Goal: Task Accomplishment & Management: Complete application form

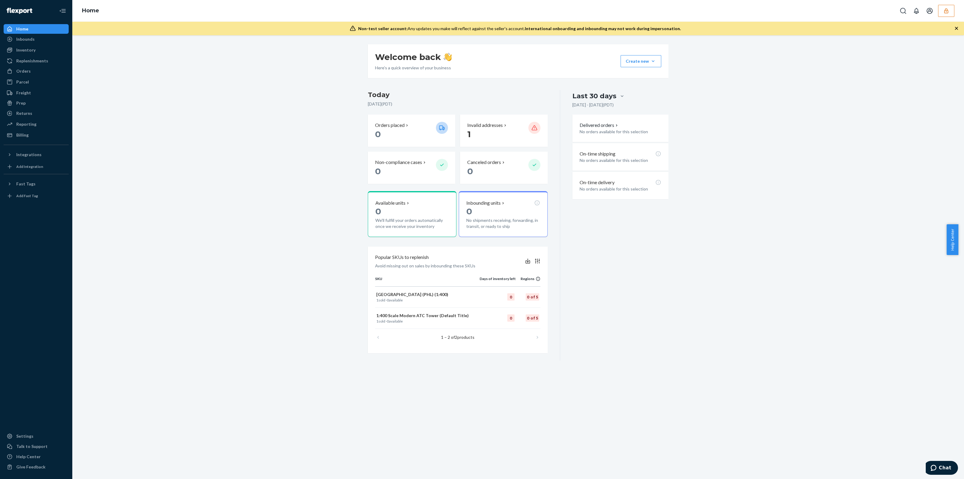
click at [944, 12] on icon "button" at bounding box center [946, 11] width 6 height 6
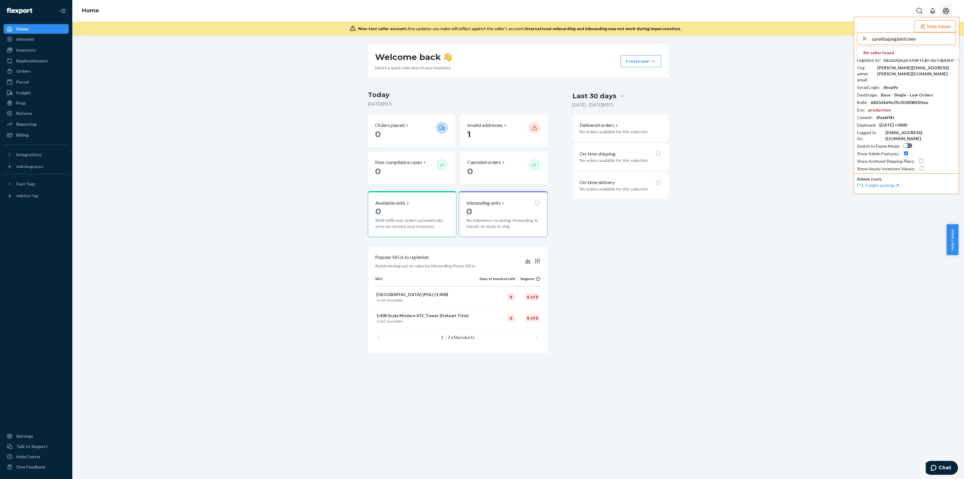
type input "surekhajunglekitchen"
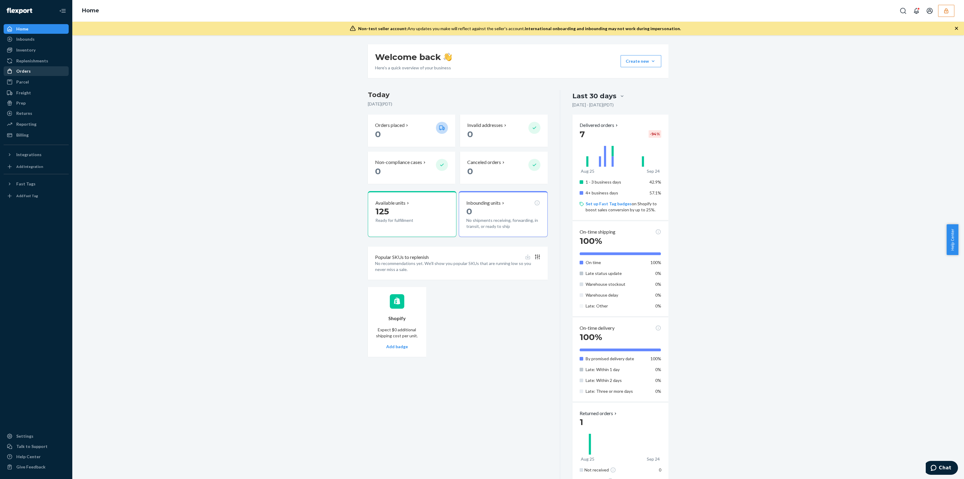
click at [4, 70] on div "Orders" at bounding box center [36, 71] width 64 height 8
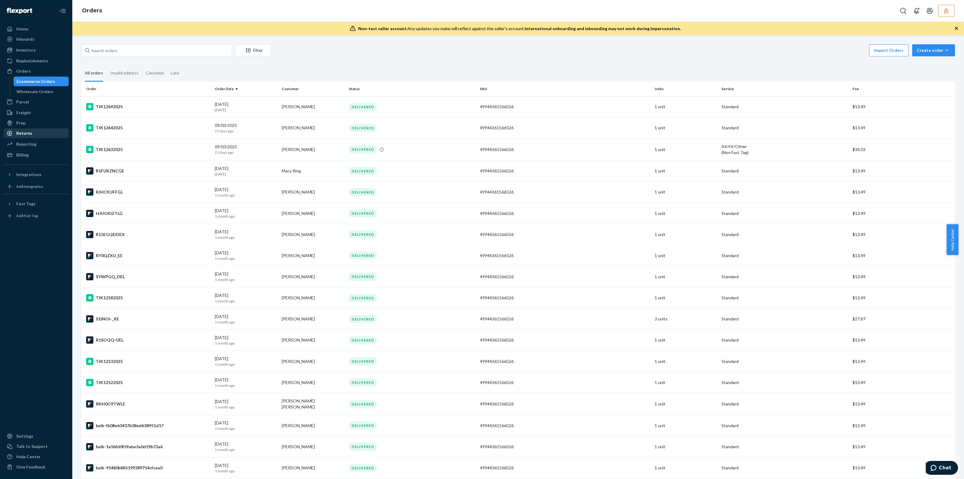
click at [33, 132] on div "Returns" at bounding box center [36, 133] width 64 height 8
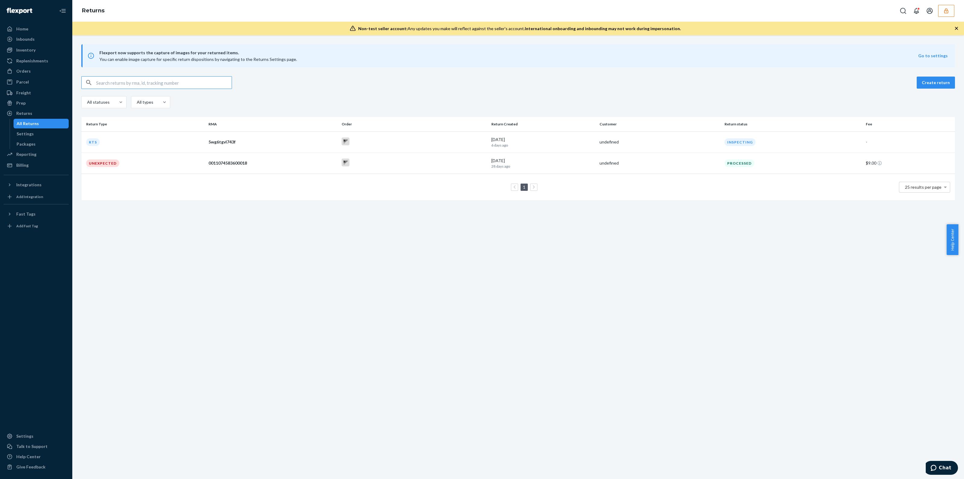
click at [125, 78] on input "text" at bounding box center [164, 83] width 136 height 12
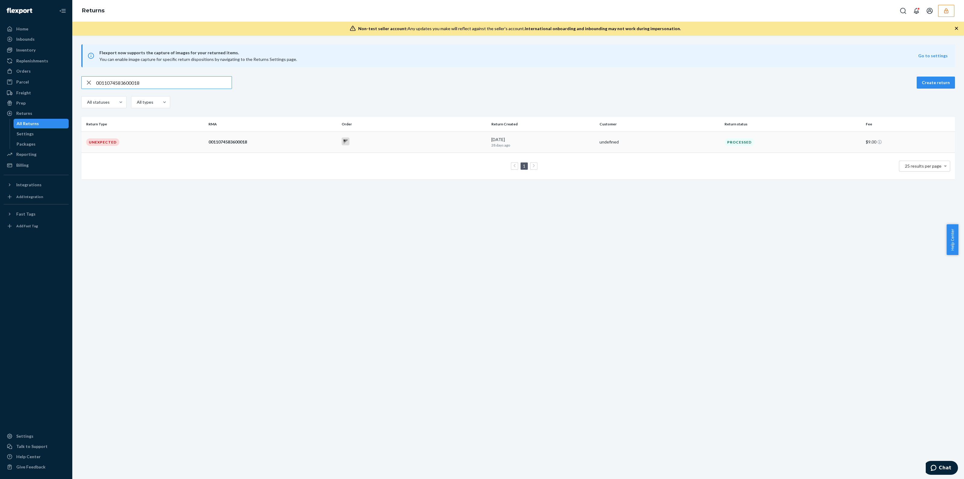
type input "0011074583600018"
click at [429, 148] on td at bounding box center [414, 141] width 150 height 21
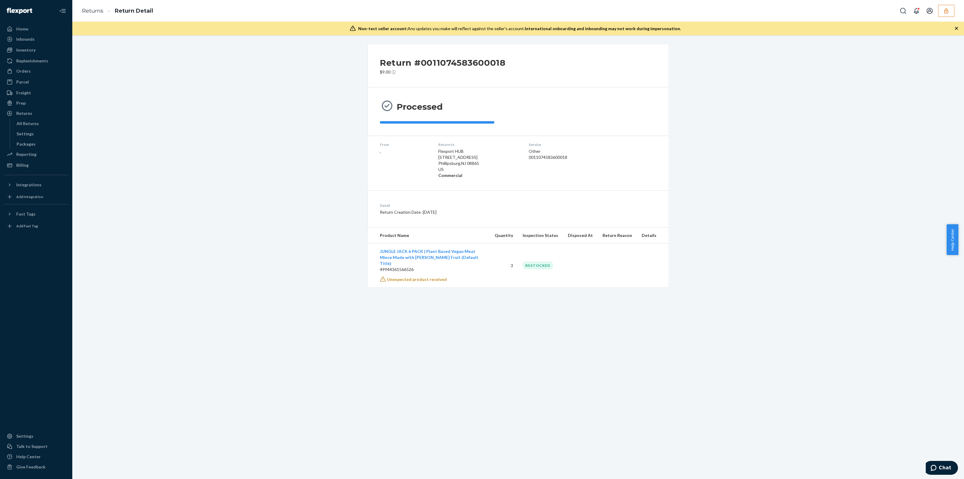
click at [552, 152] on div "Service Other 0011074583600018" at bounding box center [568, 160] width 78 height 36
click at [557, 158] on div "0011074583600018" at bounding box center [568, 157] width 78 height 6
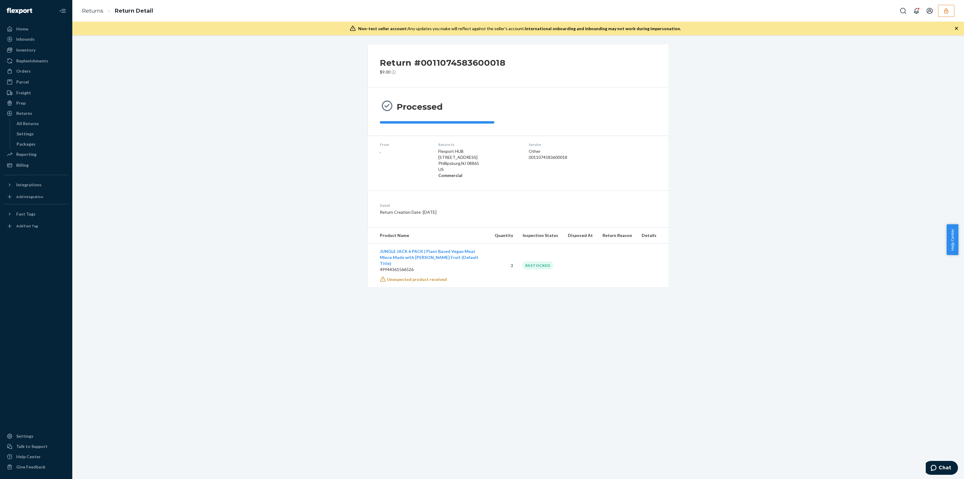
click at [498, 204] on dt "Detail" at bounding box center [463, 205] width 167 height 5
click at [538, 263] on div "RESTOCKED" at bounding box center [538, 265] width 30 height 8
drag, startPoint x: 945, startPoint y: 13, endPoint x: 953, endPoint y: 8, distance: 9.2
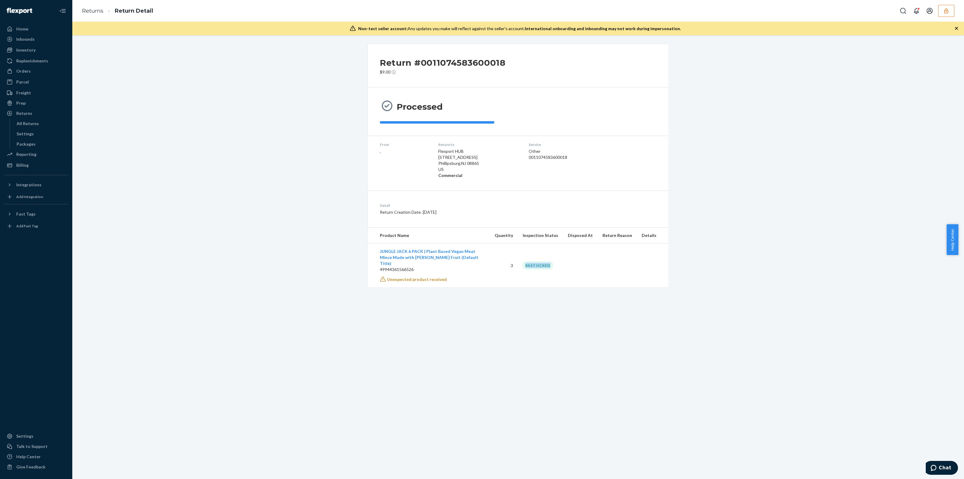
click at [950, 10] on button "button" at bounding box center [946, 11] width 16 height 12
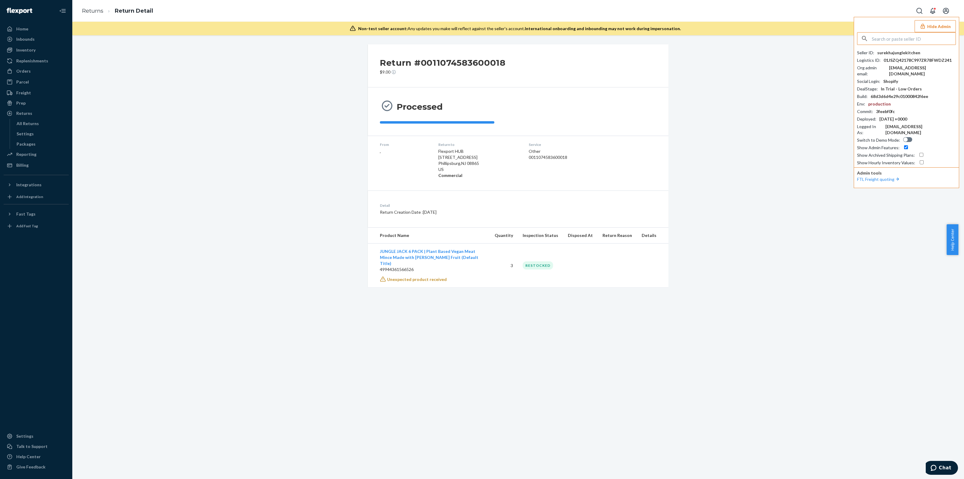
click at [948, 25] on button "Hide Admin" at bounding box center [935, 26] width 41 height 12
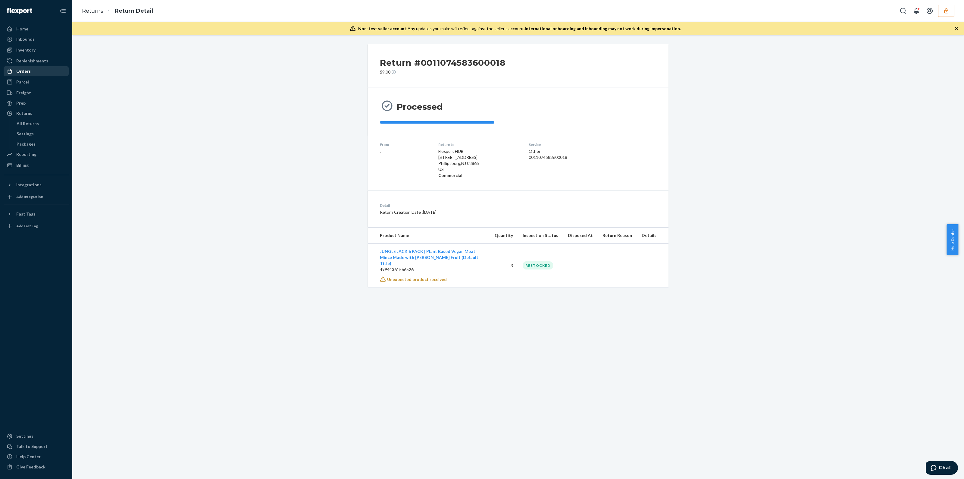
click at [30, 72] on div "Orders" at bounding box center [36, 71] width 64 height 8
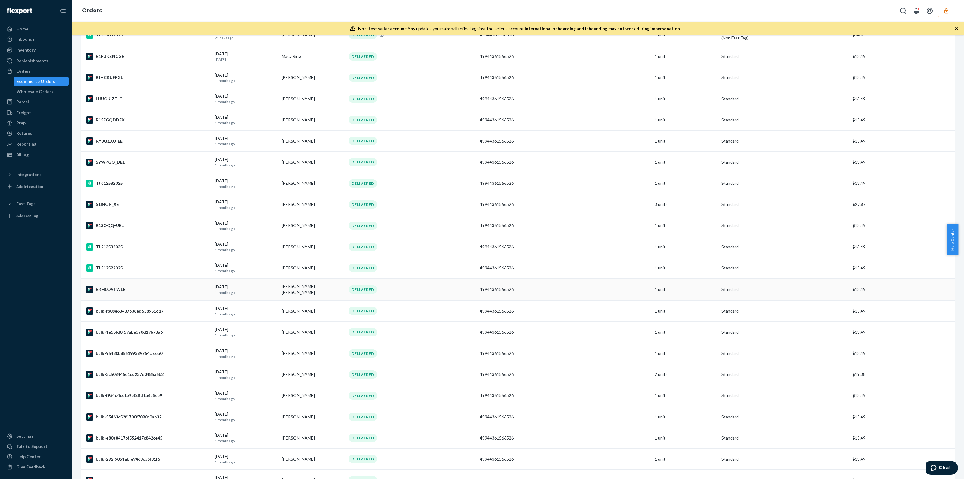
scroll to position [146, 0]
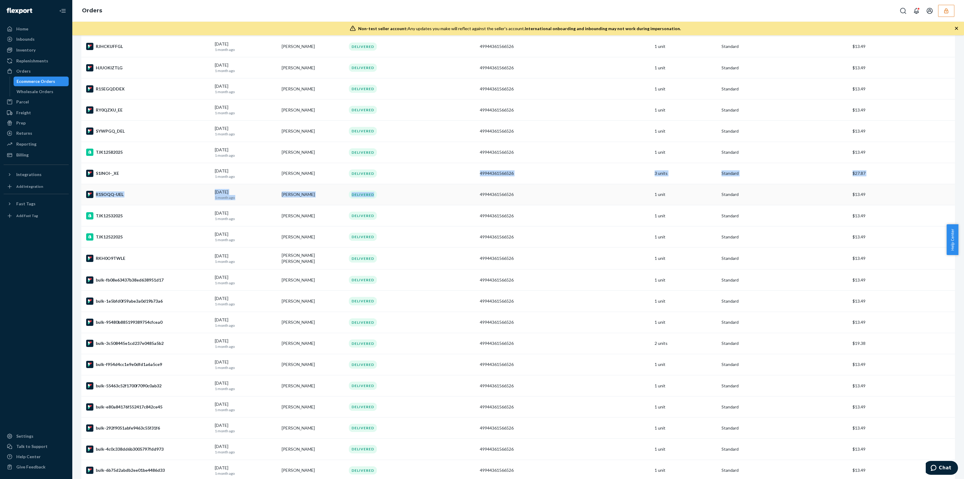
drag, startPoint x: 454, startPoint y: 171, endPoint x: 455, endPoint y: 184, distance: 12.7
click at [455, 184] on tbody "TJK12692025 09/14/2025 10 days ago Mildred Ramos DELIVERED 49944361566526 1 uni…" at bounding box center [518, 216] width 874 height 530
click at [456, 176] on div "DELIVERED" at bounding box center [412, 173] width 129 height 8
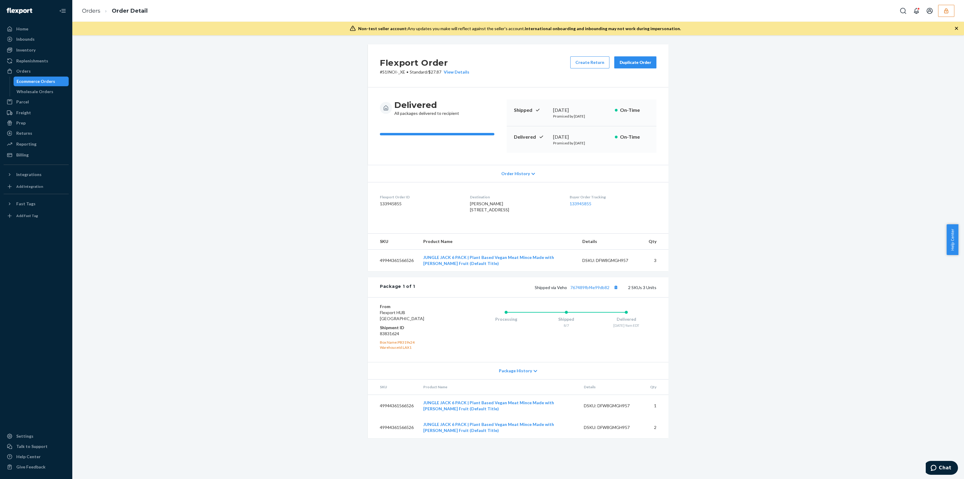
click at [42, 82] on div "Ecommerce Orders" at bounding box center [36, 81] width 39 height 6
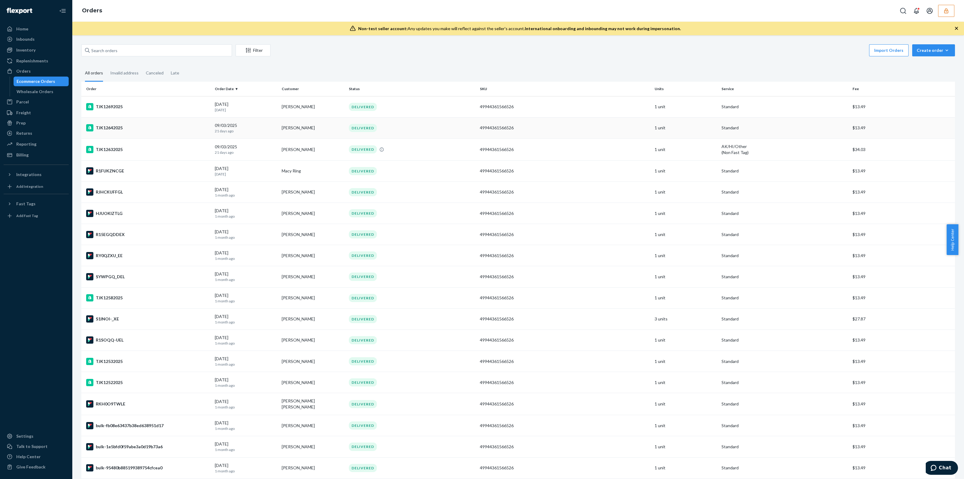
scroll to position [150, 0]
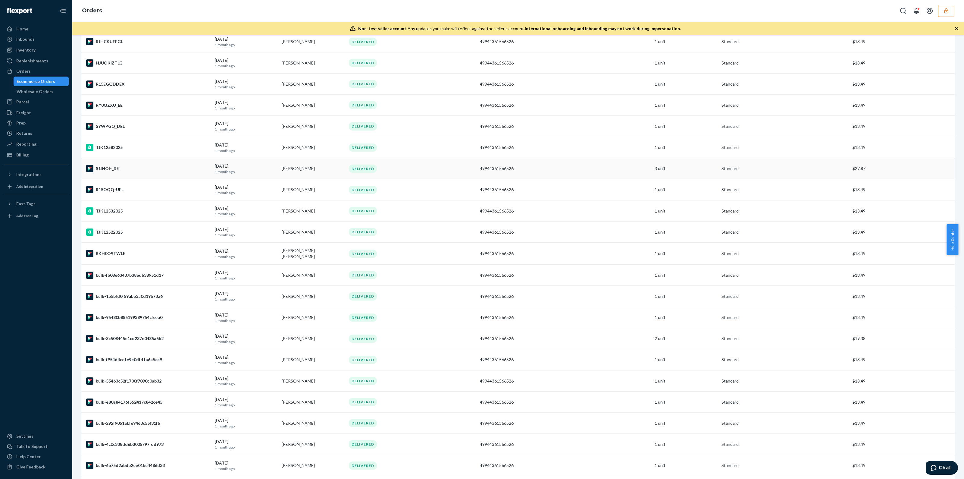
click at [472, 171] on div "DELIVERED" at bounding box center [412, 169] width 129 height 8
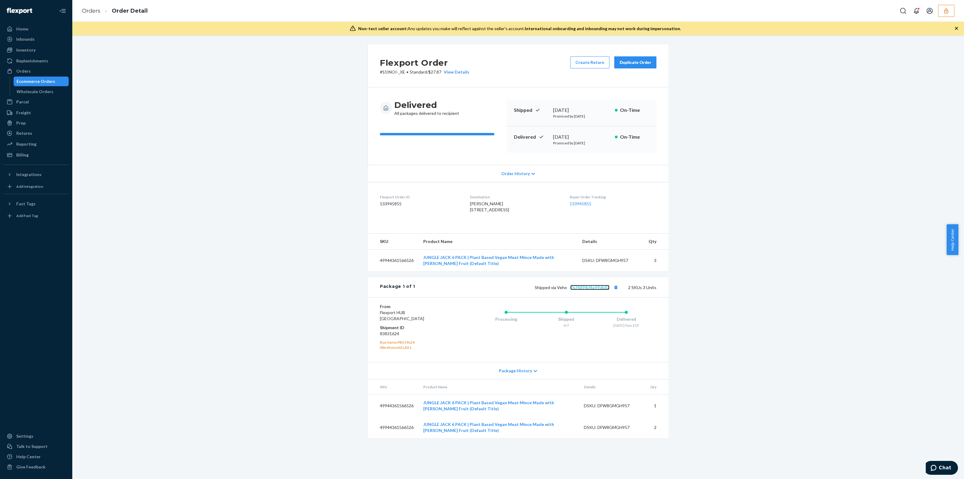
click at [583, 290] on link "767489fbf4e99db82" at bounding box center [589, 287] width 39 height 5
click at [392, 204] on dd "133945855" at bounding box center [420, 204] width 80 height 6
copy dd "133945855"
click at [613, 409] on div "DSKU: DFW8GMGH957" at bounding box center [612, 406] width 57 height 6
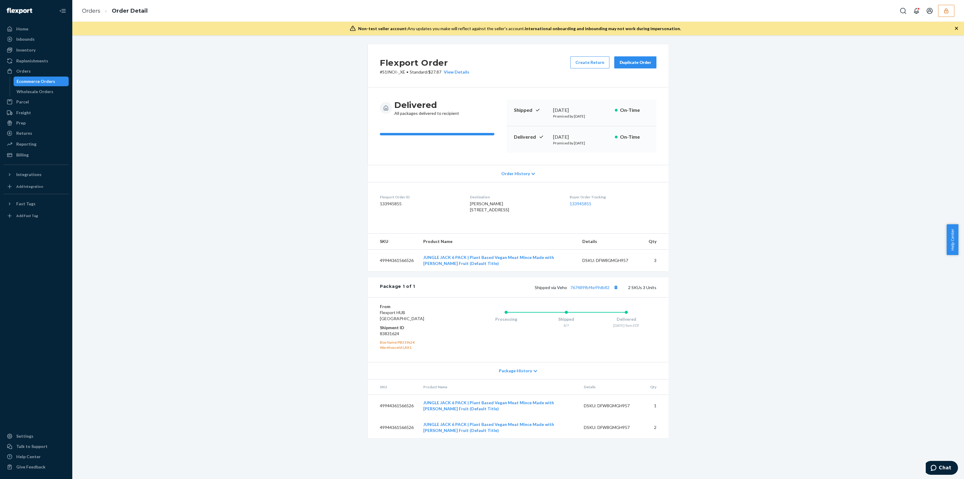
click at [613, 409] on div "DSKU: DFW8GMGH957" at bounding box center [612, 406] width 57 height 6
copy div "DFW8GMGH957"
click at [940, 14] on button "button" at bounding box center [946, 11] width 16 height 12
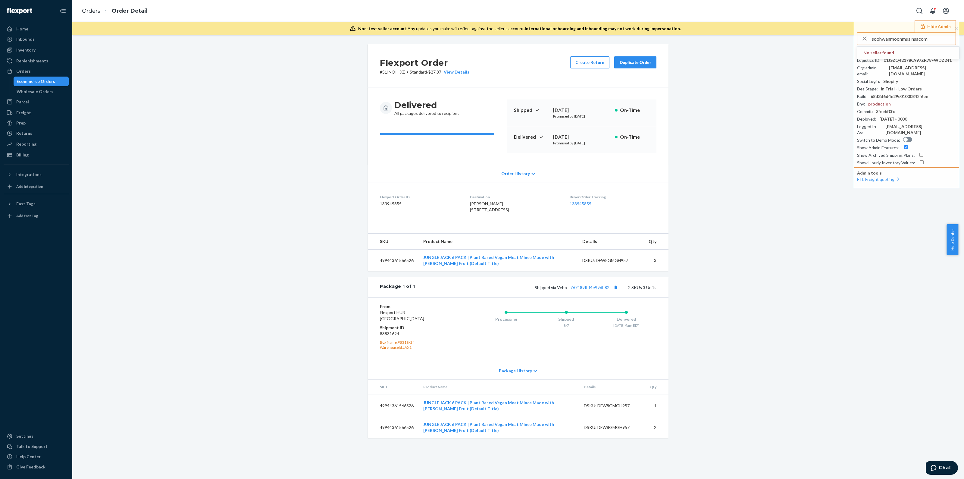
type input "soohwanmoonmusinsacom"
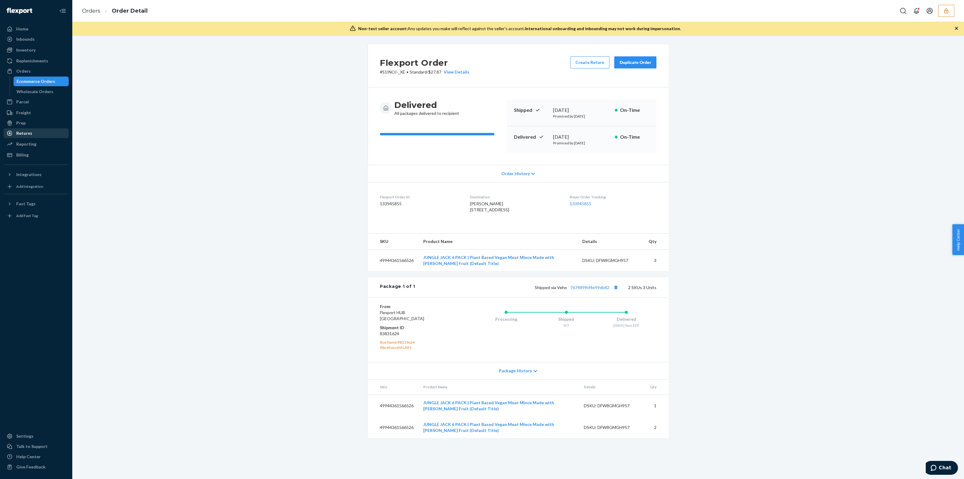
click at [33, 136] on div "Returns" at bounding box center [36, 133] width 64 height 8
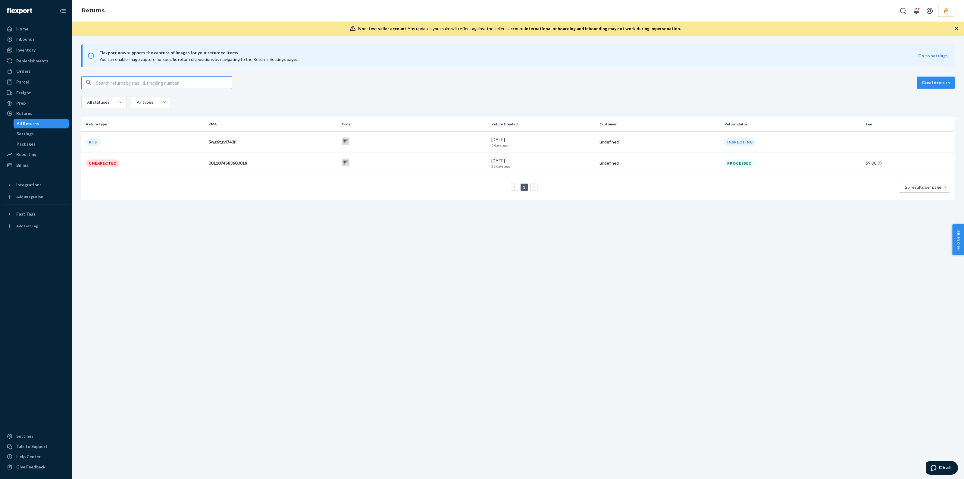
click at [137, 83] on input "text" at bounding box center [164, 83] width 136 height 12
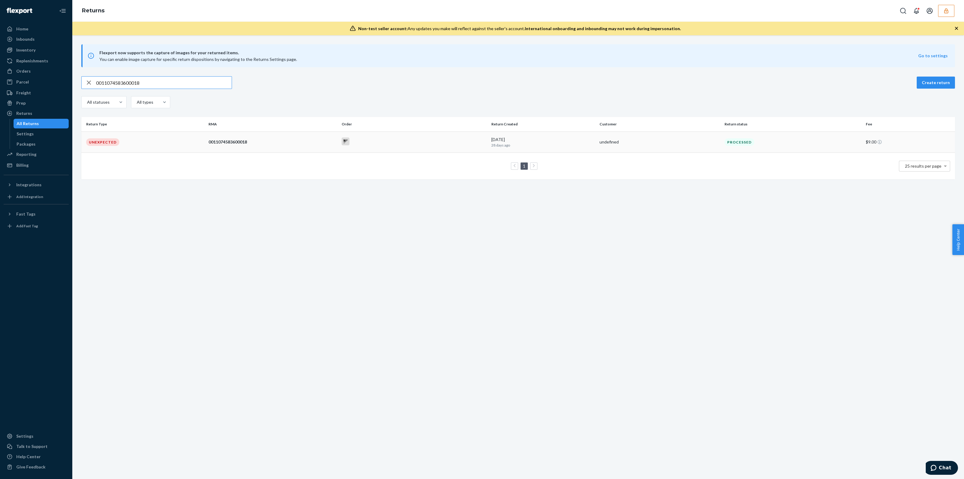
type input "0011074583600018"
click at [418, 140] on div at bounding box center [414, 141] width 145 height 9
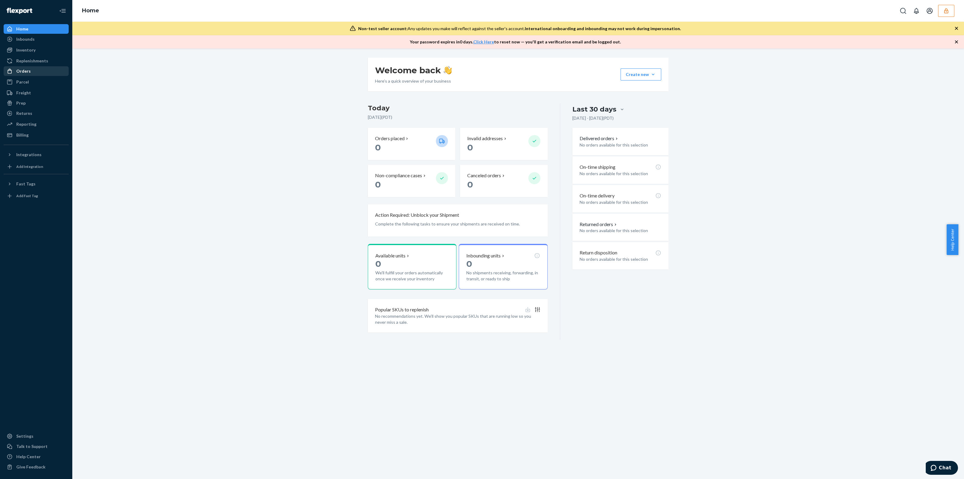
click at [44, 75] on link "Orders" at bounding box center [36, 71] width 65 height 10
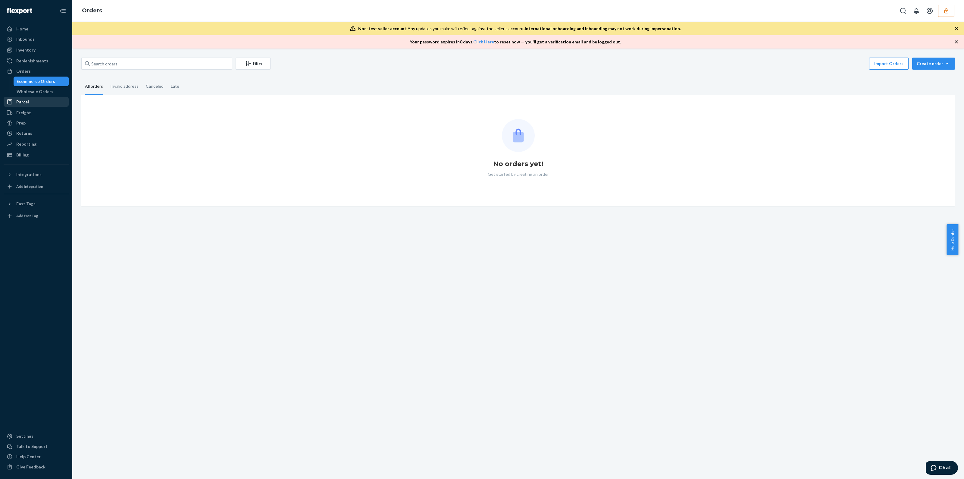
click at [43, 103] on div "Parcel" at bounding box center [36, 102] width 64 height 8
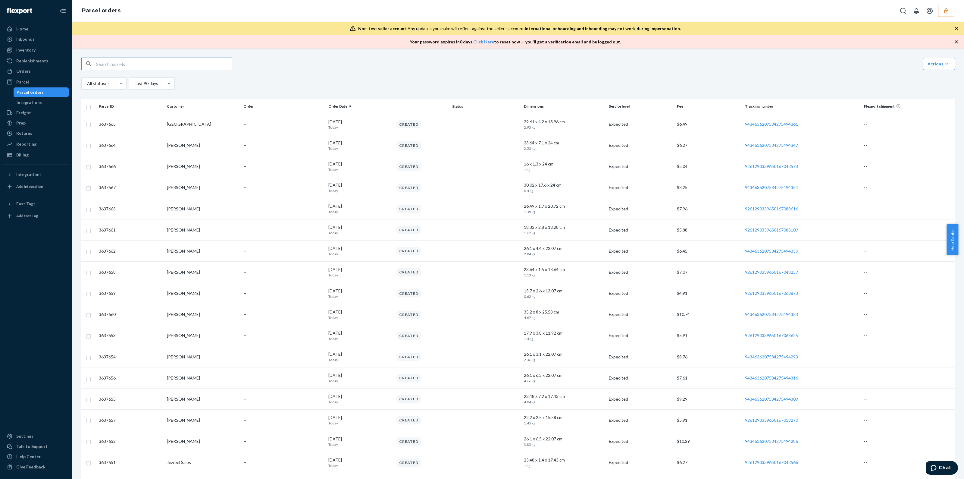
click at [167, 63] on input "text" at bounding box center [164, 64] width 136 height 12
paste input "9261290339650161119873"
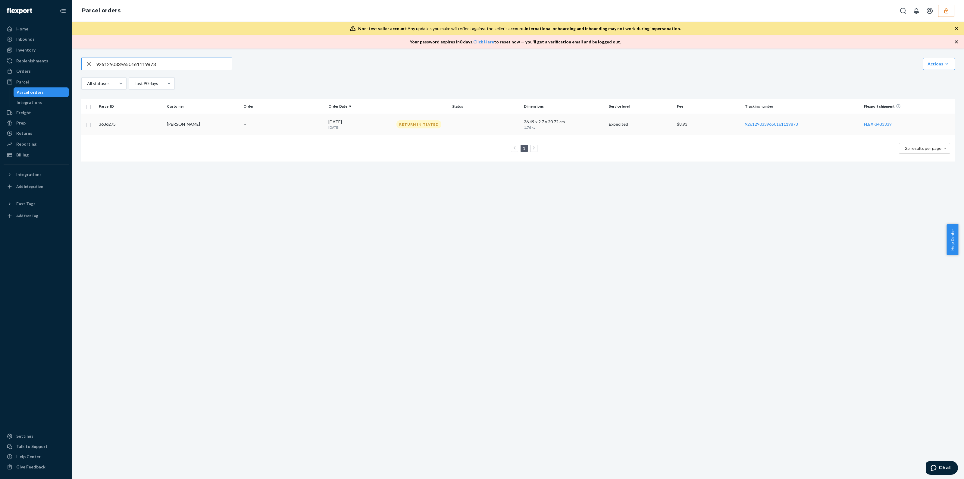
type input "9261290339650161119873"
click at [429, 120] on div "Return Initiated" at bounding box center [419, 124] width 45 height 8
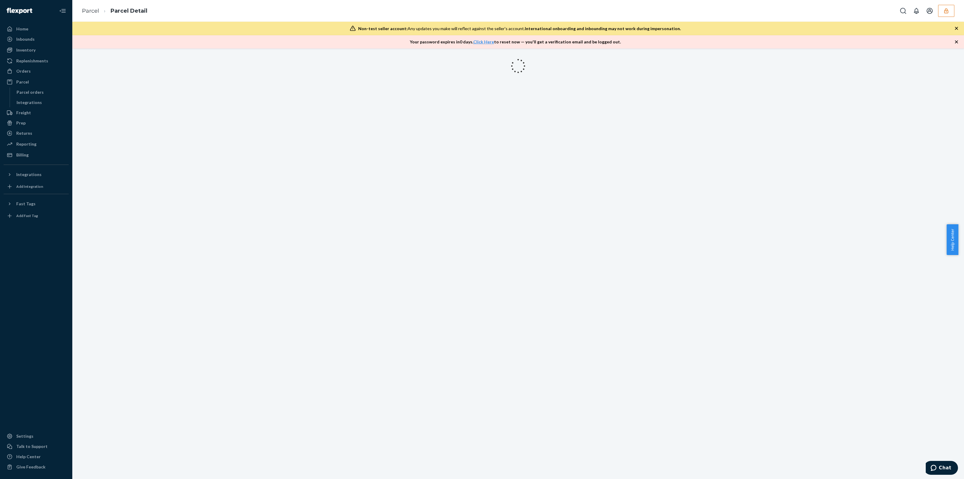
click at [954, 25] on div "Non-test seller account: Any updates you make will reflect against the seller's…" at bounding box center [518, 29] width 892 height 14
click at [957, 27] on icon "button" at bounding box center [956, 28] width 3 height 3
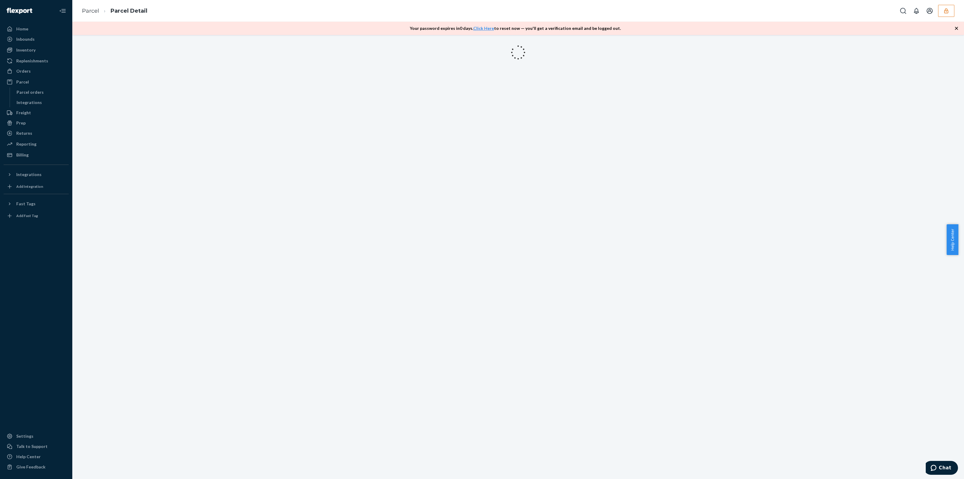
click at [957, 27] on icon "button" at bounding box center [956, 28] width 3 height 3
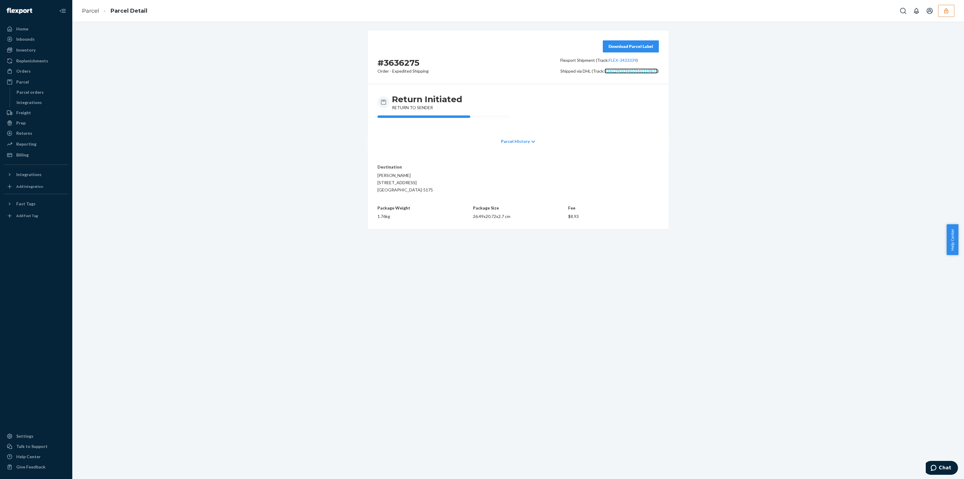
click at [612, 71] on link "9261290339650161119873" at bounding box center [631, 70] width 53 height 5
click at [954, 9] on button "button" at bounding box center [946, 11] width 16 height 12
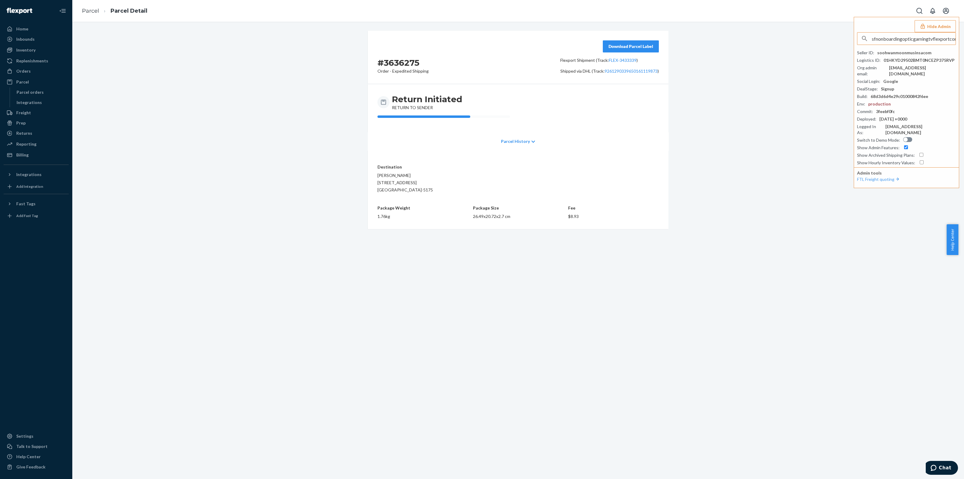
scroll to position [0, 2]
type input "sfnonboardingopticgamingtvflexportcom"
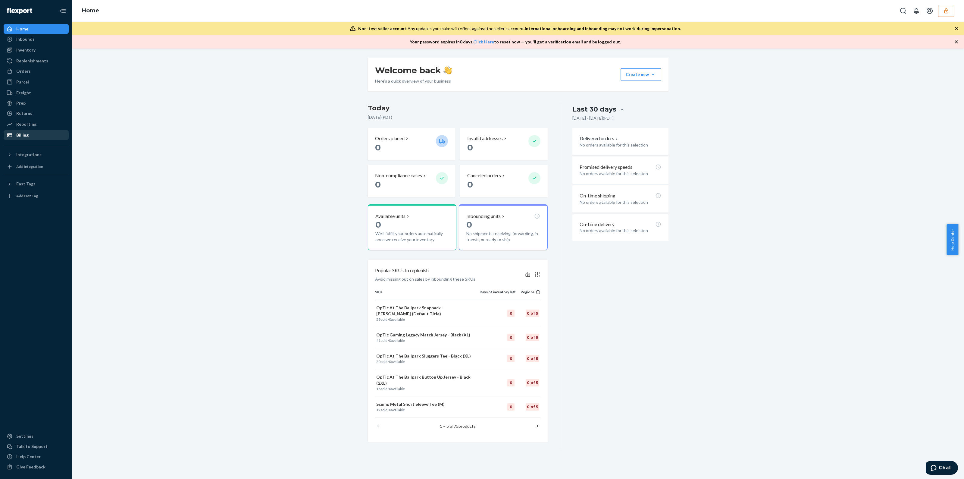
click at [54, 134] on div "Billing" at bounding box center [36, 135] width 64 height 8
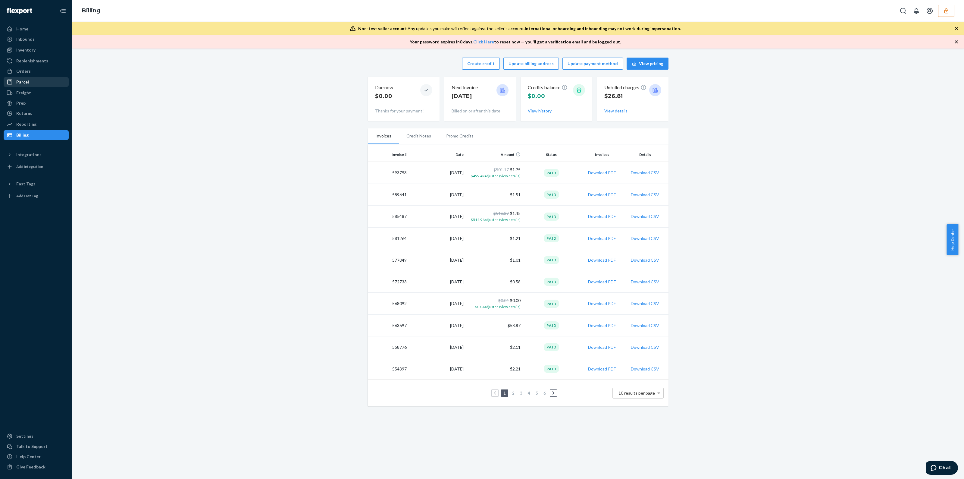
click at [46, 79] on div "Parcel" at bounding box center [36, 82] width 64 height 8
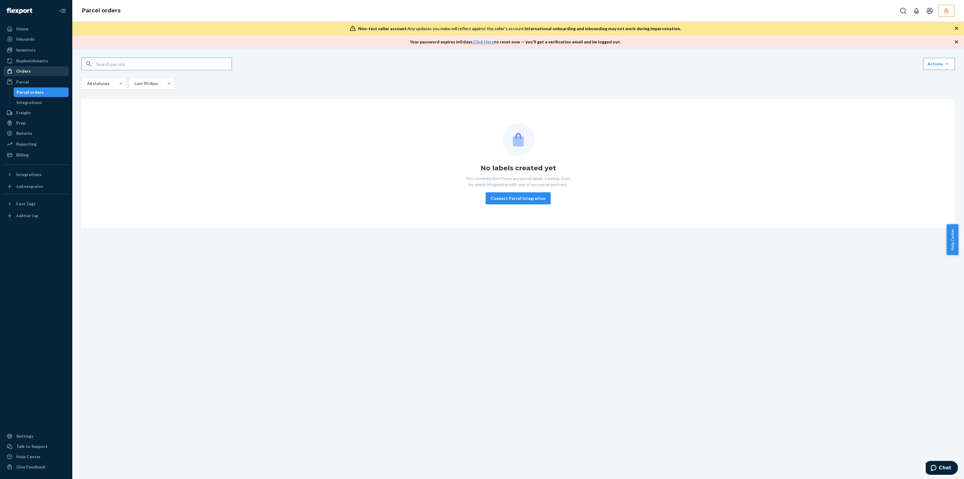
click at [50, 66] on link "Orders" at bounding box center [36, 71] width 65 height 10
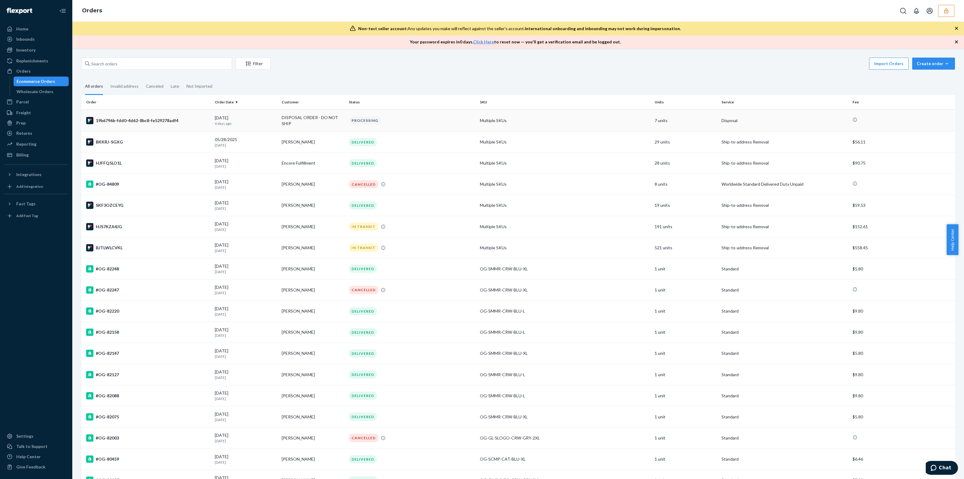
click at [413, 125] on td "PROCESSING" at bounding box center [411, 120] width 131 height 22
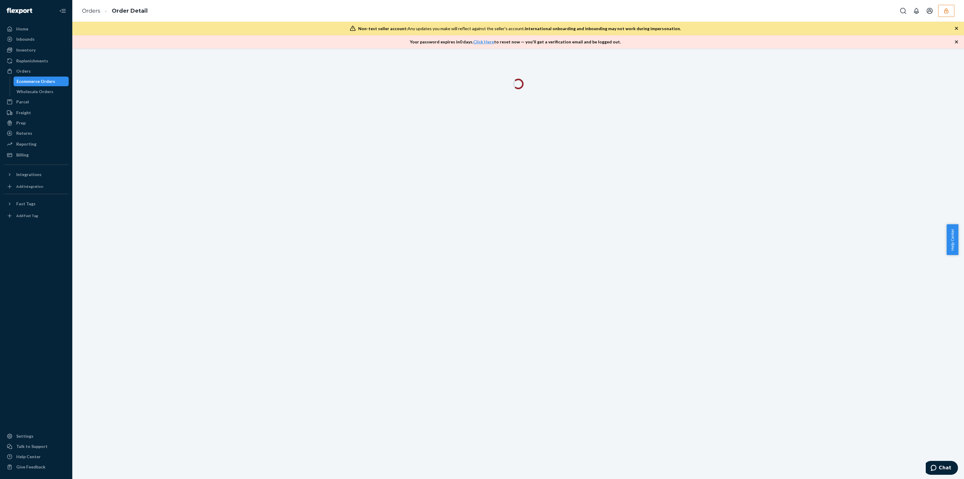
click at [954, 26] on icon "button" at bounding box center [957, 28] width 6 height 6
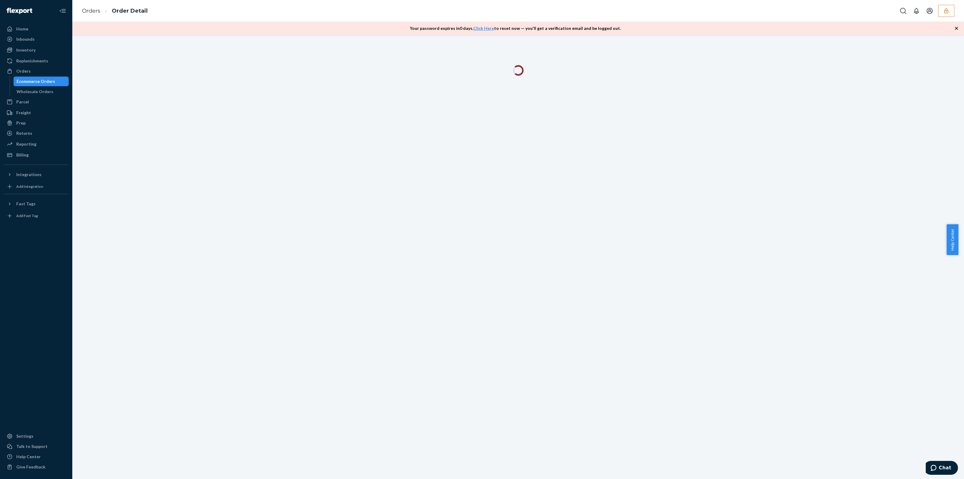
click at [954, 26] on icon "button" at bounding box center [957, 28] width 6 height 6
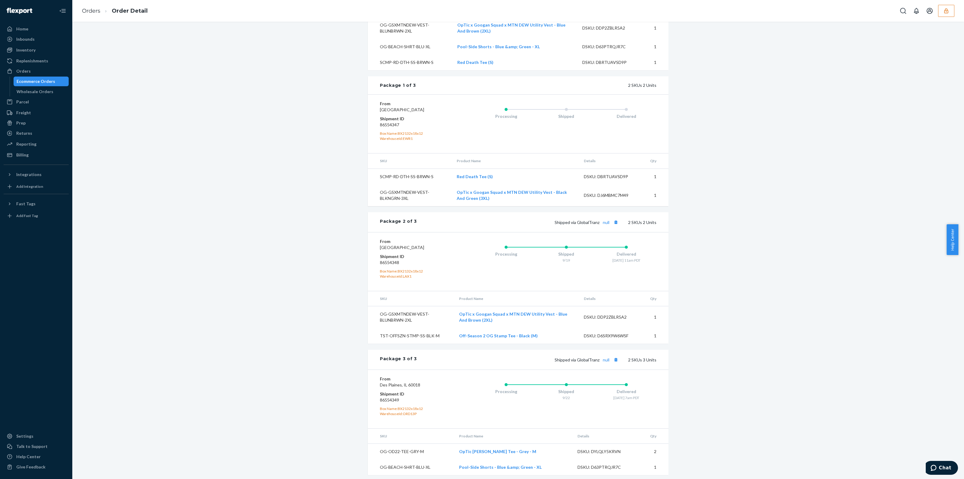
scroll to position [265, 0]
click at [384, 124] on dd "86554347" at bounding box center [416, 123] width 72 height 6
copy dd "86554347"
click at [390, 123] on dd "86554347" at bounding box center [416, 123] width 72 height 6
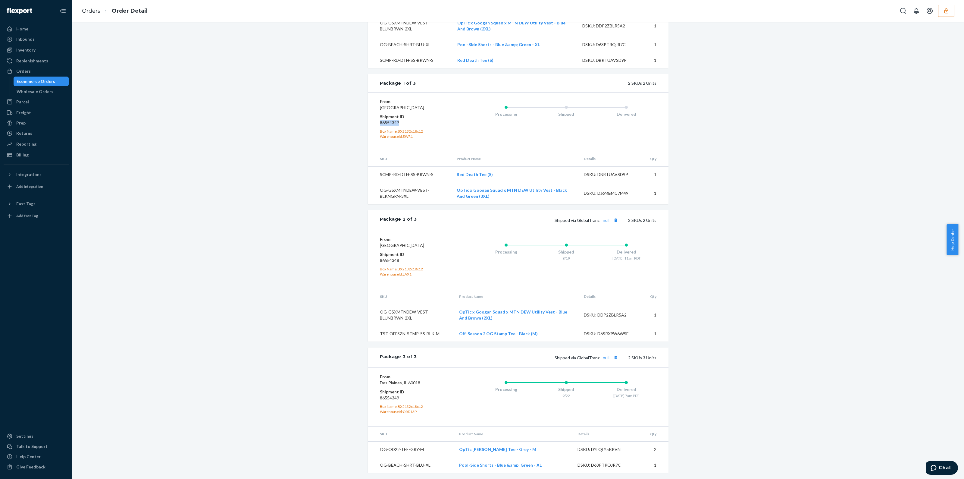
click at [390, 123] on dd "86554347" at bounding box center [416, 123] width 72 height 6
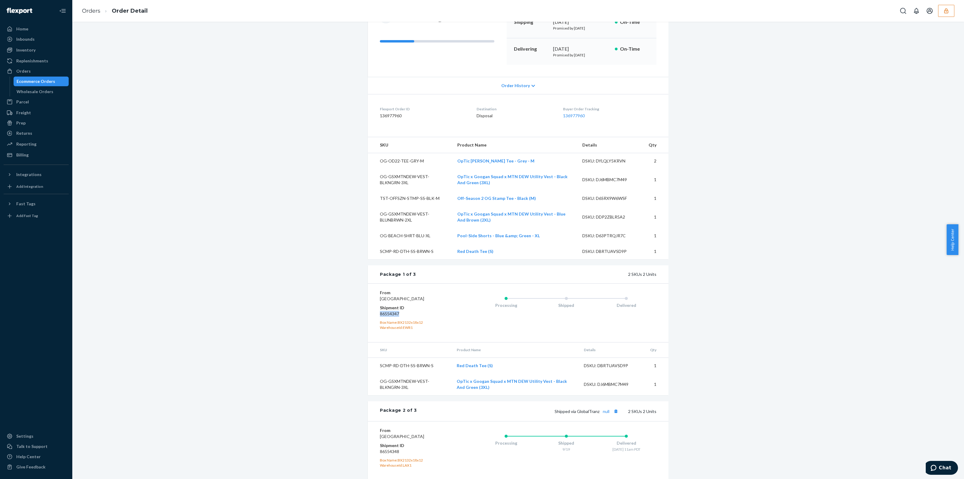
scroll to position [75, 0]
click at [946, 9] on icon "button" at bounding box center [946, 11] width 6 height 6
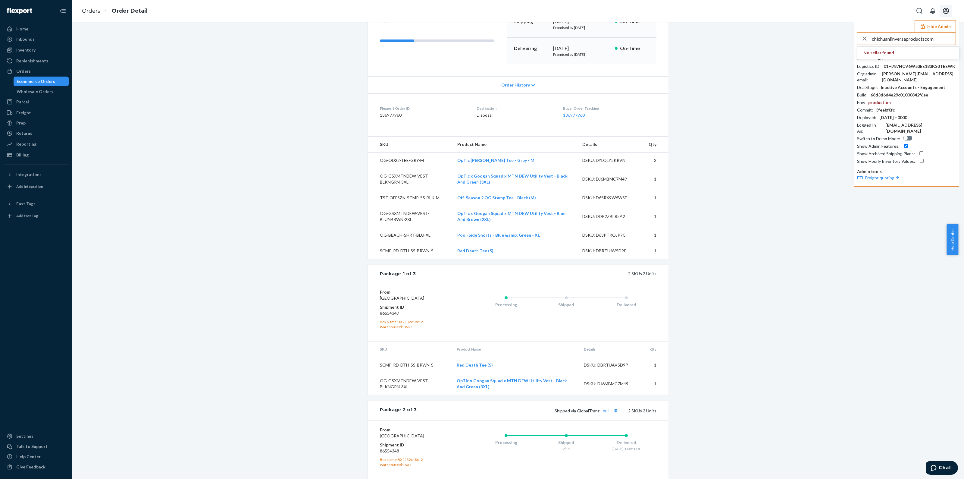
type input "chichuanlinversaproductscom"
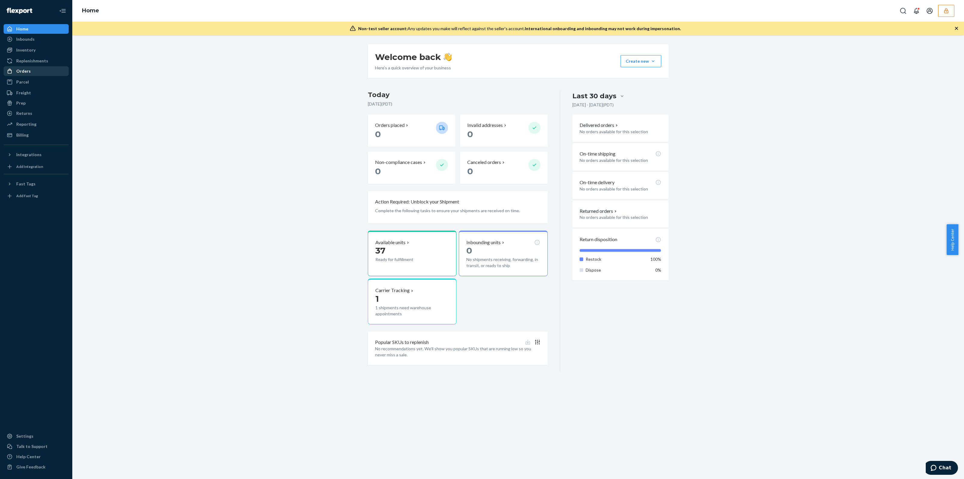
click at [41, 70] on div "Orders" at bounding box center [36, 71] width 64 height 8
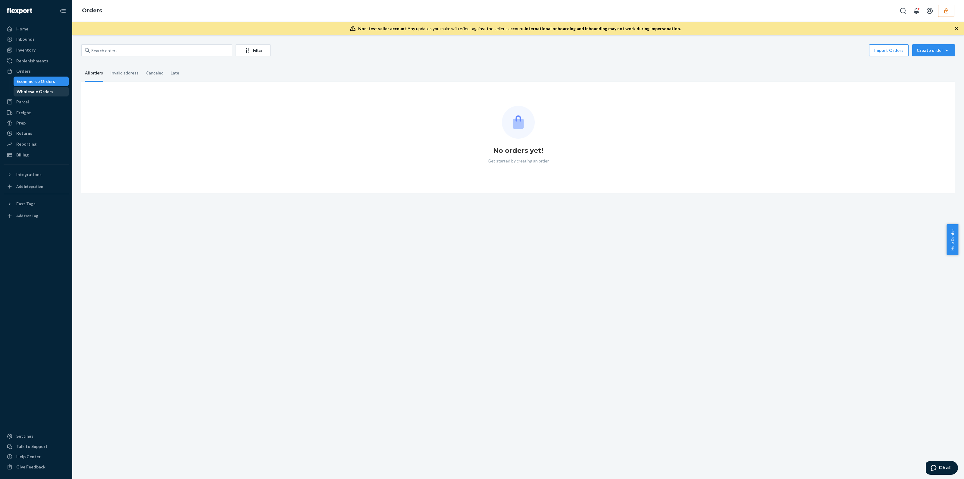
click at [40, 90] on div "Wholesale Orders" at bounding box center [35, 92] width 37 height 6
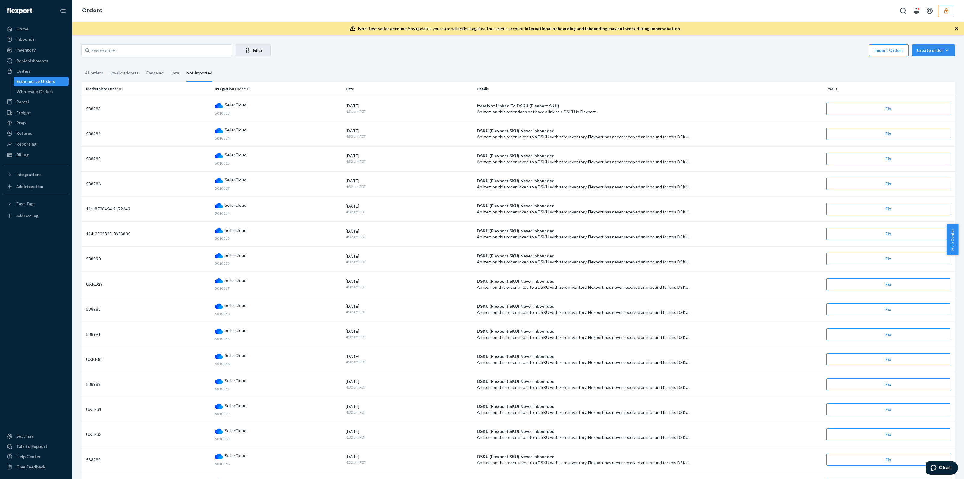
click at [139, 56] on div "Filter Import Orders Create order Ecommerce order Removal order" at bounding box center [518, 51] width 874 height 14
click at [139, 54] on input "text" at bounding box center [156, 50] width 151 height 12
paste input "RPW38HO92CB2S"
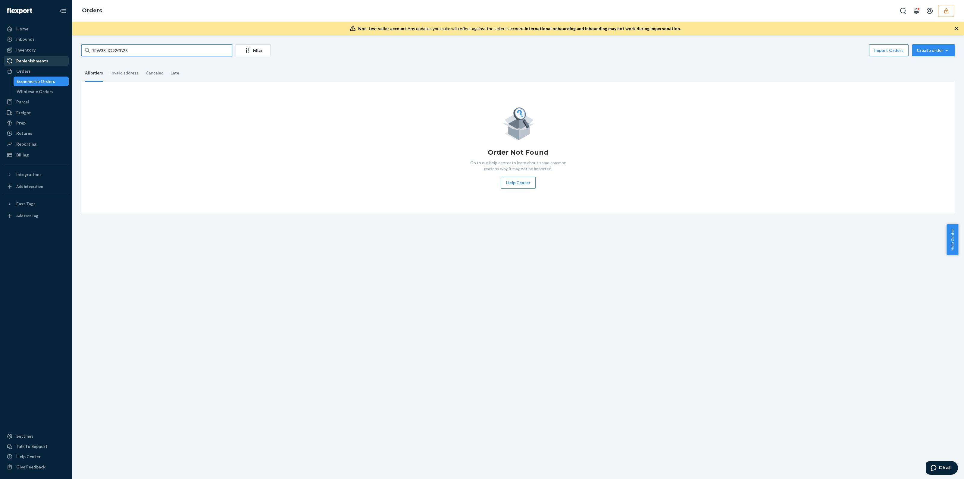
type input "RPW38HO92CB2S"
click at [46, 57] on div "Replenishments" at bounding box center [36, 61] width 64 height 8
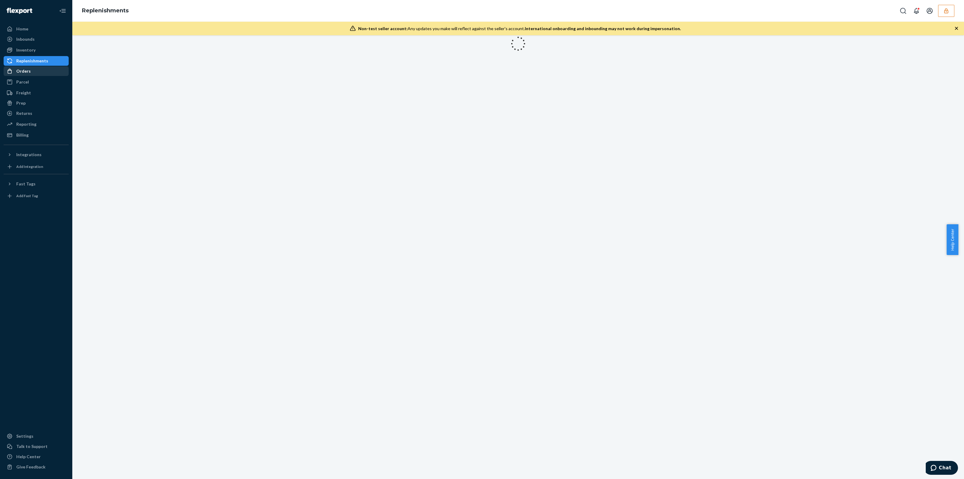
click at [39, 70] on div "Orders" at bounding box center [36, 71] width 64 height 8
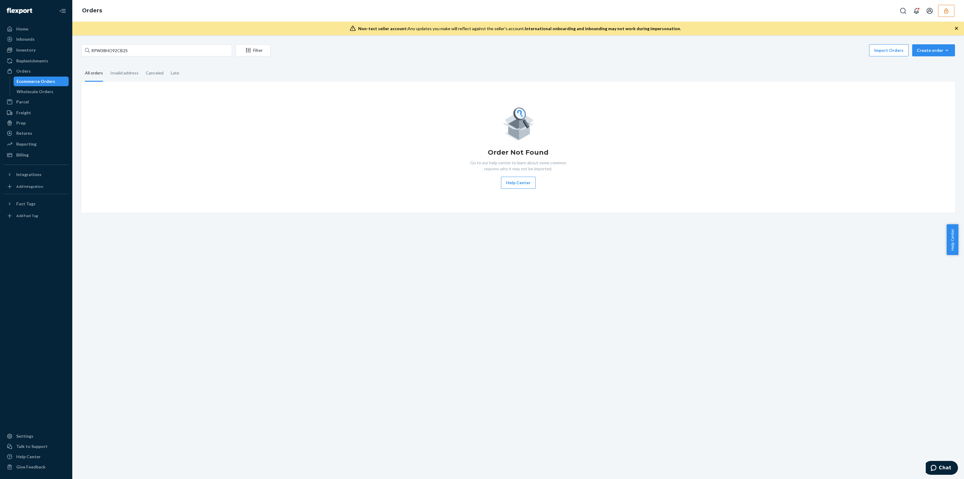
click at [37, 84] on div "Ecommerce Orders" at bounding box center [36, 81] width 39 height 6
click at [38, 89] on div "Wholesale Orders" at bounding box center [35, 92] width 37 height 6
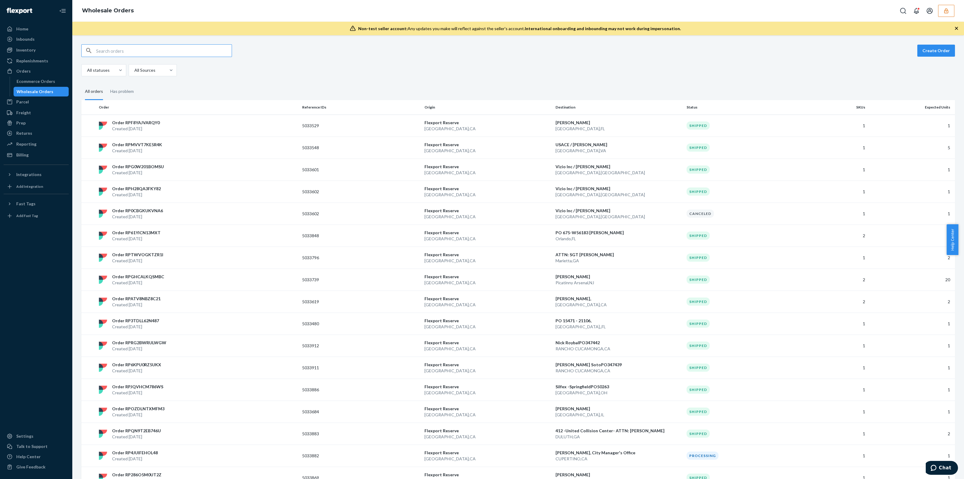
click at [136, 52] on input "text" at bounding box center [164, 51] width 136 height 12
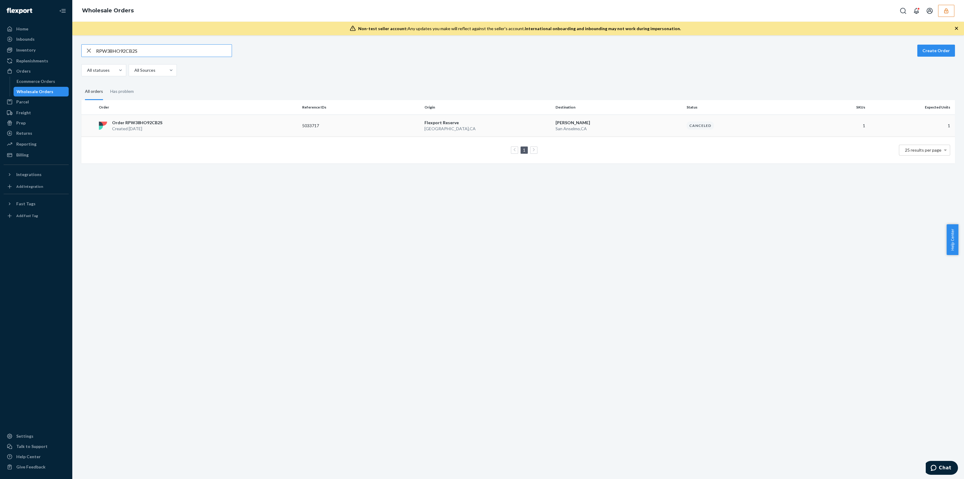
type input "RPW38HO92CB2S"
click at [338, 124] on p "5033717" at bounding box center [326, 126] width 48 height 6
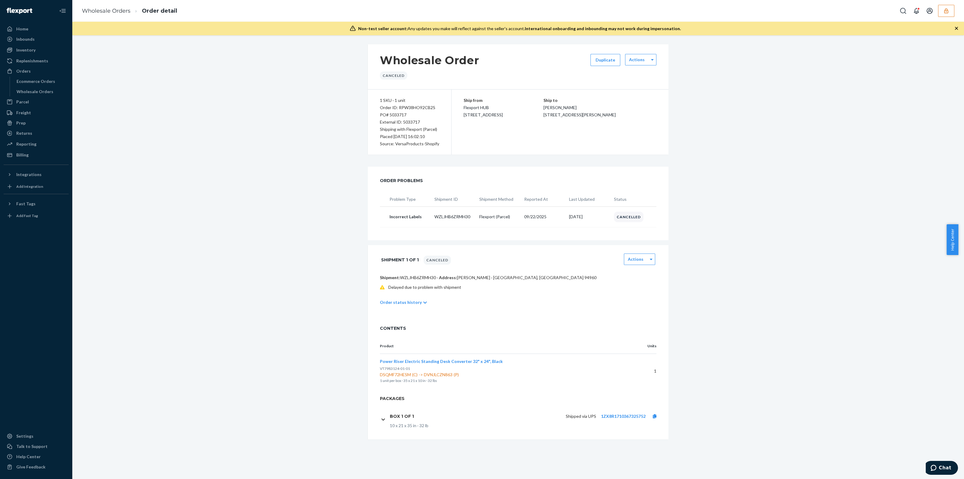
click at [954, 10] on button "button" at bounding box center [946, 11] width 16 height 12
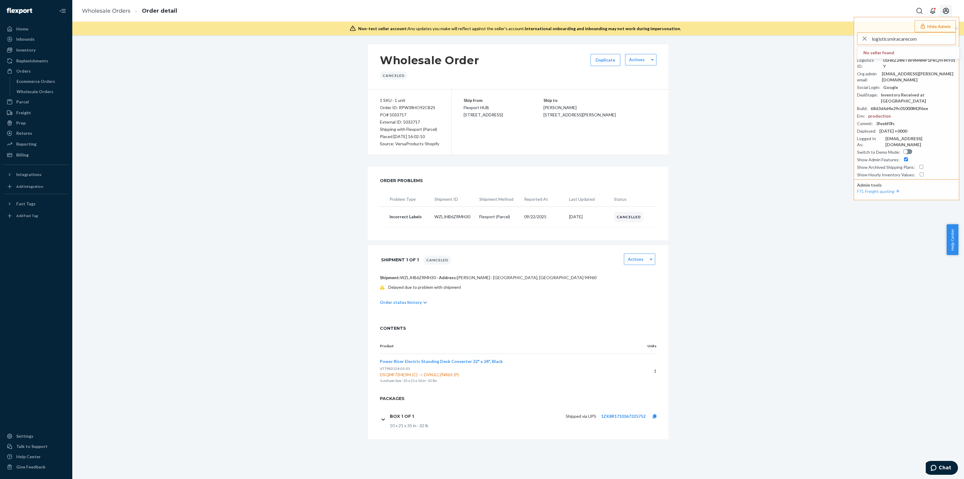
type input "logisticsmiracarecom"
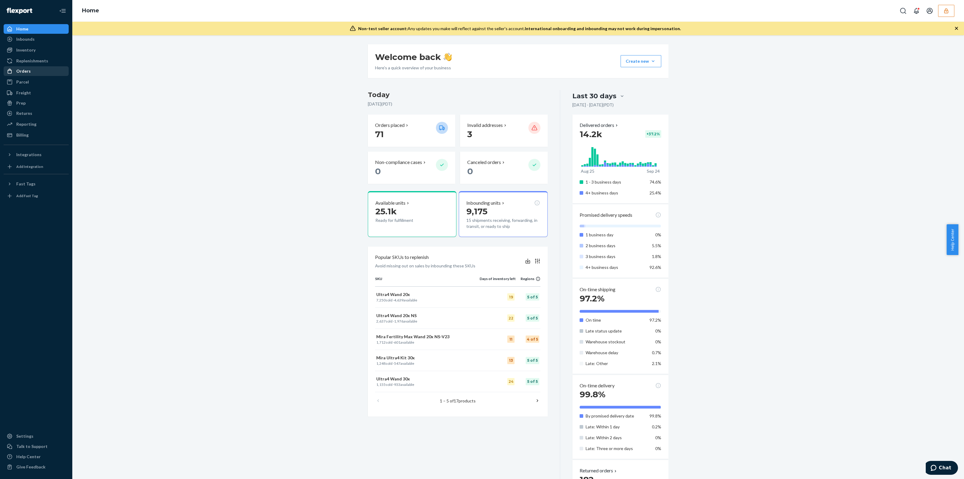
click at [36, 75] on div "Orders" at bounding box center [36, 71] width 64 height 8
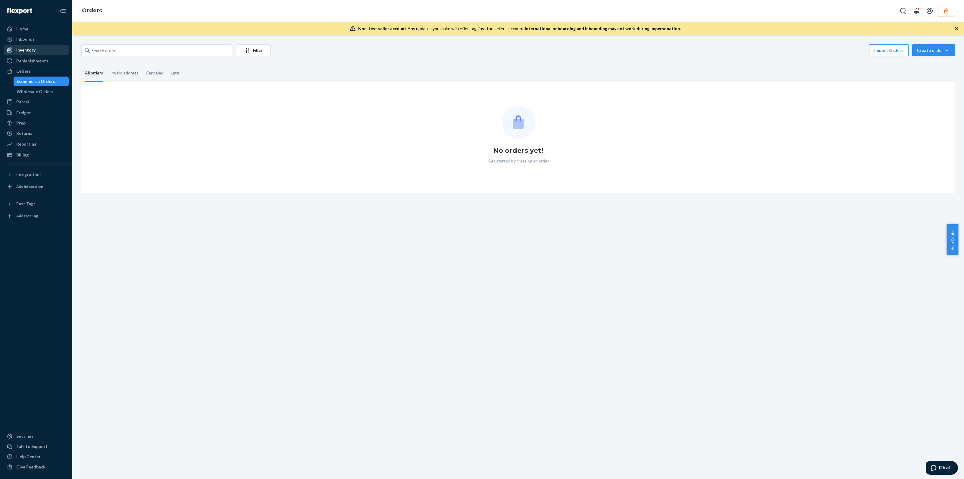
click at [38, 53] on div "Inventory" at bounding box center [36, 50] width 64 height 8
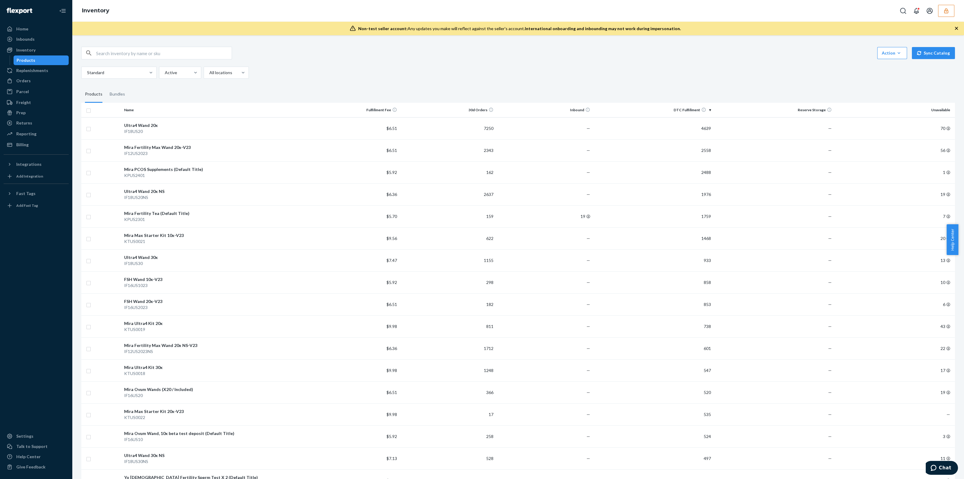
click at [179, 52] on input "text" at bounding box center [164, 53] width 136 height 12
paste input "DBRNG7EAPJ4"
type input "DBRNG7EAPJ4"
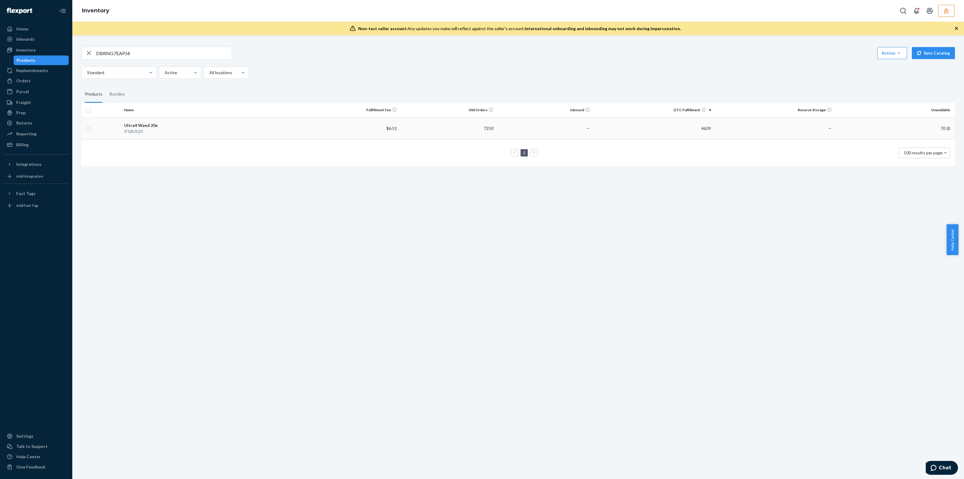
click at [524, 120] on td "—" at bounding box center [544, 128] width 97 height 22
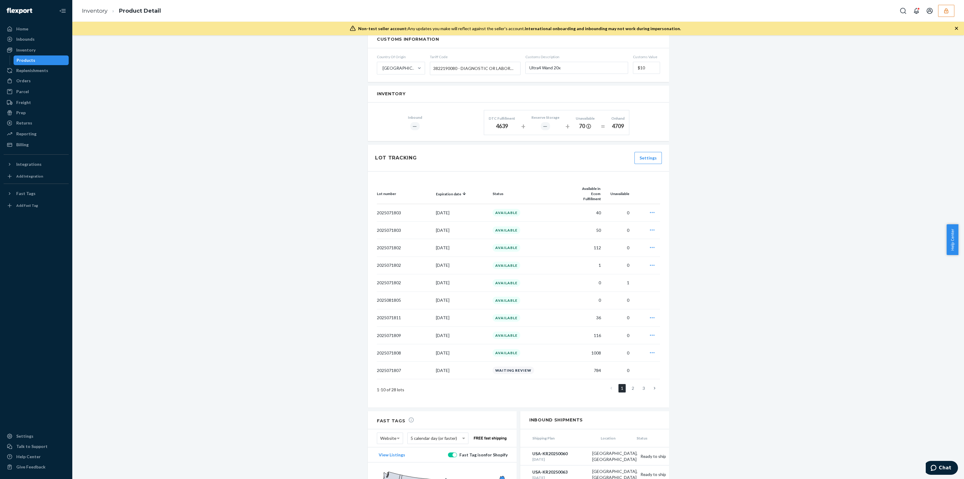
scroll to position [414, 0]
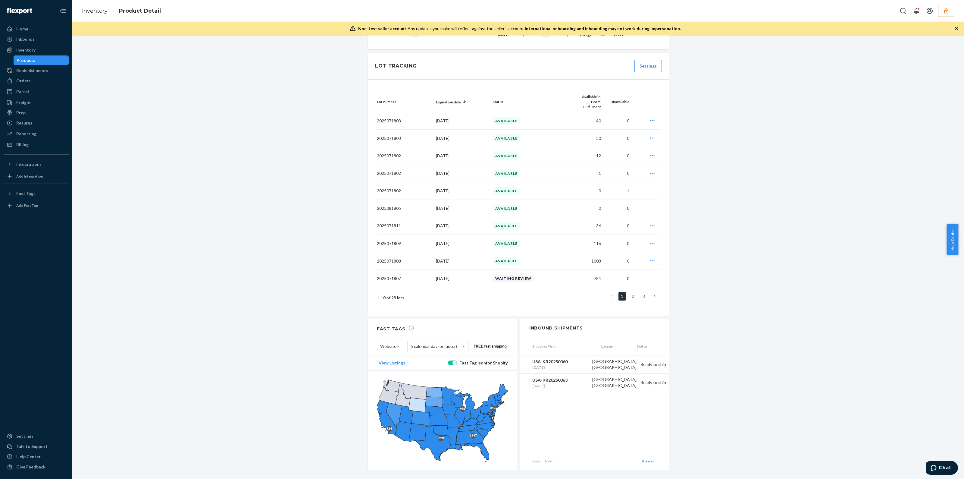
click at [626, 292] on ul "1 2 3" at bounding box center [627, 296] width 66 height 8
click at [629, 292] on link "2" at bounding box center [632, 296] width 7 height 8
click at [641, 292] on link "3" at bounding box center [643, 296] width 7 height 8
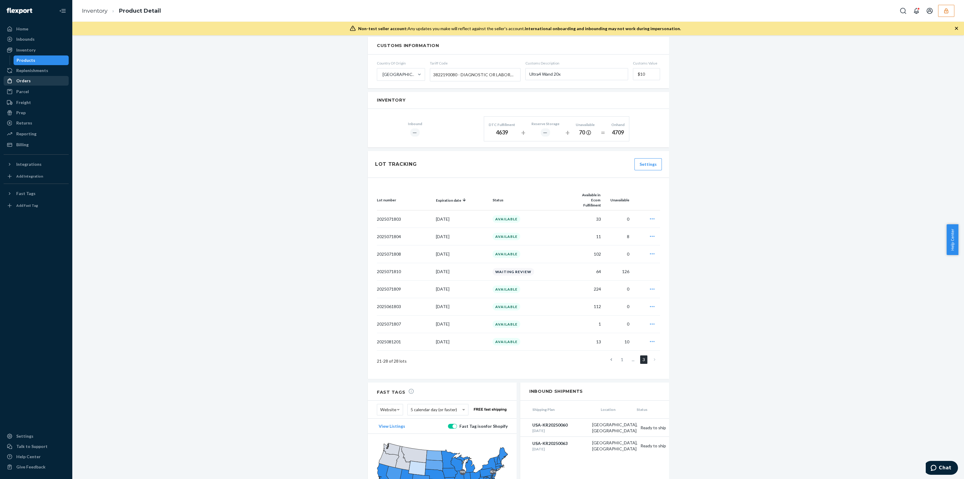
scroll to position [266, 0]
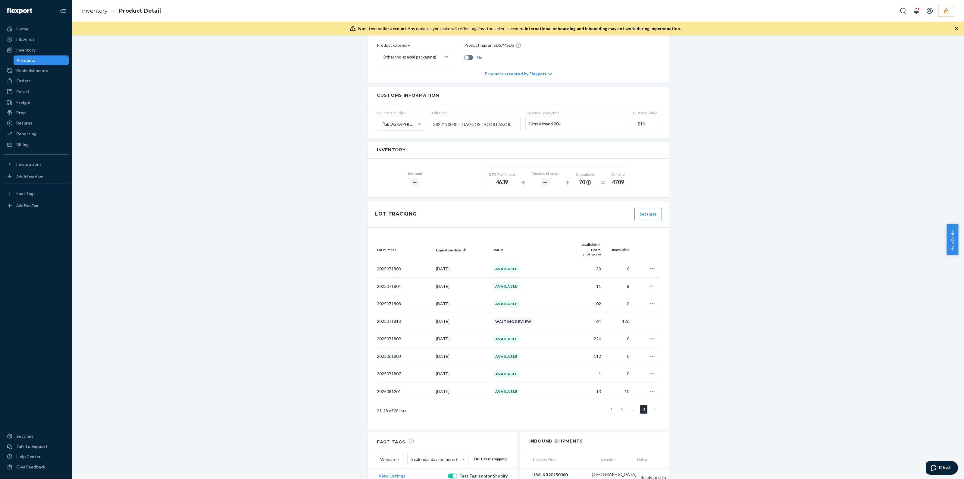
click at [46, 59] on div "Products" at bounding box center [41, 60] width 54 height 8
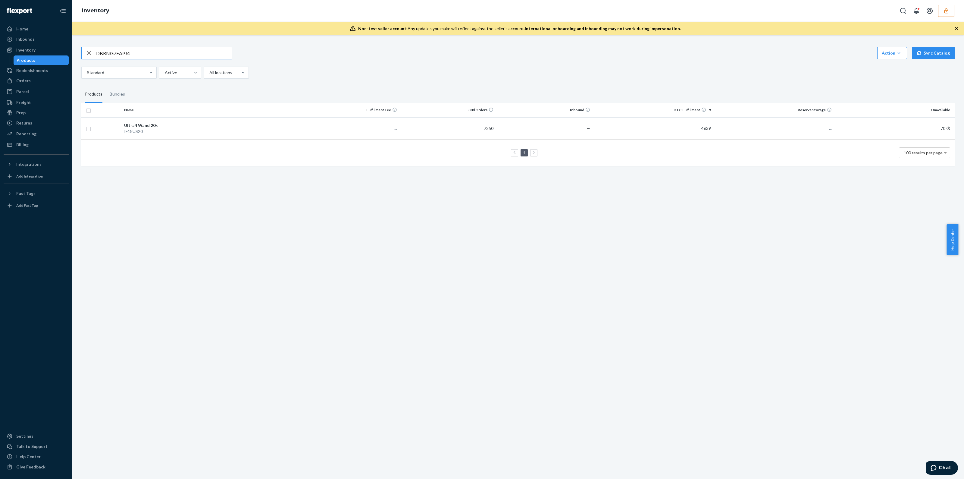
click at [147, 55] on input "DBRNG7EAPJ4" at bounding box center [164, 53] width 136 height 12
type input "DMXQXR62EUL"
click at [581, 117] on th "Inbound" at bounding box center [544, 110] width 97 height 14
click at [580, 130] on td "—" at bounding box center [544, 128] width 97 height 22
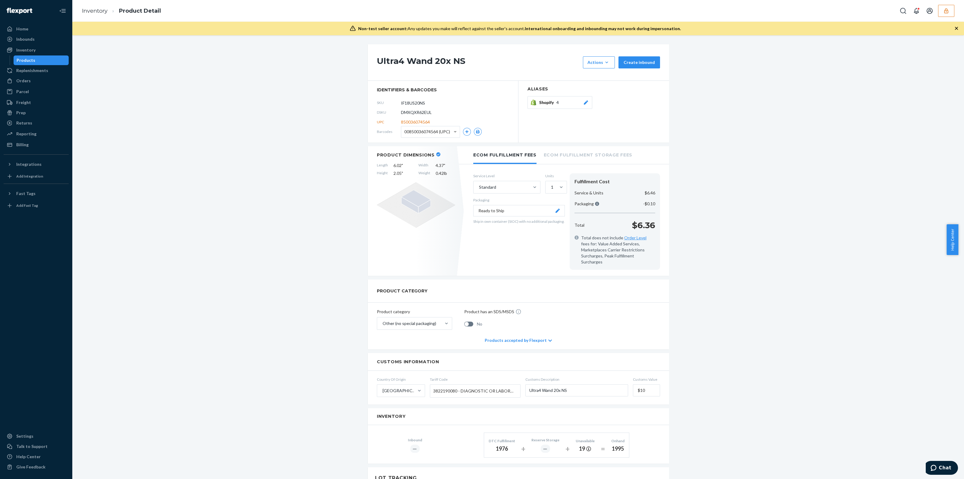
click at [957, 30] on icon "button" at bounding box center [957, 28] width 6 height 6
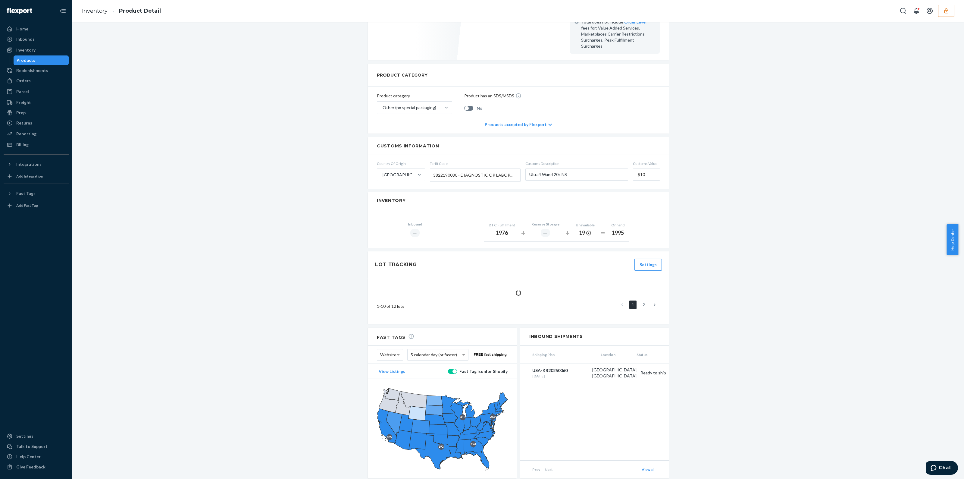
scroll to position [212, 0]
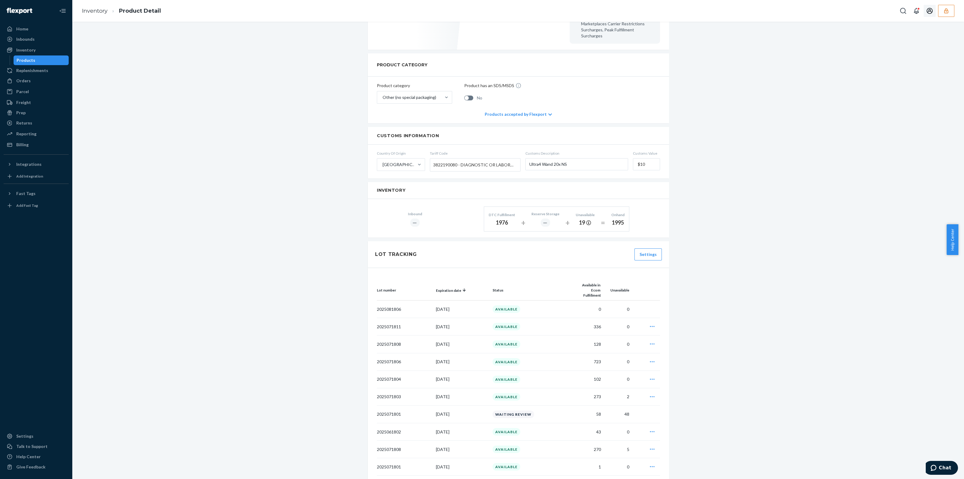
click at [948, 14] on button "button" at bounding box center [946, 11] width 16 height 12
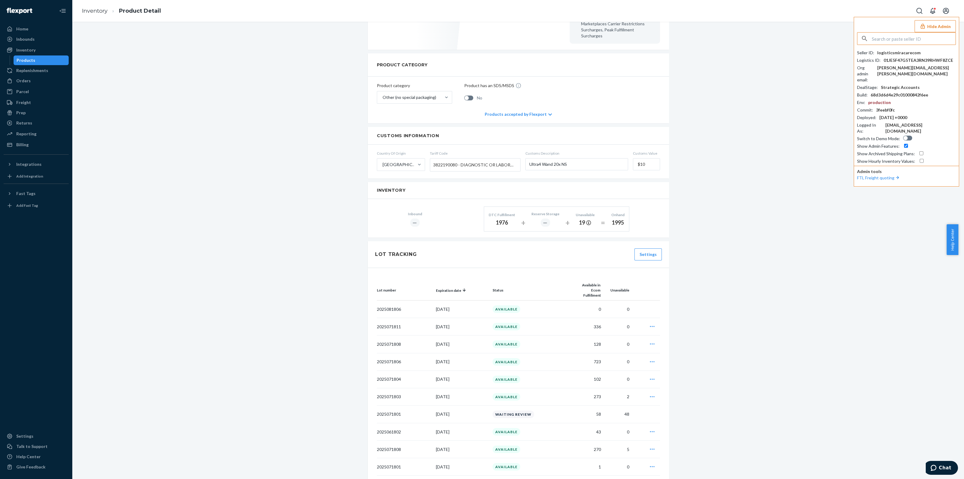
click at [895, 39] on input "text" at bounding box center [914, 39] width 84 height 12
type input "salarsuncolightingcom"
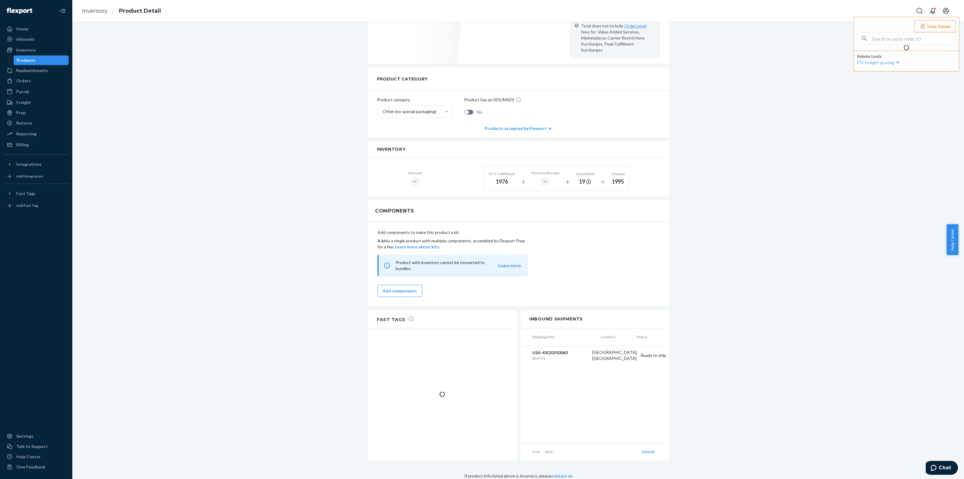
scroll to position [187, 0]
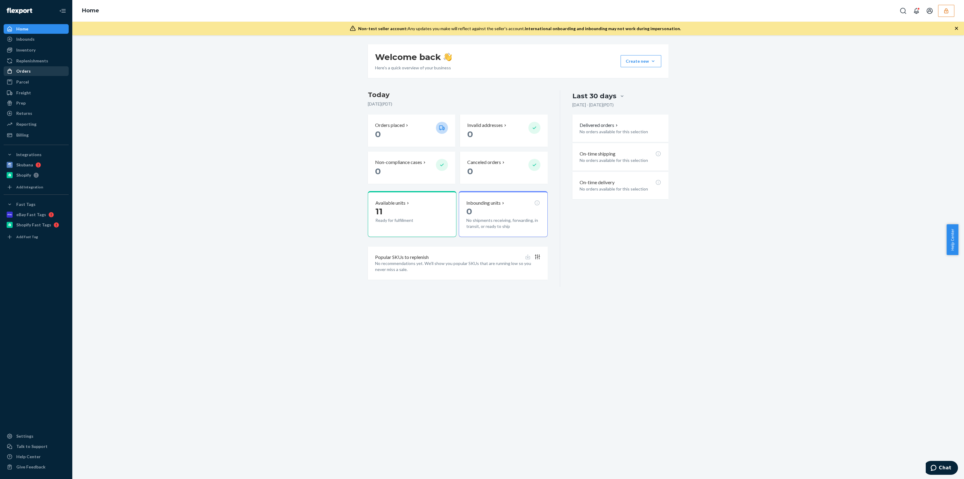
click at [54, 70] on div "Orders" at bounding box center [36, 71] width 64 height 8
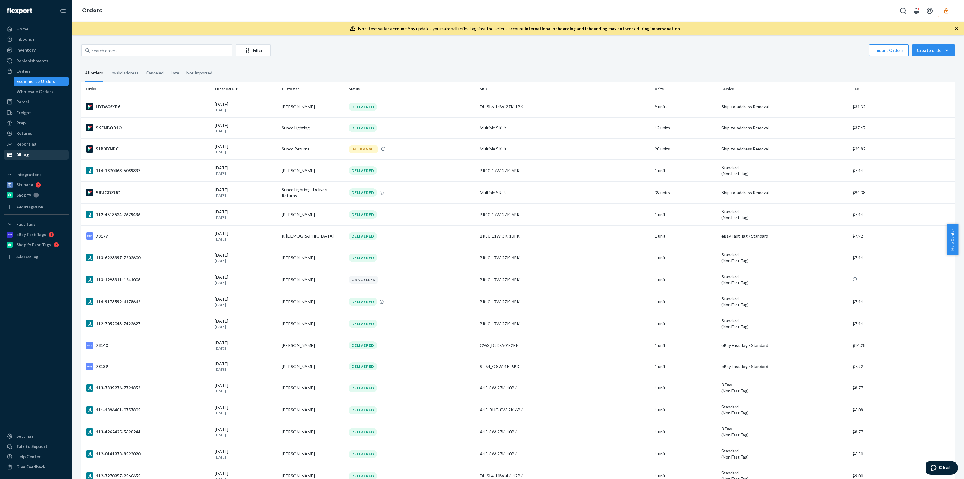
click at [20, 157] on div "Billing" at bounding box center [22, 155] width 12 height 6
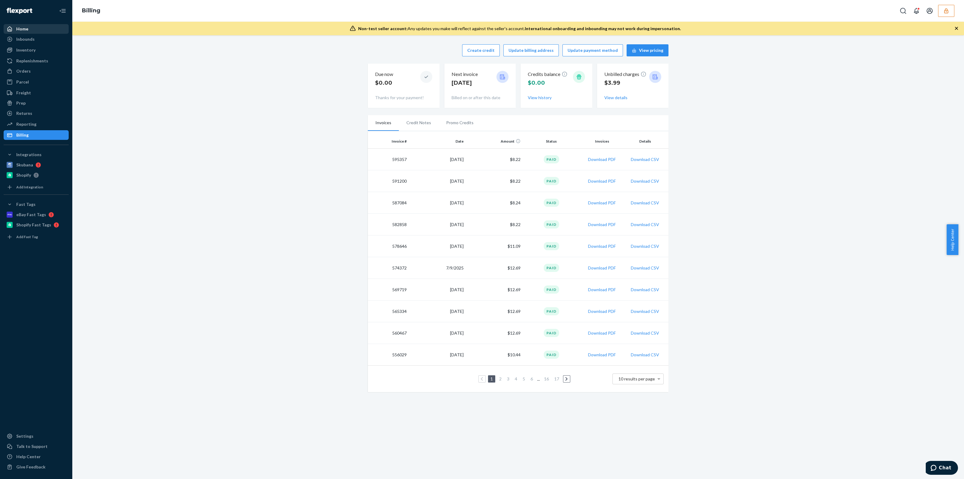
click at [44, 30] on div "Home" at bounding box center [36, 29] width 64 height 8
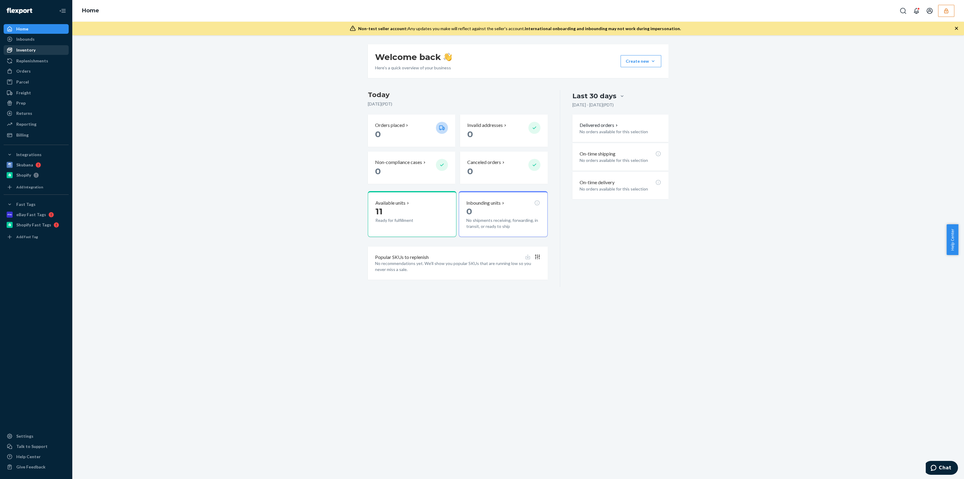
click at [39, 49] on div "Inventory" at bounding box center [36, 50] width 64 height 8
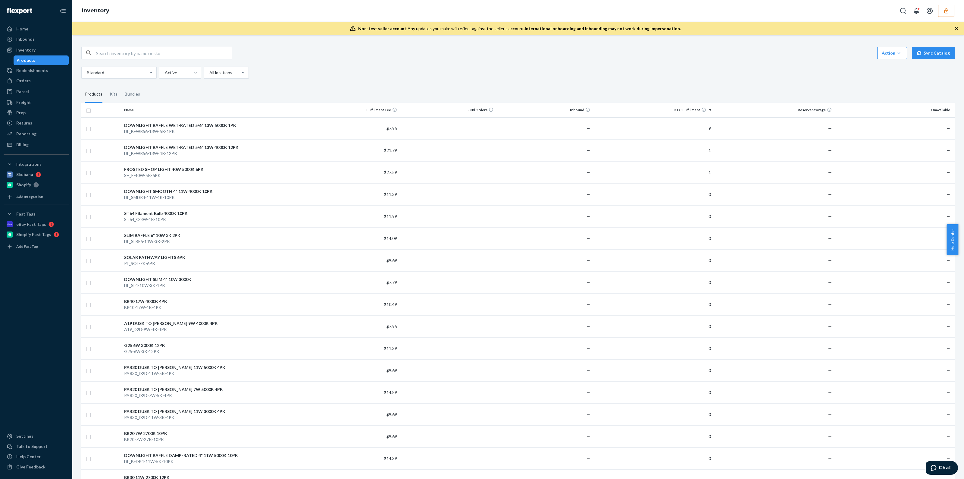
click at [947, 16] on button "button" at bounding box center [946, 11] width 16 height 12
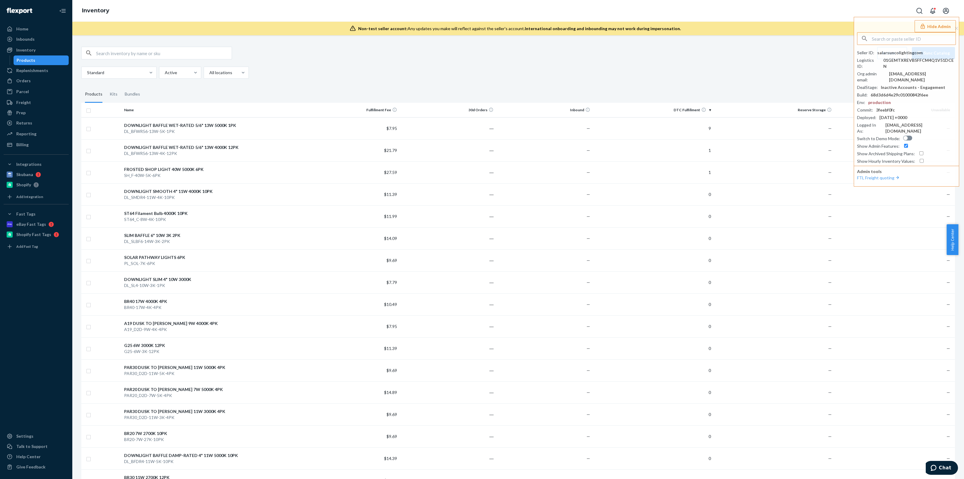
click at [432, 87] on fieldset "Products Kits Bundles" at bounding box center [518, 94] width 874 height 17
click at [277, 133] on div "DL_BFWR56-13W-5K-1PK" at bounding box center [212, 131] width 176 height 6
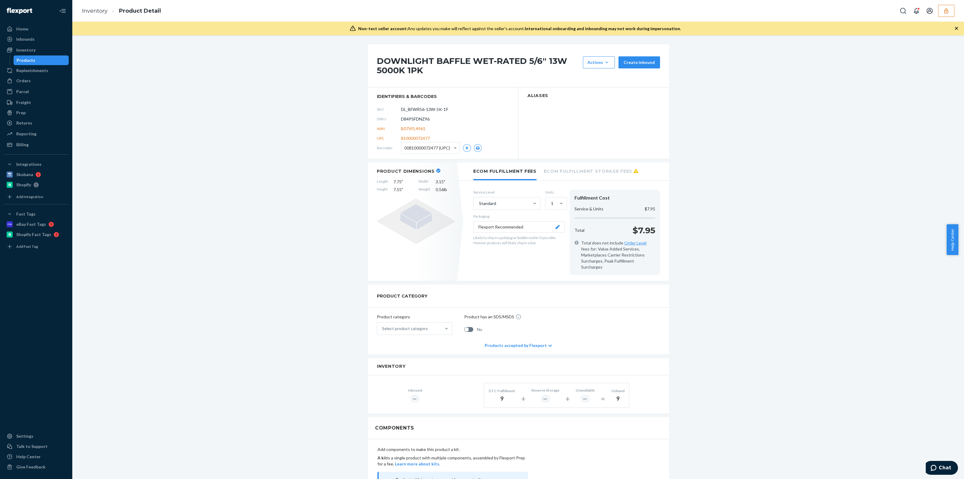
click at [420, 117] on span "D84PSFDNZ96" at bounding box center [415, 119] width 29 height 6
copy span "D84PSFDNZ96"
click at [57, 59] on div "Products" at bounding box center [41, 60] width 54 height 8
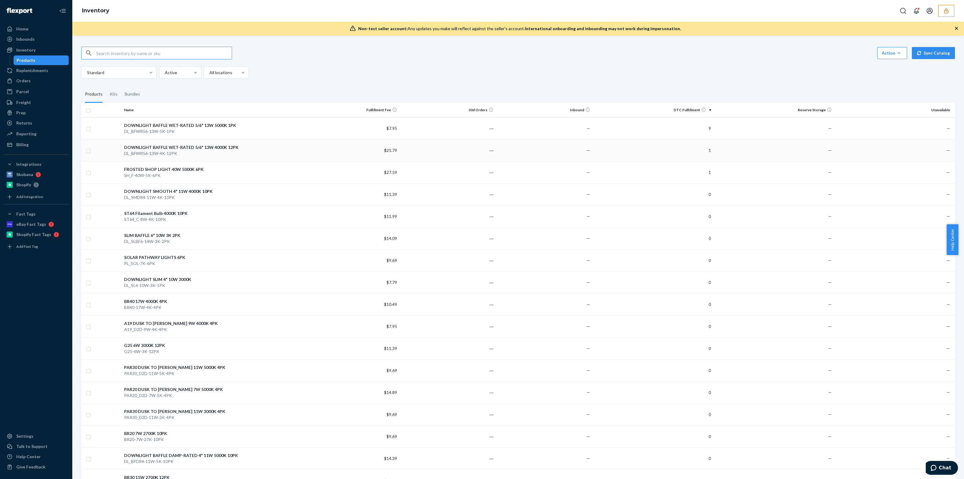
click at [307, 155] on td "$21.79" at bounding box center [351, 150] width 97 height 22
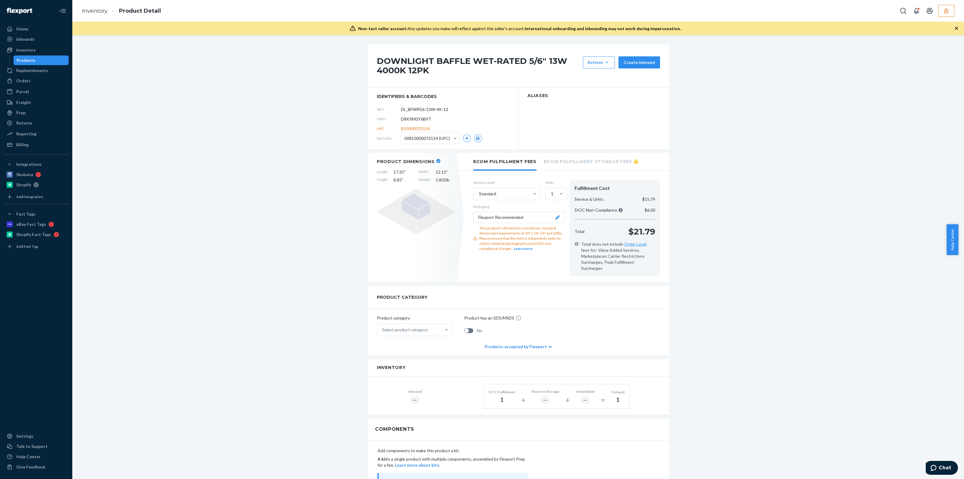
click at [415, 116] on span "D8KXM3Y6B9T" at bounding box center [416, 119] width 30 height 6
copy span "D8KXM3Y6B9T"
click at [48, 58] on div "Products" at bounding box center [41, 60] width 54 height 8
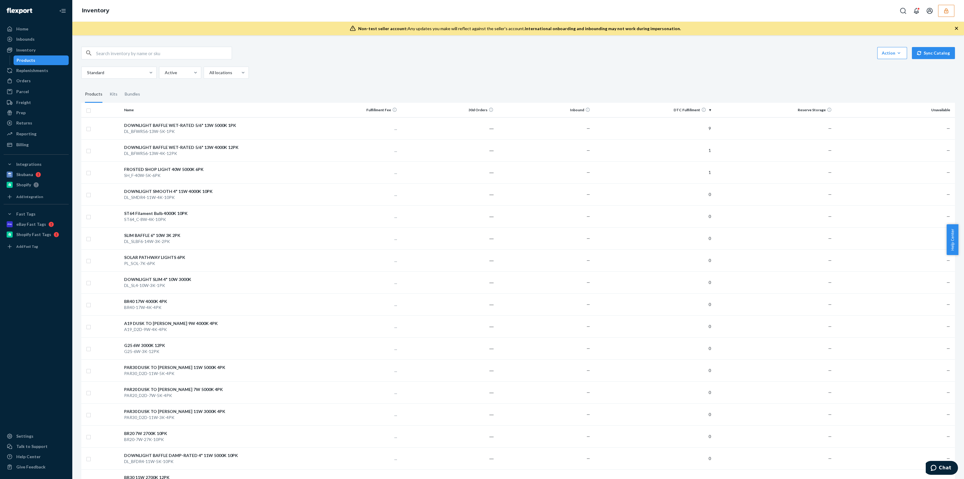
click at [368, 175] on td "..." at bounding box center [351, 172] width 97 height 22
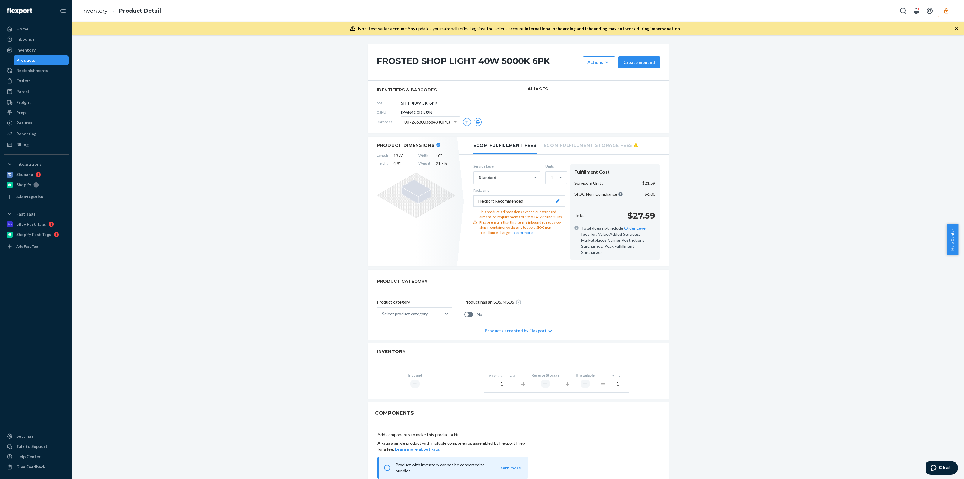
click at [413, 114] on span "DWN4CXDIU2N" at bounding box center [416, 112] width 31 height 6
copy span "DWN4CXDIU2N"
drag, startPoint x: 794, startPoint y: 11, endPoint x: 867, endPoint y: 17, distance: 72.9
click at [810, 11] on div "Inventory Product Detail" at bounding box center [518, 11] width 892 height 22
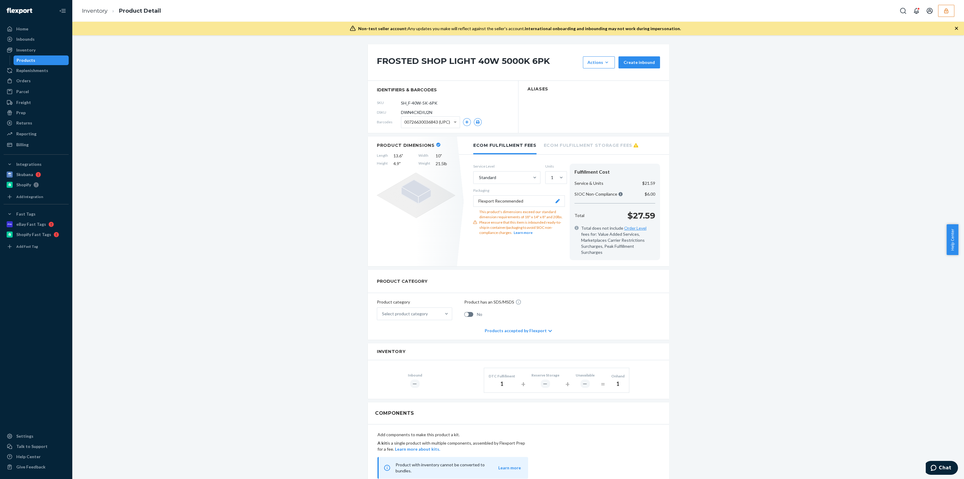
click at [940, 7] on button "button" at bounding box center [946, 11] width 16 height 12
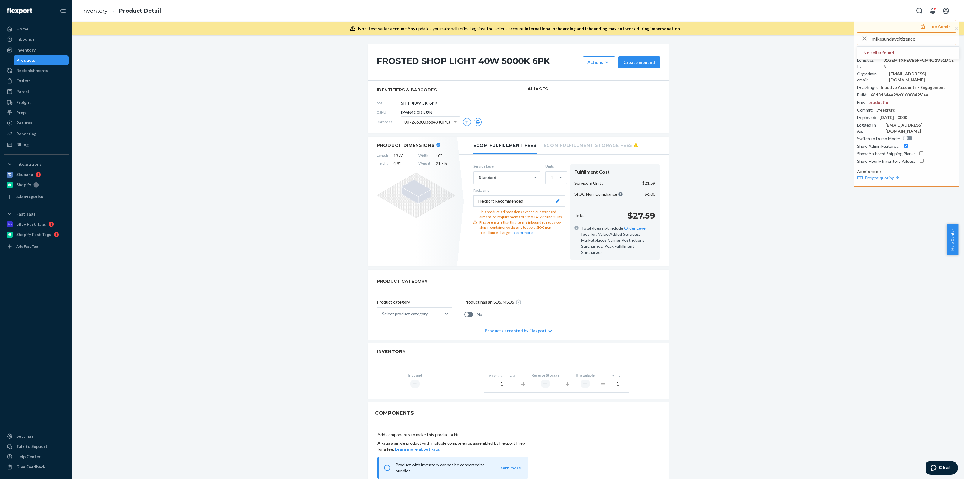
type input "mikesundaycitizenco"
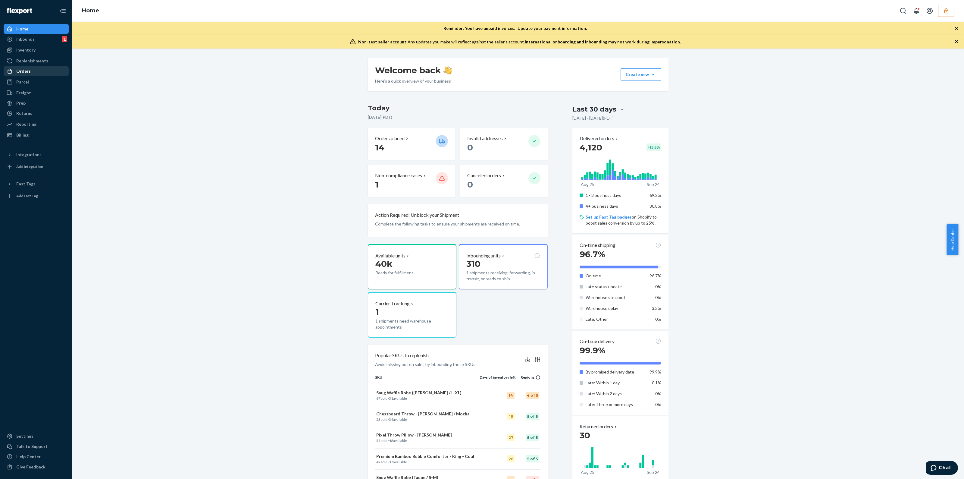
click at [31, 74] on div "Orders" at bounding box center [36, 71] width 64 height 8
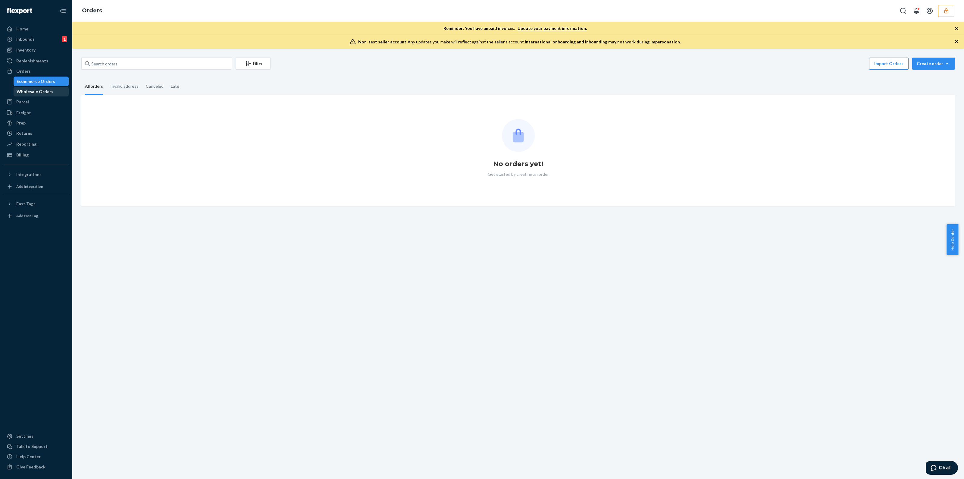
click at [37, 92] on div "Wholesale Orders" at bounding box center [35, 92] width 37 height 6
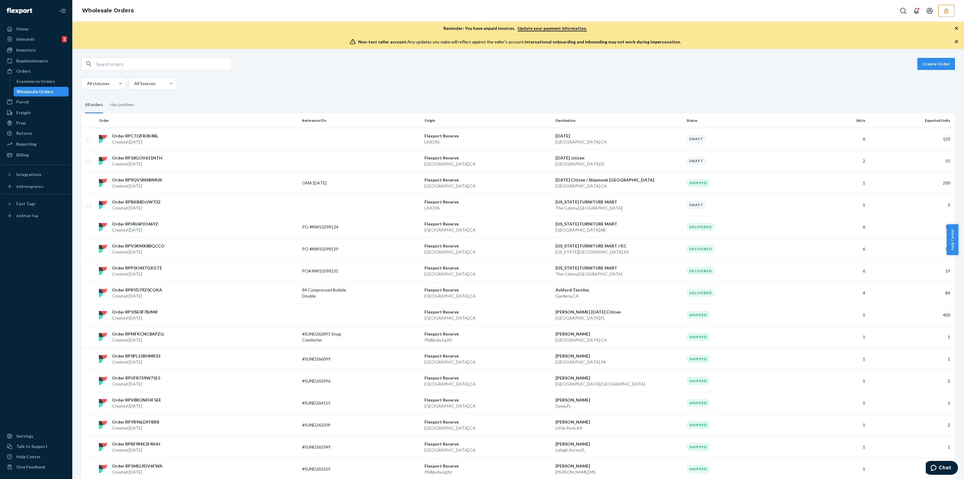
click at [942, 5] on button "button" at bounding box center [946, 11] width 16 height 12
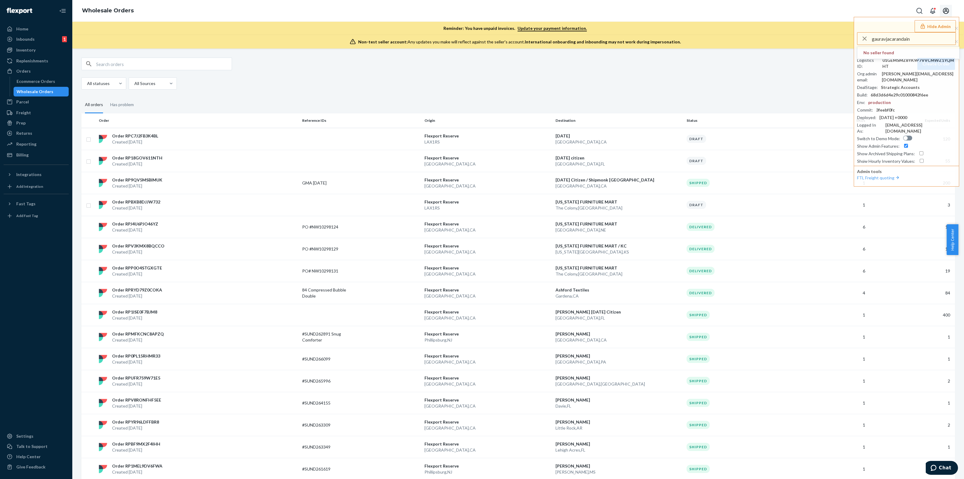
type input "gauravjacarandain"
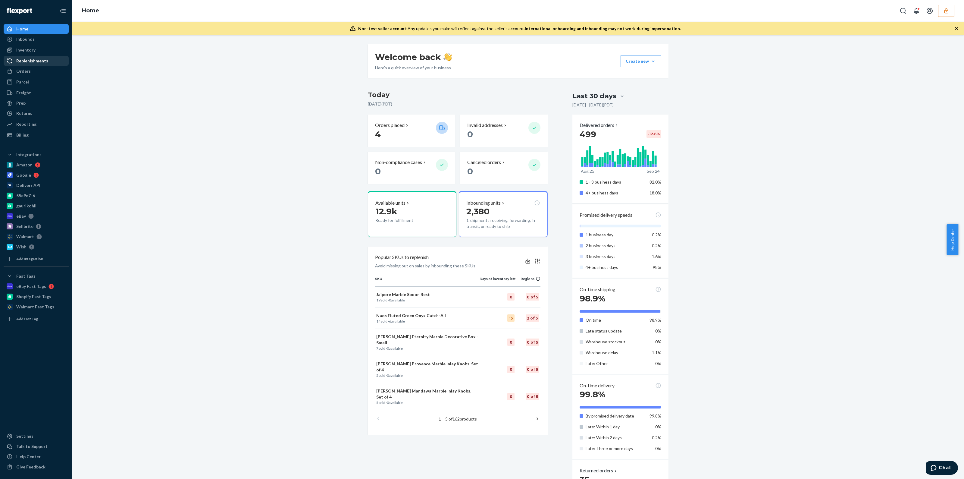
drag, startPoint x: 16, startPoint y: 74, endPoint x: 41, endPoint y: 61, distance: 27.6
click at [16, 74] on div "Orders" at bounding box center [36, 71] width 64 height 8
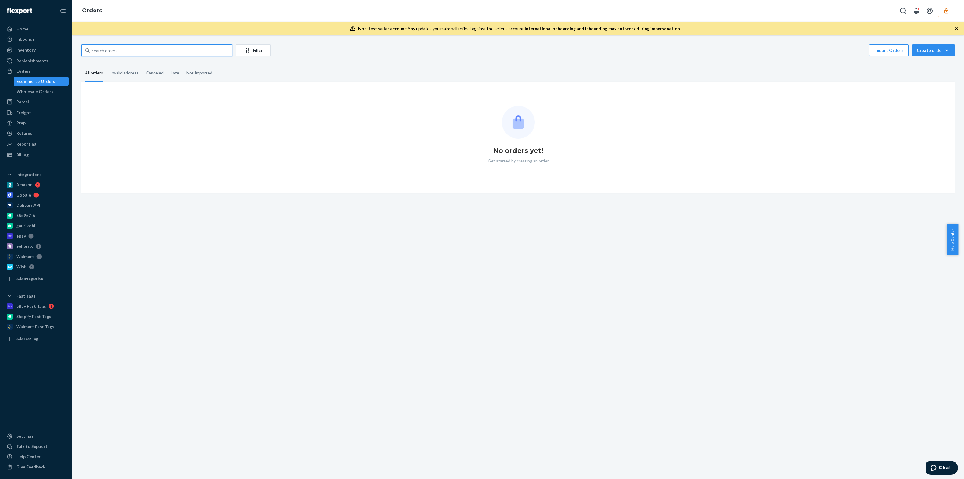
click at [146, 50] on input "text" at bounding box center [156, 50] width 151 height 12
paste input "137194560"
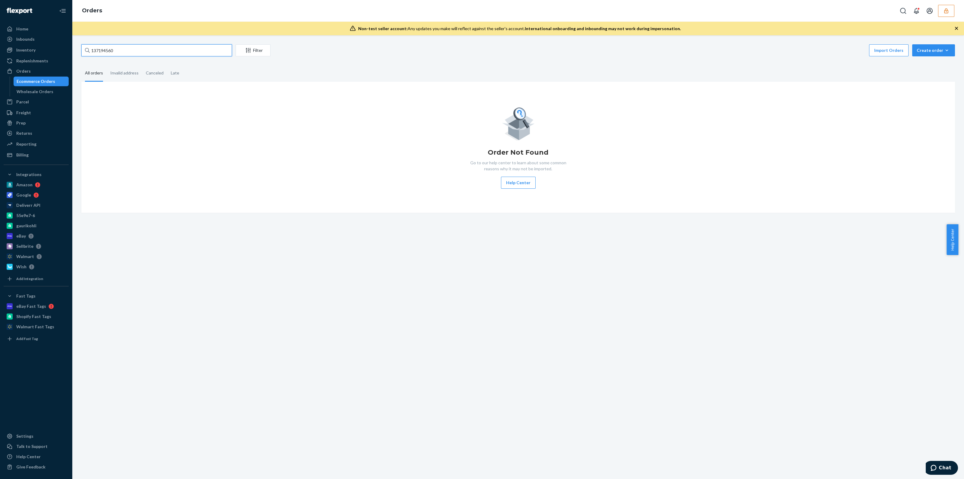
type input "137194560"
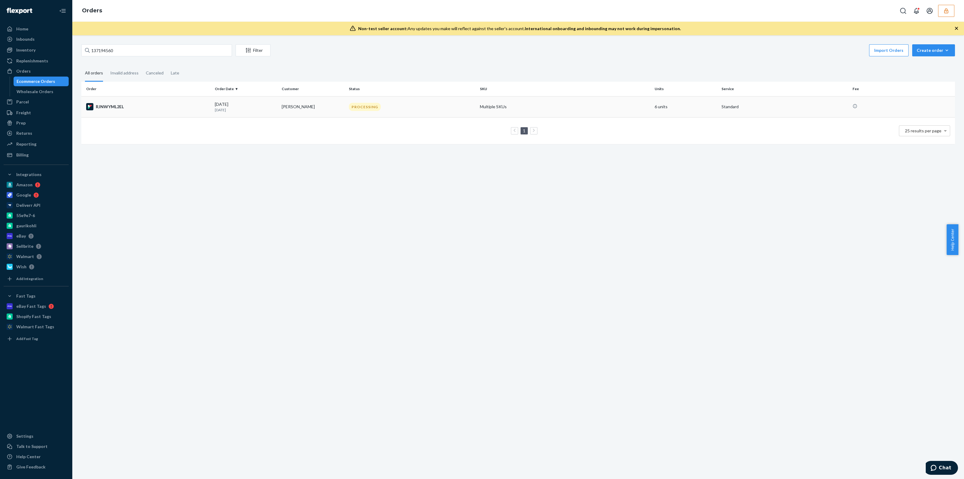
click at [406, 114] on td "PROCESSING" at bounding box center [411, 106] width 131 height 21
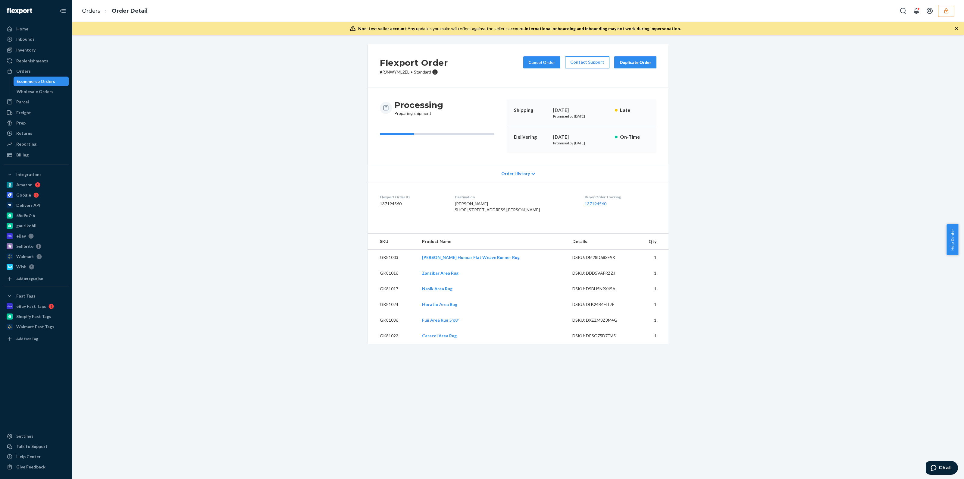
click at [382, 201] on dd "137194560" at bounding box center [412, 204] width 65 height 6
copy dd "137194560"
click at [950, 6] on button "button" at bounding box center [946, 11] width 16 height 12
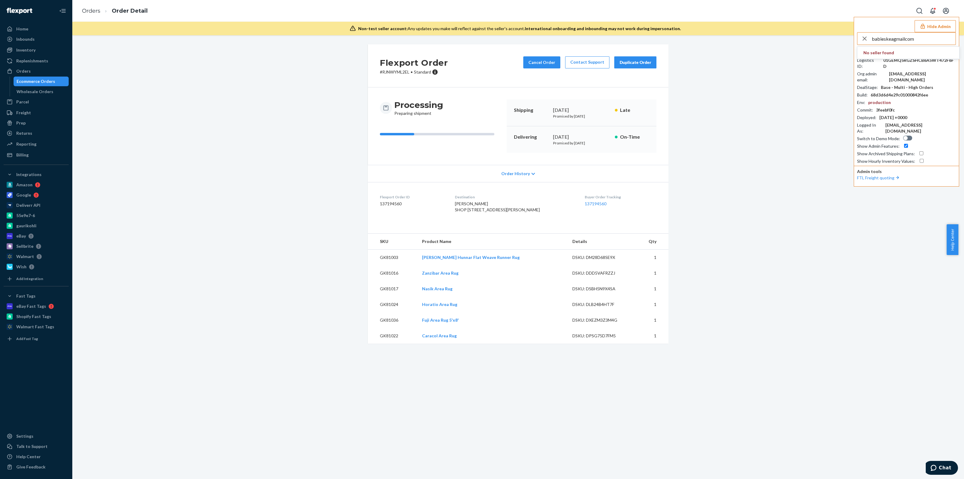
type input "babieskeagmailcom"
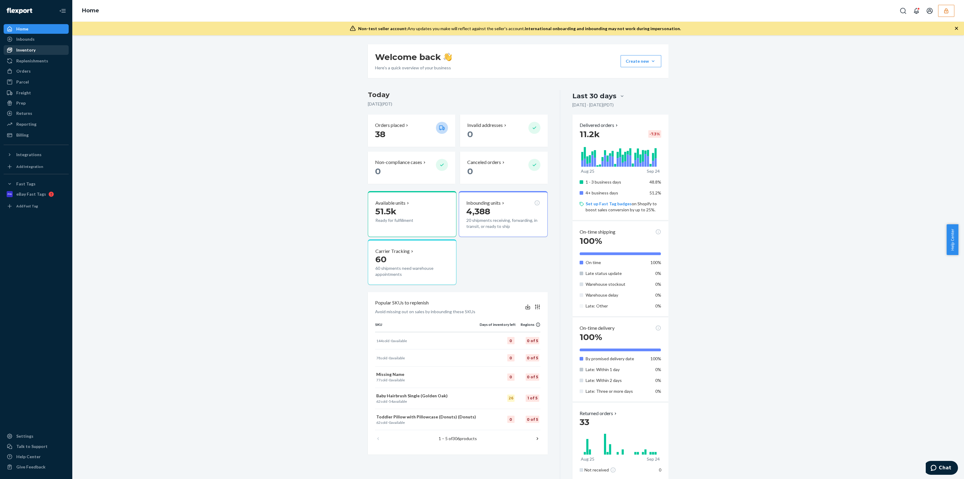
click at [33, 48] on div "Inventory" at bounding box center [25, 50] width 19 height 6
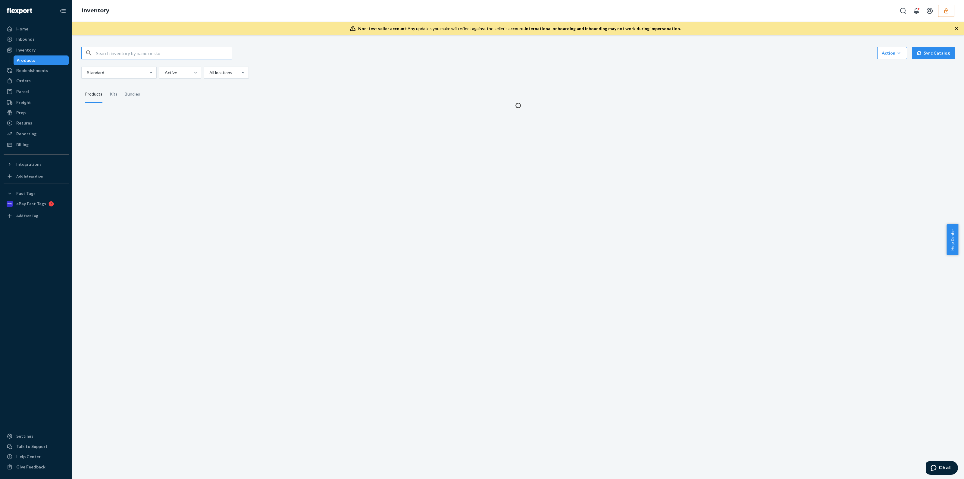
click at [137, 51] on input "text" at bounding box center [164, 53] width 136 height 12
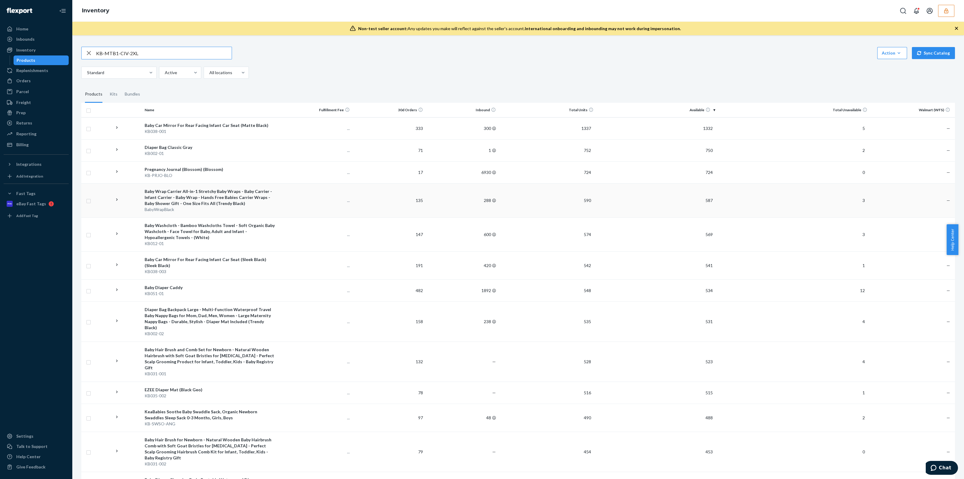
type input "KB-MTB1-CIV-2XL"
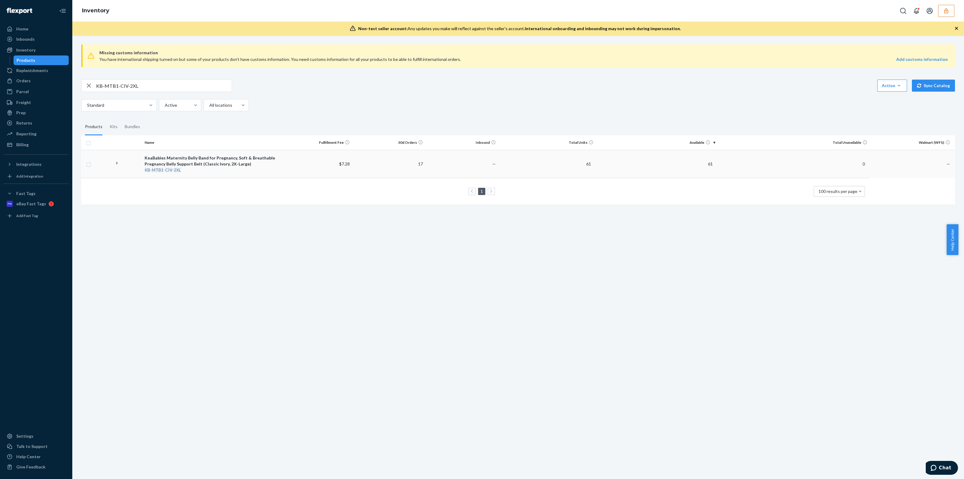
click at [382, 175] on td "17" at bounding box center [388, 164] width 73 height 28
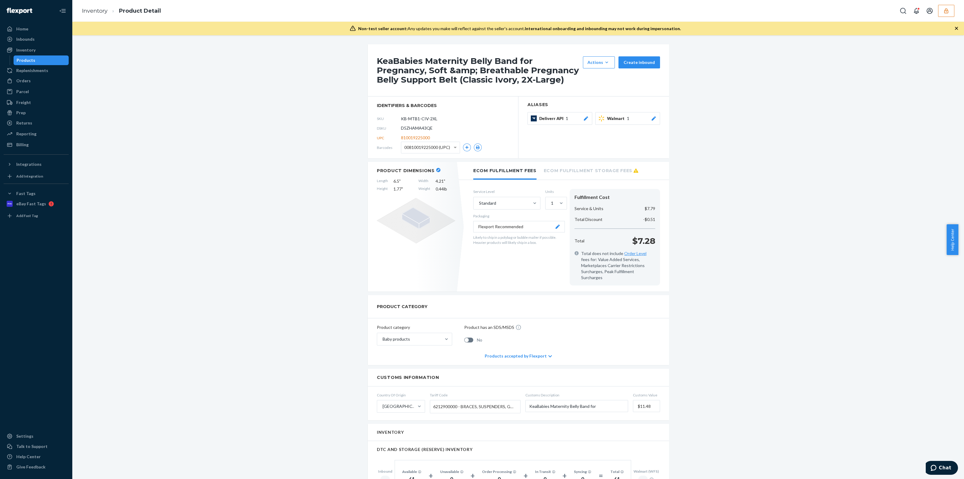
click at [414, 128] on span "D5ZHAMA43QE" at bounding box center [417, 128] width 32 height 6
copy span "D5ZHAMA43QE"
click at [40, 59] on div "Products" at bounding box center [41, 60] width 54 height 8
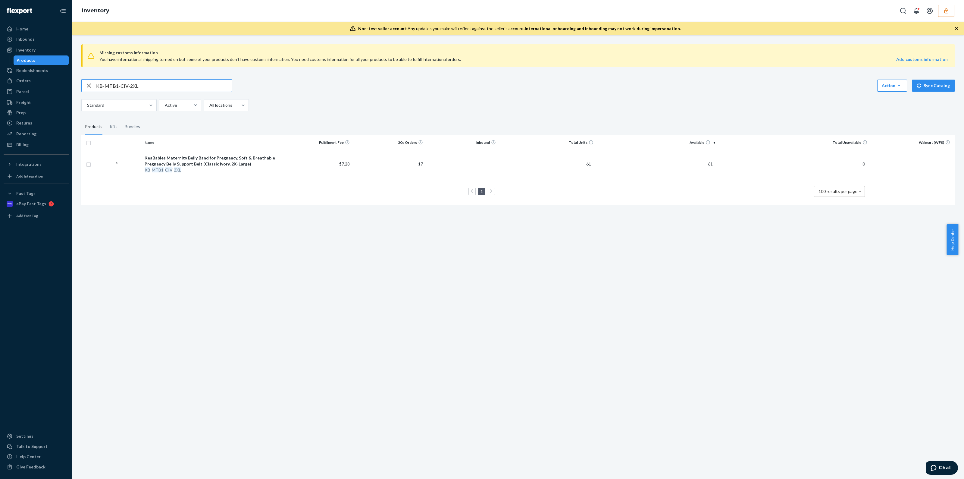
click at [193, 88] on input "KB-MTB1-CIV-2XL" at bounding box center [164, 86] width 136 height 12
paste input "KB-8UDB-DAY"
type input "KB-8UDB-DAY"
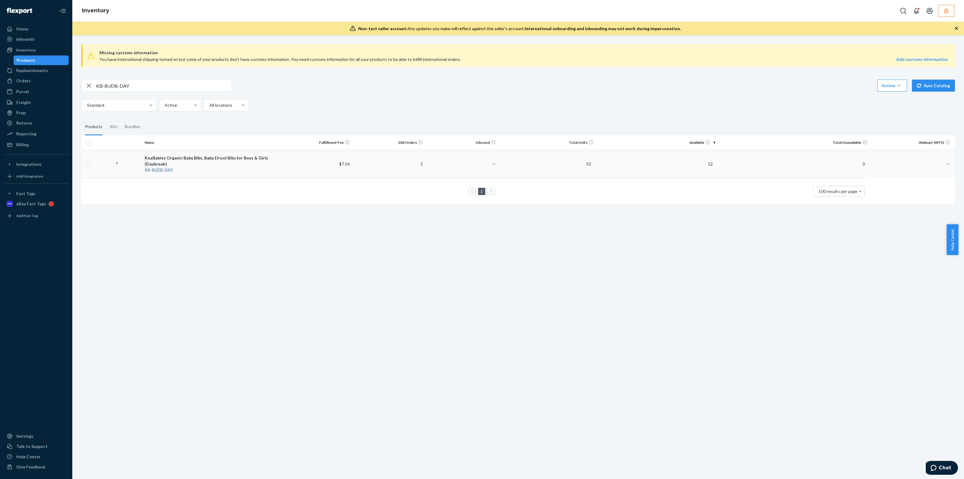
click at [371, 159] on td "5" at bounding box center [388, 164] width 73 height 28
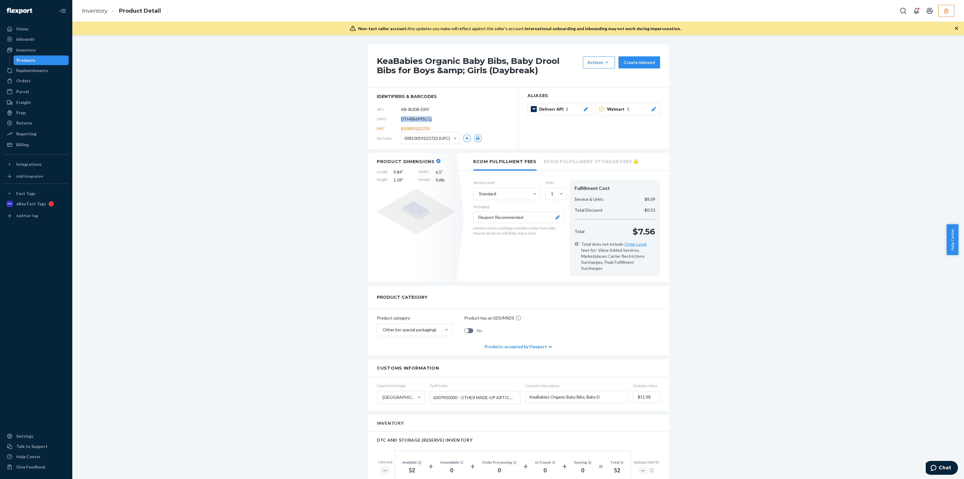
drag, startPoint x: 431, startPoint y: 116, endPoint x: 398, endPoint y: 121, distance: 33.2
click at [398, 121] on div "DSKU DTHRB6P9SCQ" at bounding box center [443, 119] width 132 height 10
copy span "DTHRB6P9SCQ"
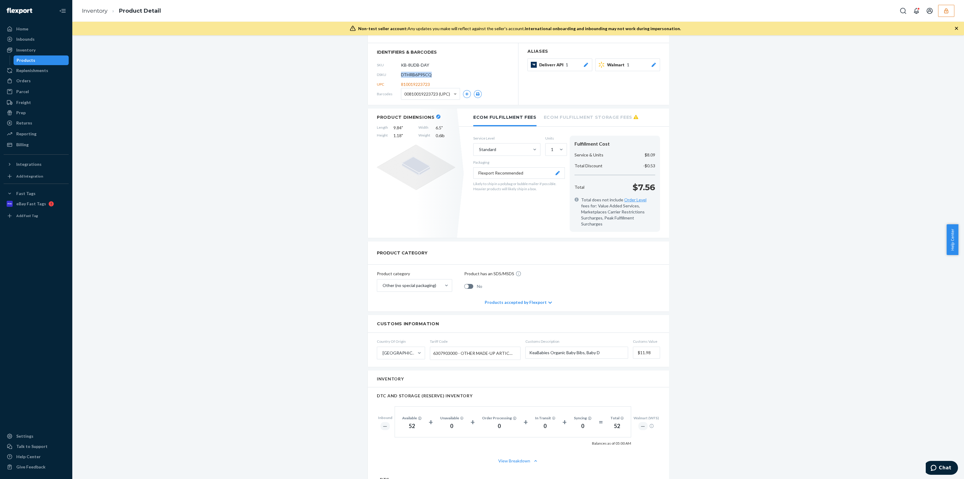
scroll to position [113, 0]
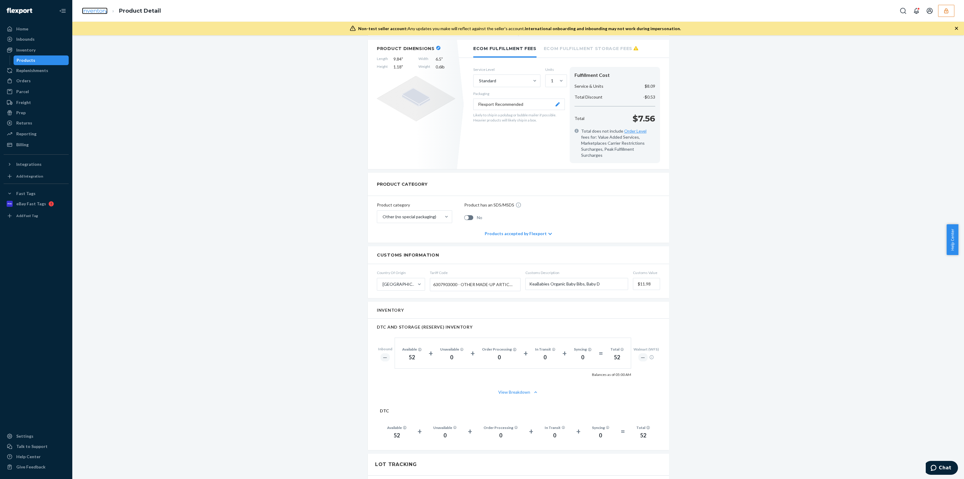
click at [92, 10] on link "Inventory" at bounding box center [95, 11] width 26 height 7
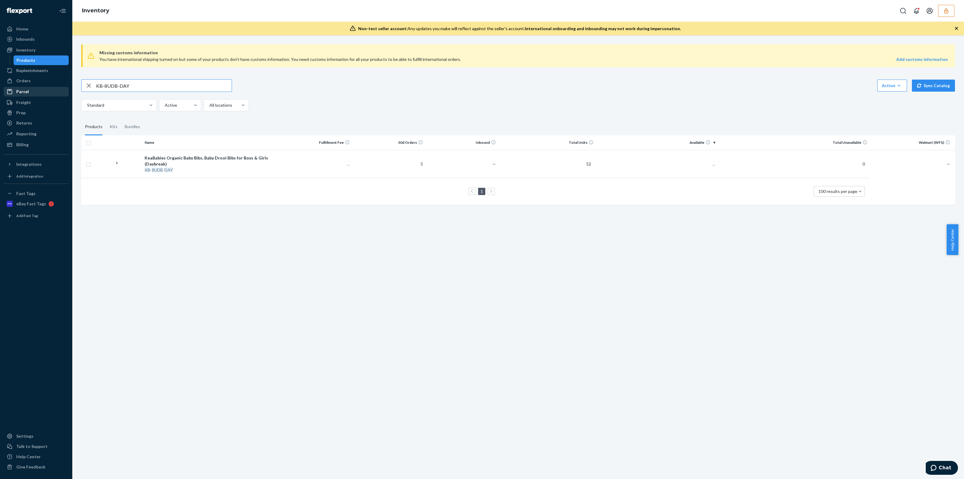
drag, startPoint x: 192, startPoint y: 82, endPoint x: 39, endPoint y: 88, distance: 152.9
click at [40, 88] on div "Home Inbounds Shipping Plans Problems Inventory Products Replenishments Orders …" at bounding box center [482, 239] width 964 height 479
type input "KB-LPBS-KEA"
click at [391, 162] on td "―" at bounding box center [388, 161] width 73 height 22
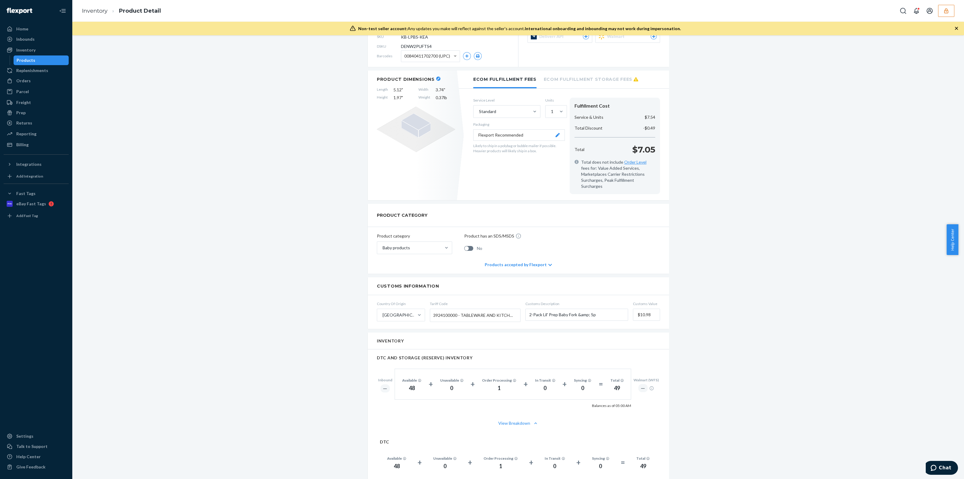
scroll to position [37, 0]
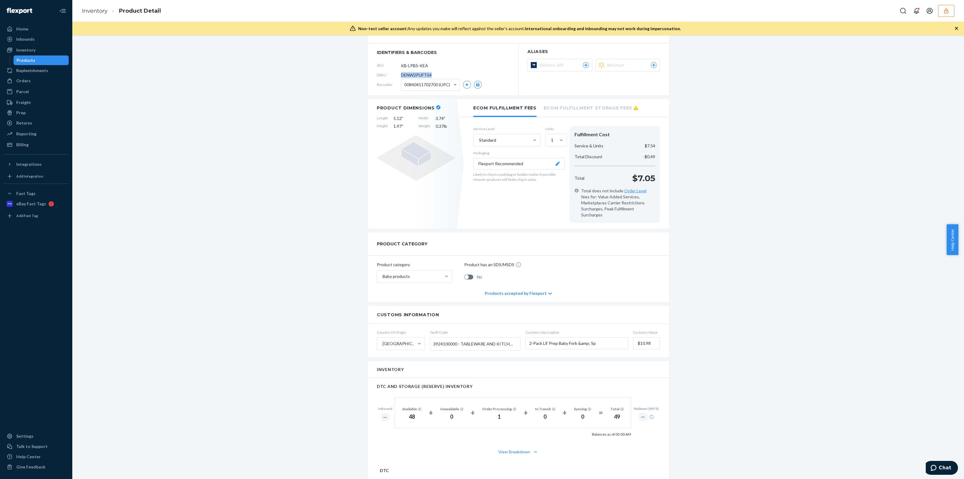
drag, startPoint x: 431, startPoint y: 75, endPoint x: 399, endPoint y: 77, distance: 32.0
click at [399, 77] on div "DSKU DENW2PUFTS4" at bounding box center [443, 75] width 132 height 10
copy span "DENW2PUFTS4"
click at [103, 8] on link "Inventory" at bounding box center [95, 11] width 26 height 7
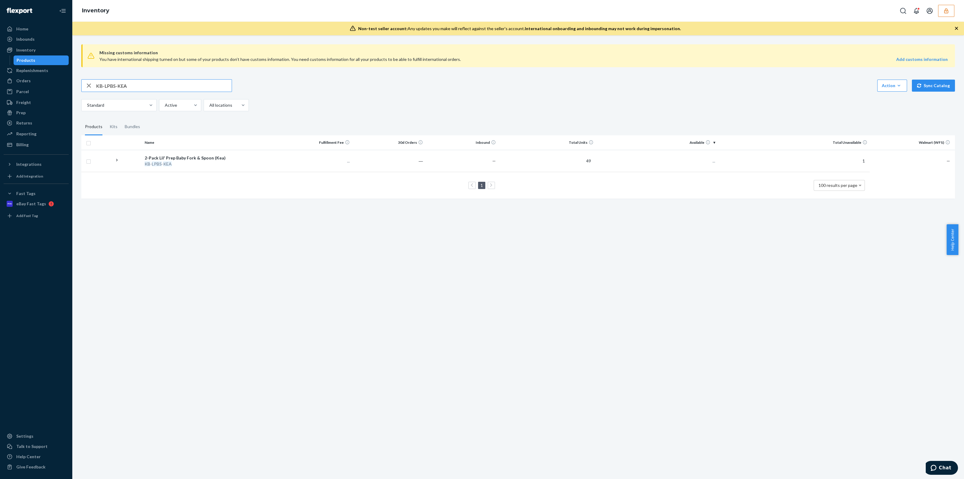
click at [136, 91] on input "KB-LPBS-KEA" at bounding box center [164, 86] width 136 height 12
click at [12, 89] on div "Home Inbounds Shipping Plans Problems Inventory Products Replenishments Orders …" at bounding box center [482, 239] width 964 height 479
type input "KB-LPBS-VAL"
click at [330, 164] on td "$7.05" at bounding box center [315, 161] width 73 height 22
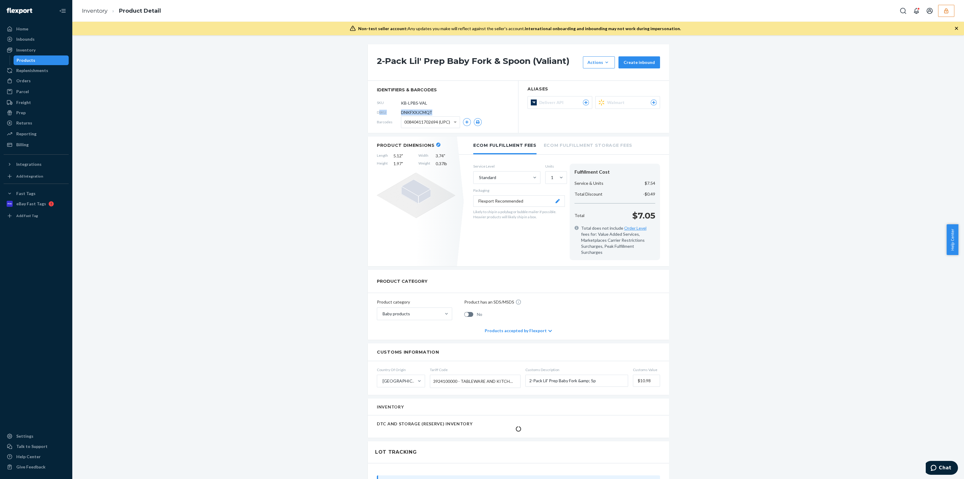
drag, startPoint x: 395, startPoint y: 111, endPoint x: 376, endPoint y: 111, distance: 18.4
click at [377, 111] on div "DSKU DNKFXXJCMQT" at bounding box center [443, 113] width 132 height 10
click at [404, 109] on span "DNKFXXJCMQT" at bounding box center [416, 112] width 31 height 6
click at [412, 111] on span "DNKFXXJCMQT" at bounding box center [416, 112] width 31 height 6
drag, startPoint x: 435, startPoint y: 113, endPoint x: 397, endPoint y: 113, distance: 37.7
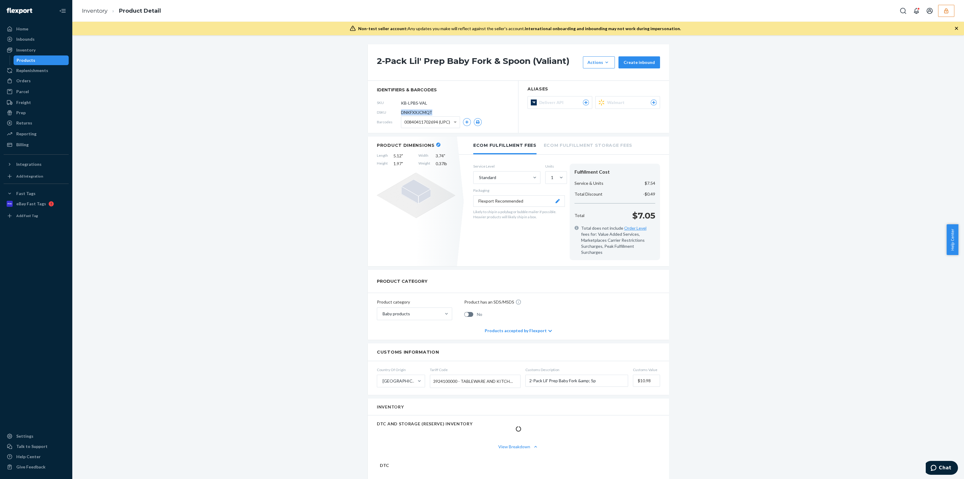
click at [397, 113] on div "DSKU DNKFXXJCMQT" at bounding box center [443, 113] width 132 height 10
copy div "DNKFXXJCMQT"
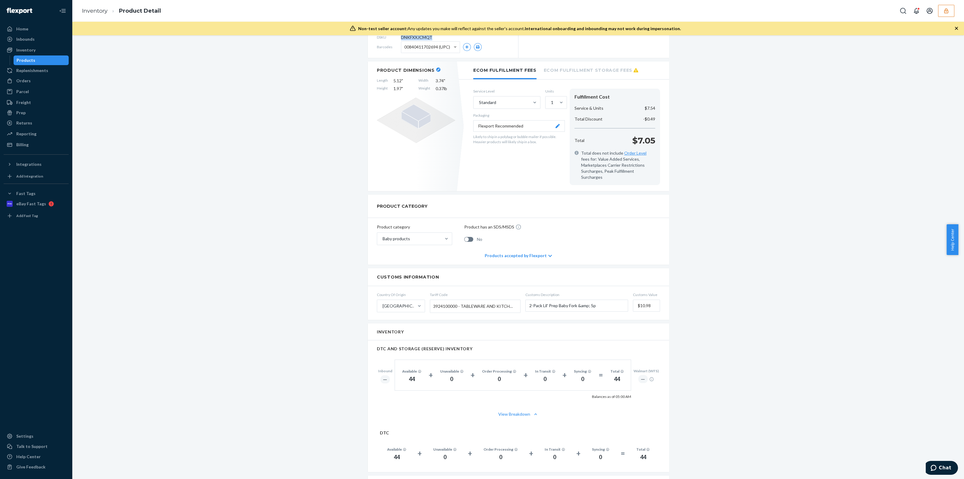
click at [42, 63] on div "Products" at bounding box center [41, 60] width 54 height 8
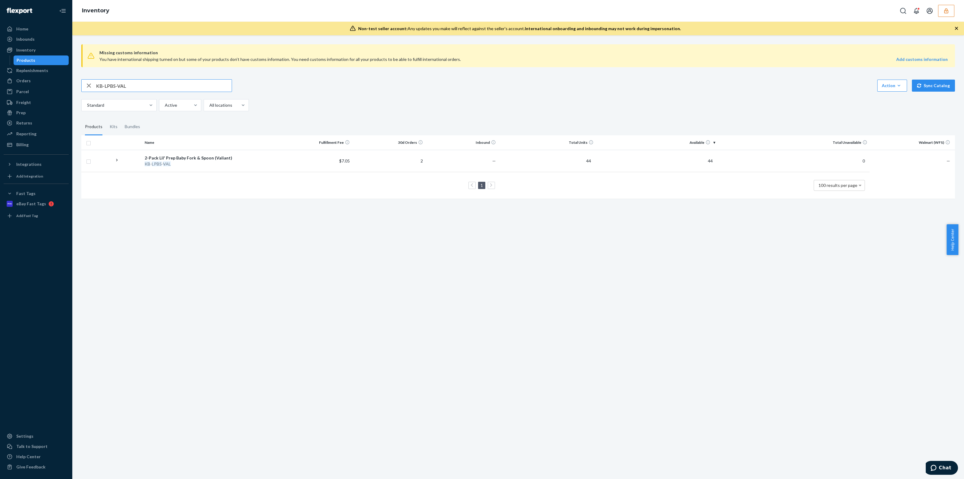
drag, startPoint x: 204, startPoint y: 88, endPoint x: 1, endPoint y: 105, distance: 204.4
click at [15, 108] on div "Home Inbounds Shipping Plans Problems Inventory Products Replenishments Orders …" at bounding box center [482, 239] width 964 height 479
paste input "KB-LPBS-DES"
type input "KB-LPBS-DES"
drag, startPoint x: 513, startPoint y: 166, endPoint x: 515, endPoint y: 170, distance: 4.9
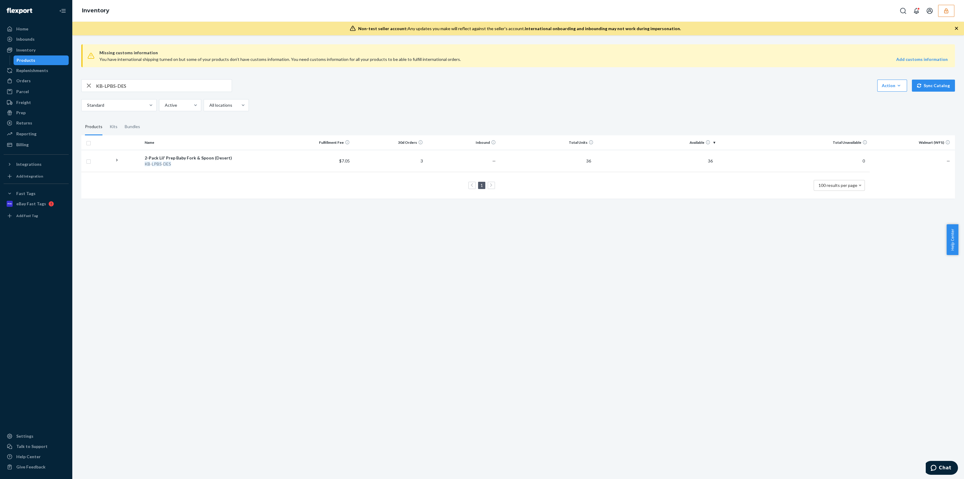
click at [514, 168] on td "36" at bounding box center [546, 161] width 97 height 22
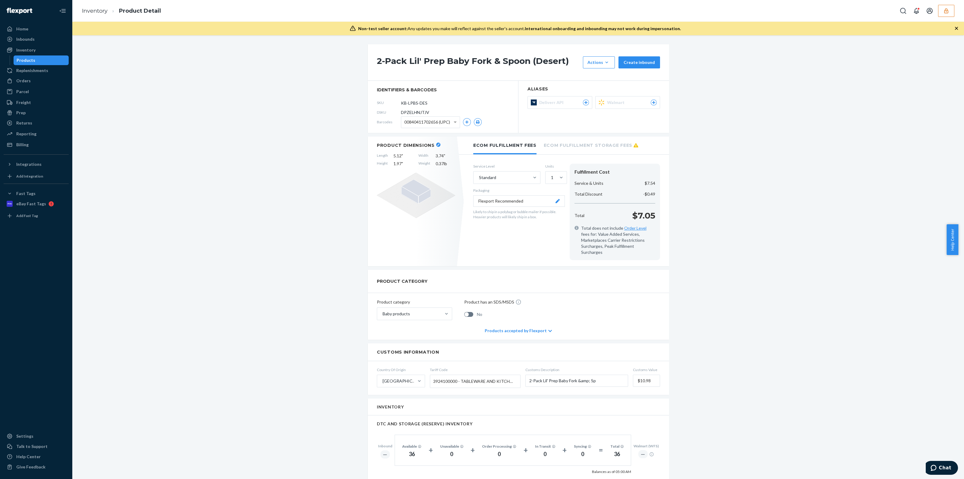
click at [406, 111] on span "DPZELHNJTJV" at bounding box center [415, 112] width 28 height 6
copy span "DPZELHNJTJV"
click at [105, 13] on link "Inventory" at bounding box center [95, 11] width 26 height 7
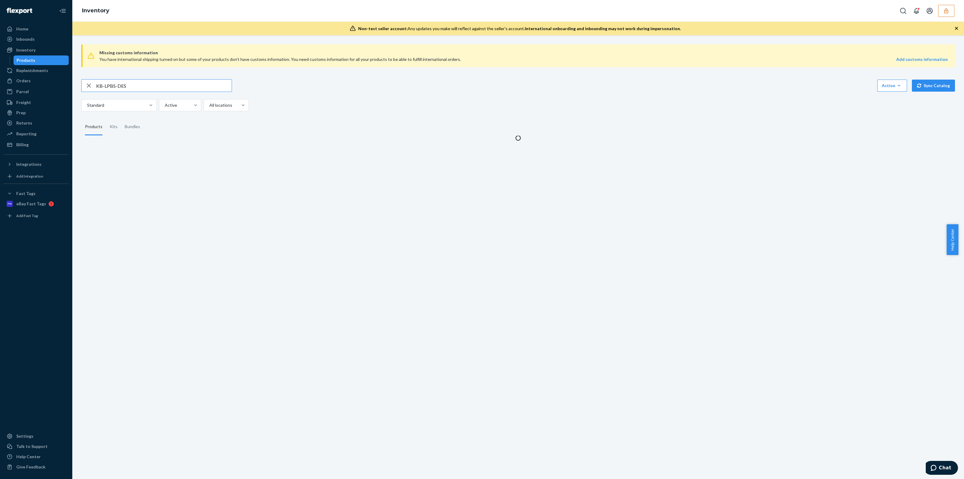
drag, startPoint x: 177, startPoint y: 86, endPoint x: 20, endPoint y: 65, distance: 159.4
click at [20, 65] on div "Home Inbounds Shipping Plans Problems Inventory Products Replenishments Orders …" at bounding box center [482, 239] width 964 height 479
type input "KB-LPBS-ROC"
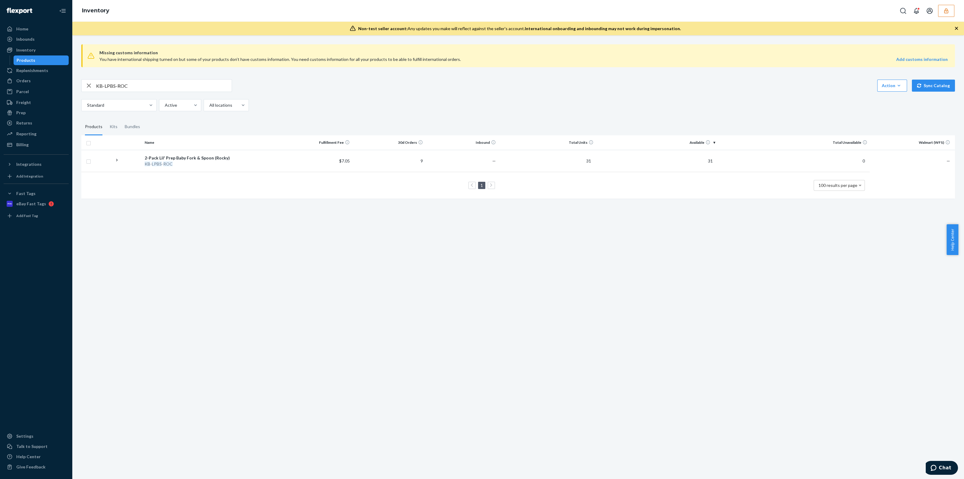
click at [493, 163] on td "—" at bounding box center [461, 161] width 73 height 22
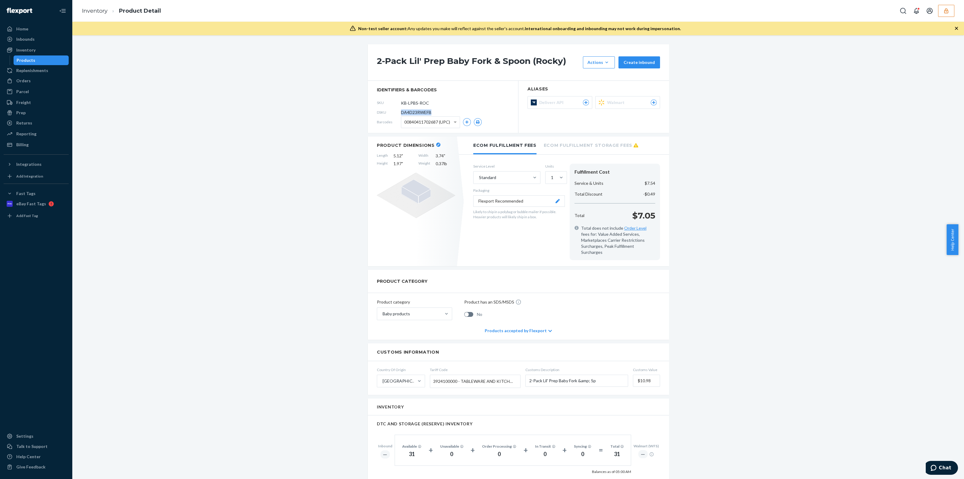
drag, startPoint x: 429, startPoint y: 112, endPoint x: 399, endPoint y: 113, distance: 30.2
click at [401, 113] on span "DA4D23RWEFB" at bounding box center [416, 112] width 30 height 6
copy span "DA4D23RWEFB"
drag, startPoint x: 108, startPoint y: 10, endPoint x: 92, endPoint y: 16, distance: 16.7
click at [103, 12] on ol "Inventory Product Detail" at bounding box center [121, 11] width 89 height 18
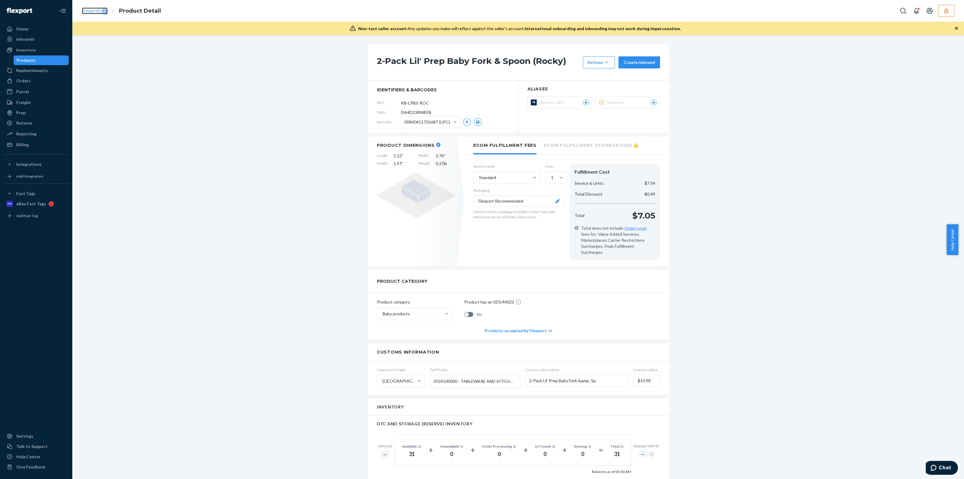
click at [91, 11] on link "Inventory" at bounding box center [95, 11] width 26 height 7
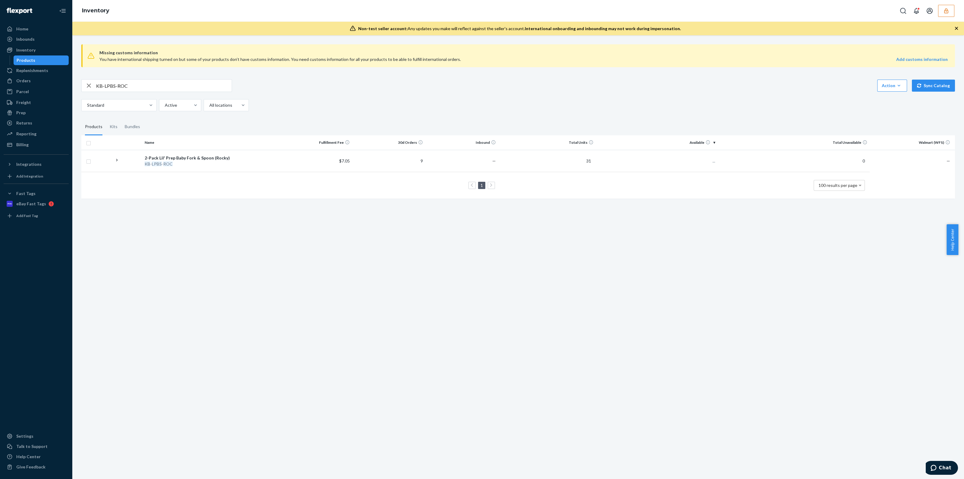
drag, startPoint x: 144, startPoint y: 92, endPoint x: 147, endPoint y: 89, distance: 4.1
click at [145, 91] on div "KB-LPBS-ROC" at bounding box center [156, 85] width 151 height 13
drag, startPoint x: 147, startPoint y: 89, endPoint x: 0, endPoint y: 100, distance: 147.5
click at [0, 100] on div "Home Inbounds Shipping Plans Problems Inventory Products Replenishments Orders …" at bounding box center [482, 239] width 964 height 479
paste input "KB-GBBS-MEA"
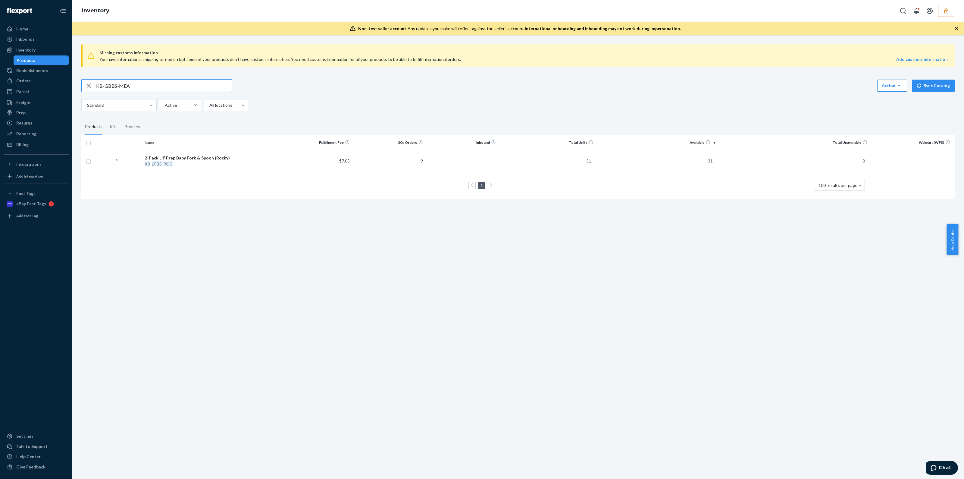
type input "KB-GBBS-MEA"
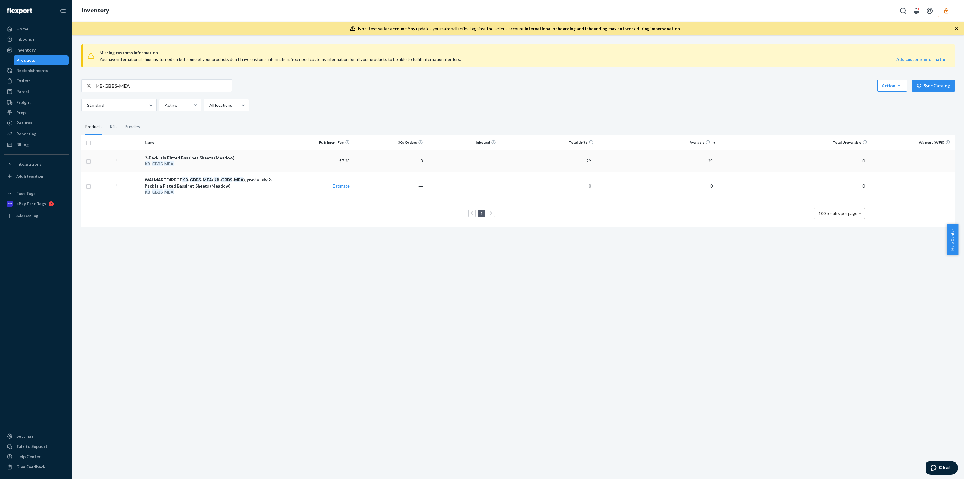
click at [409, 159] on td "8" at bounding box center [388, 161] width 73 height 22
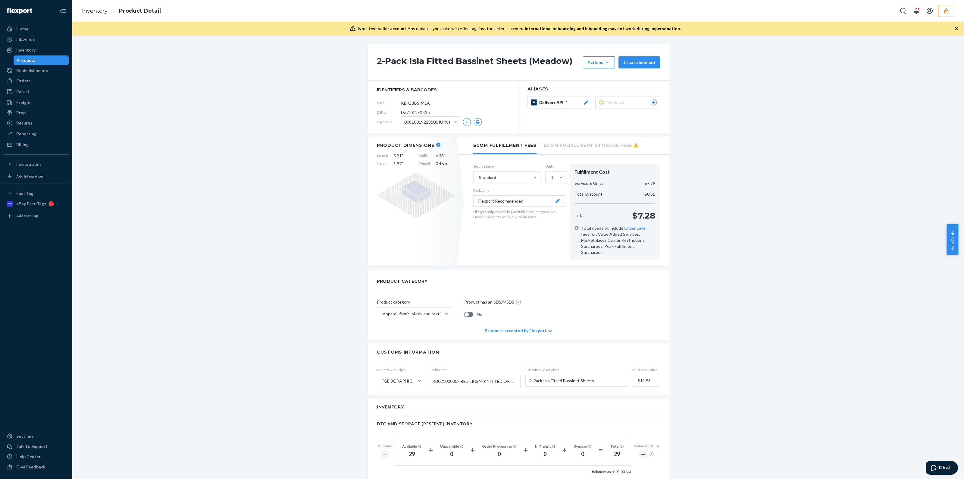
click at [408, 110] on span "DZZLKNFX5X5" at bounding box center [415, 112] width 29 height 6
copy span "DZZLKNFX5X5"
click at [102, 10] on link "Inventory" at bounding box center [95, 11] width 26 height 7
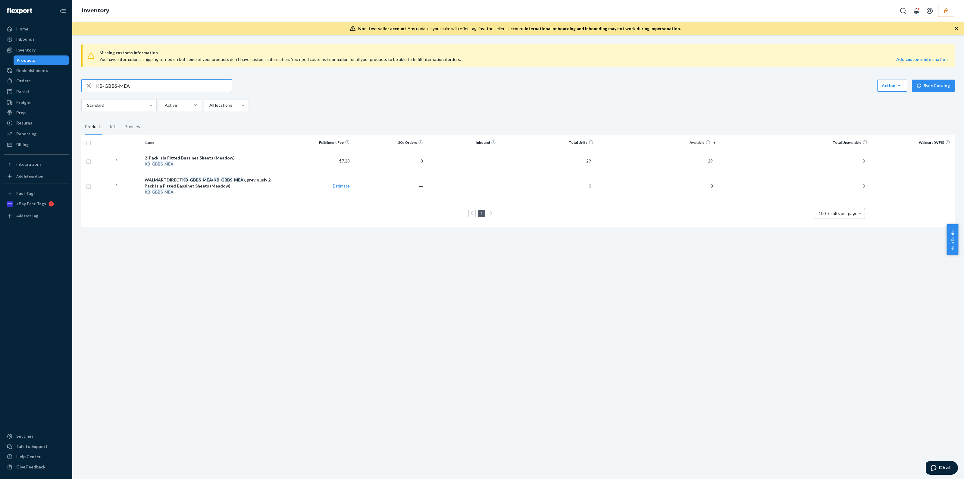
click at [131, 88] on input "KB-GBBS-MEA" at bounding box center [164, 86] width 136 height 12
paste input "KB-HLDB-PRR"
type input "KB-HLDB-PRR"
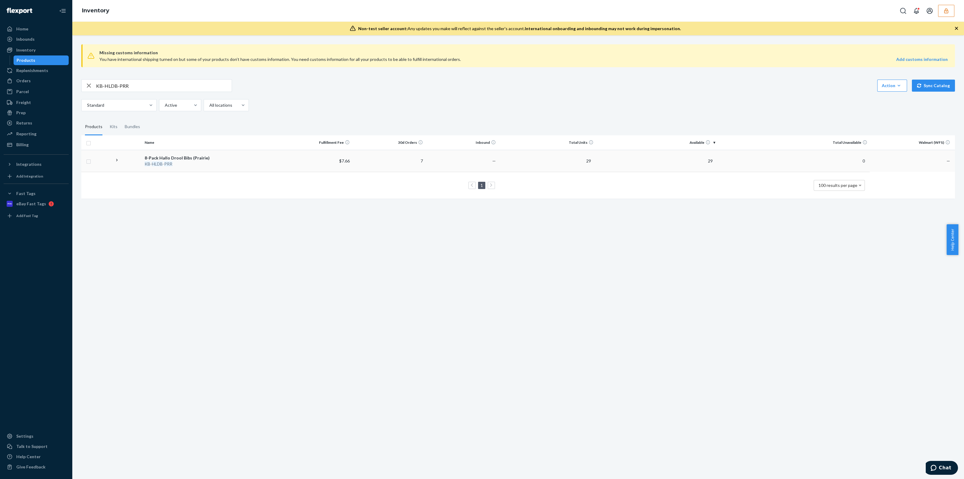
click at [410, 170] on td "7" at bounding box center [388, 161] width 73 height 22
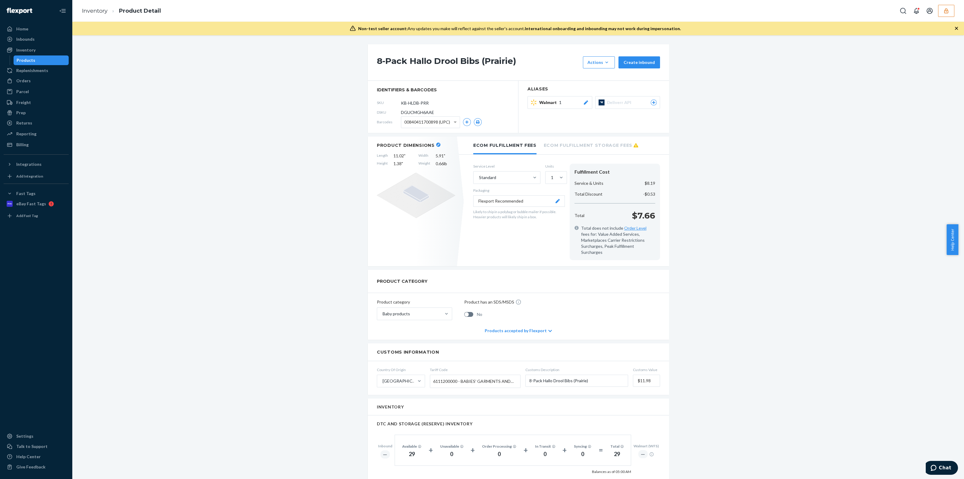
click at [411, 112] on span "DGUCMGH6AAE" at bounding box center [417, 112] width 33 height 6
copy span "DGUCMGH6AAE"
click at [89, 13] on link "Inventory" at bounding box center [95, 11] width 26 height 7
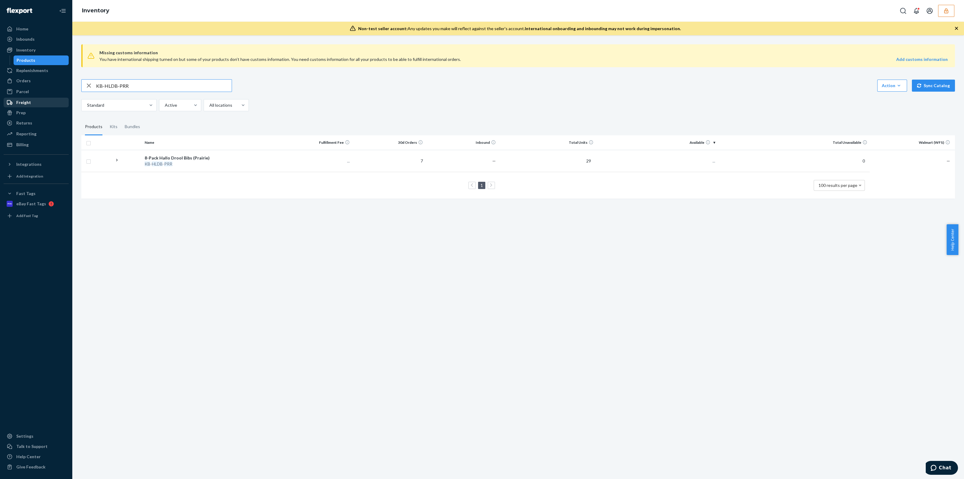
drag, startPoint x: 158, startPoint y: 88, endPoint x: 22, endPoint y: 101, distance: 137.1
click at [29, 100] on div "Home Inbounds Shipping Plans Problems Inventory Products Replenishments Orders …" at bounding box center [482, 239] width 964 height 479
type input "KB-LPBS-TER"
click at [445, 162] on td "—" at bounding box center [461, 161] width 73 height 22
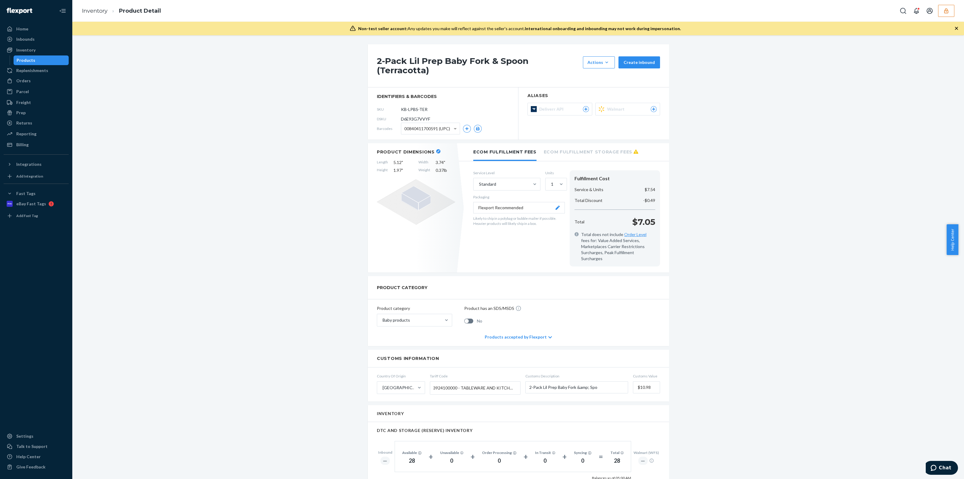
click at [418, 116] on span "D6E93G7VVYF" at bounding box center [415, 119] width 29 height 6
copy span "D6E93G7VVYF"
drag, startPoint x: 62, startPoint y: 57, endPoint x: 64, endPoint y: 53, distance: 3.9
click at [62, 57] on div "Products" at bounding box center [41, 60] width 54 height 8
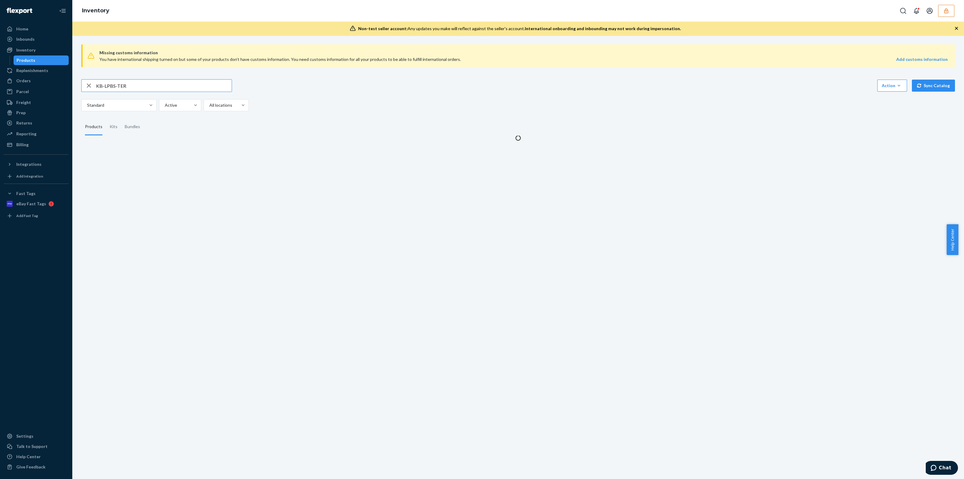
drag, startPoint x: 174, startPoint y: 86, endPoint x: 0, endPoint y: 106, distance: 175.5
click at [6, 102] on div "Home Inbounds Shipping Plans Problems Inventory Products Replenishments Orders …" at bounding box center [482, 239] width 964 height 479
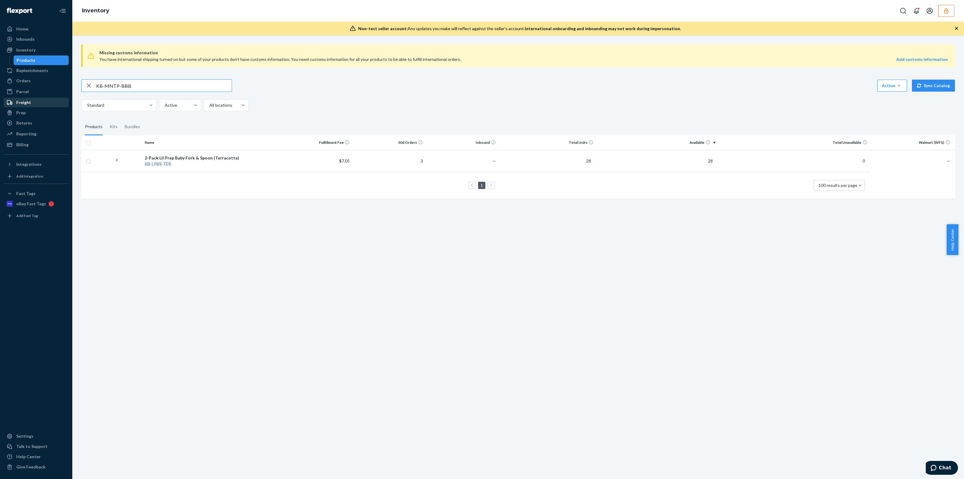
type input "KB-MNTP-BBB"
click at [522, 159] on td "25" at bounding box center [546, 164] width 97 height 28
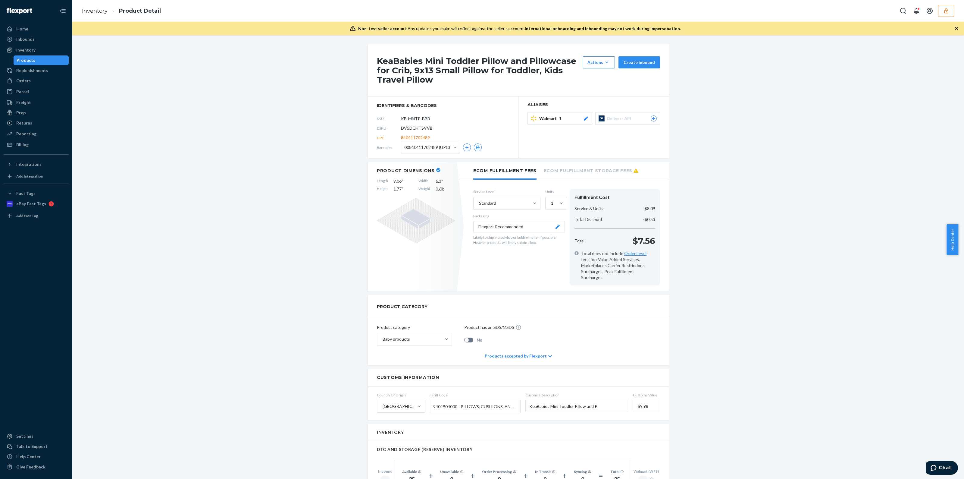
click at [428, 130] on span "DV5DCHTSVVB" at bounding box center [417, 128] width 32 height 6
copy span "DV5DCHTSVVB"
click at [89, 10] on link "Inventory" at bounding box center [95, 11] width 26 height 7
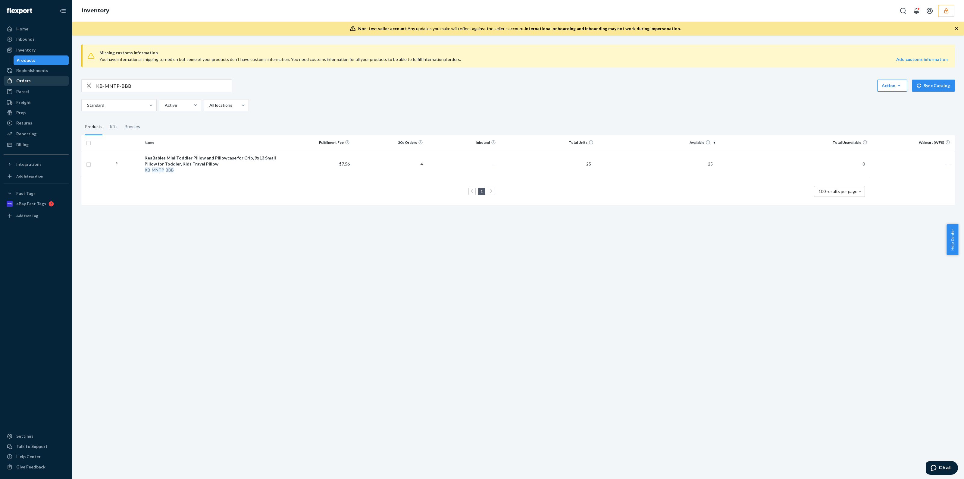
drag, startPoint x: 119, startPoint y: 85, endPoint x: 36, endPoint y: 85, distance: 82.6
click at [37, 85] on div "Home Inbounds Shipping Plans Problems Inventory Products Replenishments Orders …" at bounding box center [482, 239] width 964 height 479
paste input "KB-GBFP-CON"
type input "KB-GBFP-CON"
drag, startPoint x: 465, startPoint y: 144, endPoint x: 462, endPoint y: 159, distance: 15.4
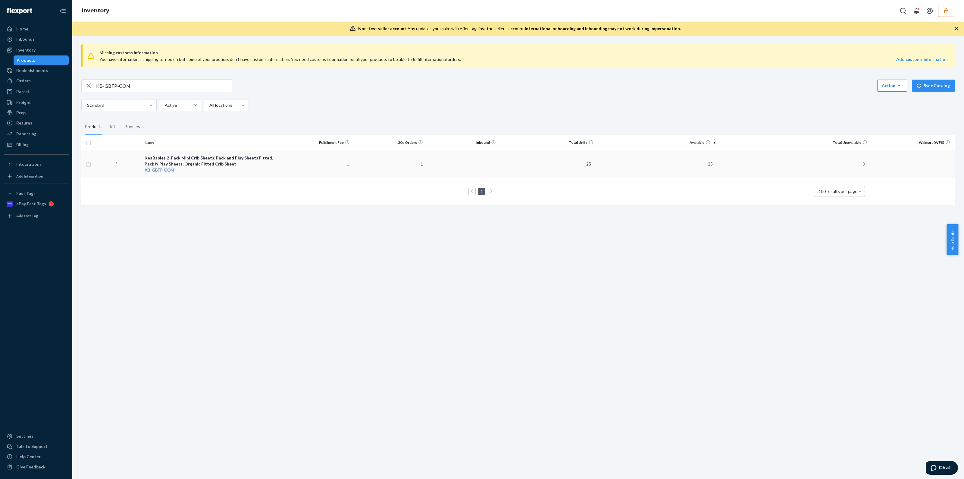
click at [465, 146] on th "Inbound" at bounding box center [461, 142] width 73 height 14
click at [462, 159] on td "—" at bounding box center [461, 164] width 73 height 28
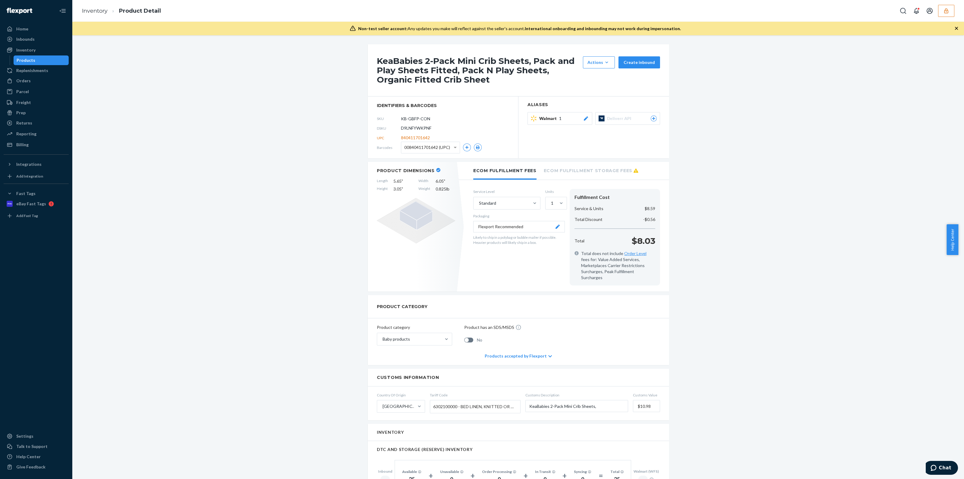
click at [414, 127] on span "D9LNFYWKPNF" at bounding box center [416, 128] width 30 height 6
click at [89, 16] on ol "Inventory Product Detail" at bounding box center [121, 11] width 89 height 18
click at [106, 13] on link "Inventory" at bounding box center [95, 11] width 26 height 7
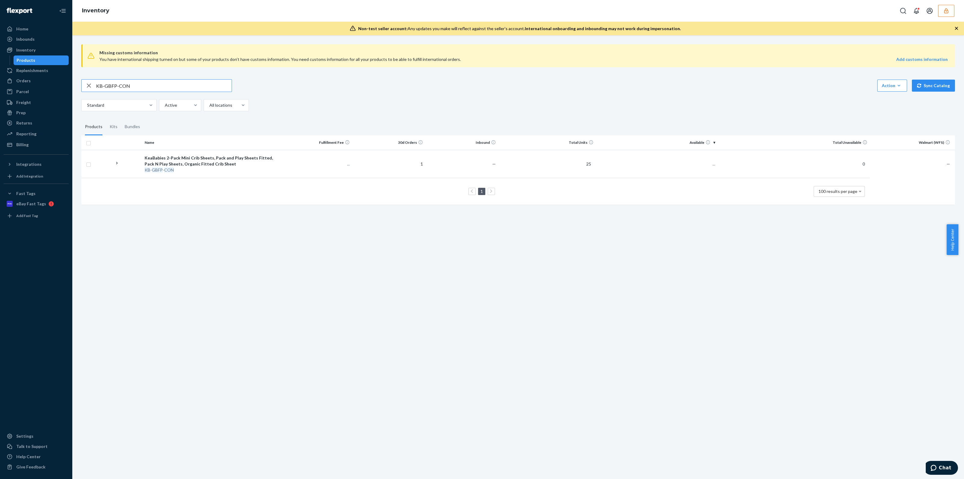
drag, startPoint x: 92, startPoint y: 83, endPoint x: 0, endPoint y: 85, distance: 91.9
click at [0, 86] on div "Home Inbounds Shipping Plans Problems Inventory Products Replenishments Orders …" at bounding box center [482, 239] width 964 height 479
type input "KB-MNTP-FRV"
click at [417, 168] on td "8" at bounding box center [388, 164] width 73 height 28
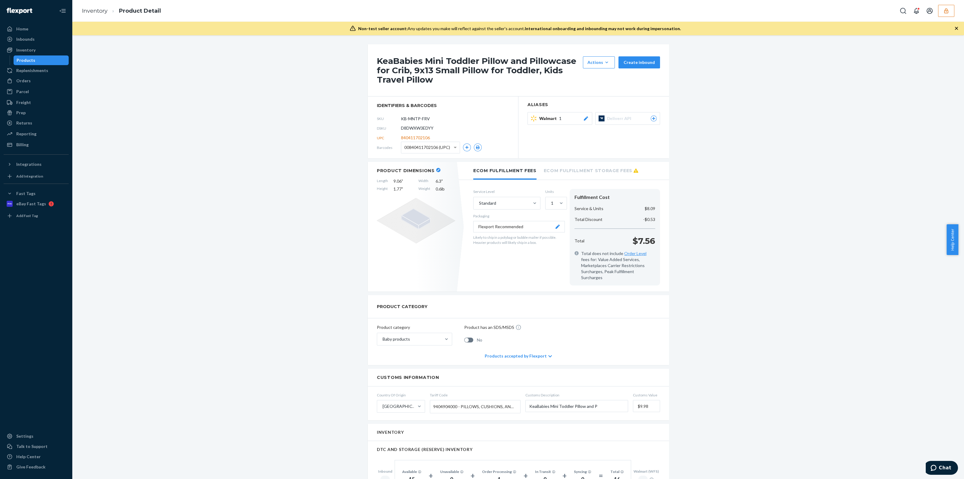
click at [421, 129] on span "D8DWXW3EDYY" at bounding box center [417, 128] width 33 height 6
click at [39, 64] on div "Products" at bounding box center [41, 60] width 54 height 8
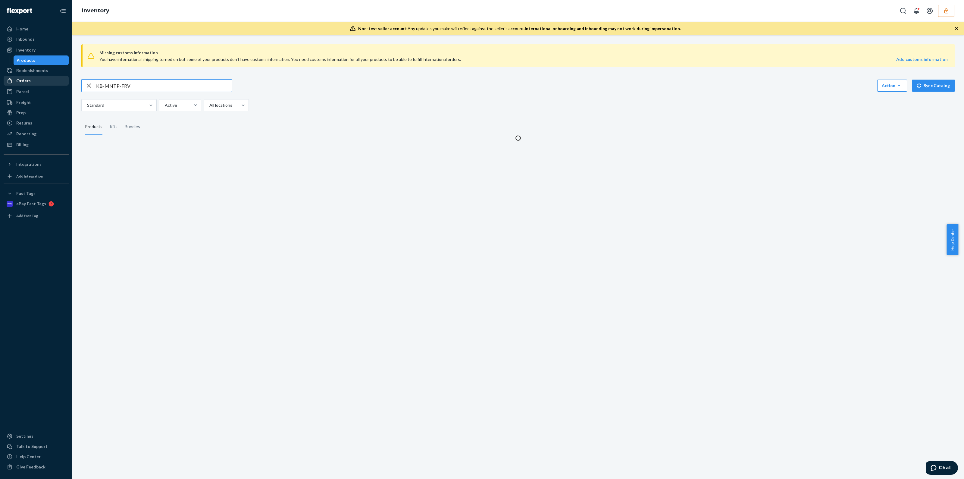
drag, startPoint x: 141, startPoint y: 84, endPoint x: 12, endPoint y: 79, distance: 129.4
click at [14, 78] on div "Home Inbounds Shipping Plans Problems Inventory Products Replenishments Orders …" at bounding box center [482, 239] width 964 height 479
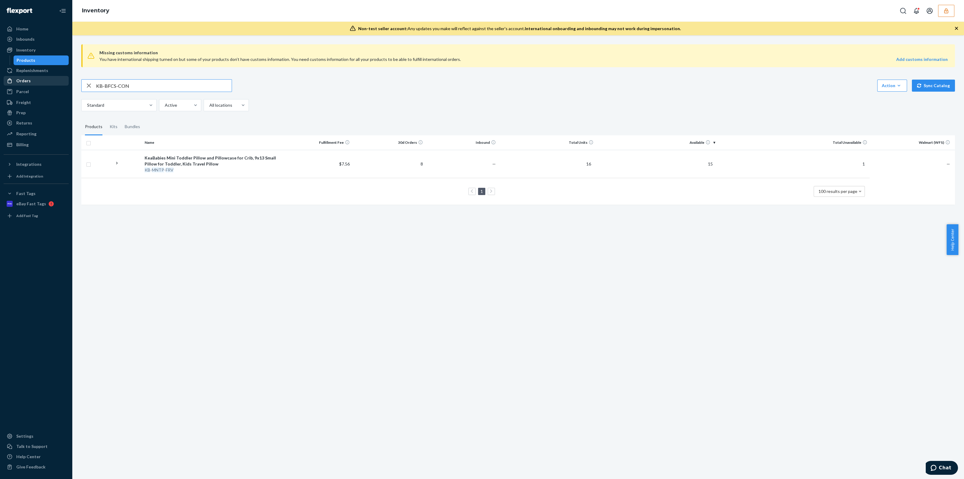
type input "KB-BFCS-CON"
click at [490, 157] on td "—" at bounding box center [461, 164] width 73 height 28
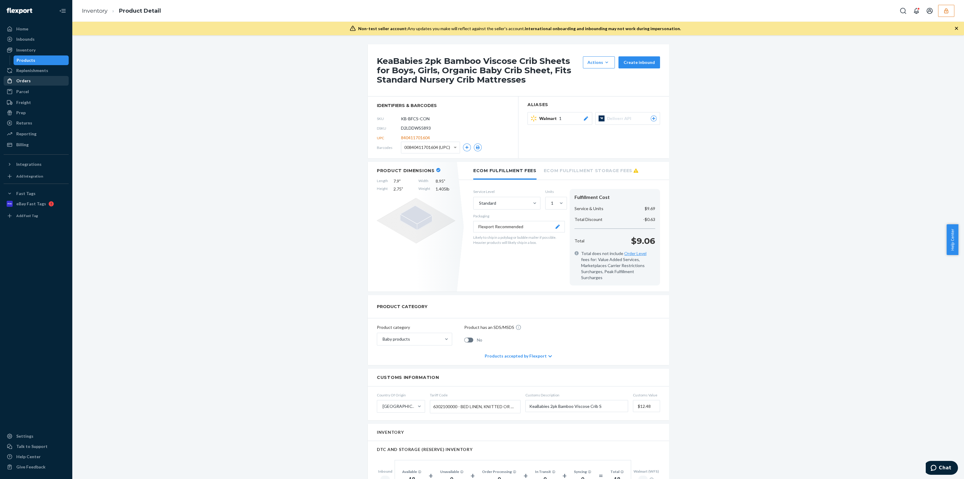
click at [423, 126] on span "D2LDDWS5893" at bounding box center [416, 128] width 30 height 6
click at [106, 8] on link "Inventory" at bounding box center [95, 11] width 26 height 7
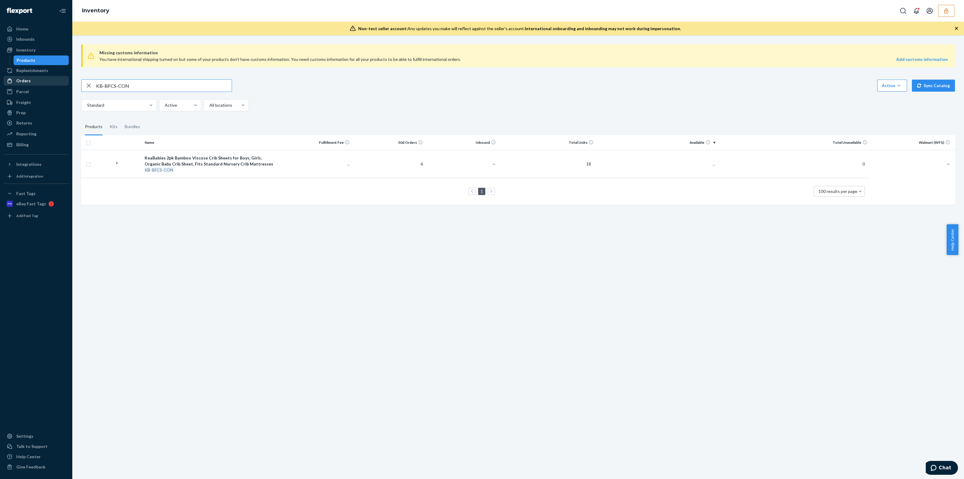
drag, startPoint x: 164, startPoint y: 89, endPoint x: 0, endPoint y: 94, distance: 163.7
click at [0, 94] on div "Home Inbounds Shipping Plans Problems Inventory Products Replenishments Orders …" at bounding box center [482, 239] width 964 height 479
type input "KB-8BIB-PRR"
click at [500, 166] on td "16" at bounding box center [546, 161] width 97 height 22
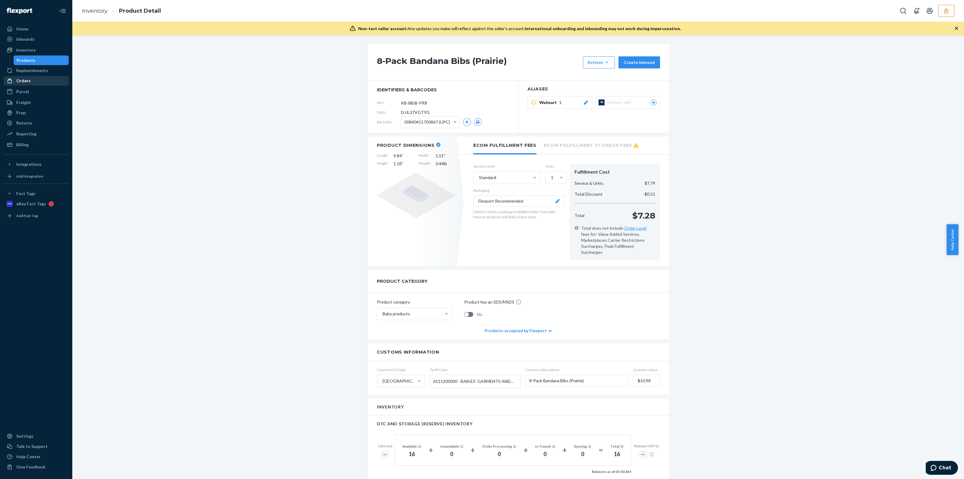
scroll to position [37, 0]
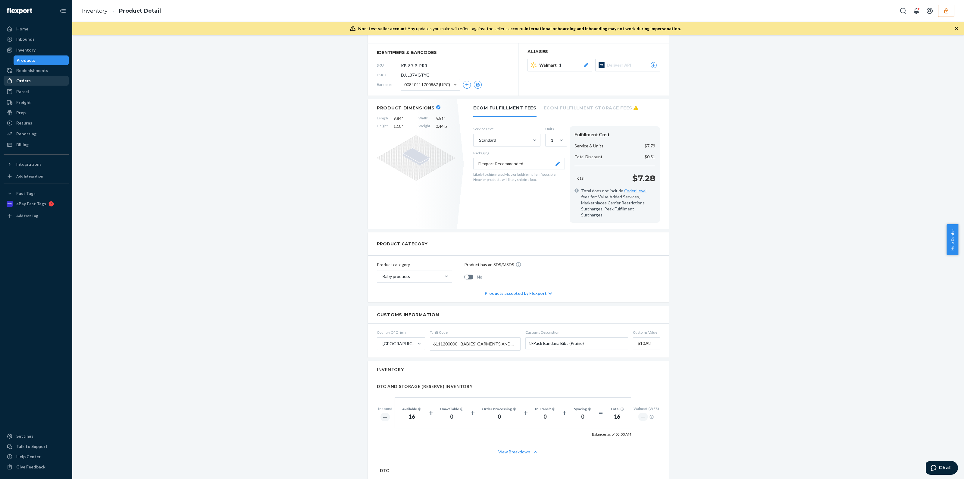
click at [408, 73] on span "DJJL37VGTYG" at bounding box center [415, 75] width 29 height 6
drag, startPoint x: 408, startPoint y: 73, endPoint x: 407, endPoint y: 69, distance: 4.4
click at [407, 69] on section "identifiers & barcodes SKU KB-8BIB-PRR DSKU DJJL37VGTYG Barcodes 00840411700867…" at bounding box center [443, 69] width 151 height 52
click at [105, 11] on link "Inventory" at bounding box center [95, 11] width 26 height 7
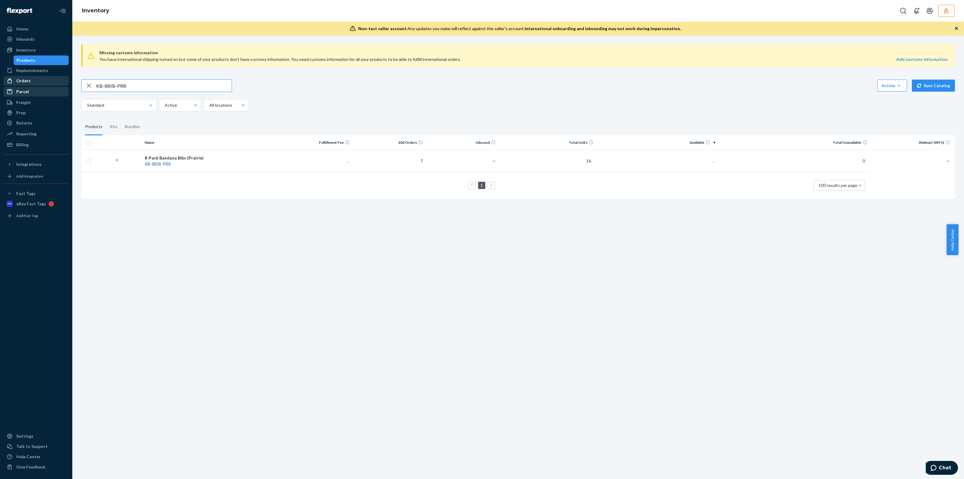
drag, startPoint x: 151, startPoint y: 84, endPoint x: 23, endPoint y: 89, distance: 127.6
click at [36, 87] on div "Home Inbounds Shipping Plans Problems Inventory Products Replenishments Orders …" at bounding box center [482, 239] width 964 height 479
type input "KB-UQBC-PLM"
click at [500, 161] on td "17" at bounding box center [546, 161] width 97 height 22
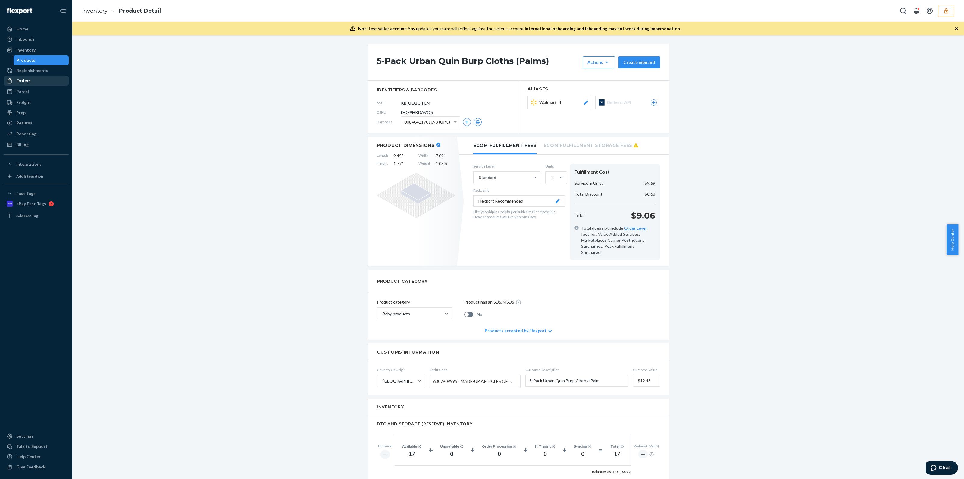
click at [425, 110] on span "DQF9HKDAVQ6" at bounding box center [417, 112] width 32 height 6
click at [423, 110] on span "DQF9HKDAVQ6" at bounding box center [417, 112] width 32 height 6
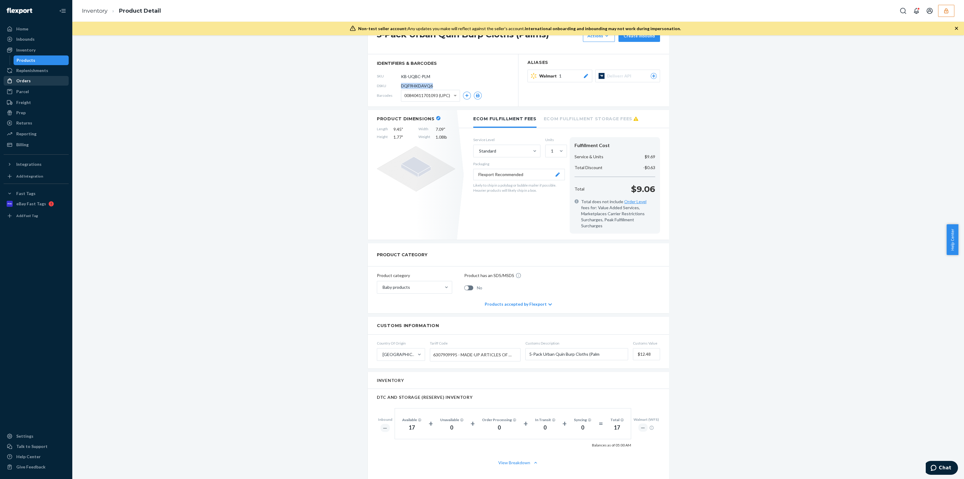
scroll to position [75, 0]
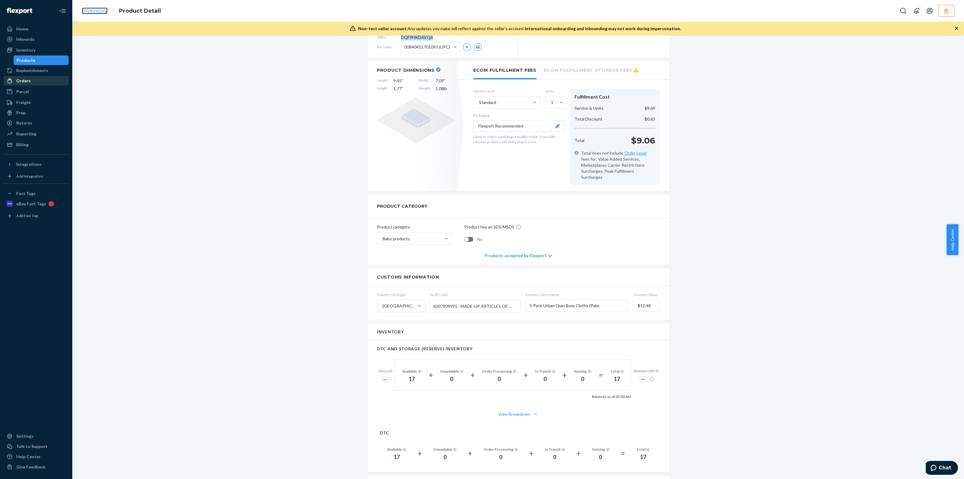
click at [98, 11] on link "Inventory" at bounding box center [95, 11] width 26 height 7
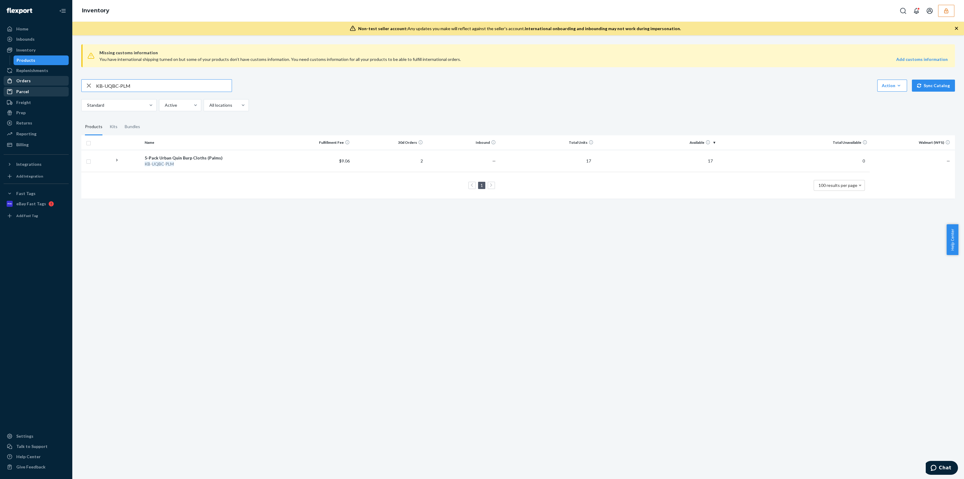
drag, startPoint x: 177, startPoint y: 85, endPoint x: 25, endPoint y: 91, distance: 152.0
click at [42, 93] on div "Home Inbounds Shipping Plans Problems Inventory Products Replenishments Orders …" at bounding box center [482, 239] width 964 height 479
type input "KB-LPBS-PSK"
click at [515, 152] on td "15" at bounding box center [546, 161] width 97 height 22
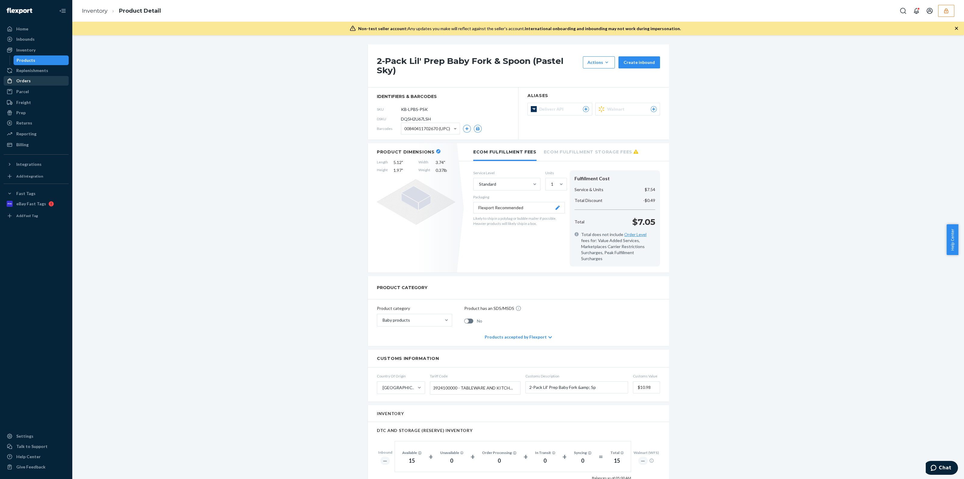
click at [420, 117] on span "DQ5H2U67LSH" at bounding box center [416, 119] width 30 height 6
click at [419, 115] on div "DSKU DQ5H2U67LSH" at bounding box center [443, 119] width 132 height 10
click at [419, 117] on span "DQ5H2U67LSH" at bounding box center [416, 119] width 30 height 6
drag, startPoint x: 89, startPoint y: 5, endPoint x: 94, endPoint y: 8, distance: 5.9
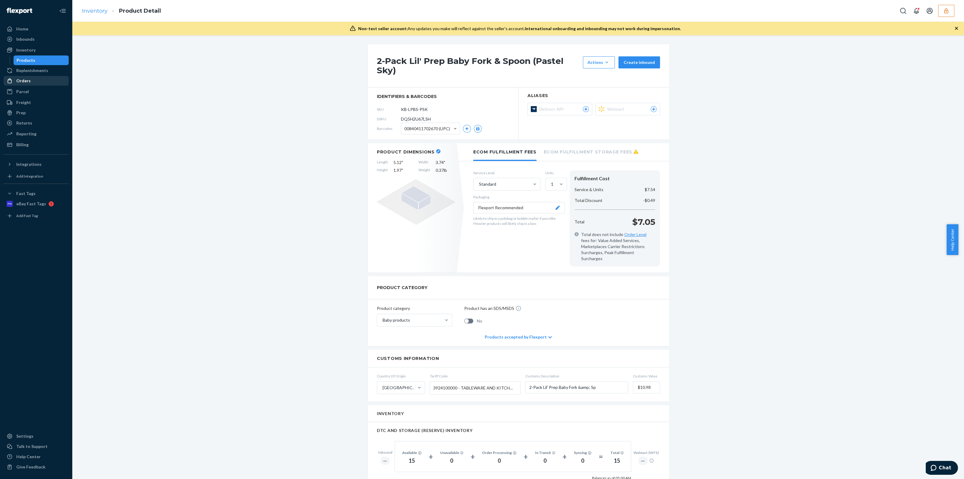
click at [89, 5] on ol "Inventory Product Detail" at bounding box center [121, 11] width 89 height 18
click at [94, 9] on link "Inventory" at bounding box center [95, 11] width 26 height 7
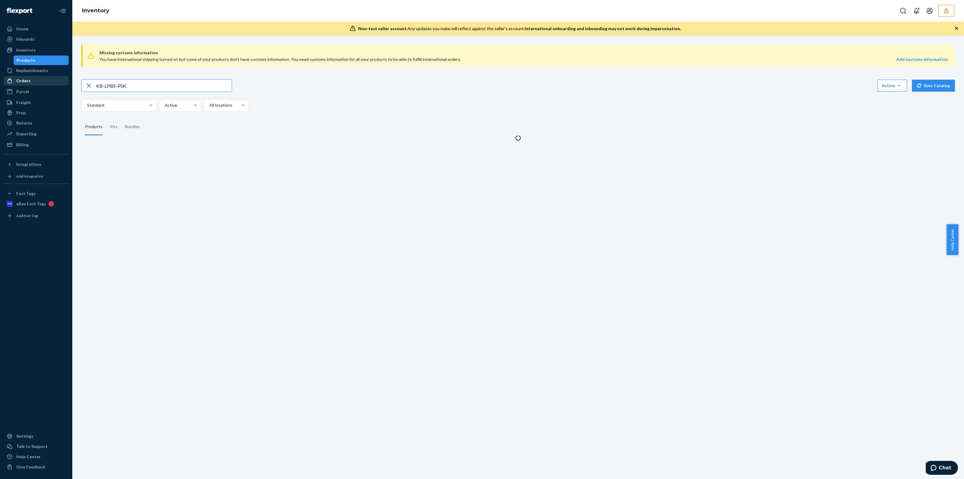
click at [155, 89] on input "KB-LPBS-PSK" at bounding box center [164, 86] width 136 height 12
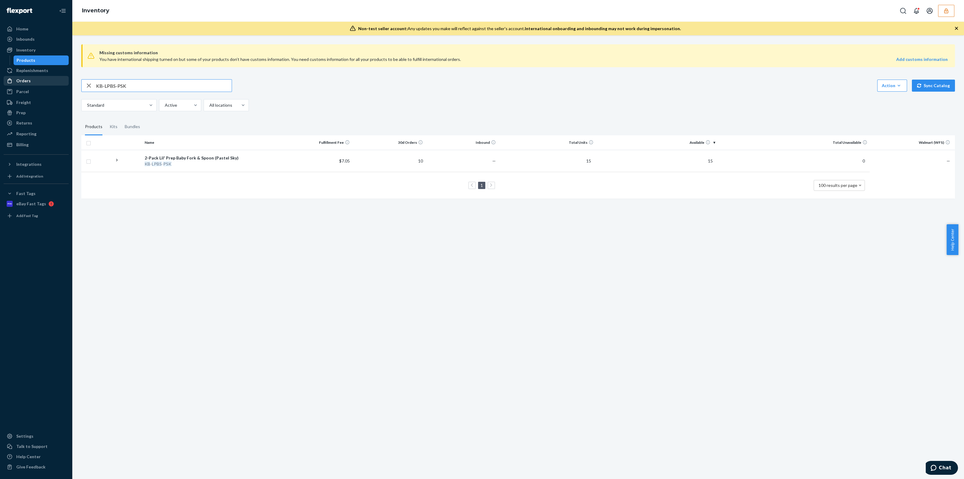
click at [158, 86] on input "KB-LPBS-PSK" at bounding box center [164, 86] width 136 height 12
click at [157, 86] on input "KB-LPBS-PSK" at bounding box center [164, 86] width 136 height 12
type input "KB-2PPL-RSS"
click at [365, 156] on td "2" at bounding box center [388, 164] width 73 height 28
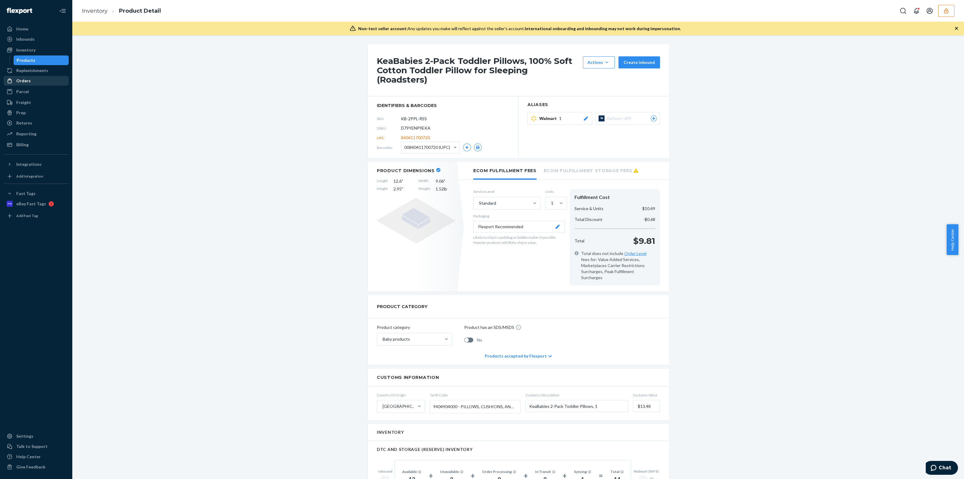
click at [408, 125] on span "D79YENP9EKA" at bounding box center [416, 128] width 30 height 6
drag, startPoint x: 54, startPoint y: 63, endPoint x: 76, endPoint y: 57, distance: 22.4
click at [54, 62] on div "Products" at bounding box center [41, 60] width 54 height 8
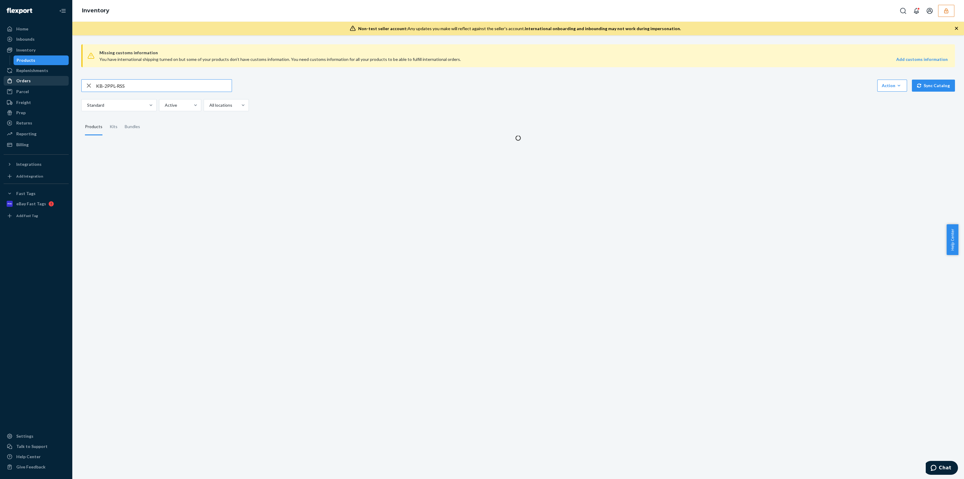
click at [133, 82] on input "KB-2PPL-RSS" at bounding box center [164, 86] width 136 height 12
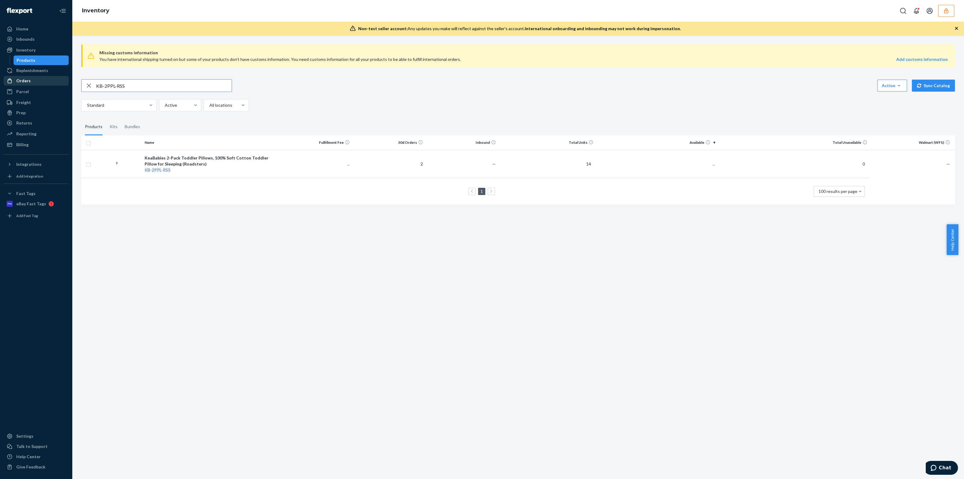
click at [133, 82] on input "KB-2PPL-RSS" at bounding box center [164, 86] width 136 height 12
type input "KB-TDPL-BAR"
click at [559, 145] on th "Total Units" at bounding box center [546, 142] width 97 height 14
click at [539, 157] on td "14" at bounding box center [546, 164] width 97 height 28
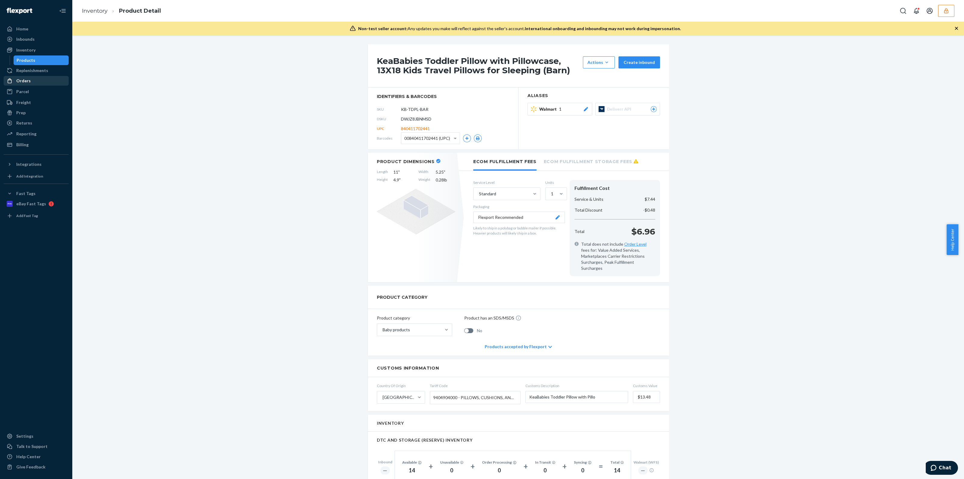
click at [423, 116] on span "DWJZ8JBNMSD" at bounding box center [416, 119] width 30 height 6
click at [423, 115] on div "DSKU DWJZ8JBNMSD" at bounding box center [443, 119] width 132 height 10
click at [102, 11] on link "Inventory" at bounding box center [95, 11] width 26 height 7
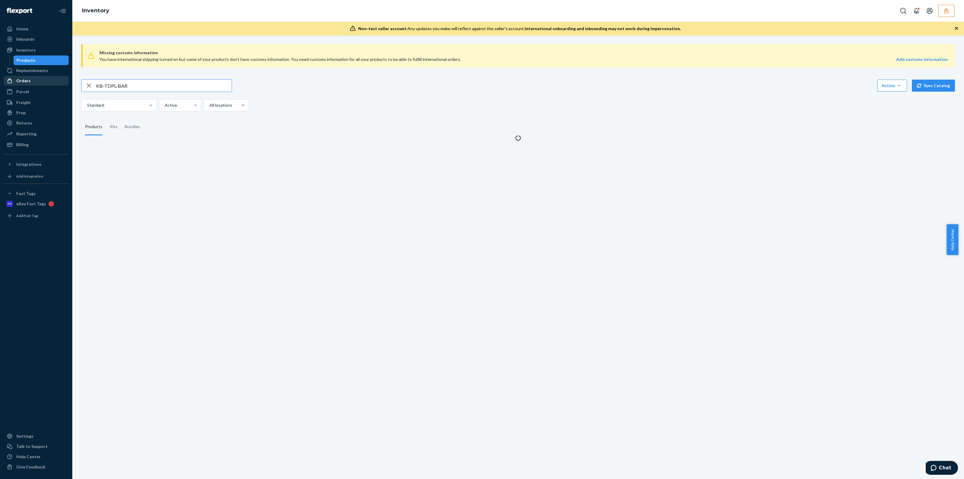
drag, startPoint x: 112, startPoint y: 88, endPoint x: 54, endPoint y: 97, distance: 59.1
click at [57, 97] on div "Home Inbounds Shipping Plans Problems Inventory Products Replenishments Orders …" at bounding box center [482, 239] width 964 height 479
type input "KB-BFCS-PNG"
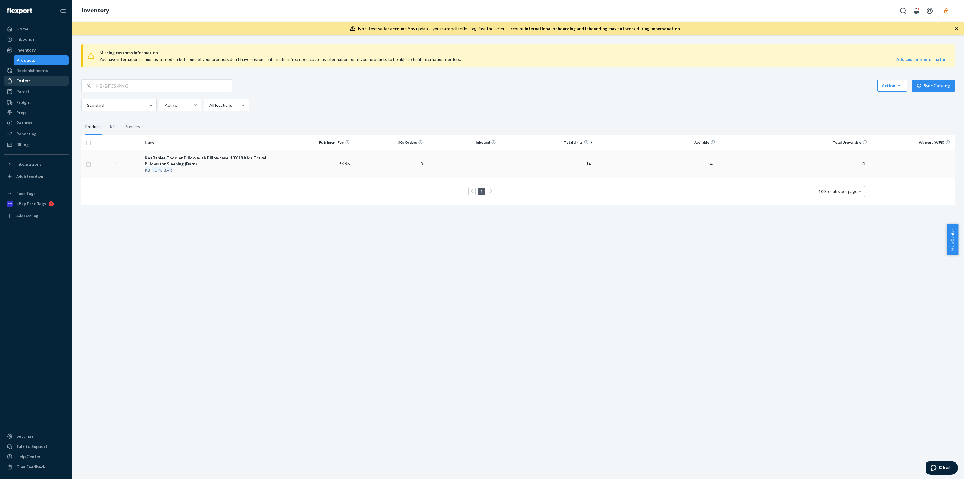
click at [503, 165] on td "14" at bounding box center [546, 164] width 97 height 28
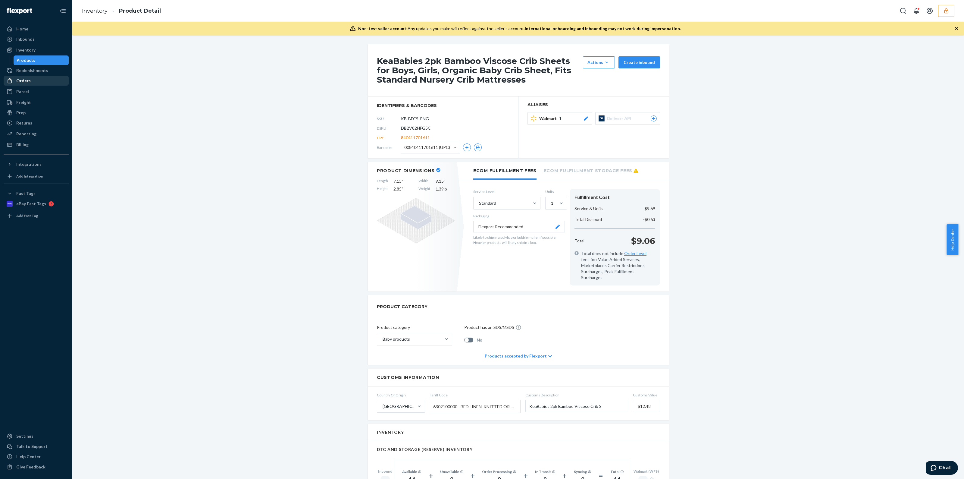
click at [418, 129] on span "DB2V82HFG5C" at bounding box center [416, 128] width 30 height 6
click at [89, 8] on link "Inventory" at bounding box center [95, 11] width 26 height 7
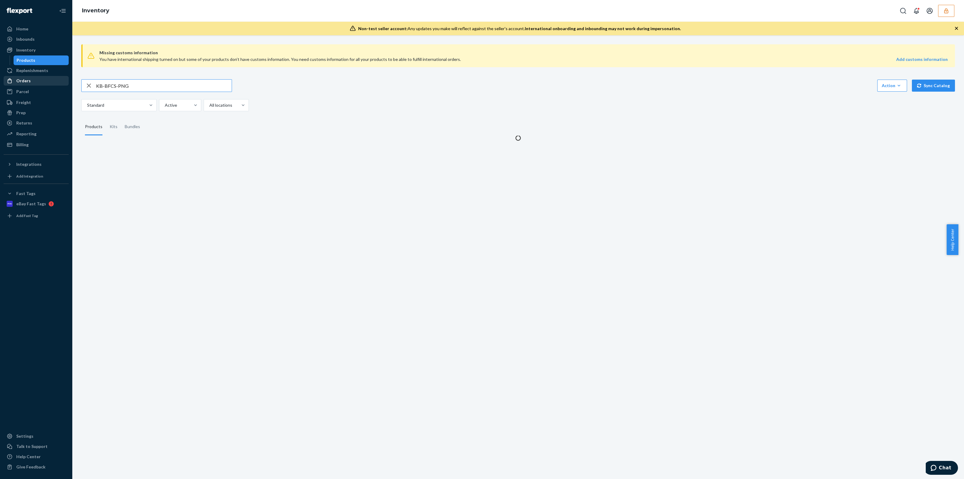
drag, startPoint x: 155, startPoint y: 81, endPoint x: 5, endPoint y: 77, distance: 150.4
click at [12, 83] on div "Home Inbounds Shipping Plans Problems Inventory Products Replenishments Orders …" at bounding box center [482, 239] width 964 height 479
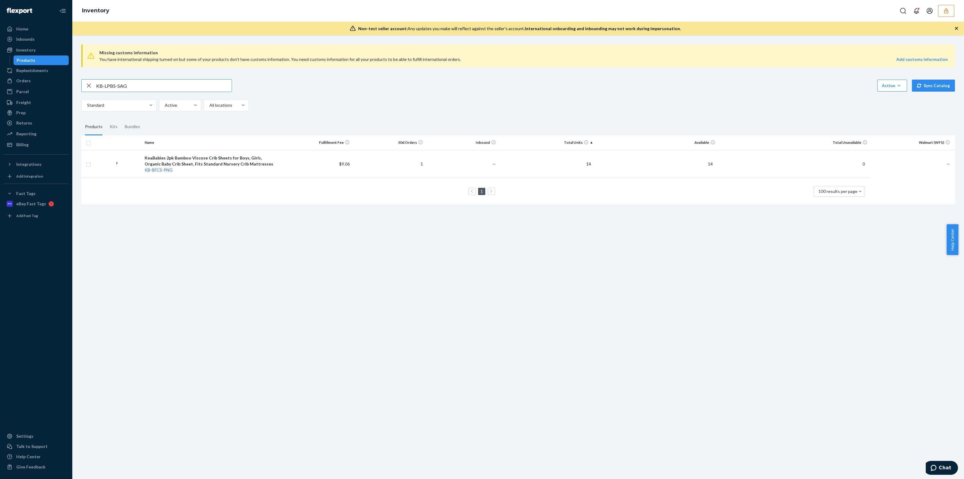
type input "KB-LPBS-SAG"
click at [495, 161] on td "—" at bounding box center [461, 161] width 73 height 22
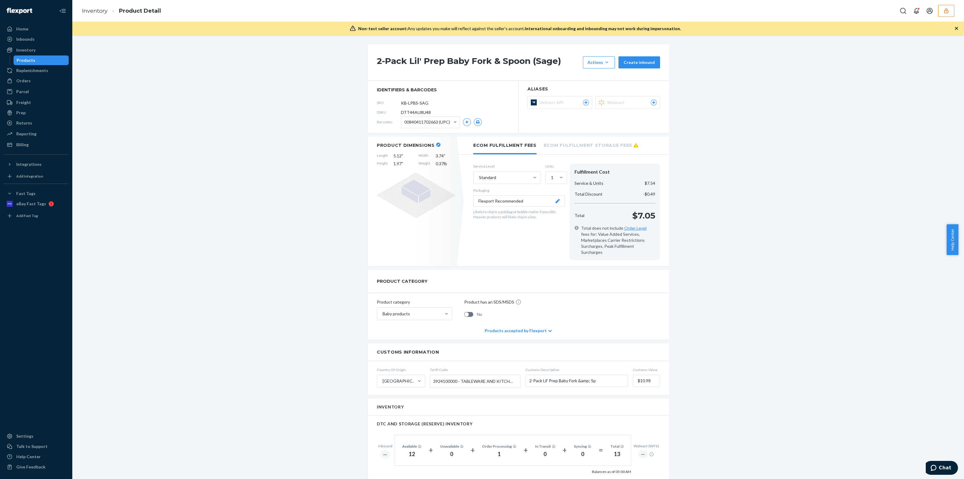
click at [954, 26] on icon "button" at bounding box center [957, 28] width 6 height 6
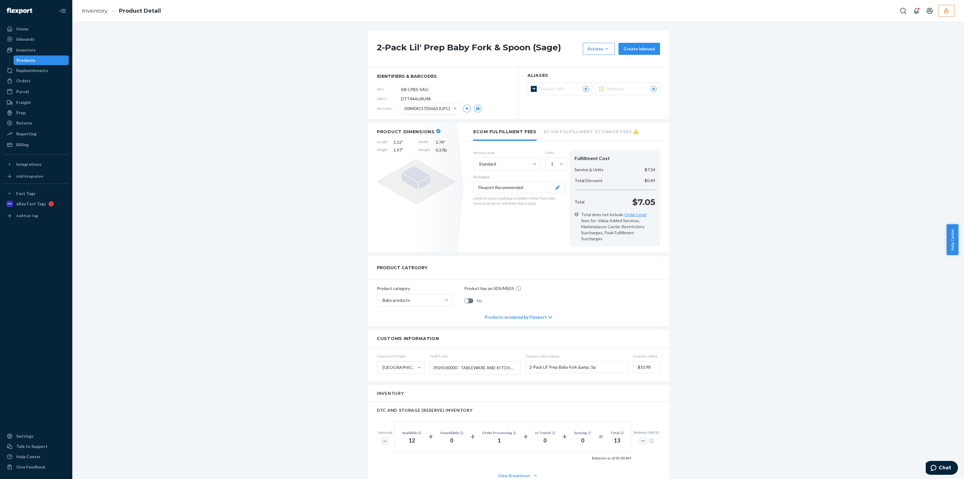
click at [420, 102] on span "DTT44AU8U48" at bounding box center [416, 99] width 30 height 6
click at [420, 100] on span "DTT44AU8U48" at bounding box center [416, 99] width 30 height 6
click at [88, 12] on link "Inventory" at bounding box center [95, 11] width 26 height 7
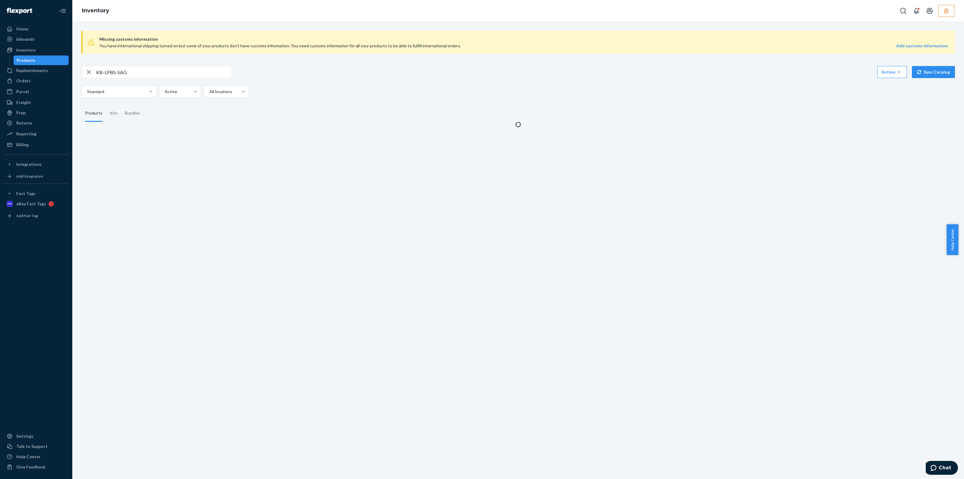
click at [166, 79] on div "KB-LPBS-SAG Action Create product Create kit or bundle Bulk create products Bul…" at bounding box center [518, 82] width 874 height 32
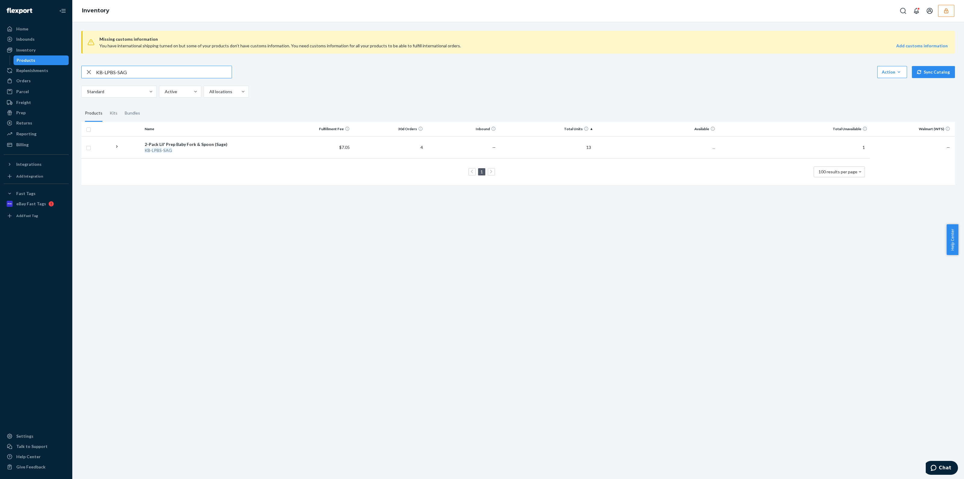
drag, startPoint x: 166, startPoint y: 73, endPoint x: 0, endPoint y: 63, distance: 166.6
click at [0, 65] on div "Home Inbounds Shipping Plans Problems Inventory Products Replenishments Orders …" at bounding box center [482, 239] width 964 height 479
paste input "KB-2PPL-CCS"
type input "KB-2PPL-CCS"
click at [455, 151] on td "—" at bounding box center [461, 150] width 73 height 28
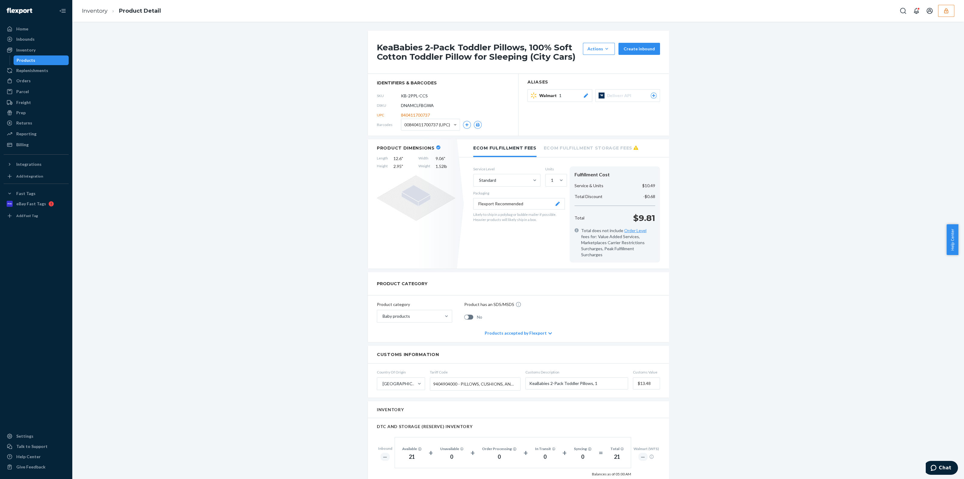
click at [424, 106] on span "DNAMCLFBGWA" at bounding box center [417, 105] width 33 height 6
click at [424, 105] on span "DNAMCLFBGWA" at bounding box center [417, 105] width 33 height 6
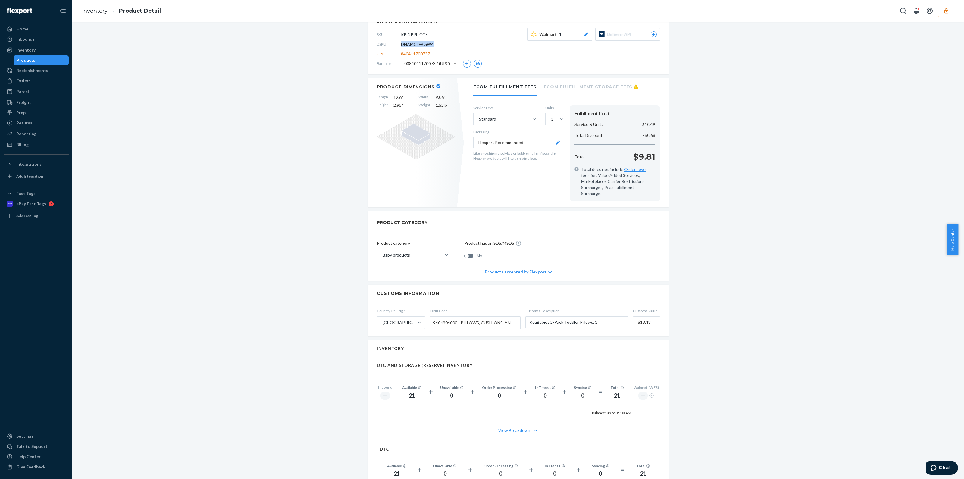
scroll to position [113, 0]
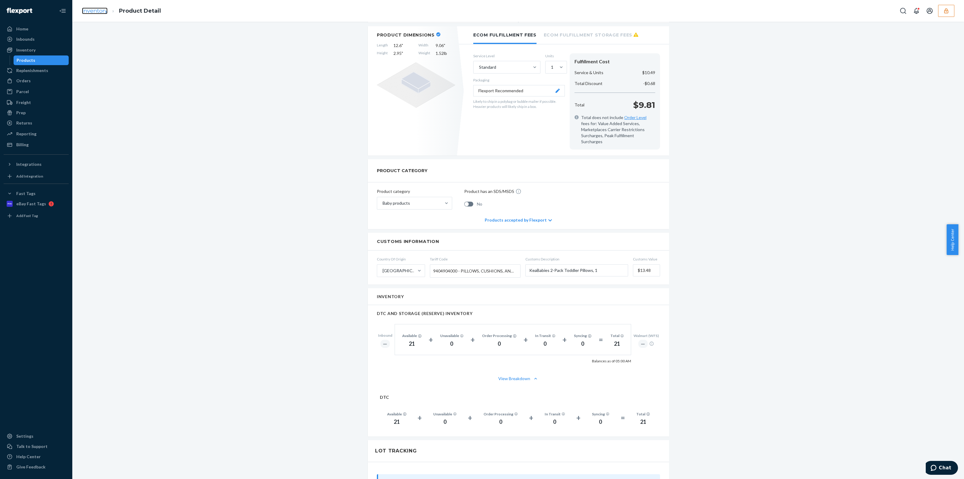
click at [101, 13] on link "Inventory" at bounding box center [95, 11] width 26 height 7
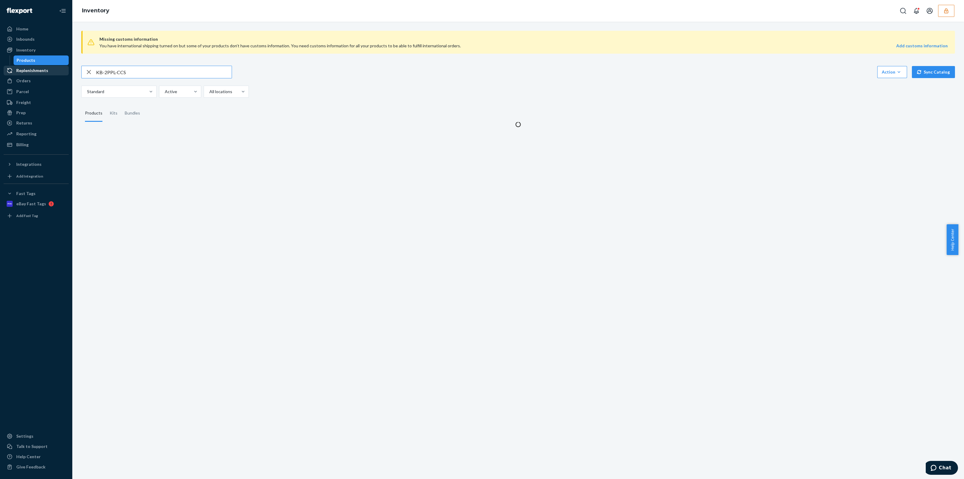
drag, startPoint x: 143, startPoint y: 73, endPoint x: 13, endPoint y: 73, distance: 130.5
click at [13, 73] on div "Home Inbounds Shipping Plans Problems Inventory Products Replenishments Orders …" at bounding box center [482, 239] width 964 height 479
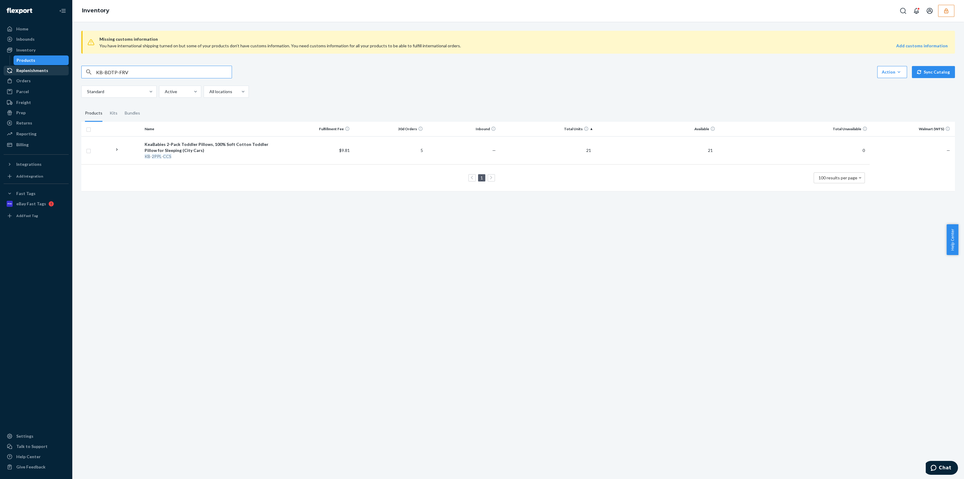
type input "KB-BDTP-FRV"
click at [458, 144] on td "—" at bounding box center [461, 147] width 73 height 22
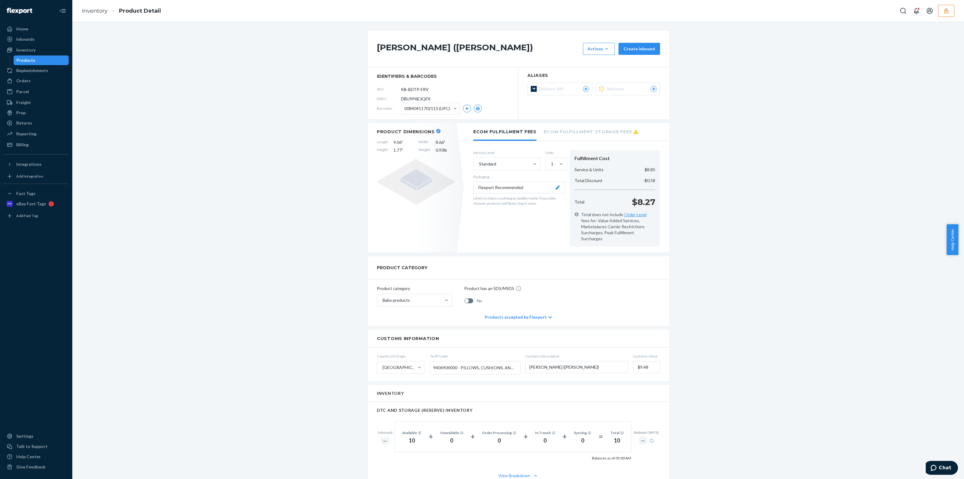
click at [405, 101] on span "DBU9P6E3QFX" at bounding box center [416, 99] width 30 height 6
click at [103, 9] on link "Inventory" at bounding box center [95, 11] width 26 height 7
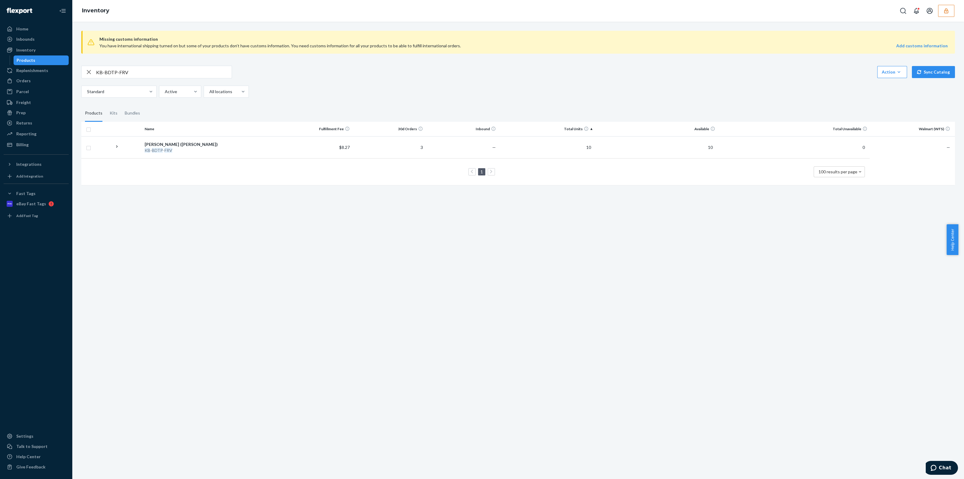
click at [167, 68] on input "KB-BDTP-FRV" at bounding box center [164, 72] width 136 height 12
paste input "KB-BDTP-BRU"
type input "KB-BDTP-BRU"
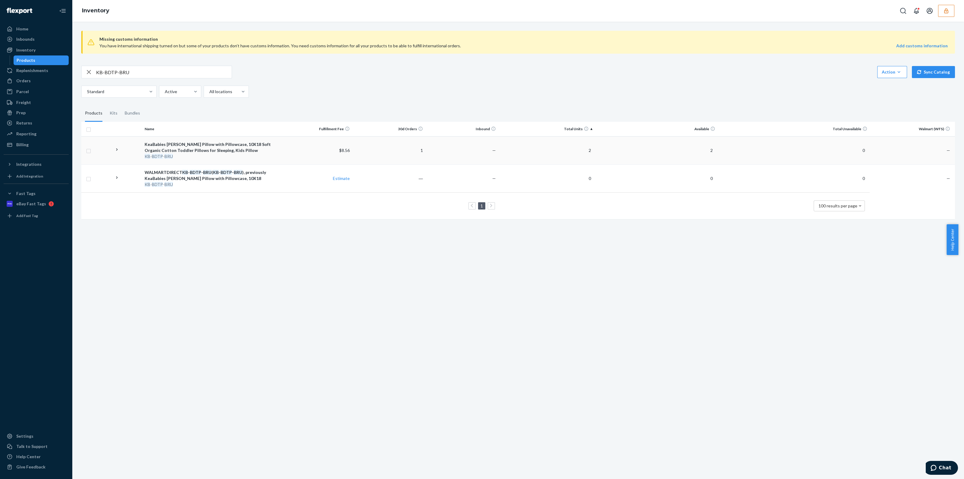
click at [449, 141] on td "—" at bounding box center [461, 150] width 73 height 28
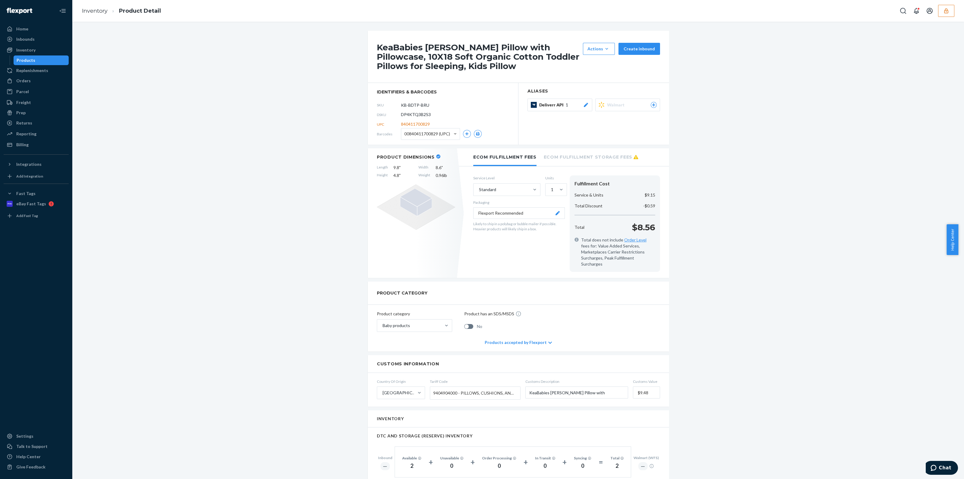
click at [419, 116] on span "DP4KTQ3B2S3" at bounding box center [416, 114] width 30 height 6
click at [99, 12] on link "Inventory" at bounding box center [95, 11] width 26 height 7
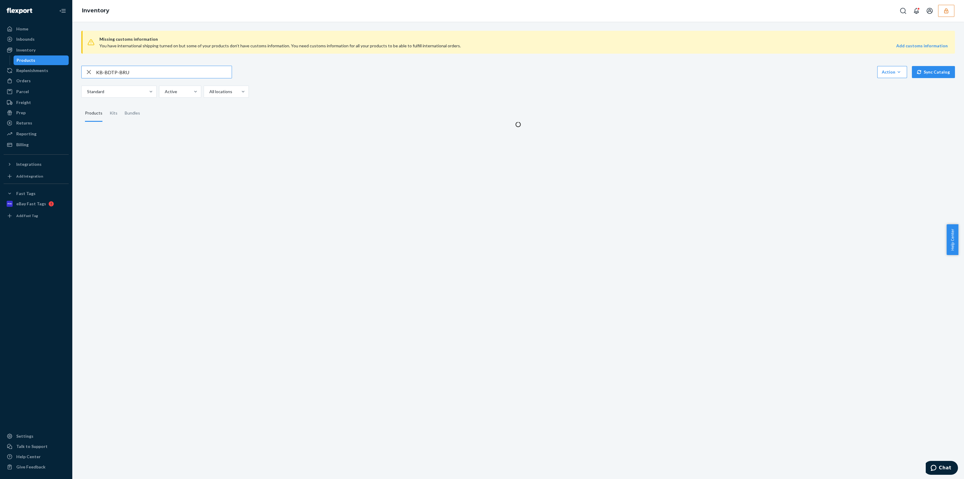
drag, startPoint x: 144, startPoint y: 74, endPoint x: 14, endPoint y: 79, distance: 129.9
click at [38, 80] on div "Home Inbounds Shipping Plans Problems Inventory Products Replenishments Orders …" at bounding box center [482, 239] width 964 height 479
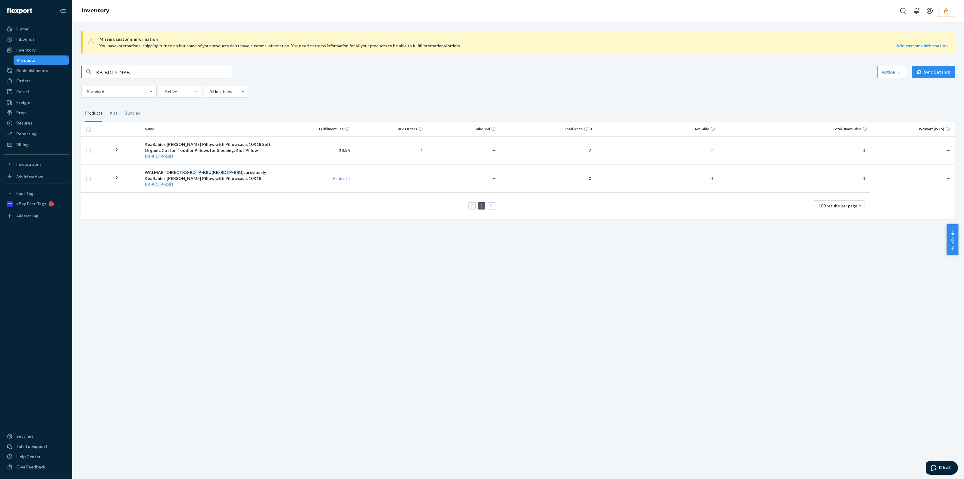
type input "KB-BDTP-NBB"
click at [520, 145] on td "0" at bounding box center [546, 150] width 97 height 28
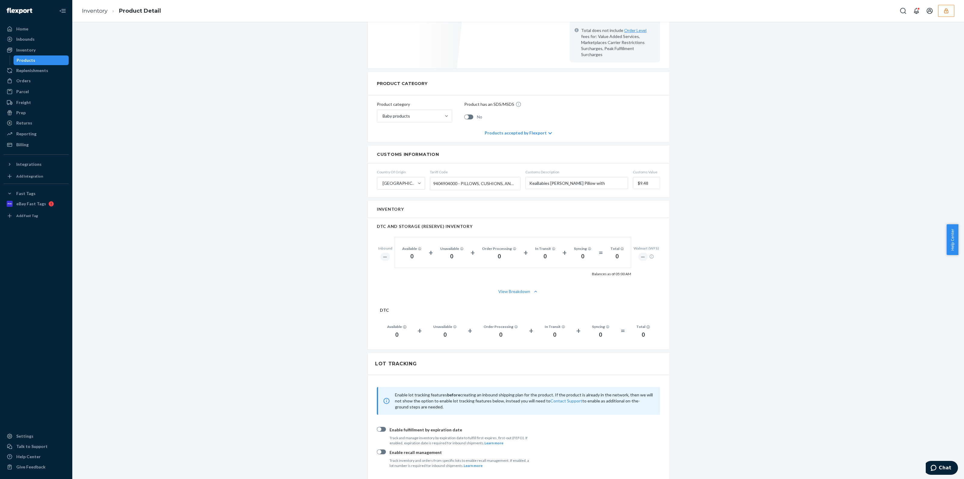
scroll to position [263, 0]
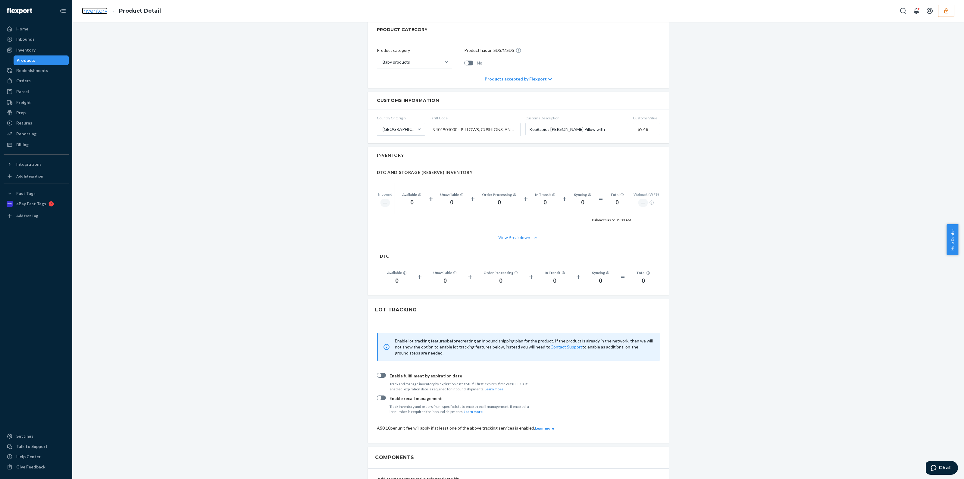
click at [99, 9] on link "Inventory" at bounding box center [95, 11] width 26 height 7
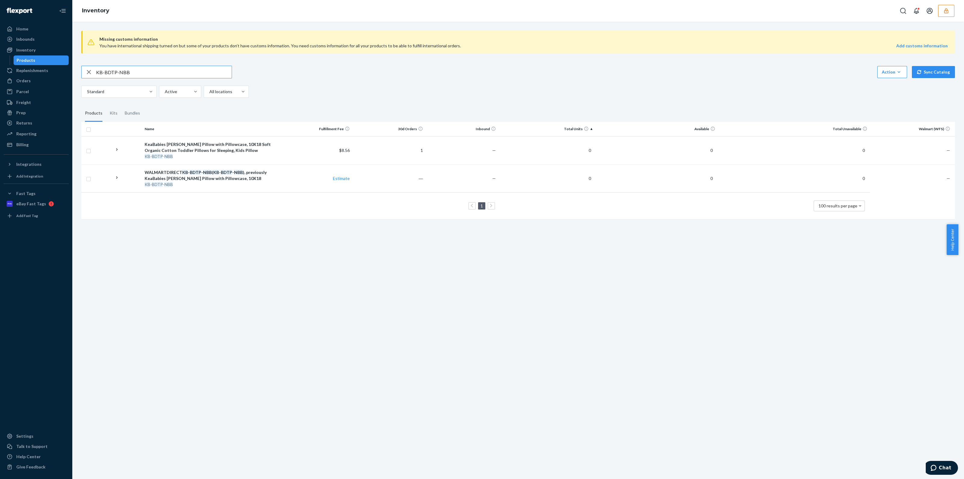
drag, startPoint x: 161, startPoint y: 71, endPoint x: 0, endPoint y: 70, distance: 160.6
click at [15, 79] on div "Home Inbounds Shipping Plans Problems Inventory Products Replenishments Orders …" at bounding box center [482, 239] width 964 height 479
paste input "KB-CSMR-SGR"
type input "KB-CSMR-SGR"
click at [431, 155] on td "—" at bounding box center [461, 150] width 73 height 28
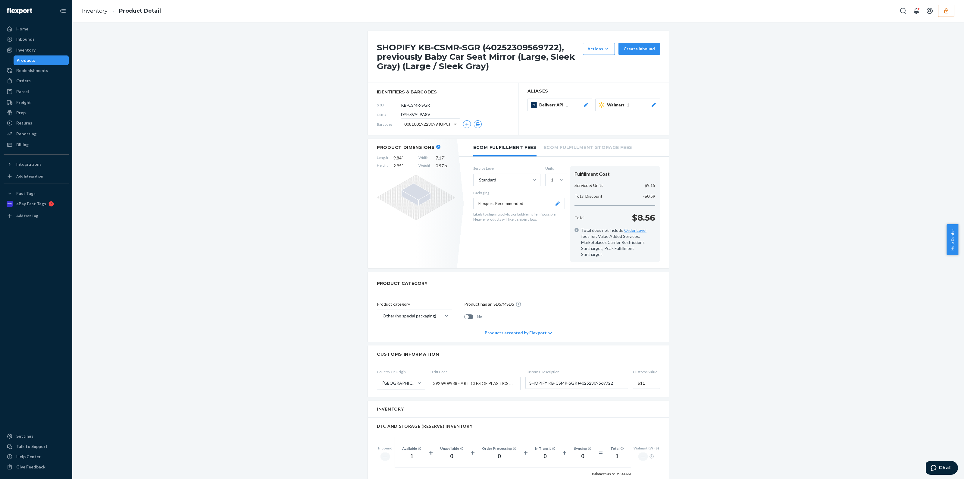
click at [419, 112] on span "DYHSVAL9A8V" at bounding box center [416, 114] width 30 height 6
click at [950, 14] on button "button" at bounding box center [946, 11] width 16 height 12
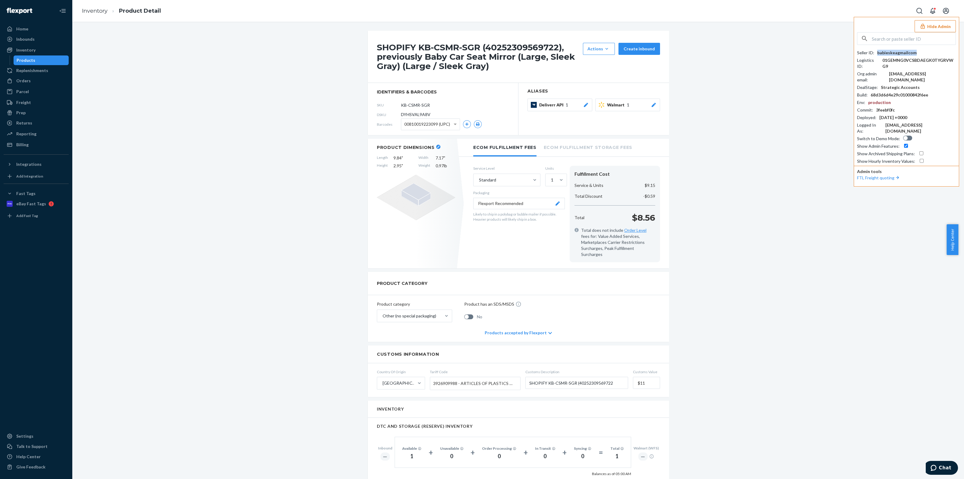
click at [908, 52] on div "babieskeagmailcom" at bounding box center [896, 53] width 39 height 6
click at [21, 83] on div "Orders" at bounding box center [23, 81] width 14 height 6
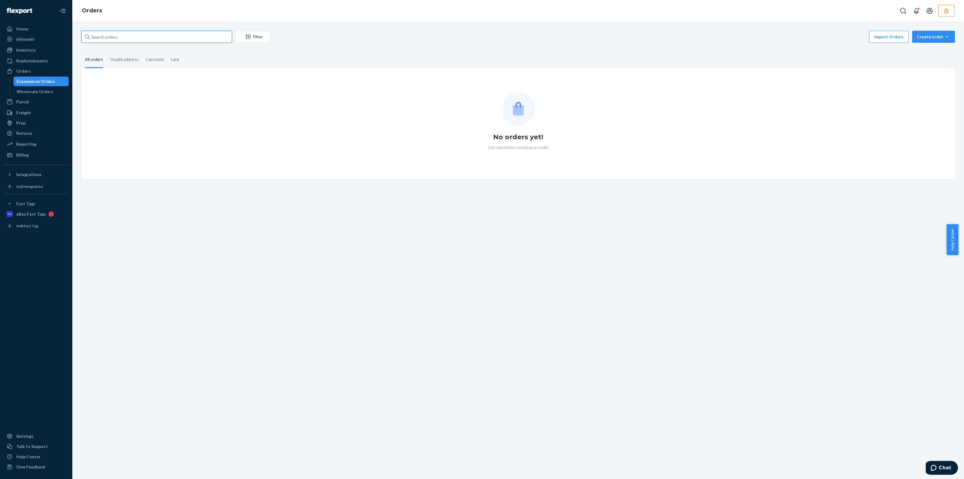
click at [141, 35] on input "text" at bounding box center [156, 37] width 151 height 12
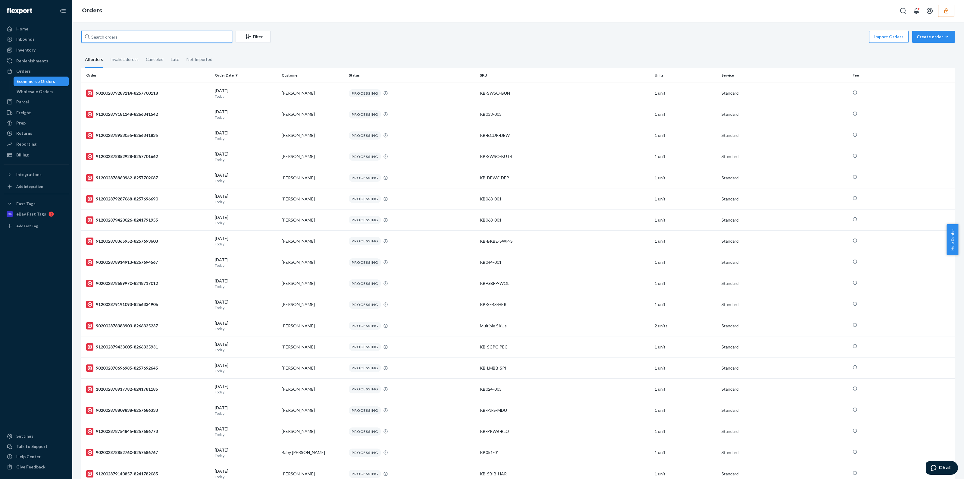
paste input "137248708"
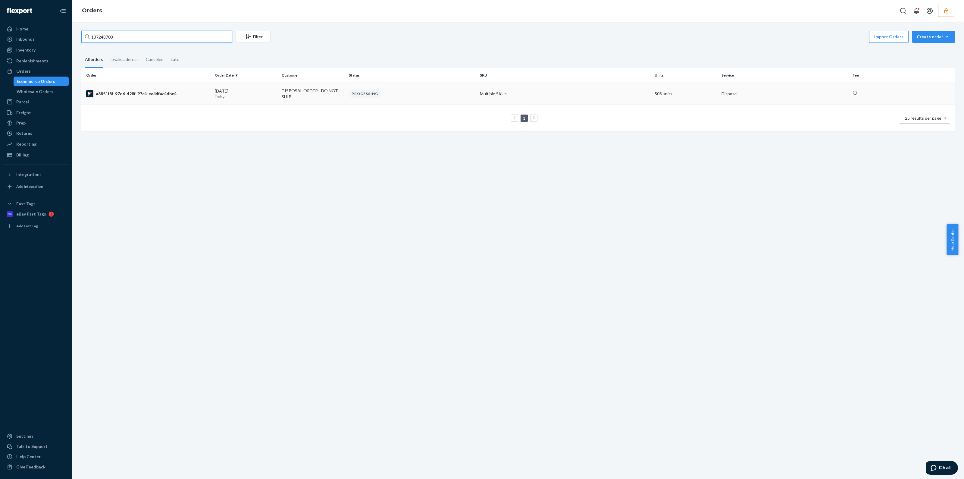
type input "137248708"
click at [482, 101] on td "Multiple SKUs" at bounding box center [565, 94] width 175 height 22
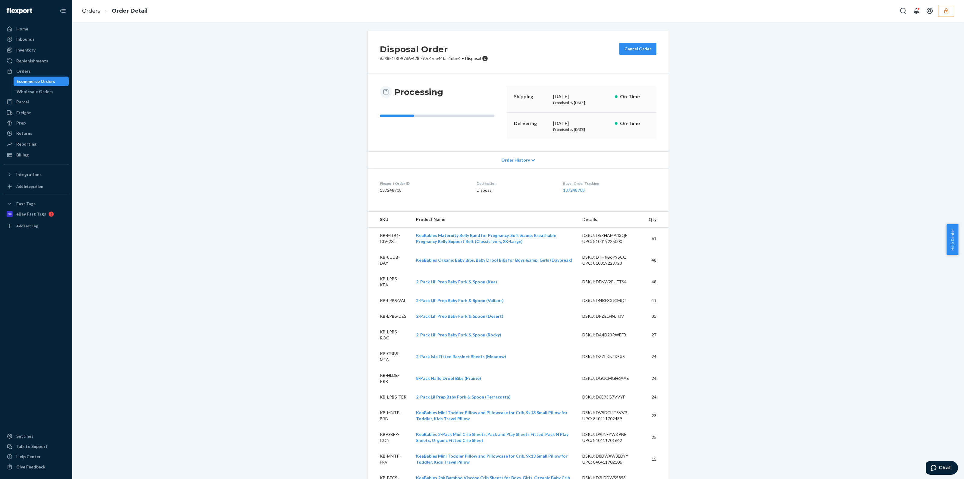
click at [634, 246] on td "DSKU: D5ZHAMA43QE UPC: 810019225000" at bounding box center [611, 238] width 66 height 22
click at [390, 189] on dd "137248708" at bounding box center [423, 190] width 87 height 6
copy dd "137248708"
click at [941, 14] on button "button" at bounding box center [946, 11] width 16 height 12
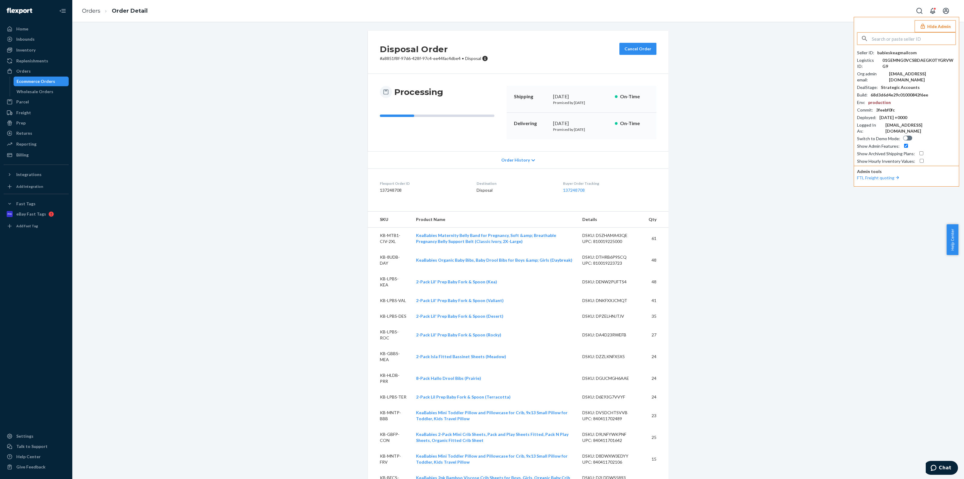
click at [876, 37] on input "text" at bounding box center [914, 39] width 84 height 12
type input "vadimlelsenutritioncom"
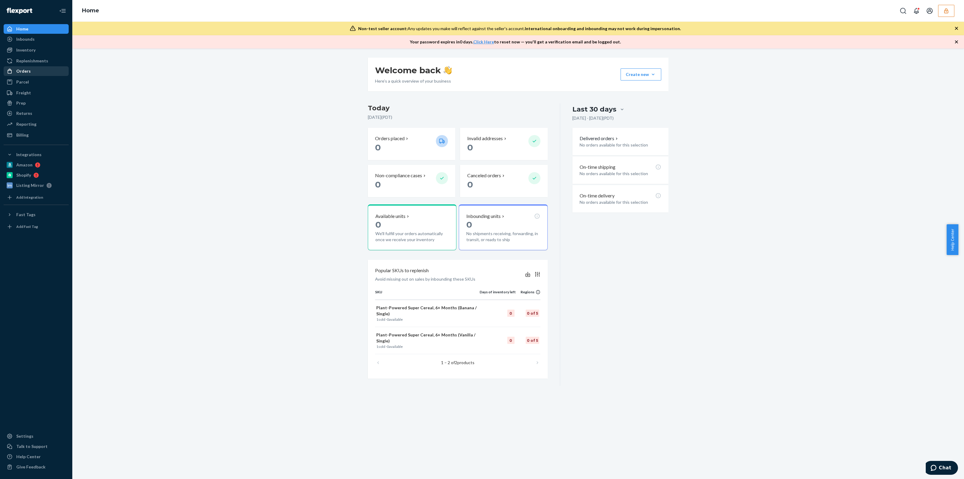
click at [31, 74] on div "Orders" at bounding box center [36, 71] width 64 height 8
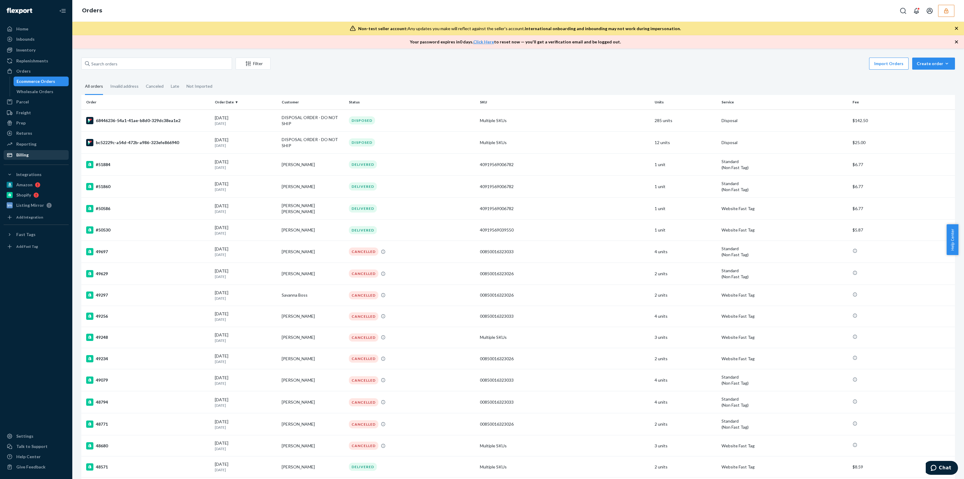
click at [30, 156] on div "Billing" at bounding box center [36, 155] width 64 height 8
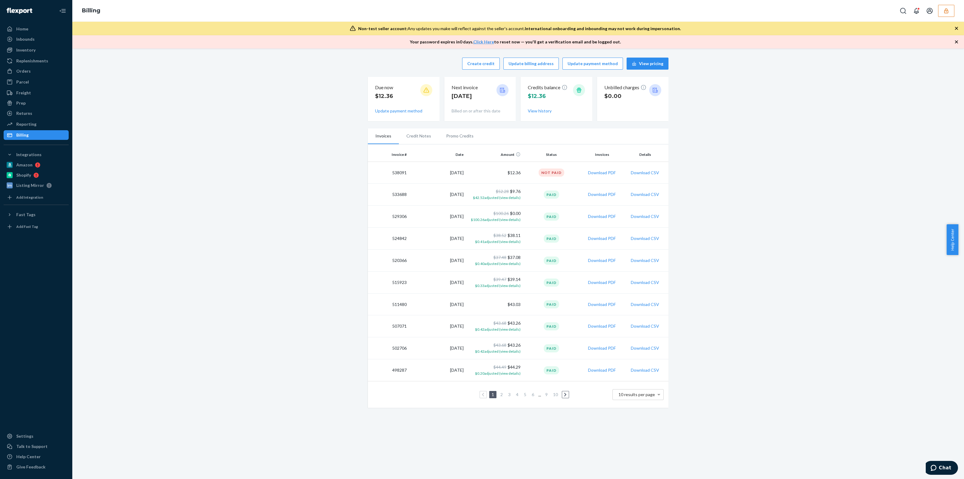
click at [952, 9] on button "button" at bounding box center [946, 11] width 16 height 12
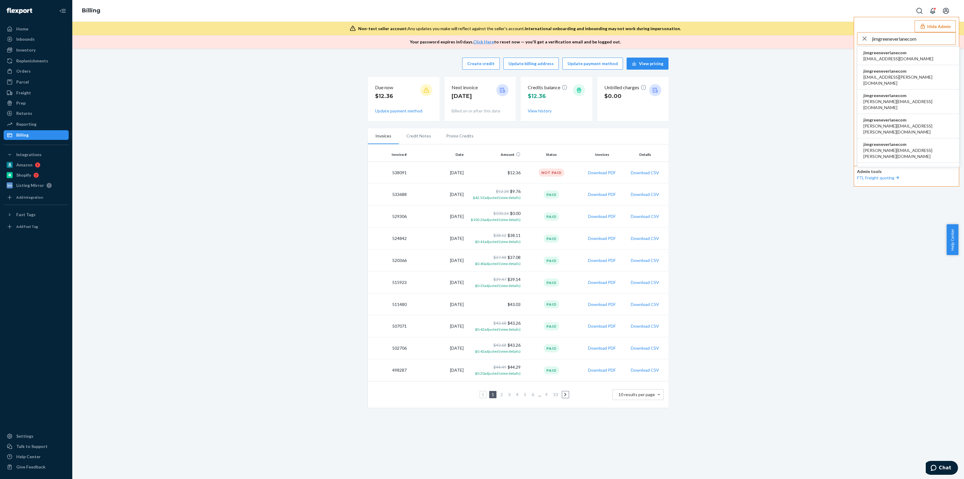
type input "jimgreeneverlanecom"
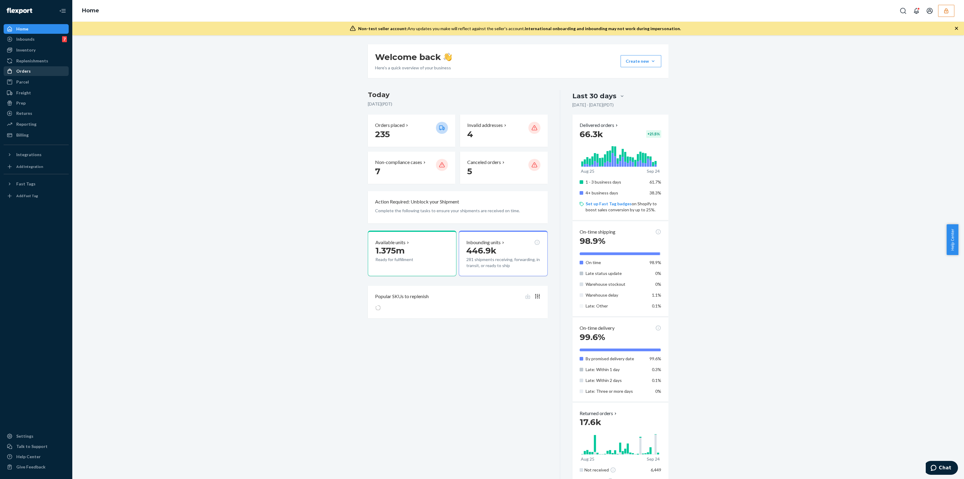
click at [11, 67] on div "Orders" at bounding box center [36, 71] width 64 height 8
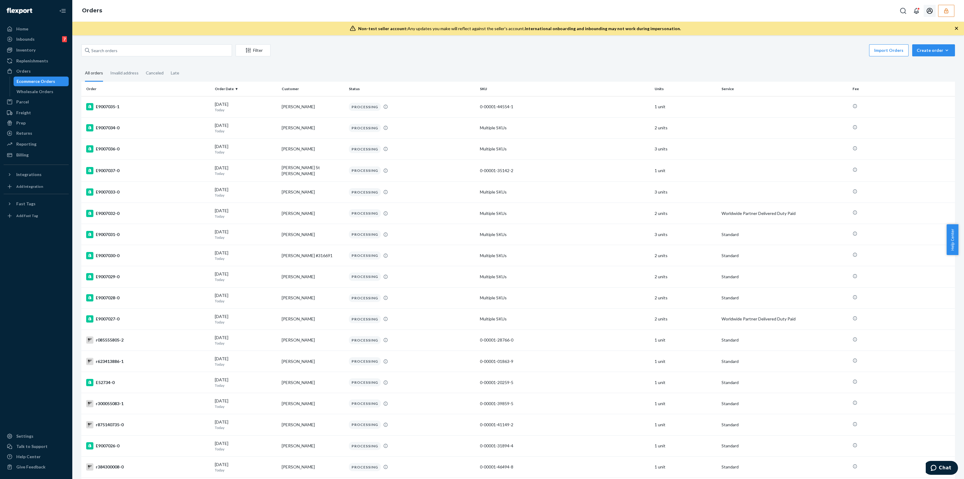
click at [946, 15] on button "button" at bounding box center [946, 11] width 16 height 12
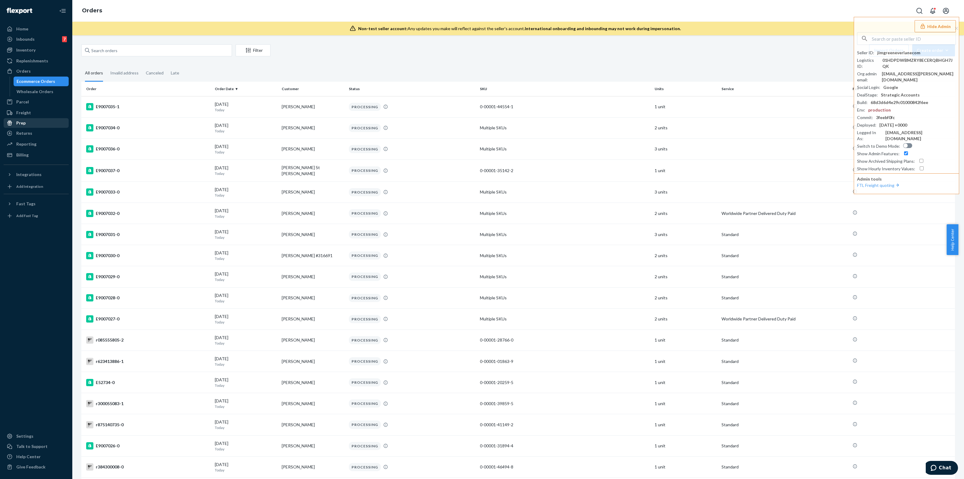
drag, startPoint x: 19, startPoint y: 134, endPoint x: 25, endPoint y: 126, distance: 9.8
click at [19, 134] on div "Returns" at bounding box center [24, 133] width 16 height 6
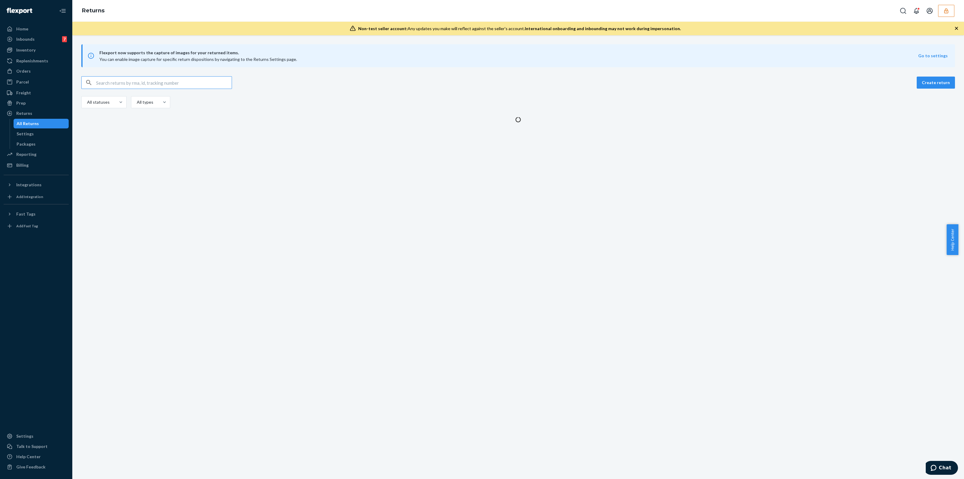
click at [146, 86] on input "text" at bounding box center [164, 83] width 136 height 12
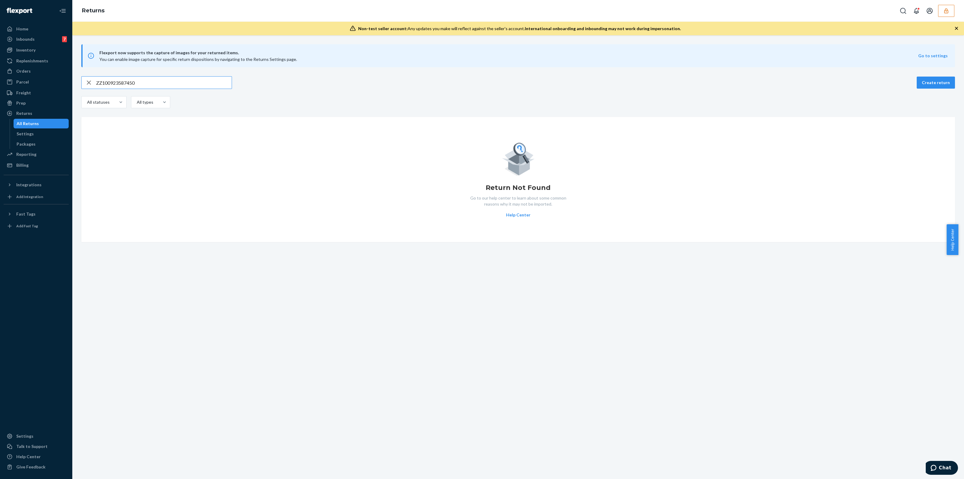
type input "ZZ100923587450"
click at [146, 84] on input "ZZ100923587450" at bounding box center [164, 83] width 136 height 12
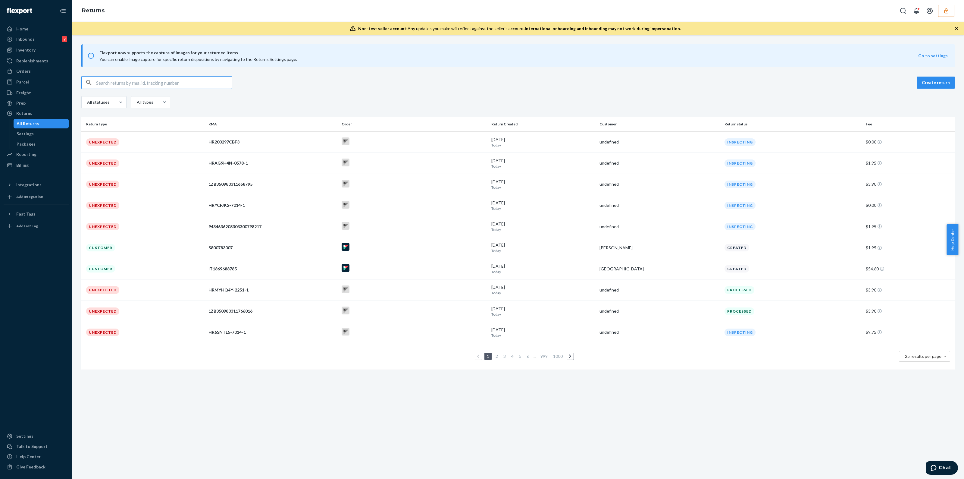
paste input "E858029-0-87007802"
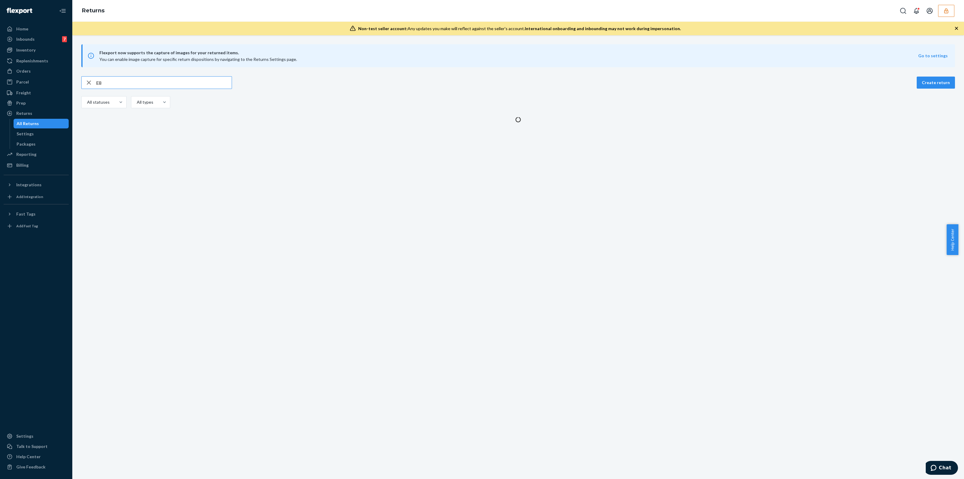
type input "E"
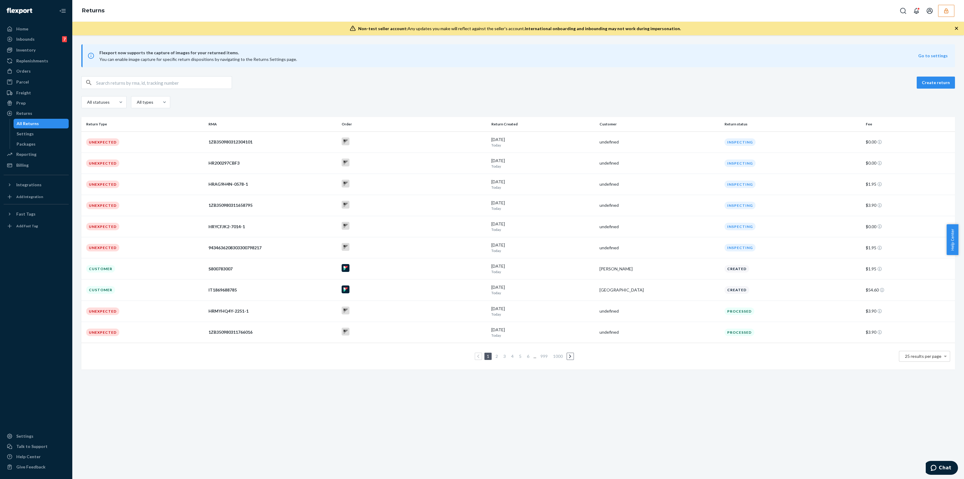
click at [186, 87] on input "text" at bounding box center [164, 83] width 136 height 12
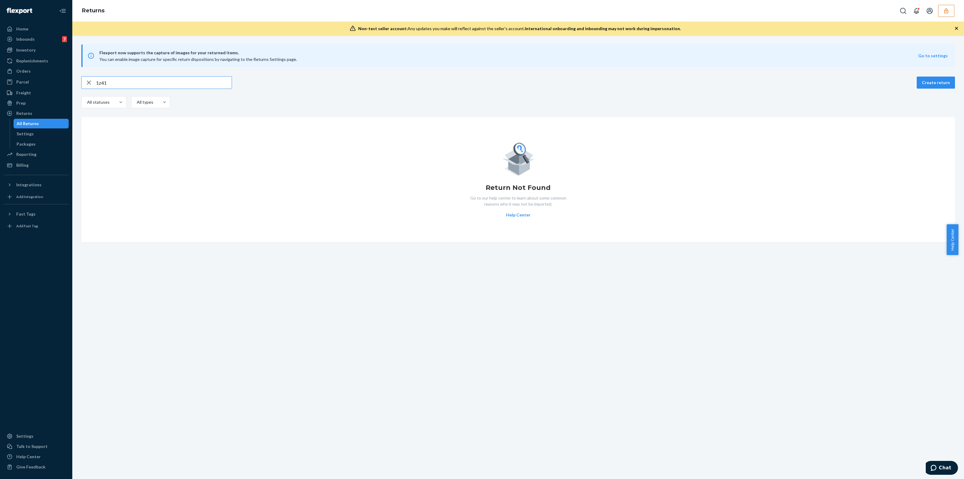
type input "1z41"
click at [944, 8] on icon "button" at bounding box center [946, 11] width 6 height 6
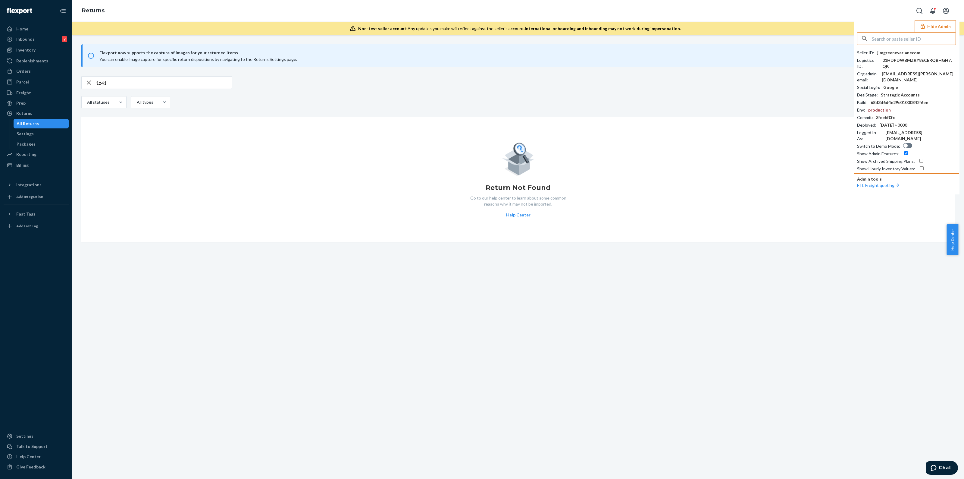
click at [908, 37] on input "text" at bounding box center [914, 39] width 84 height 12
paste input "[EMAIL_ADDRESS][DOMAIN_NAME]"
type input "[EMAIL_ADDRESS][DOMAIN_NAME]"
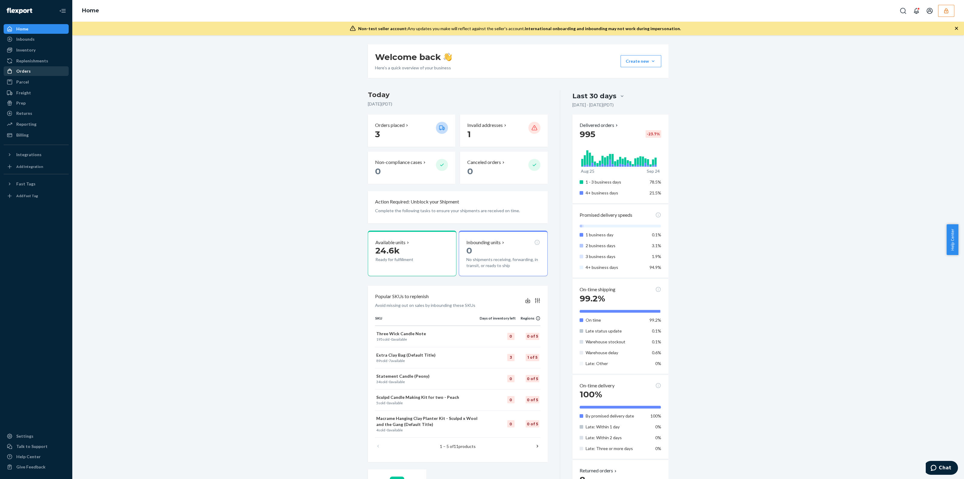
click at [25, 68] on div "Orders" at bounding box center [23, 71] width 14 height 6
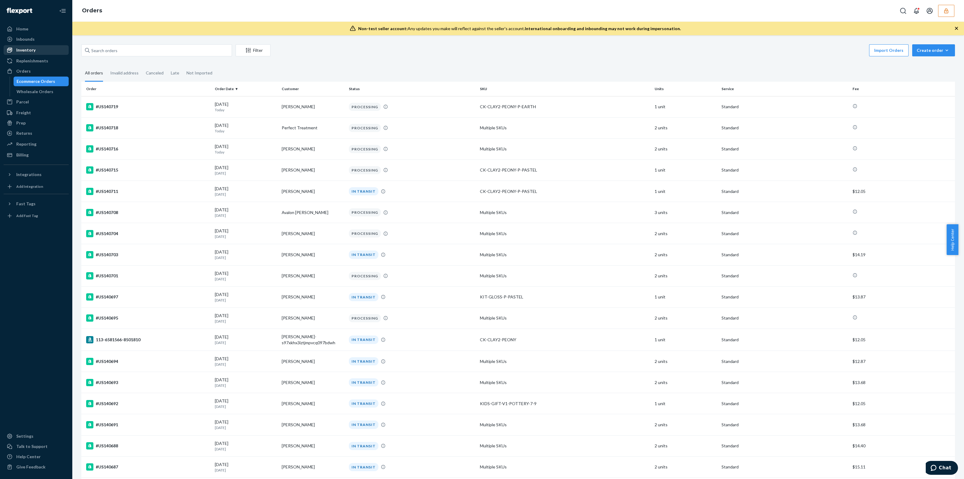
click at [33, 54] on div "Inventory" at bounding box center [36, 50] width 64 height 8
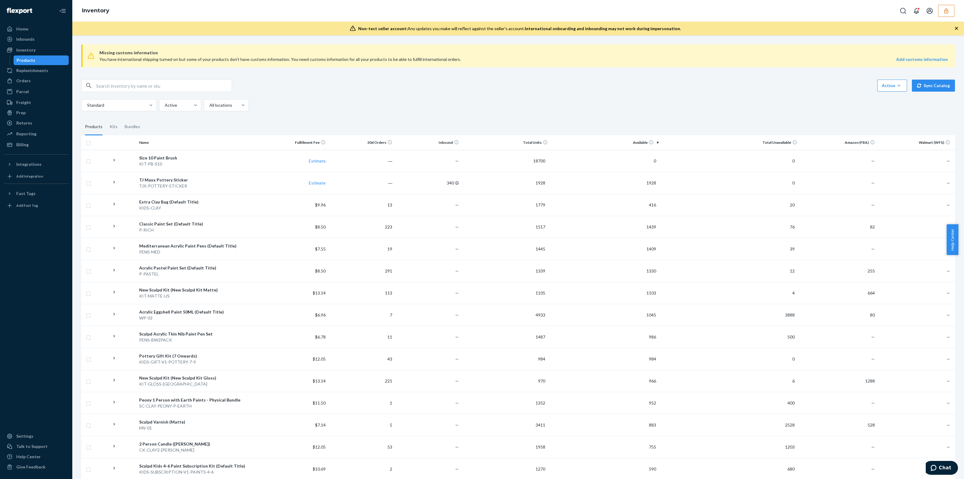
click at [151, 88] on input "text" at bounding box center [164, 86] width 136 height 12
paste input "DRR47JB4XH4"
type input "DRR47JB4XH4"
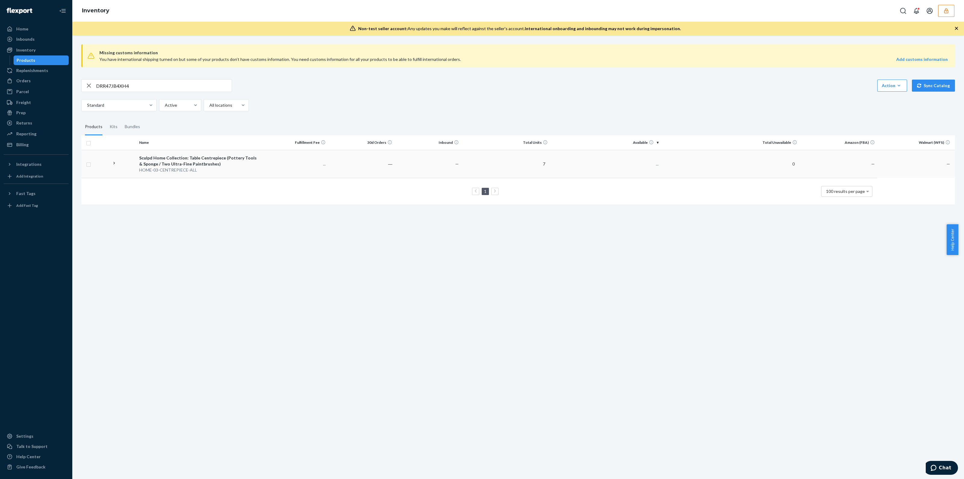
click at [89, 166] on input "checkbox" at bounding box center [88, 164] width 5 height 6
checkbox input "true"
drag, startPoint x: 133, startPoint y: 83, endPoint x: 44, endPoint y: 88, distance: 89.0
click at [44, 89] on div "Home Inbounds Shipping Plans Problems Inventory Products Replenishments Orders …" at bounding box center [482, 239] width 964 height 479
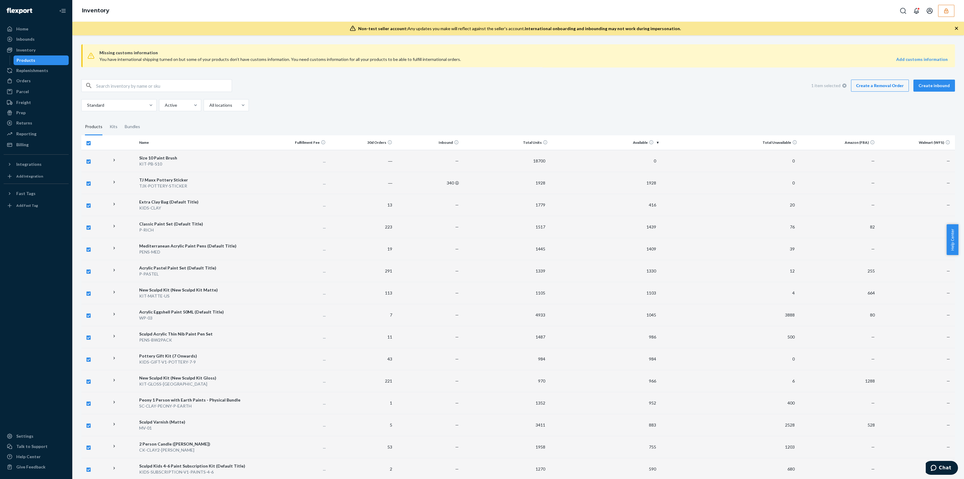
click at [89, 144] on input "checkbox" at bounding box center [88, 142] width 5 height 6
checkbox input "false"
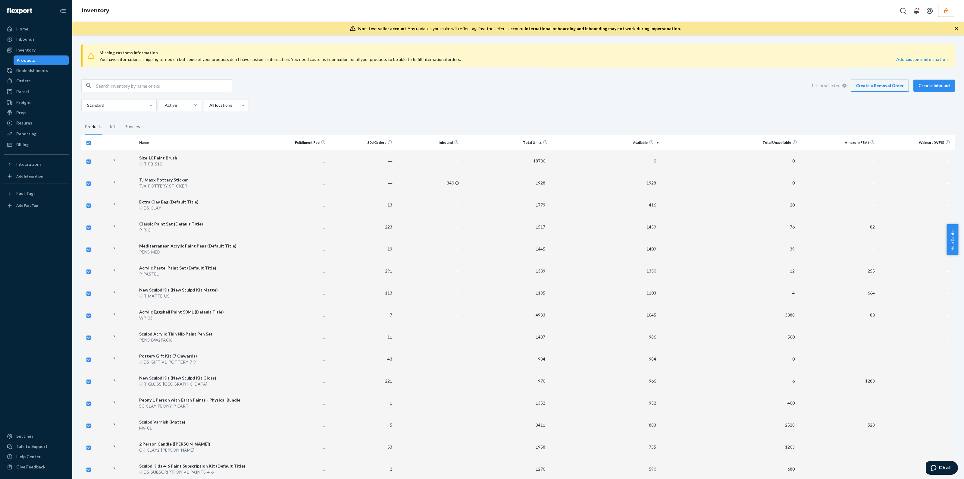
checkbox input "false"
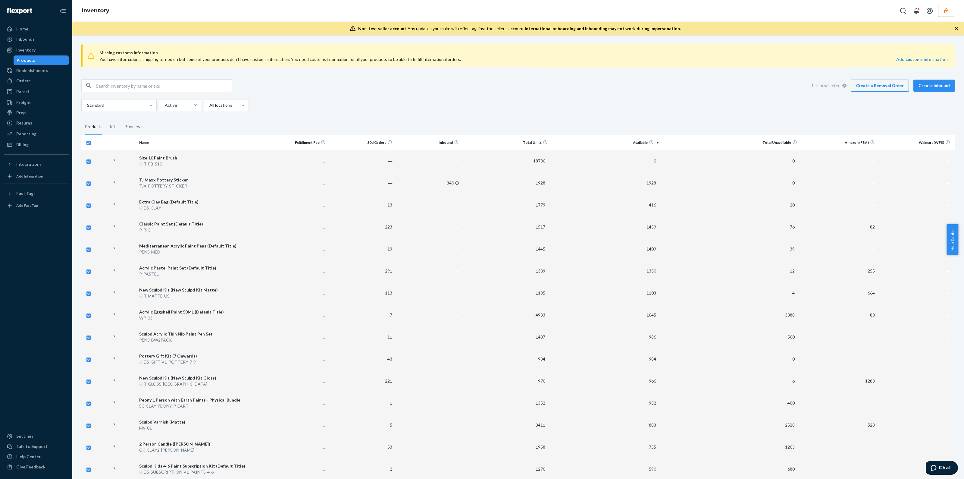
checkbox input "false"
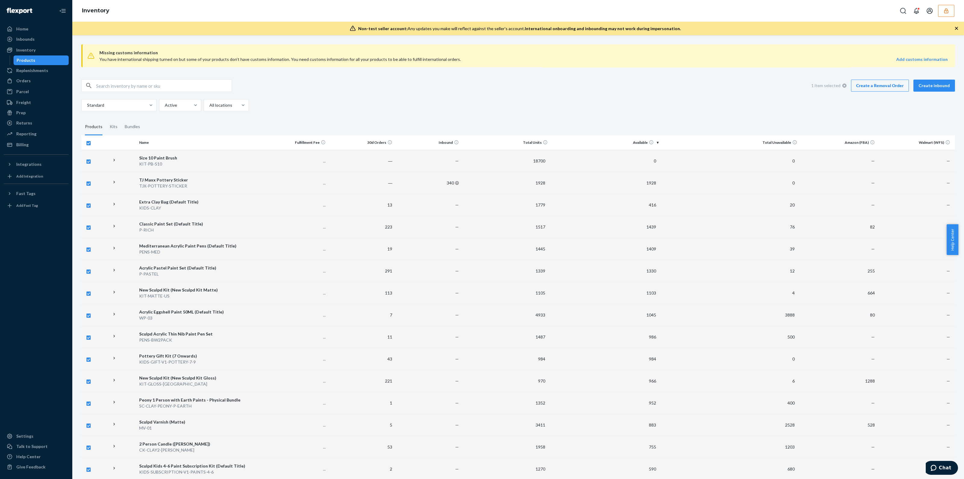
checkbox input "false"
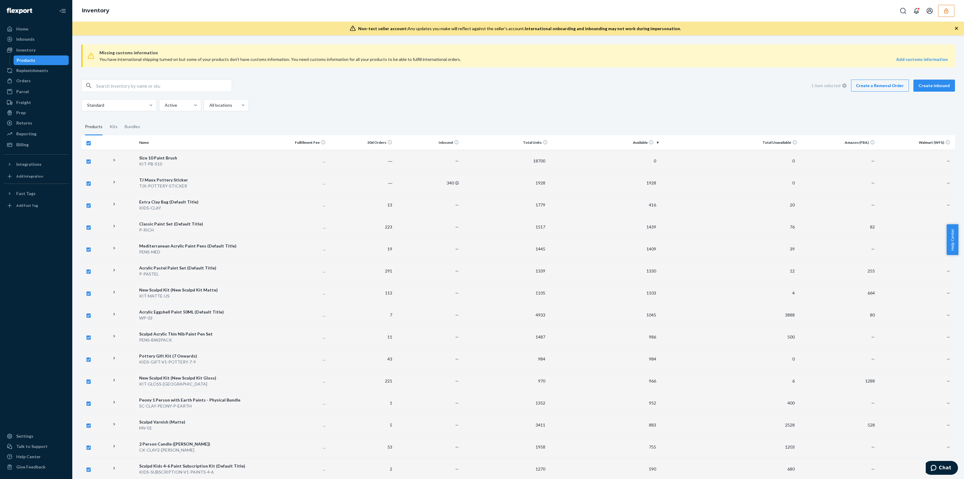
checkbox input "false"
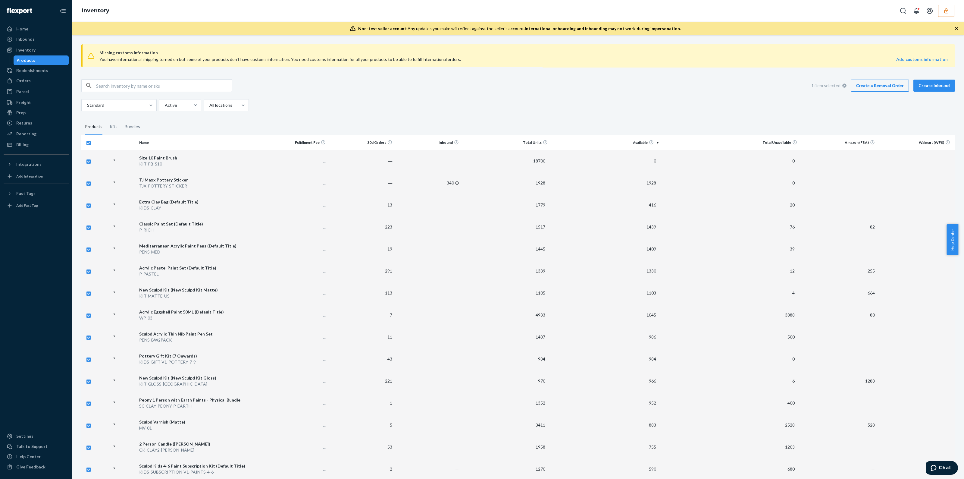
checkbox input "false"
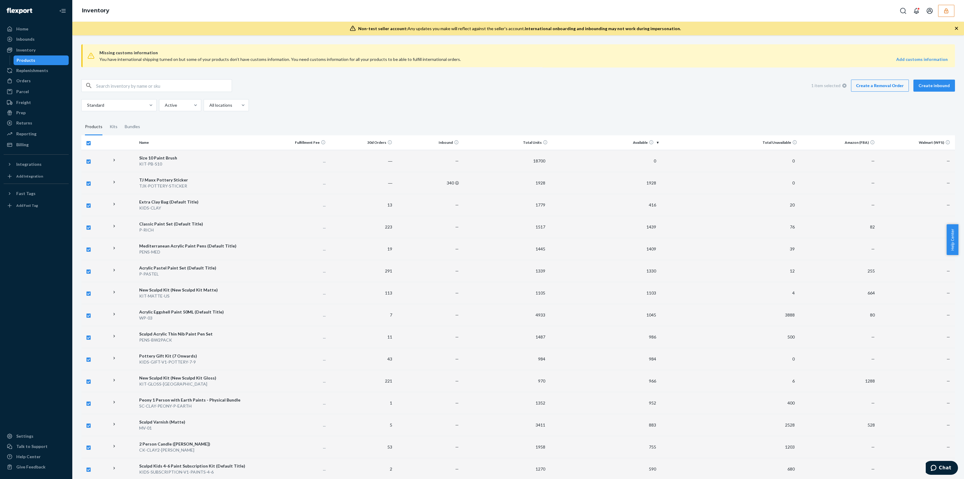
checkbox input "false"
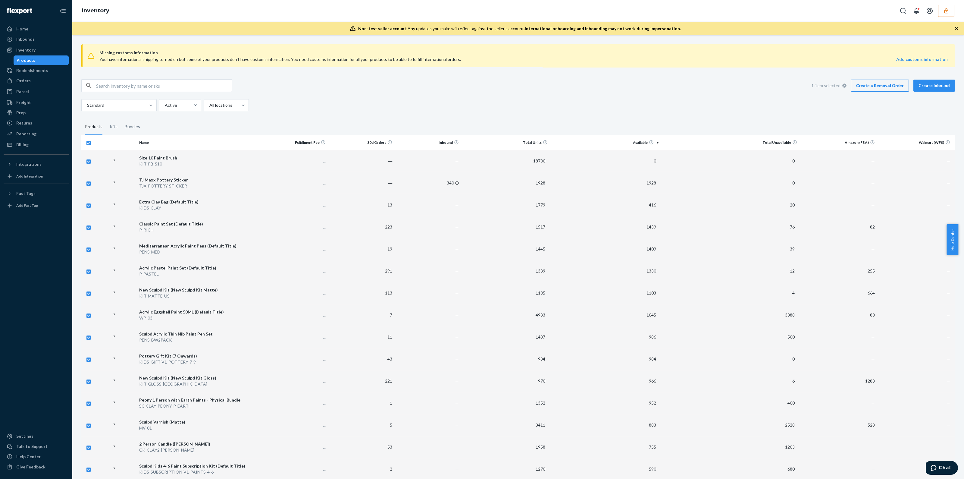
checkbox input "false"
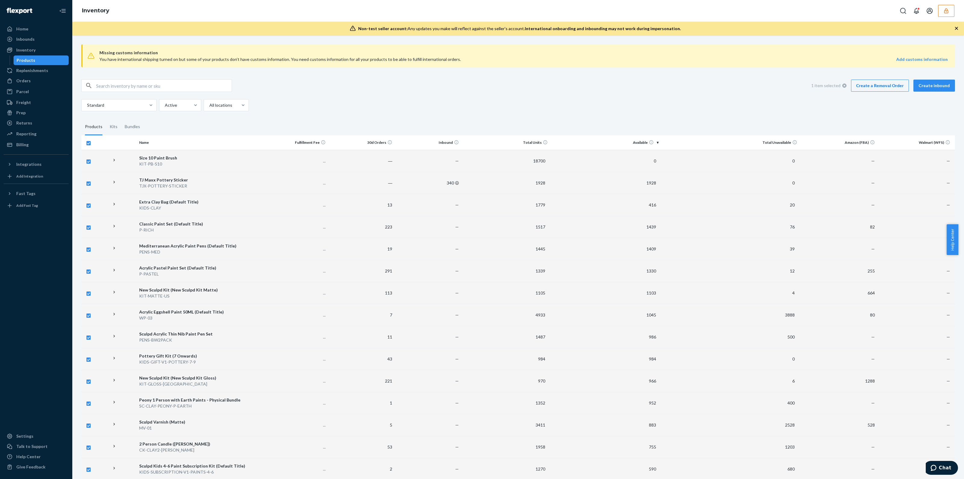
checkbox input "false"
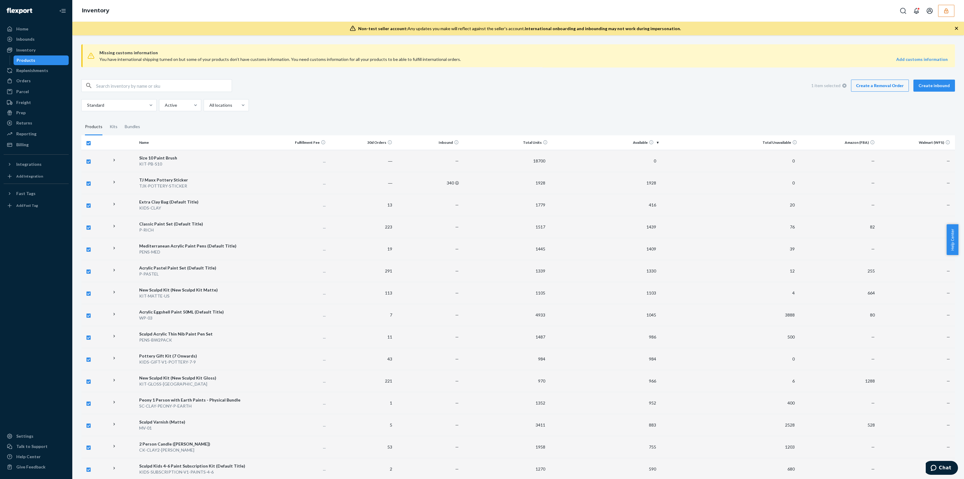
checkbox input "false"
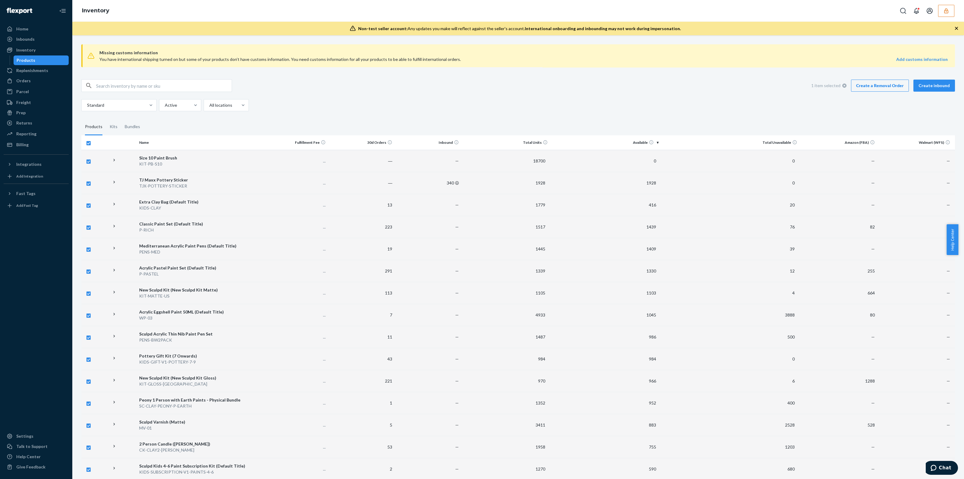
checkbox input "false"
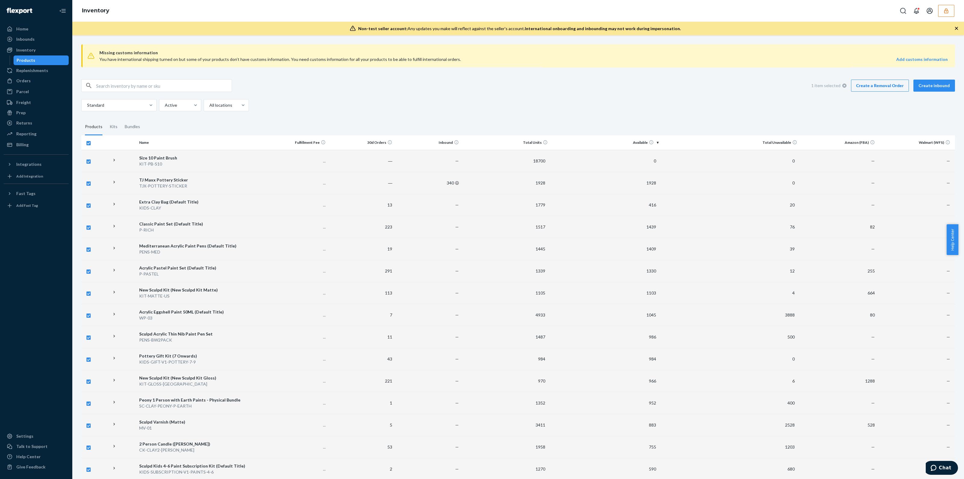
checkbox input "false"
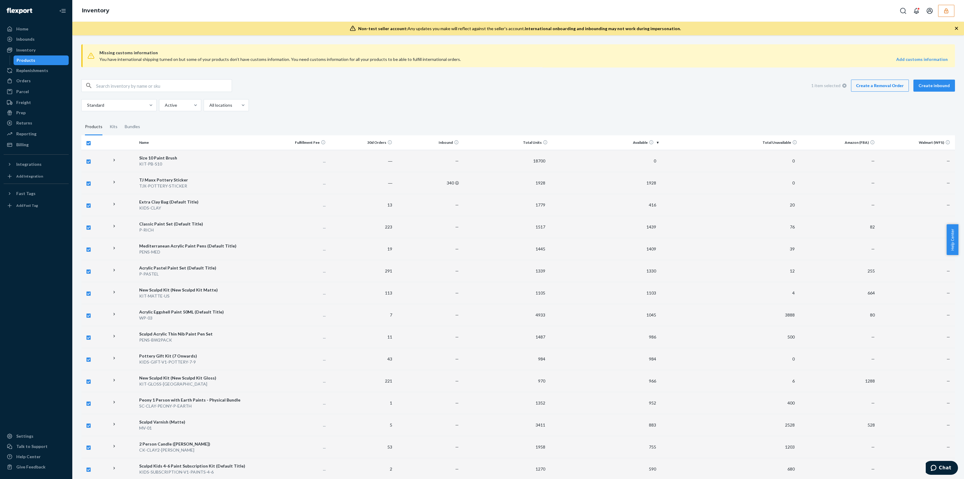
checkbox input "false"
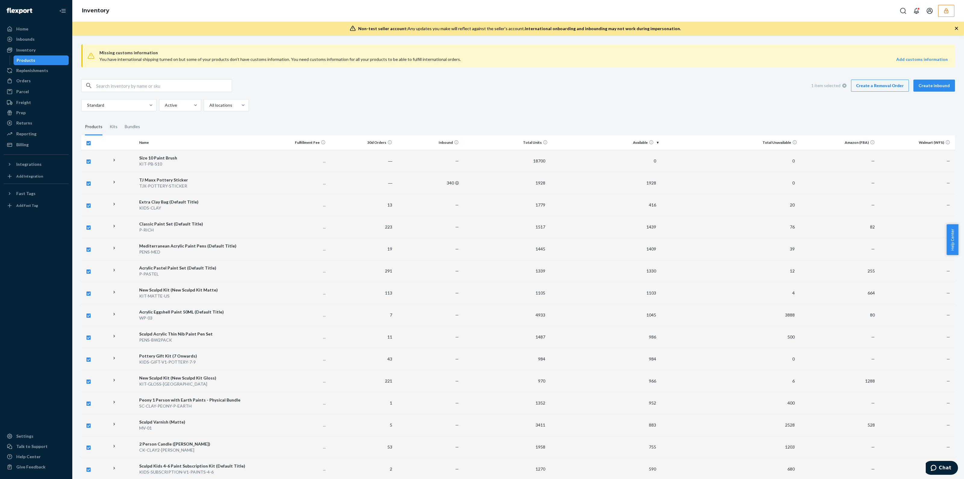
checkbox input "false"
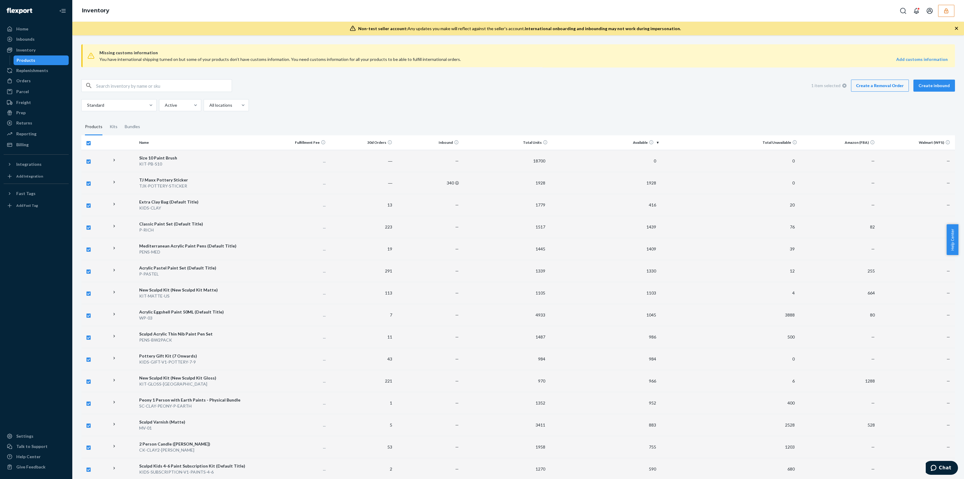
checkbox input "false"
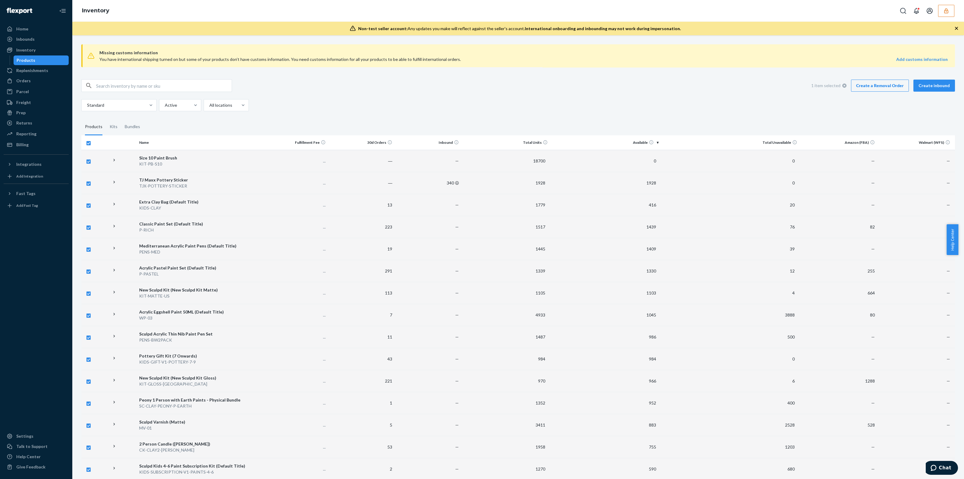
checkbox input "false"
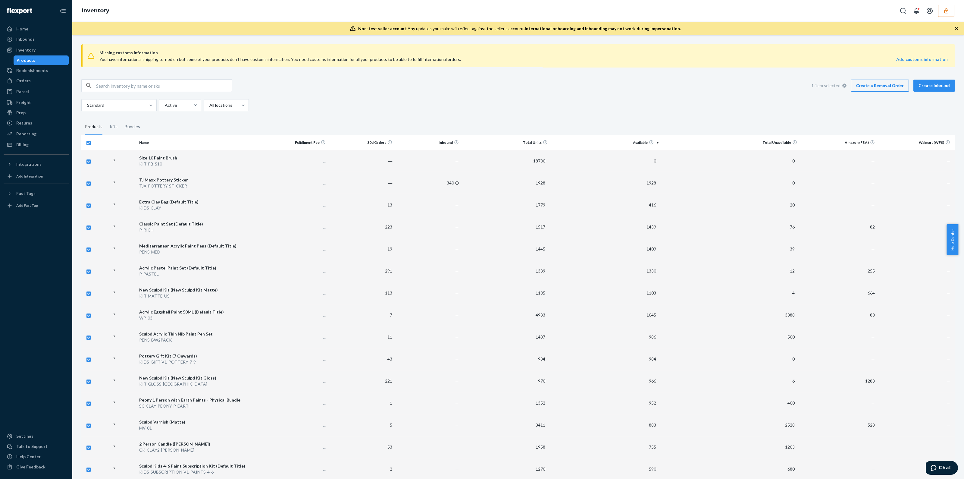
checkbox input "false"
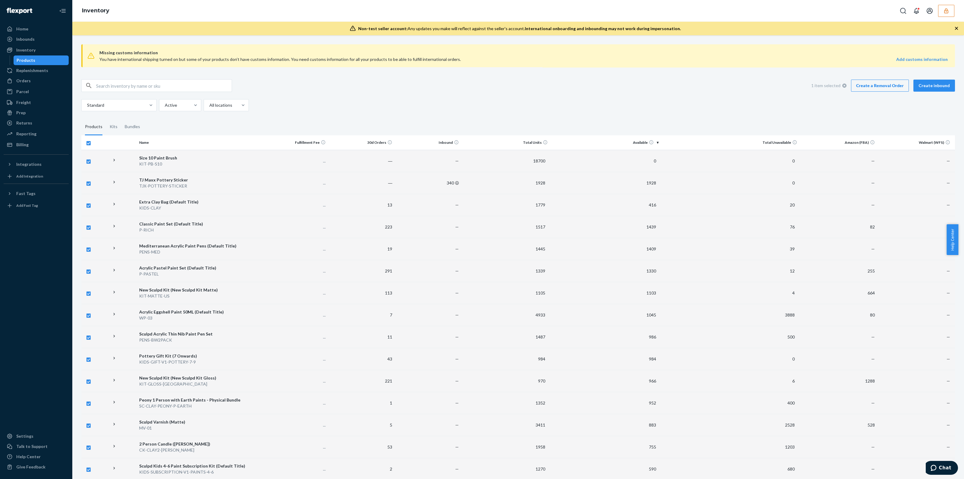
checkbox input "false"
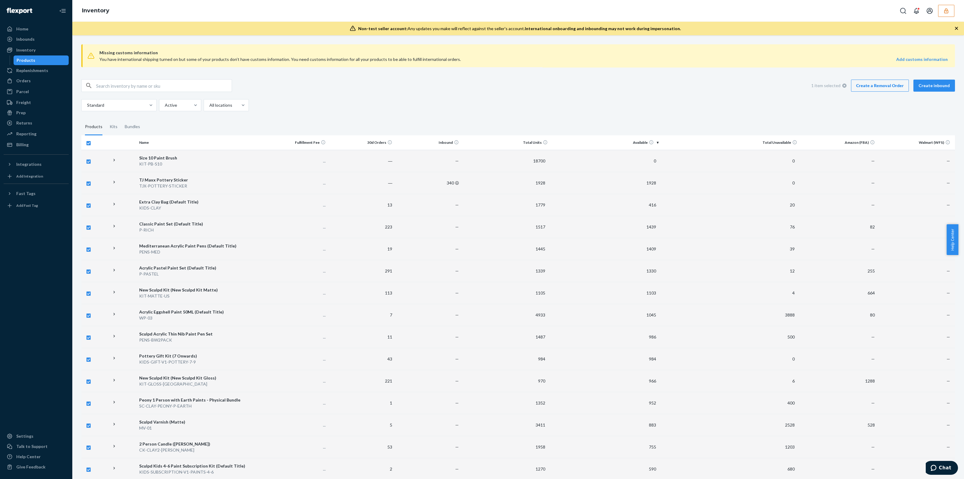
checkbox input "false"
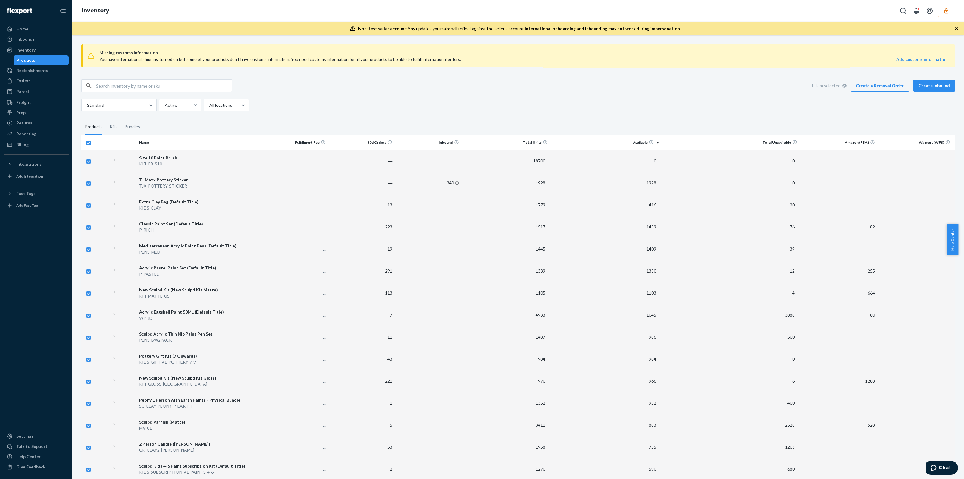
checkbox input "false"
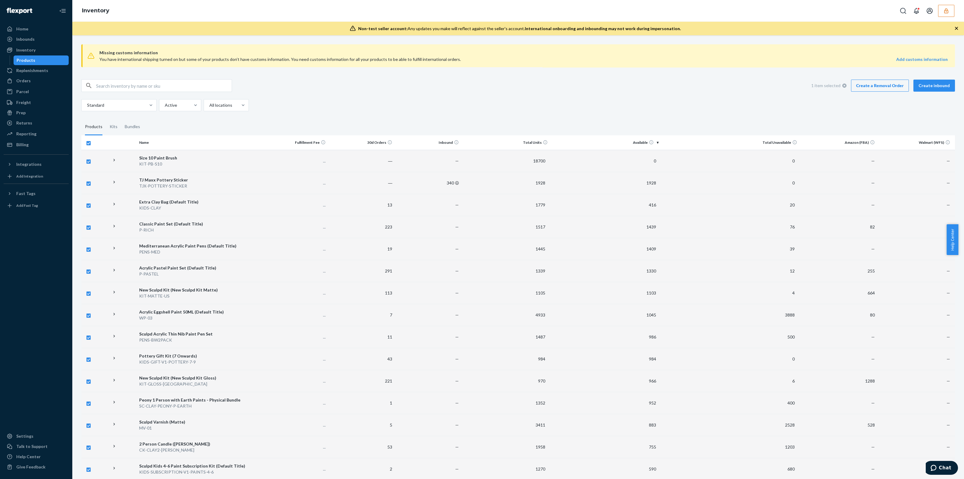
checkbox input "false"
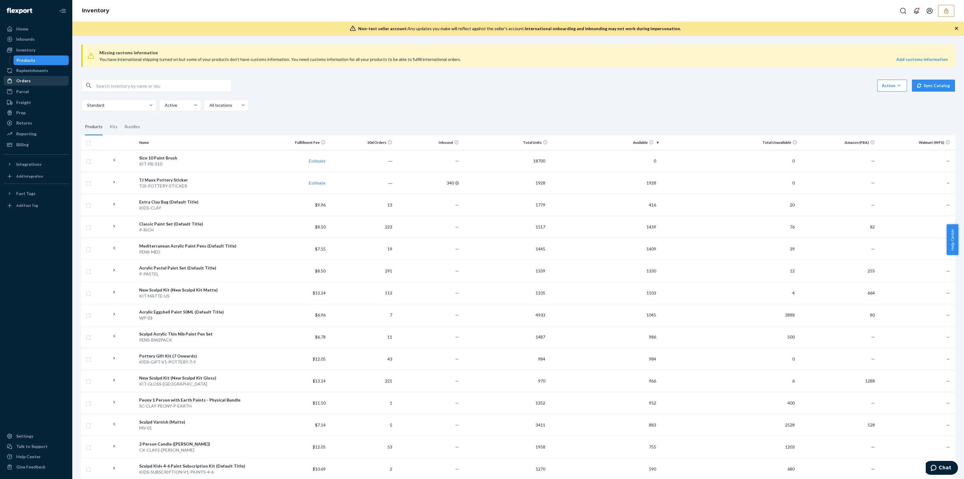
click at [45, 82] on div "Orders" at bounding box center [36, 81] width 64 height 8
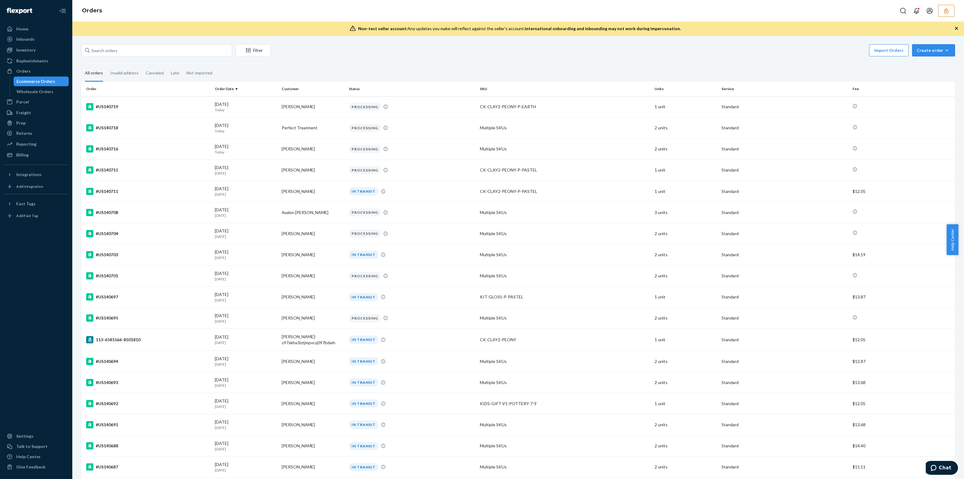
click at [923, 50] on div "Create order" at bounding box center [934, 50] width 34 height 6
click at [923, 80] on span "Removal order" at bounding box center [937, 78] width 37 height 4
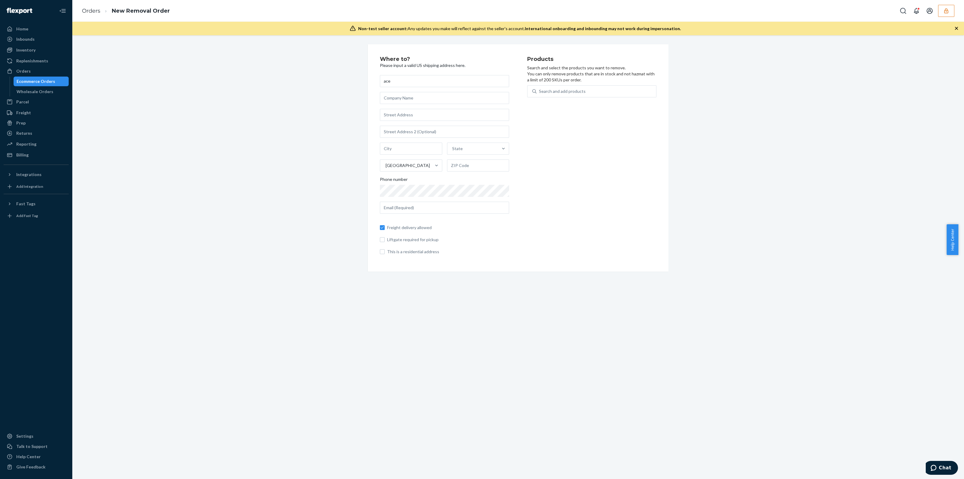
type input "ace"
click at [439, 115] on input "text" at bounding box center [444, 115] width 129 height 12
type input "12"
type input "Rialto"
type input "92377"
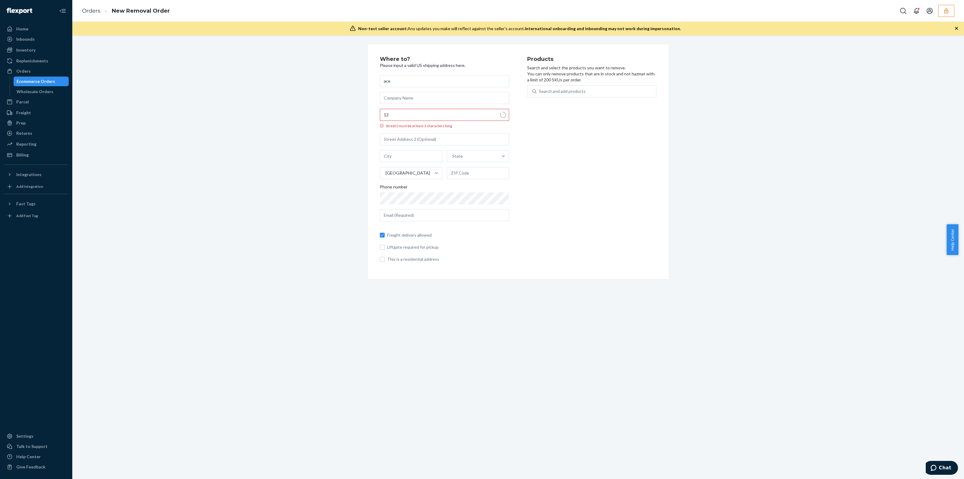
type input "1221 Alder Ave"
type input "hotdogman710@gmail.com"
click at [588, 80] on p "Search and select the products you want to remove. You can only remove products…" at bounding box center [591, 74] width 129 height 18
click at [585, 89] on div "Search and add products" at bounding box center [597, 91] width 120 height 11
click at [540, 89] on input "0 results available. Use Up and Down to choose options, press Enter to select t…" at bounding box center [539, 91] width 1 height 6
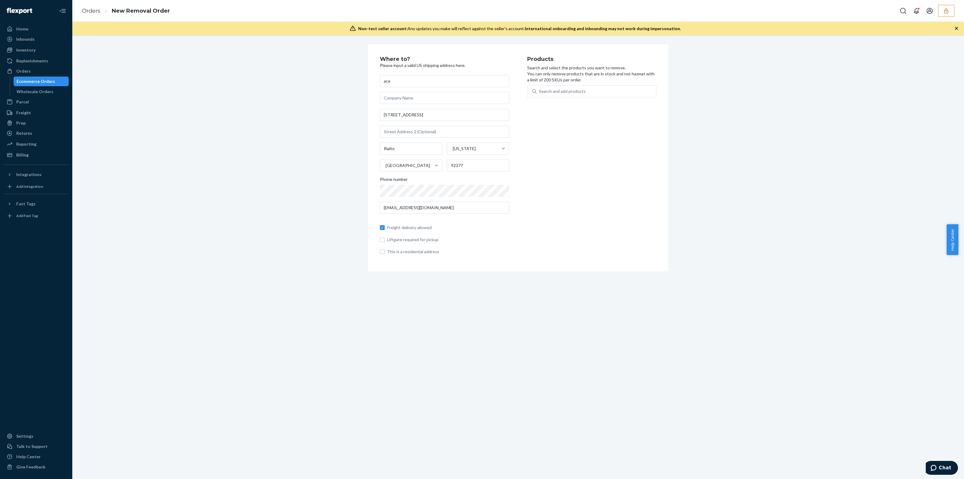
click at [550, 82] on p "Search and select the products you want to remove. You can only remove products…" at bounding box center [591, 74] width 129 height 18
click at [553, 88] on div "Search and add products" at bounding box center [562, 91] width 47 height 6
click at [540, 88] on input "Search and add products" at bounding box center [539, 91] width 1 height 6
paste input "DRR47JB4XH4"
type input "DRR47JB4XH4"
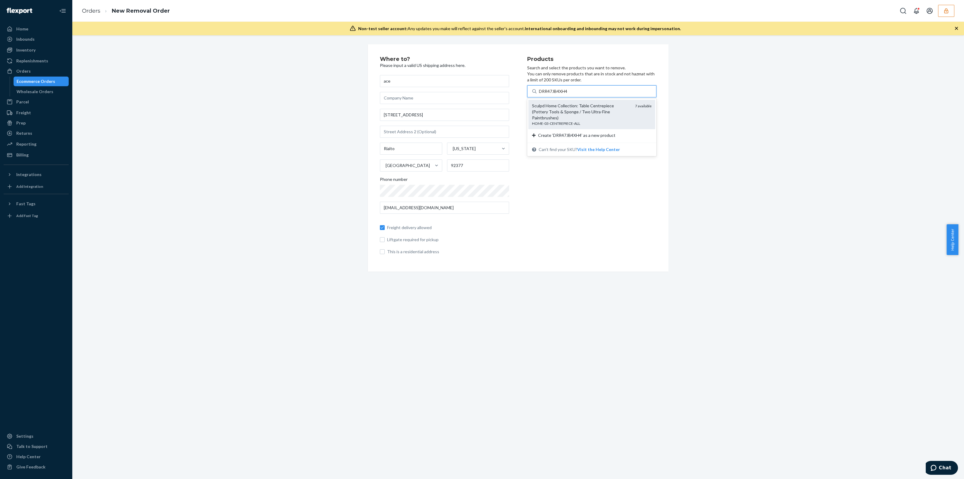
click at [592, 111] on div "Sculpd Home Collection: Table Centrepiece (Pottery Tools & Sponge / Two Ultra-F…" at bounding box center [581, 112] width 98 height 18
click at [569, 94] on input "DRR47JB4XH4" at bounding box center [554, 91] width 30 height 6
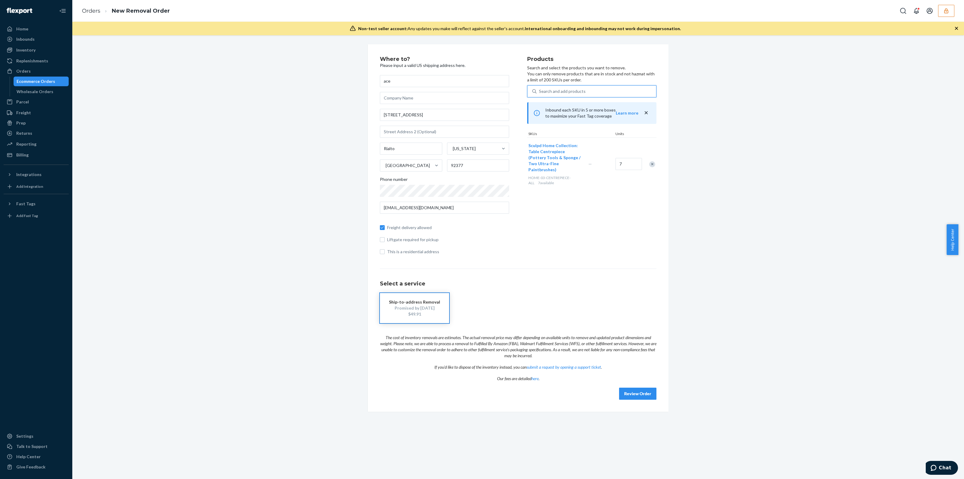
click at [577, 92] on div "Search and add products" at bounding box center [562, 91] width 47 height 6
click at [540, 92] on input "0 results available. Use Up and Down to choose options, press Enter to select t…" at bounding box center [539, 91] width 1 height 6
paste input "D259SGCCZ5J"
type input "D259SGCCZ5J"
click at [584, 110] on div "KIT-GLOSS-P-Floral-Retail" at bounding box center [581, 111] width 98 height 5
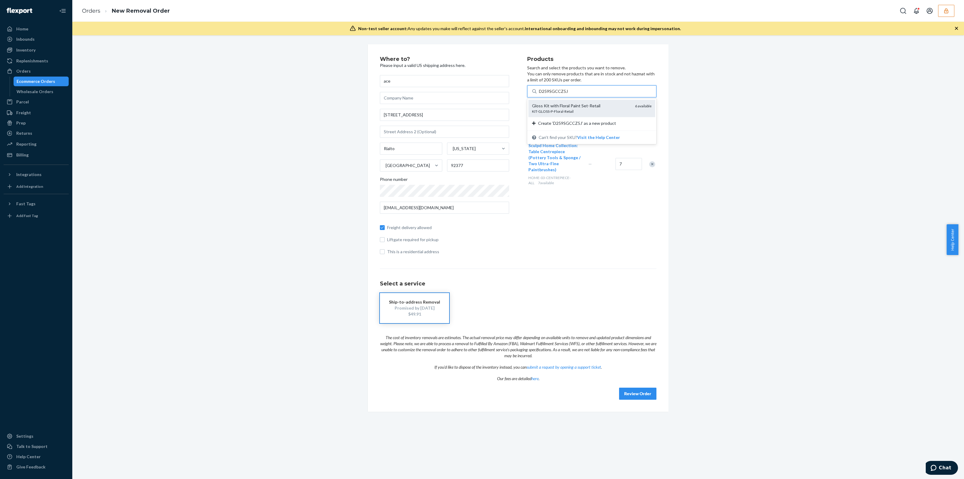
click at [568, 94] on input "D259SGCCZ5J" at bounding box center [553, 91] width 29 height 6
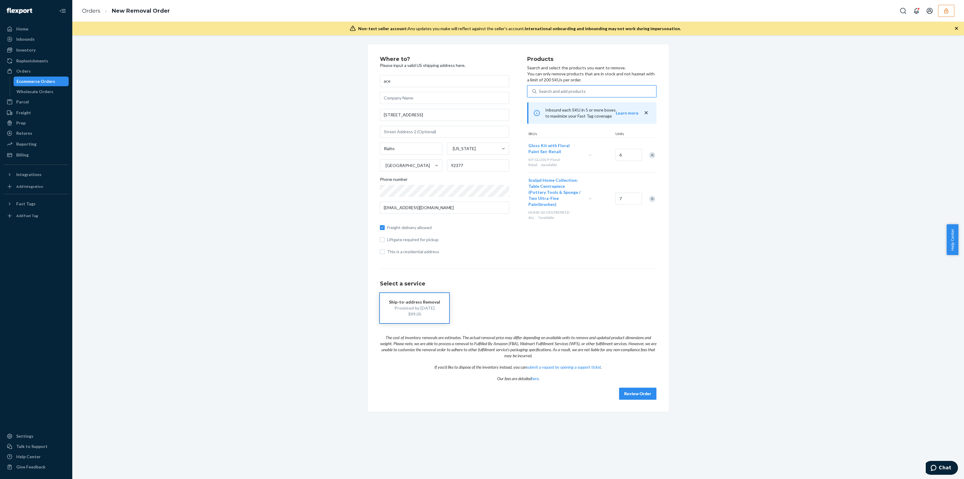
click at [593, 94] on div "Search and add products" at bounding box center [597, 91] width 120 height 11
click at [540, 94] on input "0 results available. Use Up and Down to choose options, press Enter to select t…" at bounding box center [539, 91] width 1 height 6
paste input "DFDHX3F657E"
type input "DFDHX3F657E"
click at [593, 100] on div "Mess Mat (Default Title) KIDS-MESSMAT-1 5 available" at bounding box center [591, 108] width 127 height 17
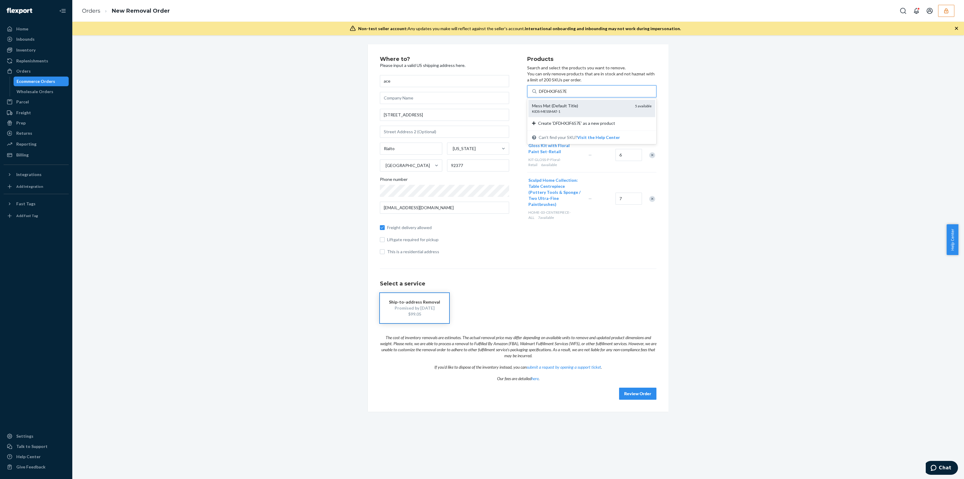
click at [569, 94] on input "DFDHX3F657E" at bounding box center [554, 91] width 30 height 6
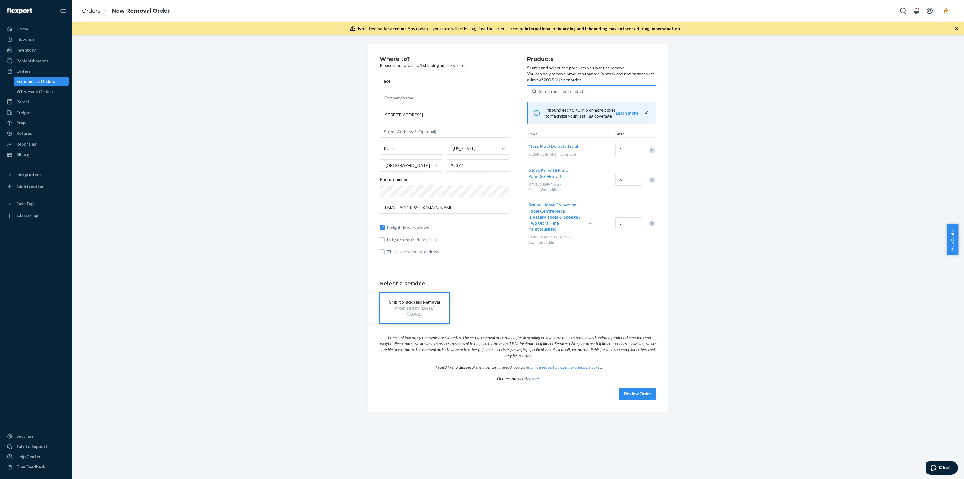
click at [597, 93] on div "Search and add products" at bounding box center [597, 91] width 120 height 11
click at [540, 93] on input "Search and add products" at bounding box center [539, 91] width 1 height 6
paste input "DHCFVEDTKG8"
type input "DHCFVEDTKG8"
click at [573, 115] on div "HOME-01-CURVEVASE-ALL" at bounding box center [581, 117] width 98 height 5
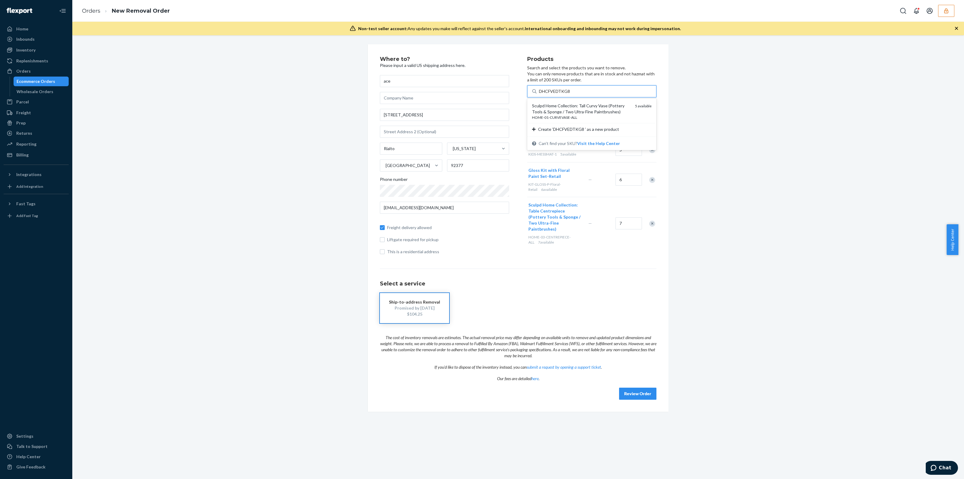
click at [571, 94] on input "DHCFVEDTKG8" at bounding box center [555, 91] width 32 height 6
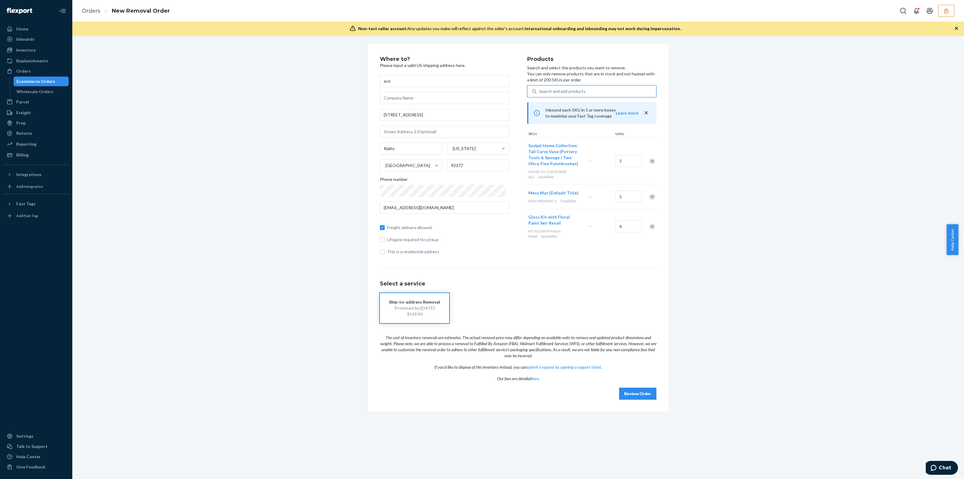
click at [599, 89] on div "Search and add products" at bounding box center [597, 91] width 120 height 11
click at [540, 89] on input "0 results available. Use Up and Down to choose options, press Enter to select t…" at bounding box center [539, 91] width 1 height 6
paste input "D7NWRBKLYF2"
type input "D7NWRBKLYF2"
click at [594, 112] on div "MN-STAMP-LARGE" at bounding box center [581, 111] width 98 height 5
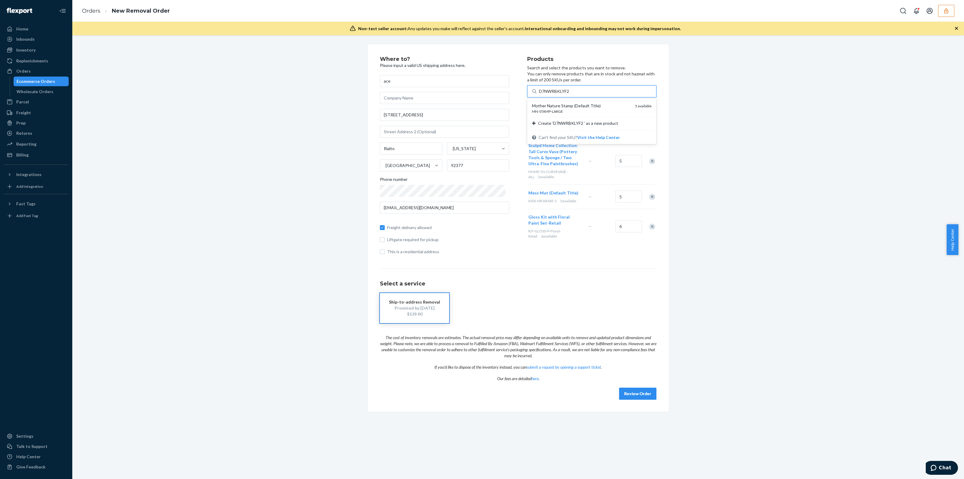
click at [571, 94] on input "D7NWRBKLYF2" at bounding box center [555, 91] width 32 height 6
click at [591, 91] on div "Search and add products" at bounding box center [597, 91] width 120 height 11
click at [540, 91] on input "Search and add products" at bounding box center [539, 91] width 1 height 6
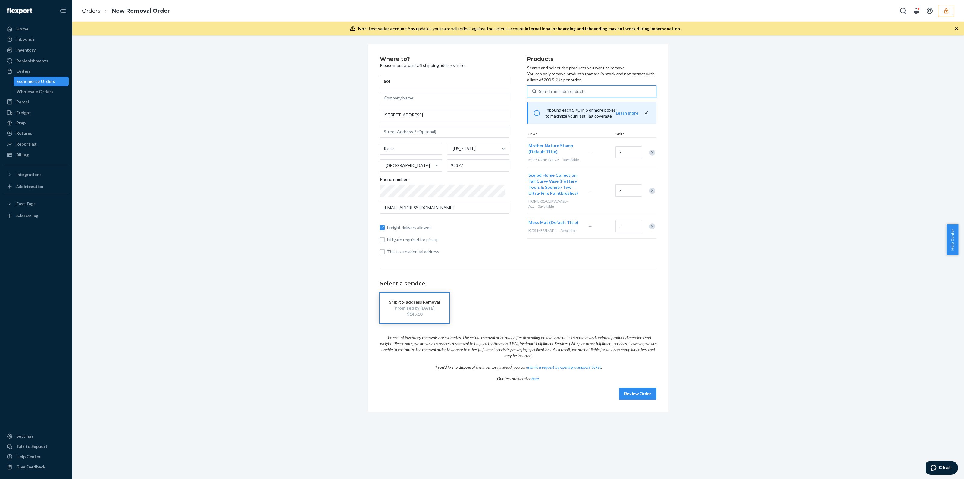
paste input "DZJKBFTK3D7"
type input "DZJKBFTK3D7"
click at [571, 106] on div "Jewel Tones Acrylic Paint Set (Default Title)" at bounding box center [581, 106] width 98 height 6
click at [569, 94] on input "DZJKBFTK3D7" at bounding box center [554, 91] width 30 height 6
click at [605, 94] on div "Search and add products" at bounding box center [597, 91] width 120 height 11
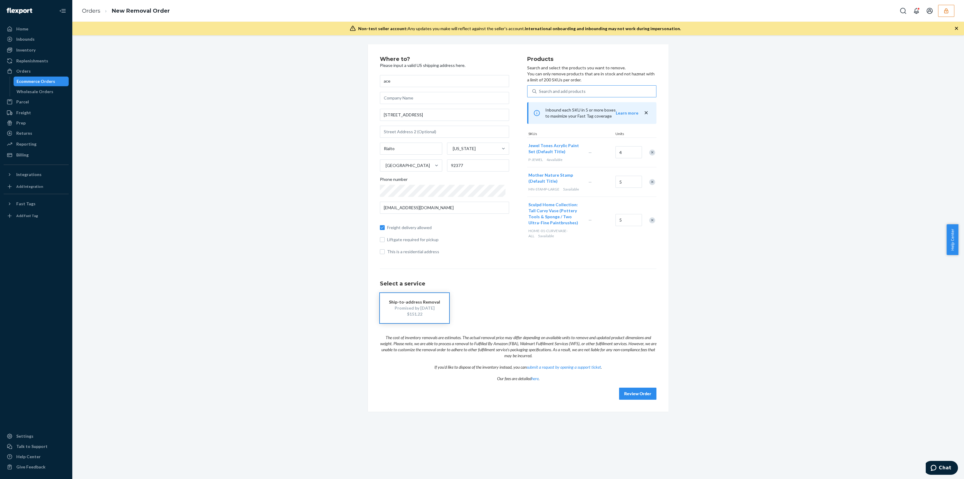
click at [540, 94] on input "Search and add products" at bounding box center [539, 91] width 1 height 6
paste input "DMH3PHQ476G"
type input "DMH3PHQ476G"
click at [571, 109] on div "MN-STAMP-SMALL" at bounding box center [581, 111] width 98 height 5
click at [571, 94] on input "DMH3PHQ476G" at bounding box center [556, 91] width 34 height 6
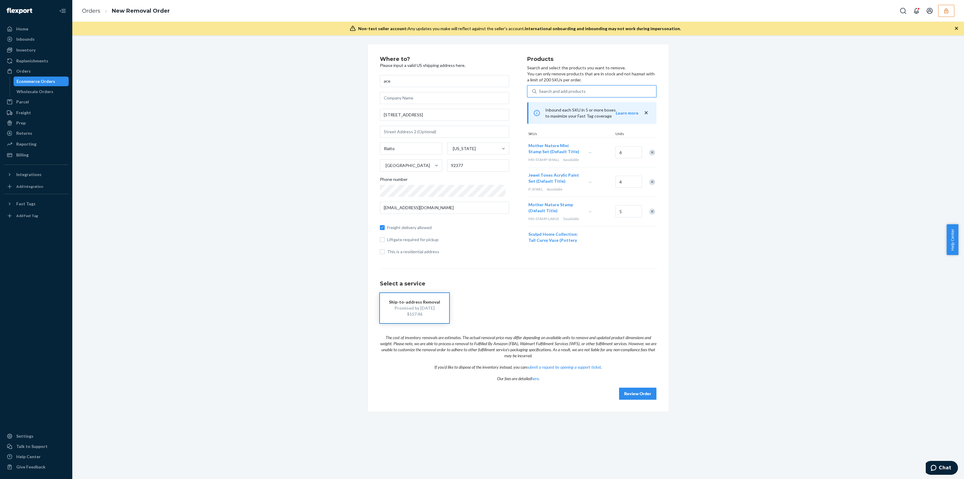
click at [566, 94] on div "Search and add products" at bounding box center [597, 91] width 120 height 11
click at [540, 94] on input "0 results available. Use Up and Down to choose options, press Enter to select t…" at bounding box center [539, 91] width 1 height 6
paste input "DN6RANBMJJT"
type input "DN6RANBMJJT"
click at [570, 103] on div "Gloss Kit with Earth Paint Set-Retail" at bounding box center [581, 106] width 98 height 6
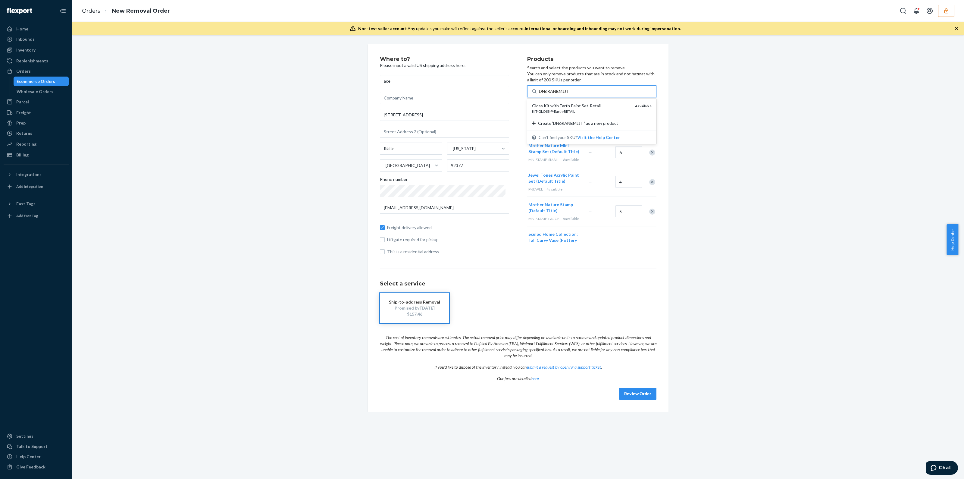
click at [570, 94] on input "DN6RANBMJJT" at bounding box center [555, 91] width 32 height 6
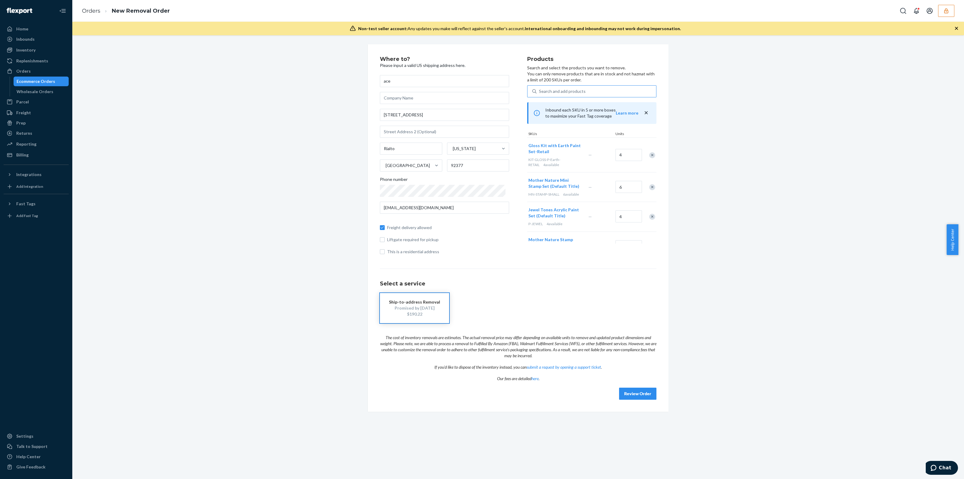
click at [561, 90] on div "Search and add products" at bounding box center [562, 91] width 47 height 6
click at [540, 90] on input "Search and add products" at bounding box center [539, 91] width 1 height 6
paste input "DSNN4S8BDLR"
type input "DSNN4S8BDLR"
click at [584, 111] on div "CK-STATEMENT-GINGER" at bounding box center [581, 111] width 98 height 5
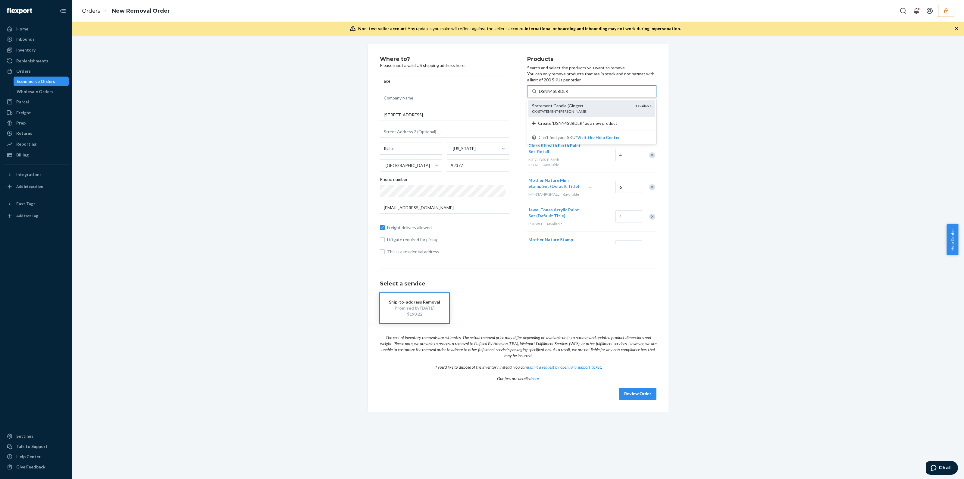
click at [570, 94] on input "DSNN4S8BDLR" at bounding box center [554, 91] width 31 height 6
click at [649, 152] on div "Remove Item" at bounding box center [652, 155] width 6 height 6
click at [642, 150] on div at bounding box center [648, 155] width 15 height 16
click at [649, 155] on div "Remove Item" at bounding box center [652, 155] width 6 height 6
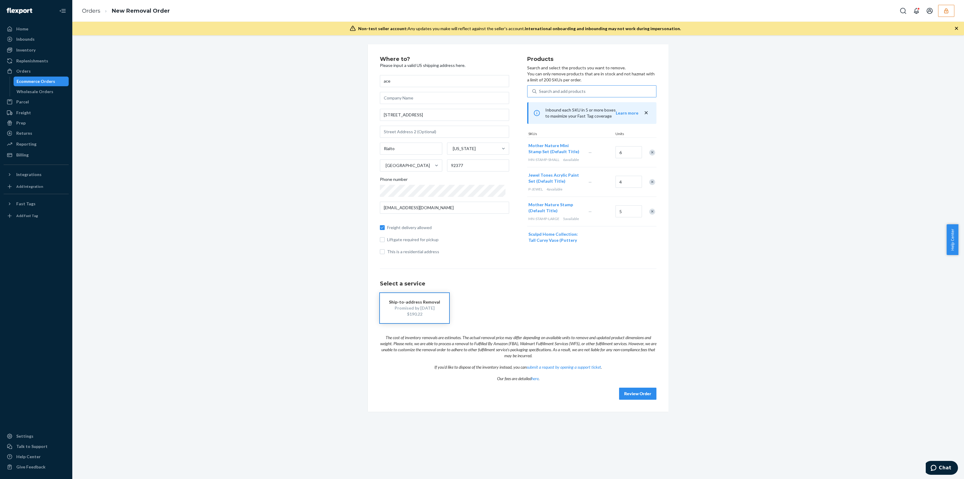
click at [649, 155] on div "Remove Item" at bounding box center [652, 152] width 6 height 6
click at [641, 155] on div at bounding box center [648, 152] width 15 height 16
click at [649, 149] on div "Remove Item" at bounding box center [652, 152] width 6 height 6
click at [643, 149] on div at bounding box center [648, 152] width 15 height 16
click at [649, 153] on div "Remove Item" at bounding box center [652, 152] width 6 height 6
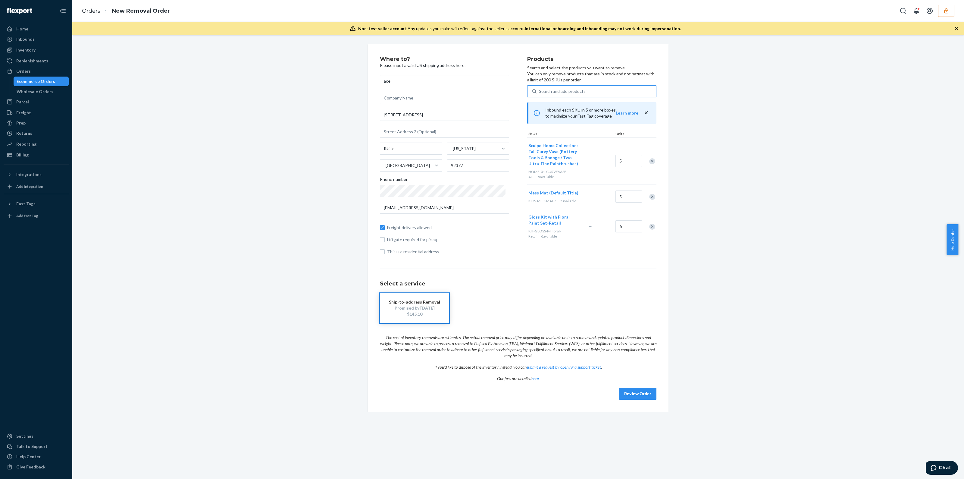
click at [643, 157] on div at bounding box center [648, 161] width 15 height 16
click at [649, 162] on div "Remove Item" at bounding box center [652, 161] width 6 height 6
click at [645, 150] on div at bounding box center [648, 150] width 15 height 16
click at [650, 150] on div "Remove Item" at bounding box center [652, 150] width 6 height 6
click at [650, 149] on div at bounding box center [648, 155] width 15 height 16
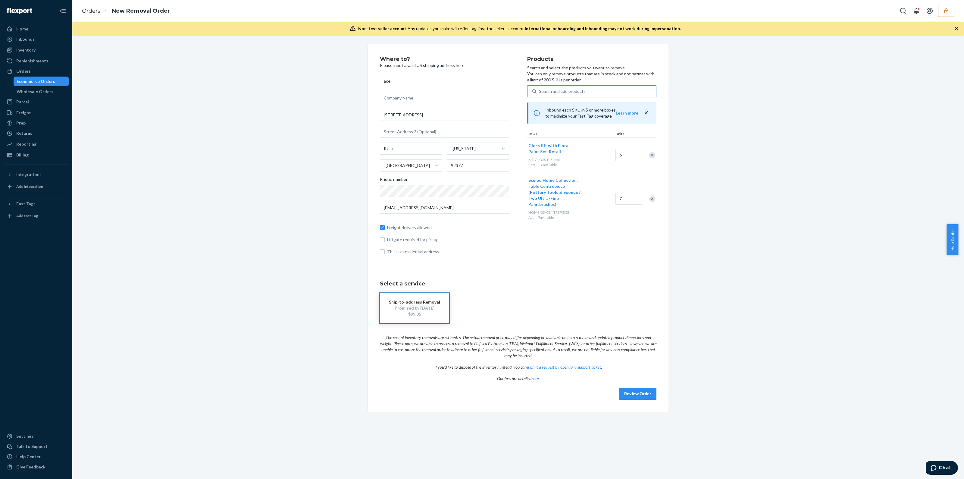
click at [649, 153] on div "Remove Item" at bounding box center [652, 155] width 6 height 6
click at [649, 161] on div "Remove Item" at bounding box center [652, 164] width 6 height 6
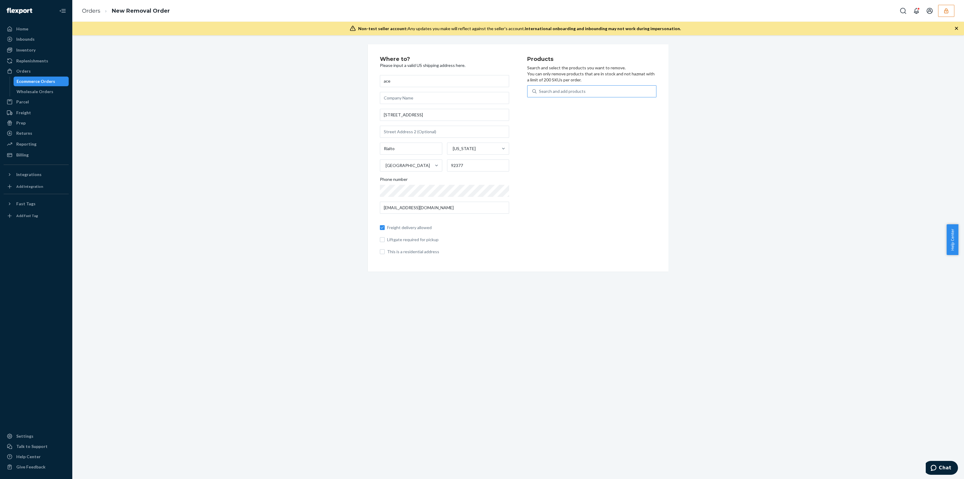
click at [585, 91] on div "Search and add products" at bounding box center [597, 91] width 120 height 11
click at [540, 91] on input "Search and add products" at bounding box center [539, 91] width 1 height 6
paste input "DJJ4XXWZFR8"
type input "DJJ4XXWZFR8"
click at [583, 111] on div "WP-03" at bounding box center [578, 111] width 92 height 5
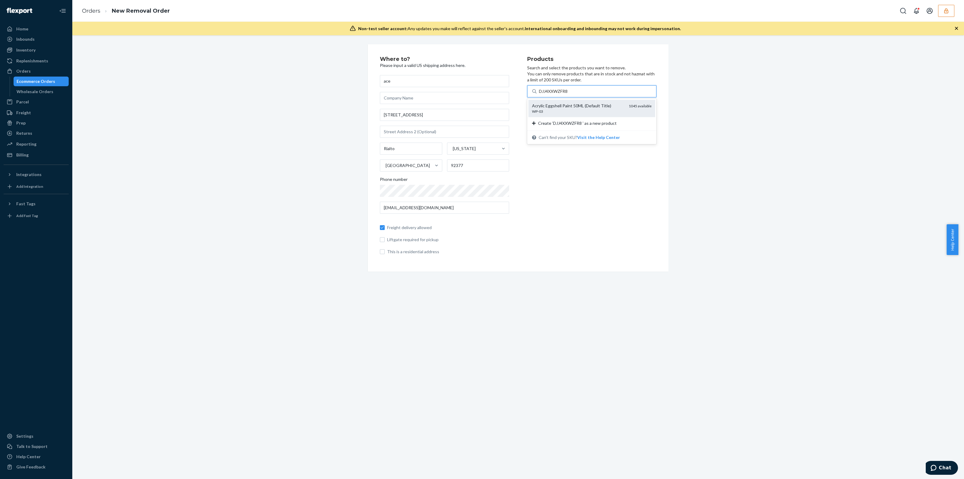
click at [570, 94] on input "DJJ4XXWZFR8" at bounding box center [554, 91] width 31 height 6
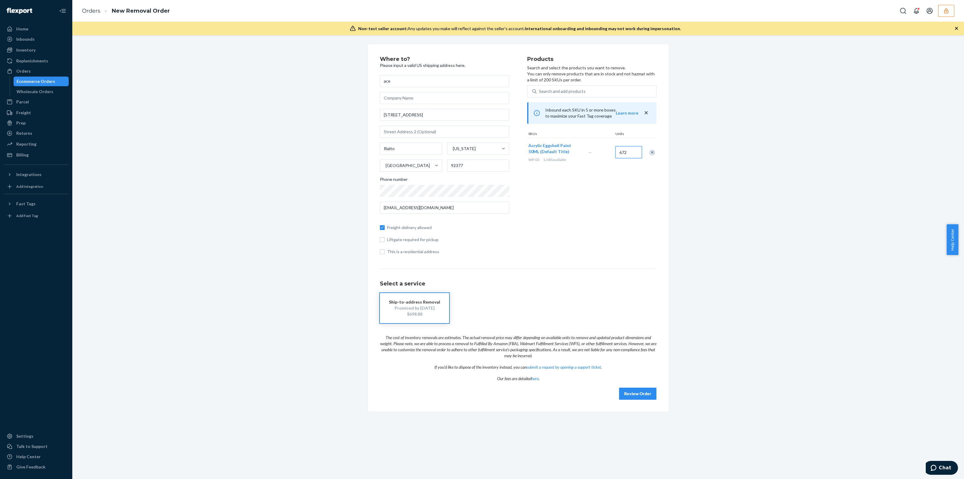
type input "672"
click at [570, 92] on div "Search and add products" at bounding box center [562, 91] width 47 height 6
click at [540, 92] on input "0 results available. Use Up and Down to choose options, press Enter to select t…" at bounding box center [539, 91] width 1 height 6
paste input "DUJ65JAM17S"
type input "DUJ65JAM17S"
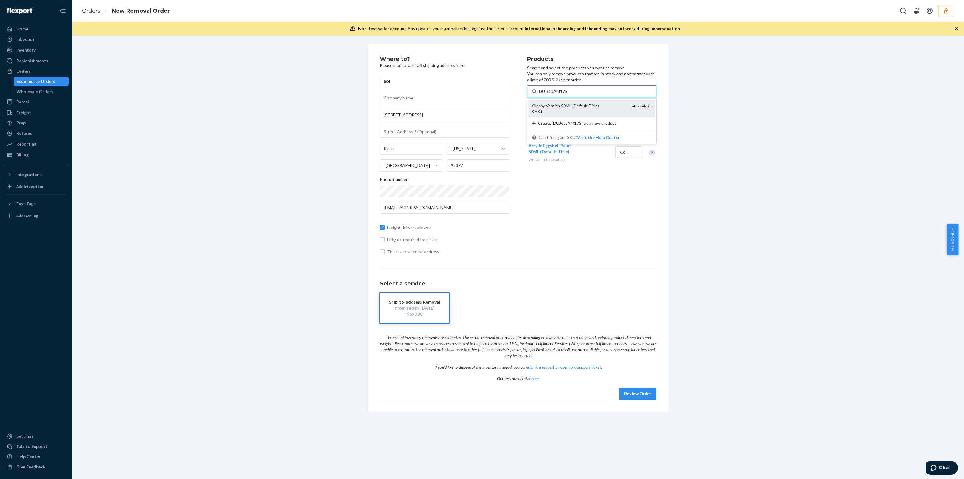
click at [601, 106] on div "Glossy Varnish 50ML (Default Title)" at bounding box center [579, 106] width 94 height 6
click at [569, 94] on input "DUJ65JAM17S" at bounding box center [554, 91] width 30 height 6
click at [622, 153] on input "547" at bounding box center [629, 152] width 27 height 12
type input "336"
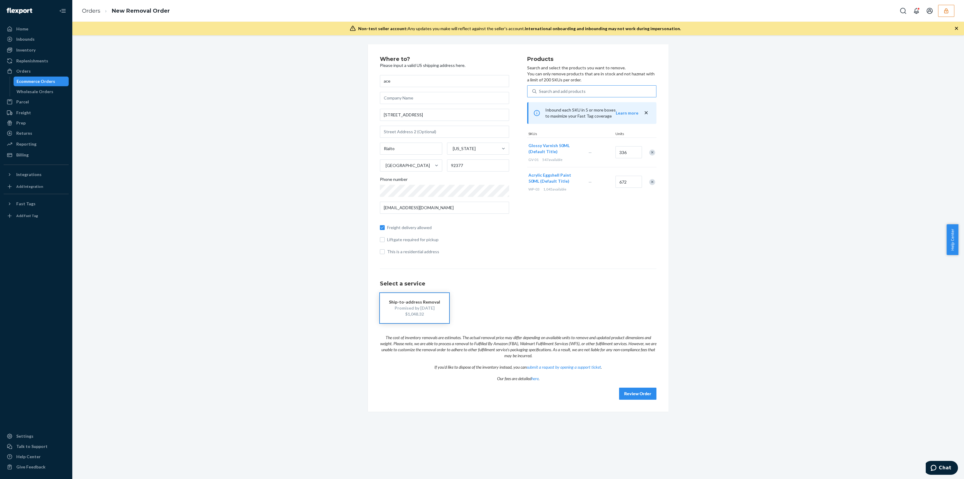
click at [590, 94] on div "Search and add products" at bounding box center [597, 91] width 120 height 11
click at [540, 94] on input "Search and add products" at bounding box center [539, 91] width 1 height 6
paste input "DCGGTOWRJU8"
type input "DCGGTOWRJU8"
click at [595, 105] on div "Sculpd Varnish (Matte)" at bounding box center [579, 106] width 94 height 6
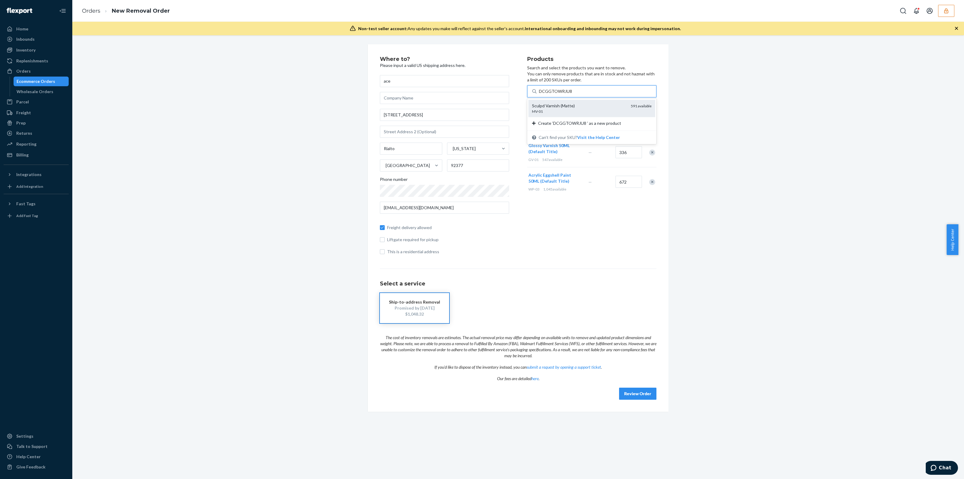
click at [573, 94] on input "DCGGTOWRJU8" at bounding box center [556, 91] width 34 height 6
click at [625, 149] on input "591" at bounding box center [629, 150] width 27 height 12
type input "248"
click at [512, 232] on div "Where to? Please input a valid US shipping address here. ace 1221 Alder Ave Ria…" at bounding box center [453, 157] width 147 height 203
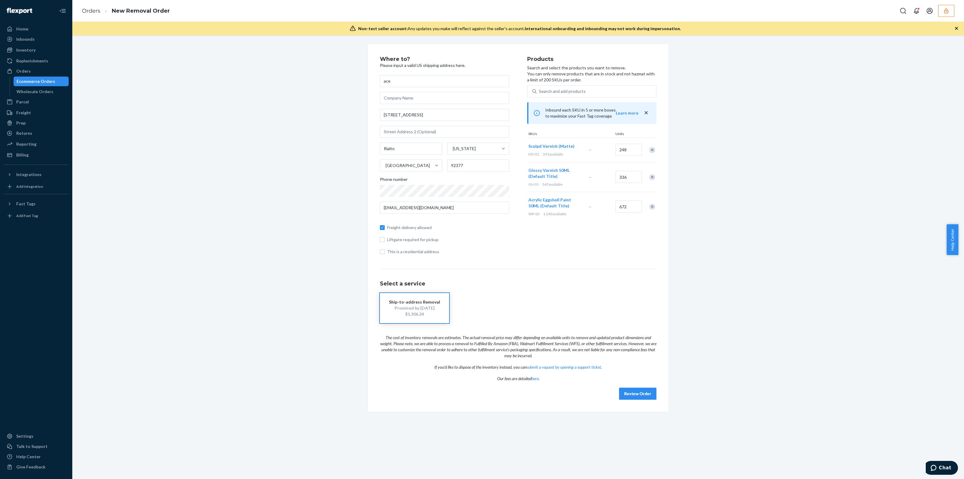
click at [649, 149] on div "Remove Item" at bounding box center [652, 150] width 6 height 6
click at [647, 149] on div at bounding box center [648, 152] width 15 height 16
click at [649, 151] on div "Remove Item" at bounding box center [652, 152] width 6 height 6
click at [650, 151] on div "Remove Item" at bounding box center [652, 152] width 6 height 6
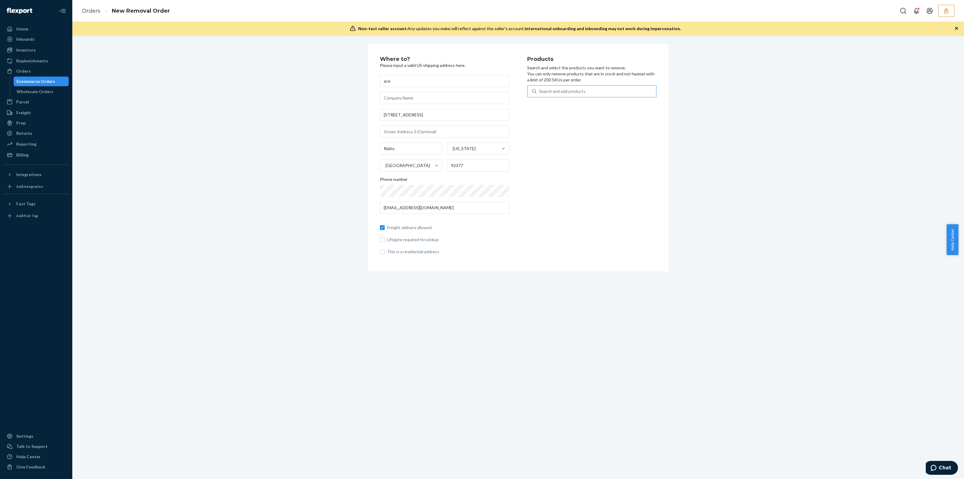
click at [591, 91] on div "Search and add products" at bounding box center [597, 91] width 120 height 11
click at [540, 91] on input "Search and add products" at bounding box center [539, 91] width 1 height 6
paste input "DRR47JB4XH4"
type input "DRR47JB4XH4"
click at [593, 111] on div "Sculpd Home Collection: Table Centrepiece (Pottery Tools & Sponge / Two Ultra-F…" at bounding box center [581, 112] width 98 height 18
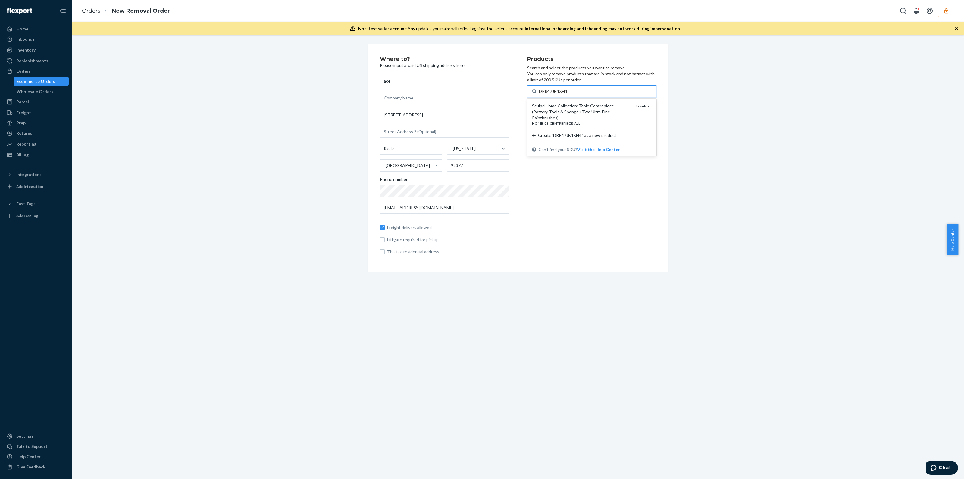
click at [569, 94] on input "DRR47JB4XH4" at bounding box center [554, 91] width 30 height 6
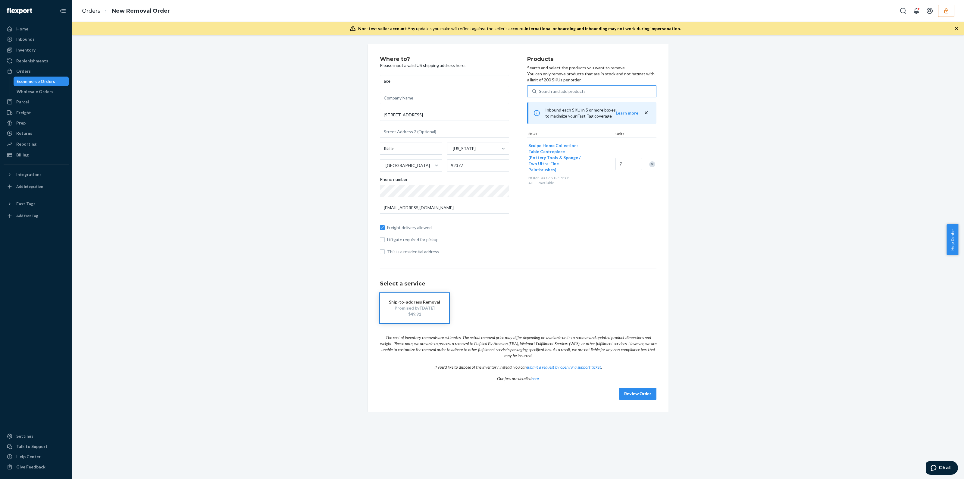
click at [559, 93] on div "Search and add products" at bounding box center [562, 91] width 47 height 6
click at [540, 93] on input "Search and add products" at bounding box center [539, 91] width 1 height 6
paste input "D259SGCCZ5J"
type input "D259SGCCZ5J"
click at [562, 111] on div "KIT-GLOSS-P-Floral-Retail" at bounding box center [581, 111] width 98 height 5
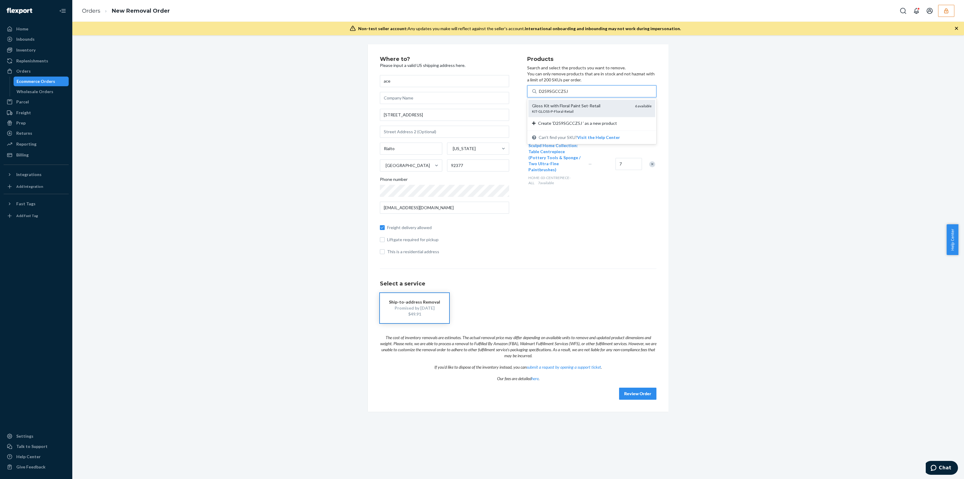
click at [562, 94] on input "D259SGCCZ5J" at bounding box center [554, 91] width 30 height 6
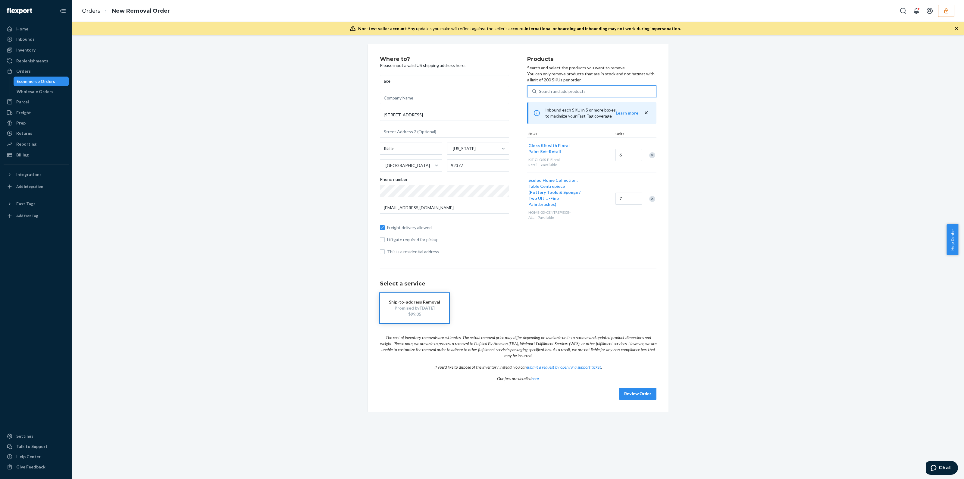
click at [544, 87] on div "Search and add products" at bounding box center [597, 91] width 120 height 11
click at [540, 88] on input "0 results available. Use Up and Down to choose options, press Enter to select t…" at bounding box center [539, 91] width 1 height 6
paste input "DFDHX3F657E"
type input "DFDHX3F657E"
click at [559, 111] on div "KIDS-MESSMAT-1" at bounding box center [581, 111] width 98 height 5
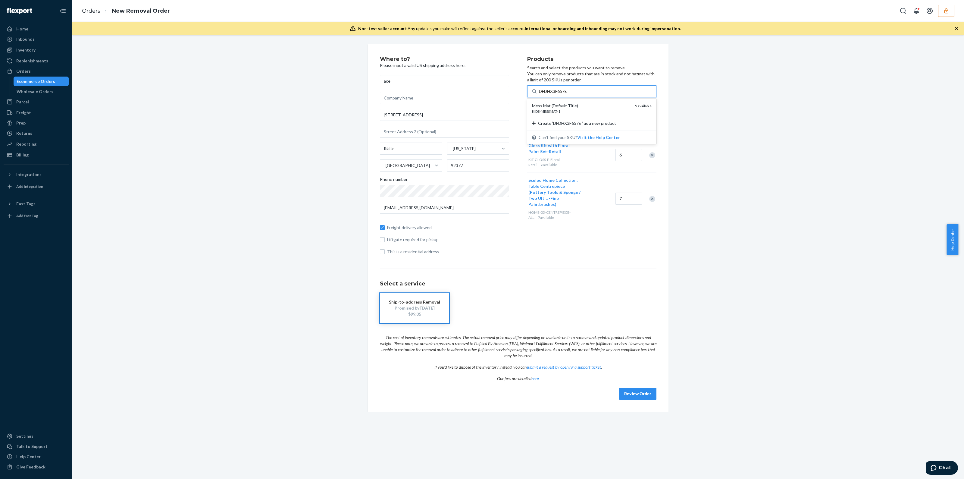
click at [559, 94] on input "DFDHX3F657E" at bounding box center [554, 91] width 31 height 6
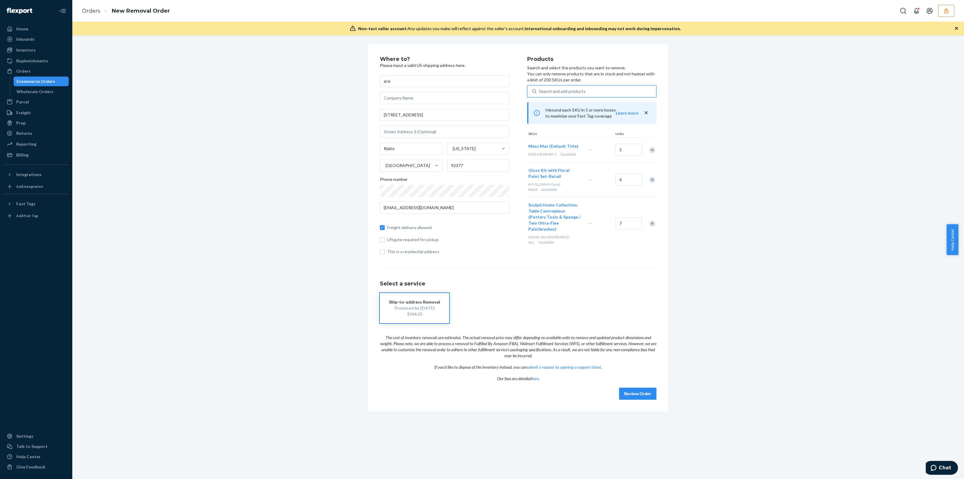
click at [610, 92] on div "Search and add products" at bounding box center [597, 91] width 120 height 11
click at [540, 92] on input "0 results available. Use Up and Down to choose options, press Enter to select t…" at bounding box center [539, 91] width 1 height 6
paste input "DHCFVEDTKG8"
type input "DHCFVEDTKG8"
click at [585, 111] on div "Sculpd Home Collection: Tall Curvy Vase (Pottery Tools & Sponge / Two Ultra-Fin…" at bounding box center [581, 109] width 98 height 12
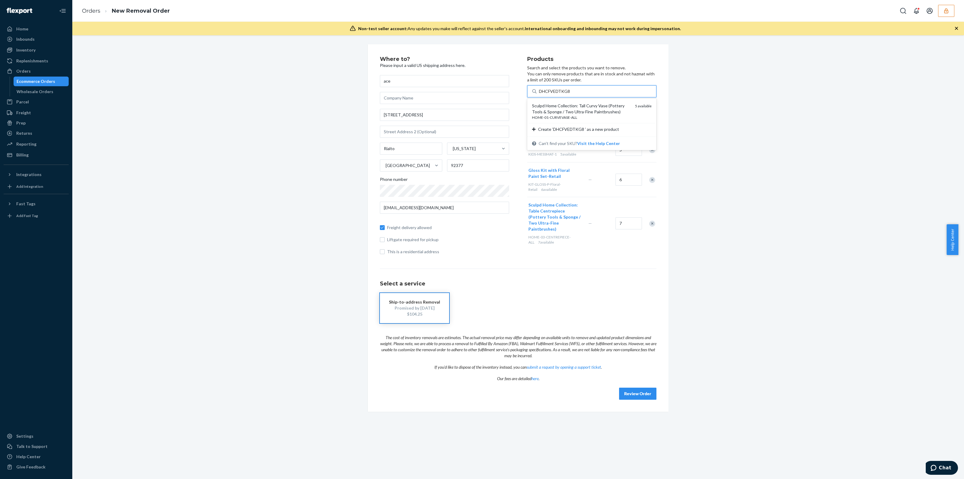
click at [571, 94] on input "DHCFVEDTKG8" at bounding box center [555, 91] width 32 height 6
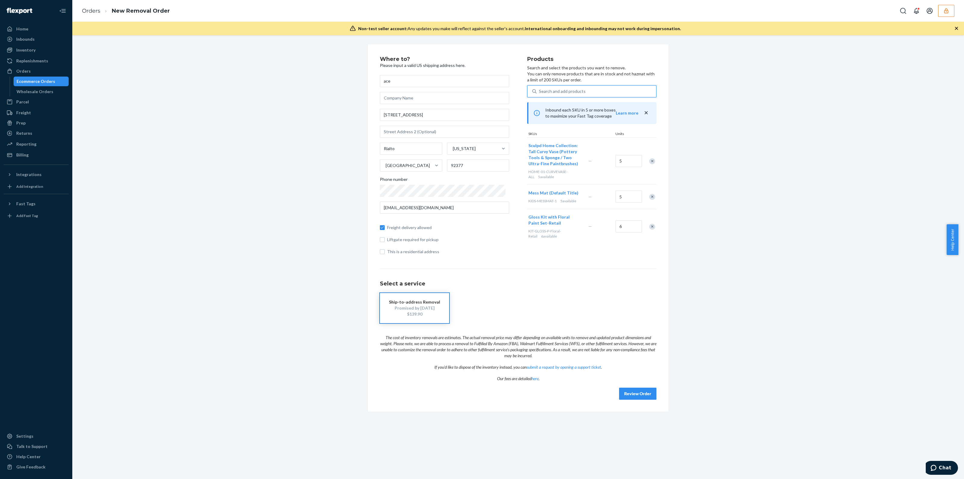
click at [580, 88] on div "Search and add products" at bounding box center [597, 91] width 120 height 11
click at [540, 88] on input "0 results available. Use Up and Down to choose options, press Enter to select t…" at bounding box center [539, 91] width 1 height 6
paste input "D7NWRBKLYF2"
type input "D7NWRBKLYF2"
click at [582, 106] on div "Mother Nature Stamp (Default Title)" at bounding box center [581, 106] width 98 height 6
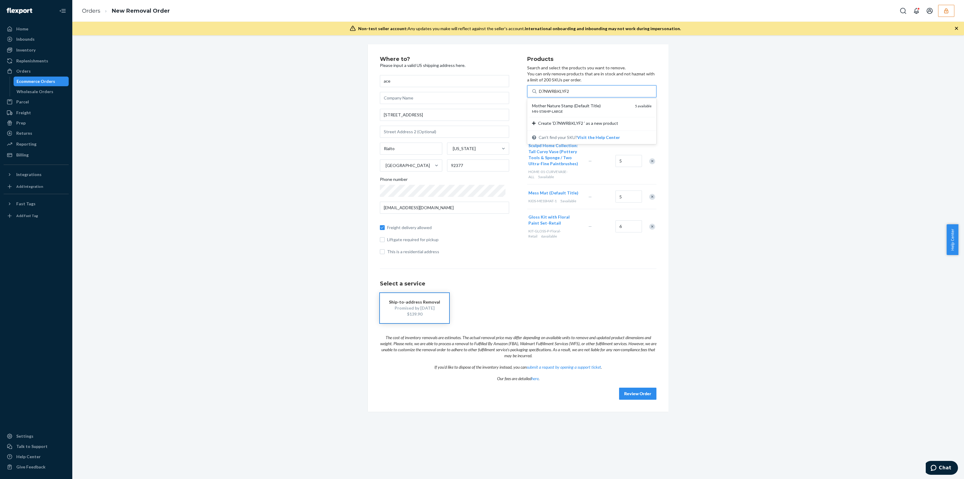
click at [571, 94] on input "D7NWRBKLYF2" at bounding box center [555, 91] width 32 height 6
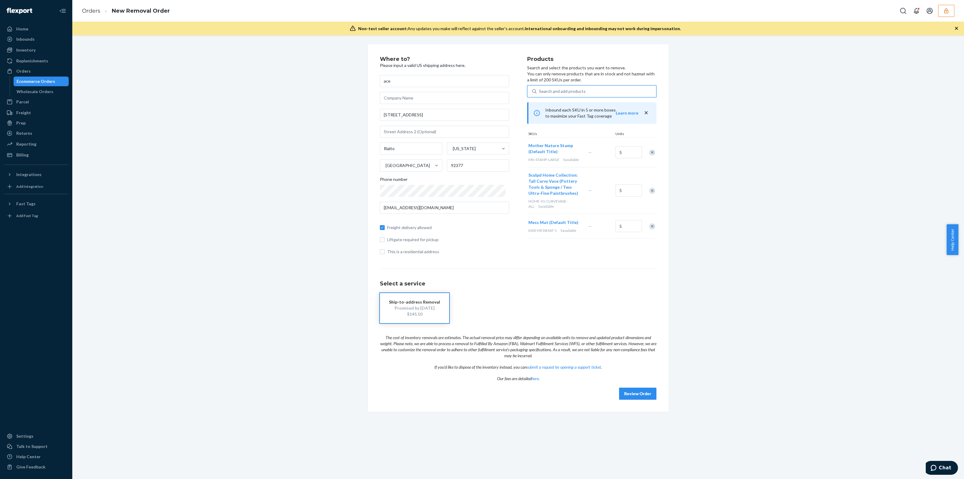
click at [547, 87] on div "Search and add products" at bounding box center [597, 91] width 120 height 11
click at [540, 88] on input "0 results available. Use Up and Down to choose options, press Enter to select t…" at bounding box center [539, 91] width 1 height 6
paste input "DZJKBFTK3D7"
type input "DZJKBFTK3D7"
click at [556, 109] on div "P-JEWEL" at bounding box center [581, 111] width 98 height 5
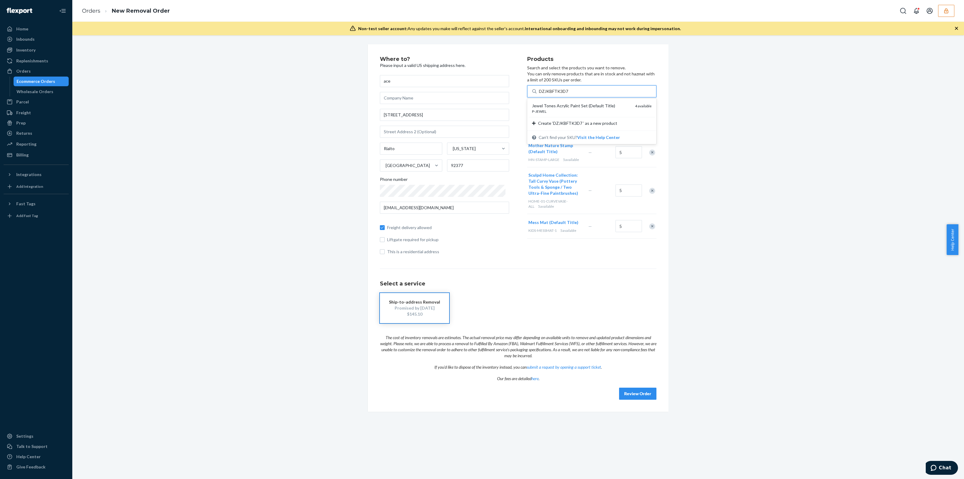
click at [556, 94] on input "DZJKBFTK3D7" at bounding box center [554, 91] width 30 height 6
click at [574, 95] on div "Search and add products" at bounding box center [597, 91] width 120 height 11
click at [540, 94] on input "Search and add products" at bounding box center [539, 91] width 1 height 6
paste input "DMH3PHQ476G"
type input "DMH3PHQ476G"
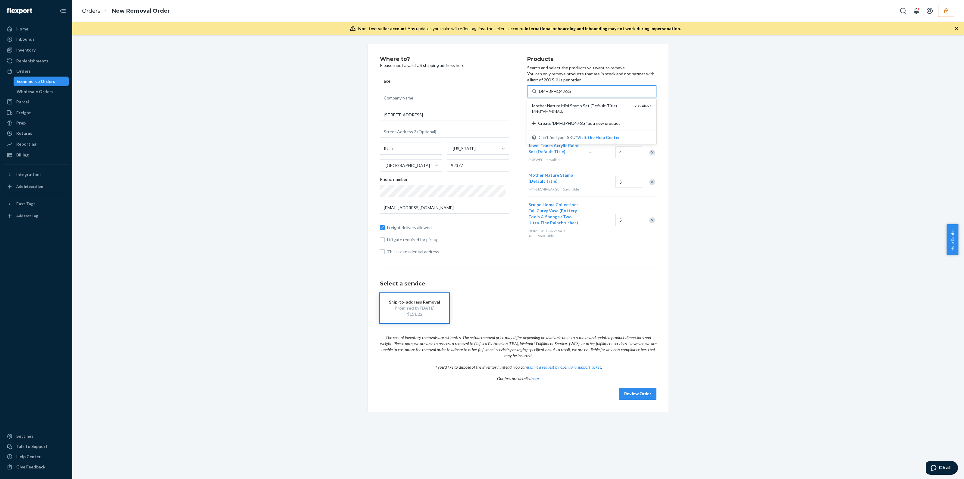
click at [574, 108] on div "Mother Nature Mini Stamp Set (Default Title)" at bounding box center [581, 106] width 98 height 6
click at [573, 94] on input "DMH3PHQ476G" at bounding box center [556, 91] width 34 height 6
click at [649, 154] on div "Remove Item" at bounding box center [652, 152] width 6 height 6
click at [646, 154] on div "Jewel Tones Acrylic Paint Set (Default Title) P-JEWEL 4 available — 4" at bounding box center [591, 152] width 129 height 30
click at [649, 154] on div "Remove Item" at bounding box center [652, 152] width 6 height 6
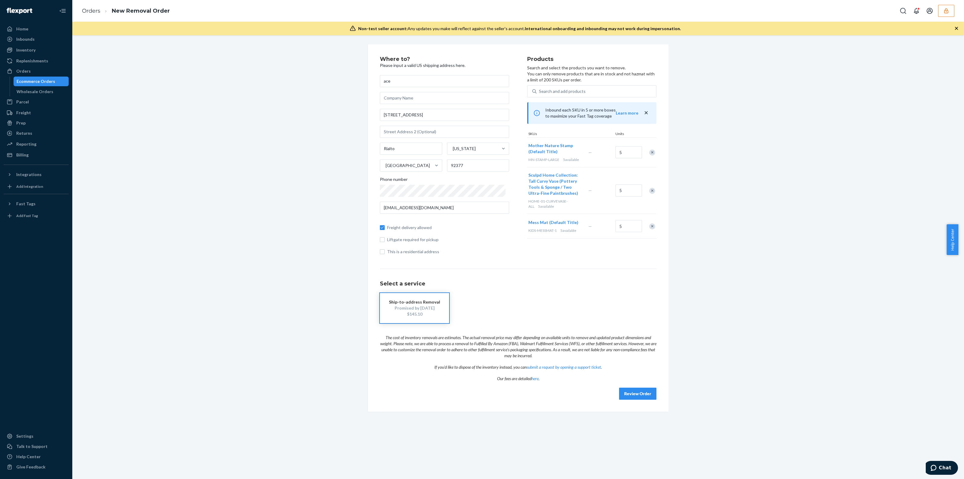
click at [649, 154] on div "Remove Item" at bounding box center [652, 152] width 6 height 6
click at [646, 154] on div at bounding box center [648, 161] width 15 height 16
click at [605, 91] on div "Search and add products" at bounding box center [597, 91] width 120 height 11
click at [540, 91] on input "0 results available. Use Up and Down to choose options, press Enter to select t…" at bounding box center [539, 91] width 1 height 6
paste input "D7NWRBKLYF2"
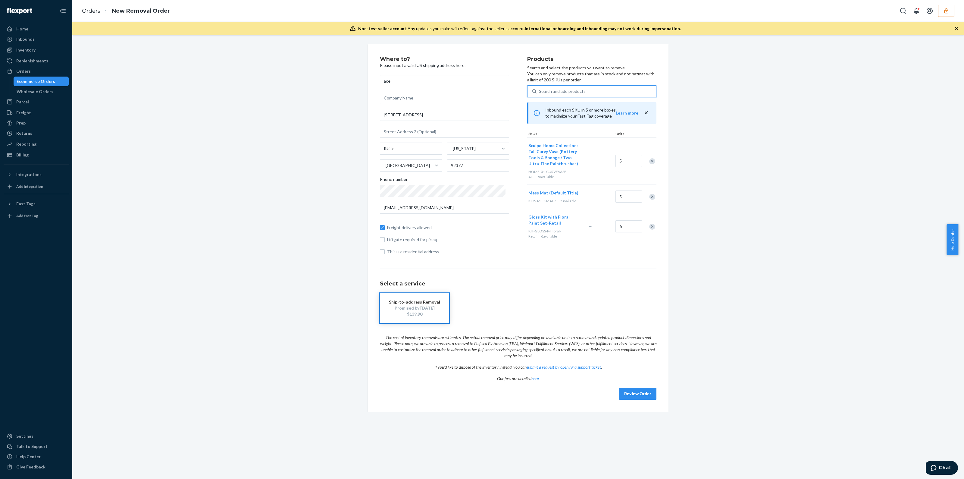
type input "D7NWRBKLYF2"
click at [604, 105] on div "Mother Nature Stamp (Default Title)" at bounding box center [581, 106] width 98 height 6
click at [571, 94] on input "D7NWRBKLYF2" at bounding box center [555, 91] width 32 height 6
click at [578, 88] on div "Search and add products" at bounding box center [597, 91] width 120 height 11
click at [540, 88] on input "Search and add products" at bounding box center [539, 91] width 1 height 6
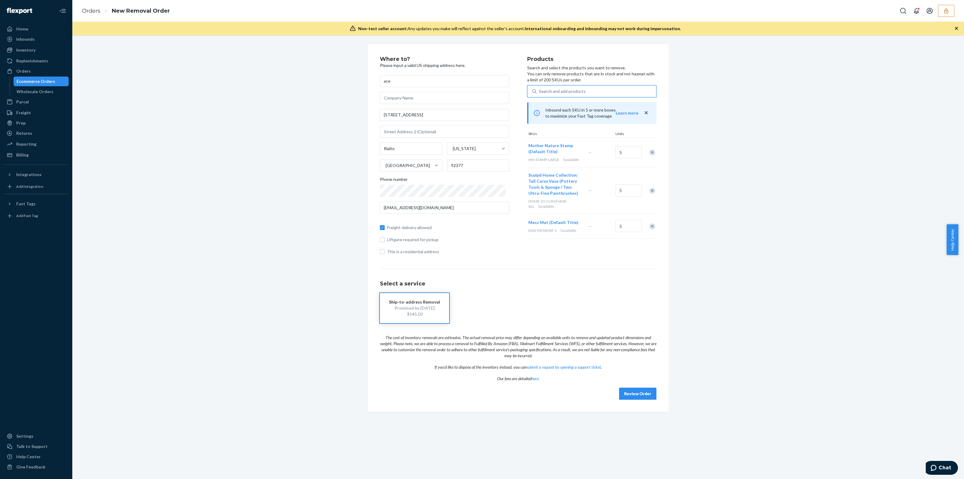
paste input "DZJKBFTK3D7"
type input "DZJKBFTK3D7"
click at [596, 111] on div "P-JEWEL" at bounding box center [581, 111] width 98 height 5
click at [569, 94] on input "DZJKBFTK3D7" at bounding box center [554, 91] width 30 height 6
click at [564, 91] on div "Search and add products" at bounding box center [562, 91] width 47 height 6
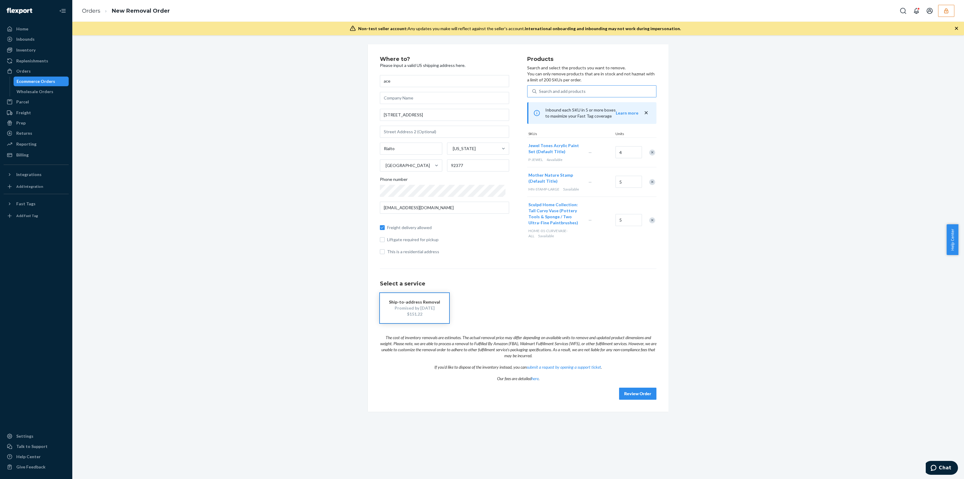
click at [540, 91] on input "Search and add products" at bounding box center [539, 91] width 1 height 6
paste input "DMH3PHQ476G"
type input "DMH3PHQ476G"
click at [575, 110] on div "MN-STAMP-SMALL" at bounding box center [581, 111] width 98 height 5
click at [573, 94] on input "DMH3PHQ476G" at bounding box center [556, 91] width 34 height 6
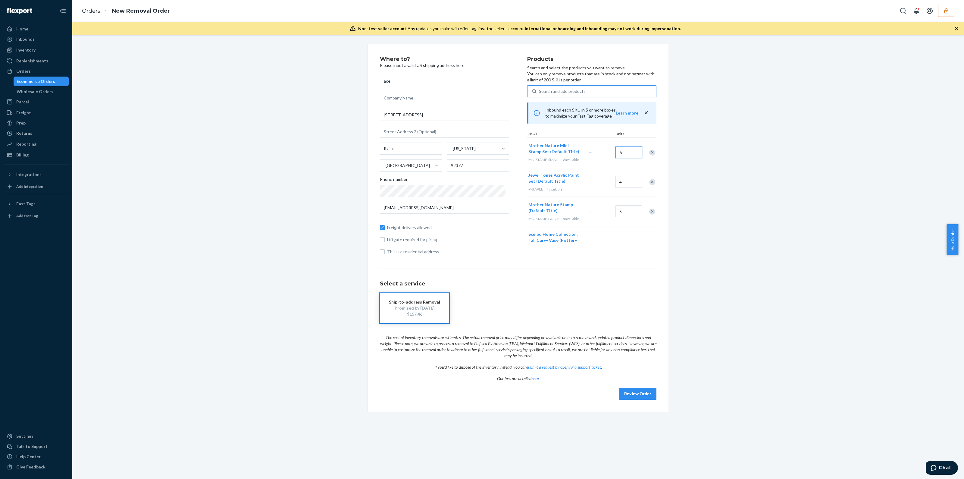
click at [629, 155] on input "6" at bounding box center [629, 152] width 27 height 12
type input "4"
click at [525, 301] on div "Ship-to-address Removal Promised by Oct 23, 2025 $155.38" at bounding box center [518, 308] width 277 height 30
click at [585, 89] on div "Search and add products" at bounding box center [597, 91] width 120 height 11
click at [540, 89] on input "Search and add products" at bounding box center [539, 91] width 1 height 6
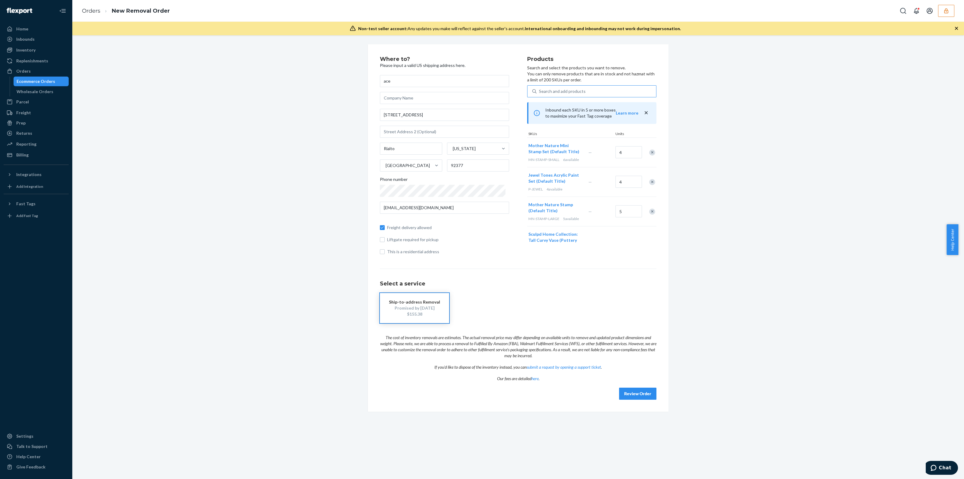
paste input "DN6RANBMJJT"
type input "DN6RANBMJJT"
click at [587, 104] on div "Gloss Kit with Earth Paint Set-Retail" at bounding box center [581, 106] width 98 height 6
click at [571, 94] on input "DN6RANBMJJT" at bounding box center [555, 91] width 32 height 6
click at [622, 157] on input "4" at bounding box center [629, 155] width 27 height 12
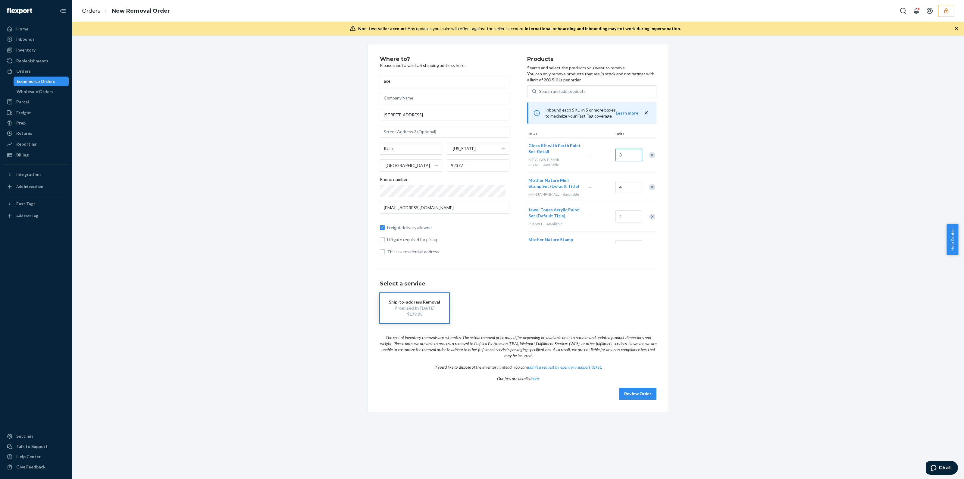
type input "3"
click at [533, 292] on div "Select a service Ship-to-address Removal Promised by Oct 23, 2025 $179.95" at bounding box center [518, 295] width 277 height 55
click at [547, 89] on div "Search and add products" at bounding box center [562, 91] width 47 height 6
click at [540, 89] on input "0 results available. Use Up and Down to choose options, press Enter to select t…" at bounding box center [539, 91] width 1 height 6
paste input "DSNN4S8BDLR"
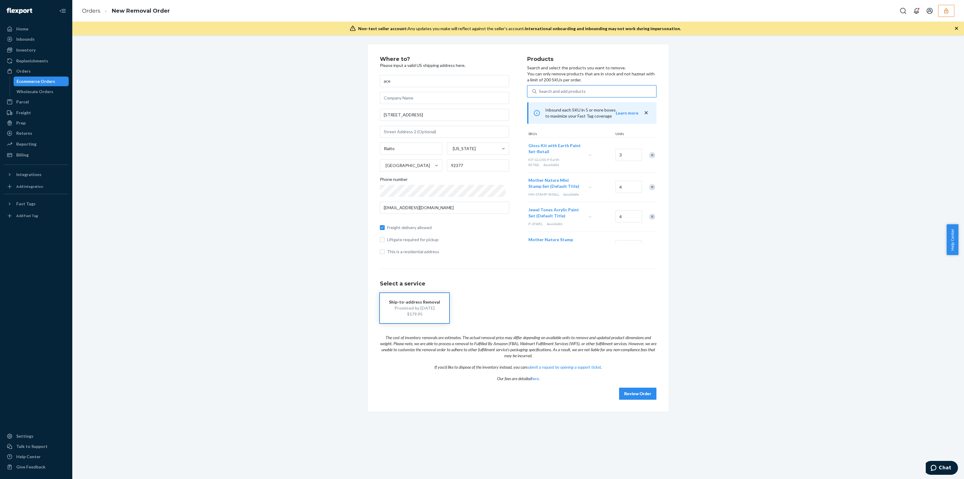
type input "DSNN4S8BDLR"
click at [573, 112] on div "CK-STATEMENT-GINGER" at bounding box center [581, 111] width 98 height 5
click at [570, 94] on input "DSNN4S8BDLR" at bounding box center [554, 91] width 31 height 6
click at [948, 8] on icon "button" at bounding box center [946, 11] width 6 height 6
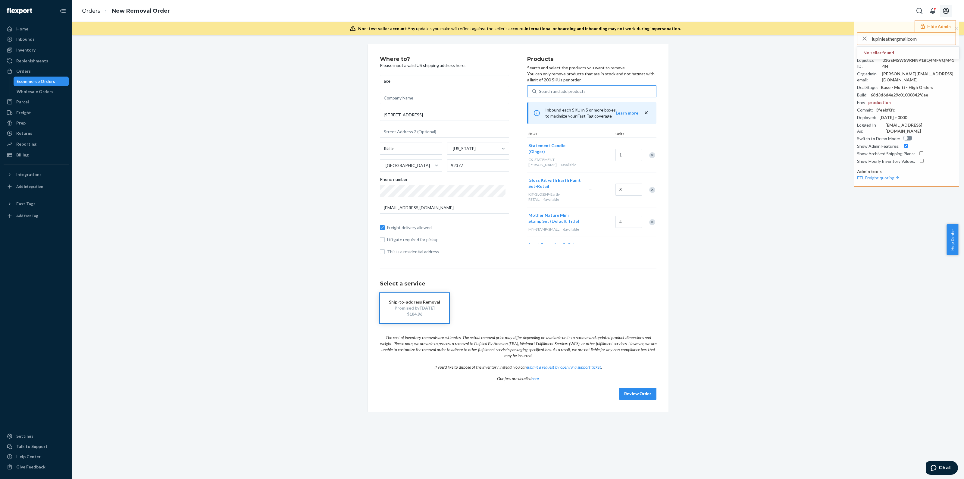
type input "lupinleathergmailcom"
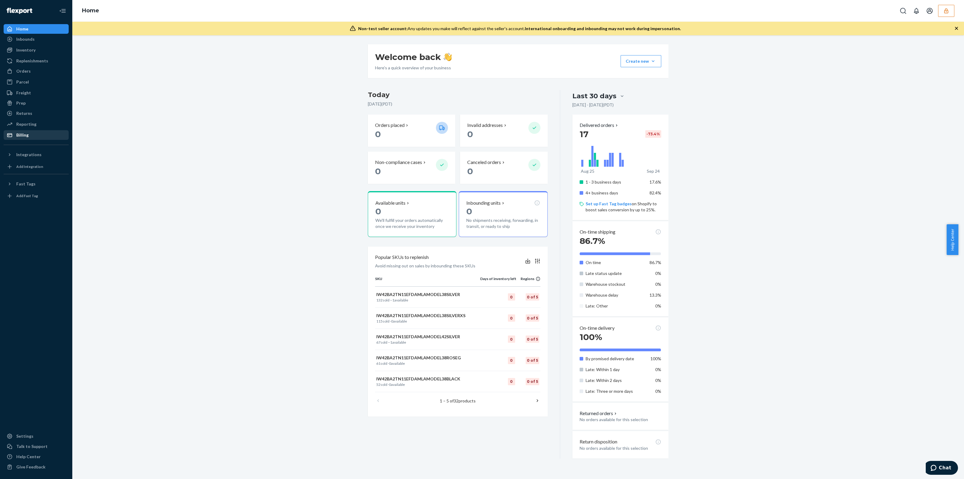
click at [15, 134] on div at bounding box center [12, 135] width 10 height 6
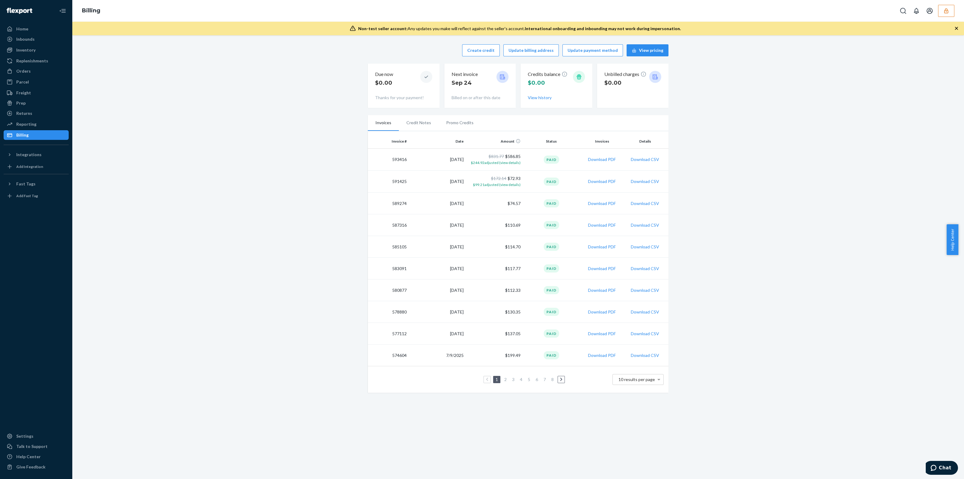
click at [946, 14] on button "button" at bounding box center [946, 11] width 16 height 12
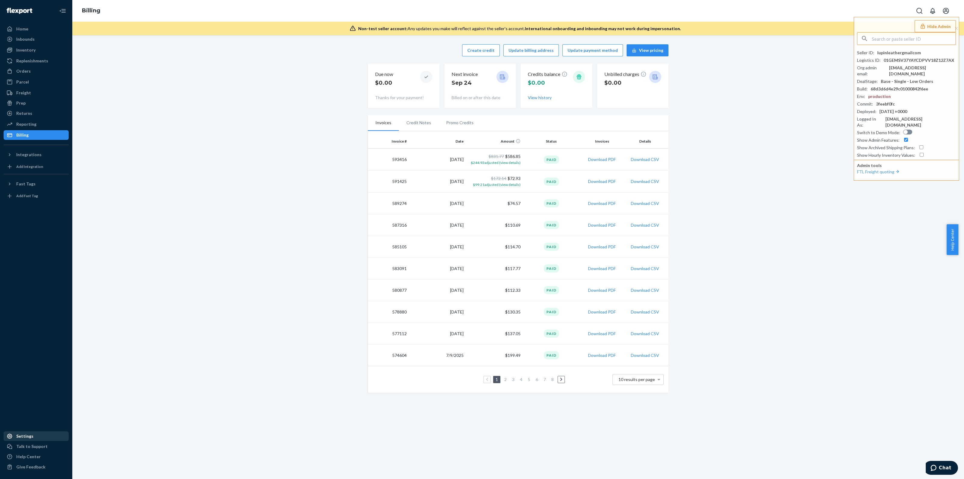
click at [24, 436] on div "Settings" at bounding box center [24, 436] width 17 height 6
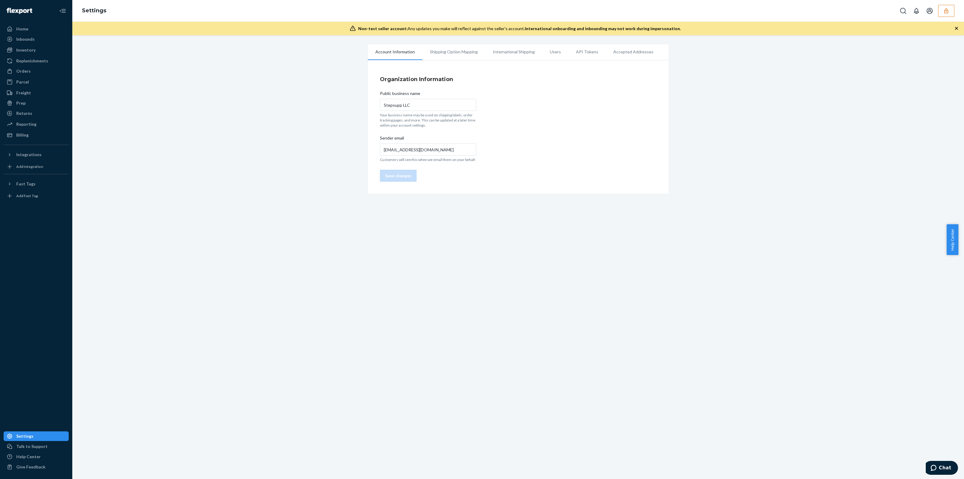
click at [553, 56] on li "Users" at bounding box center [555, 51] width 26 height 15
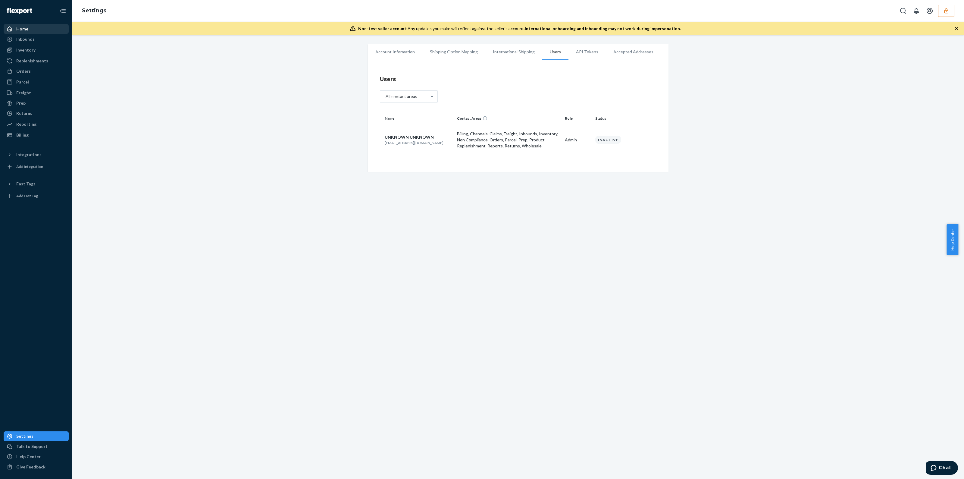
click at [23, 33] on link "Home" at bounding box center [36, 29] width 65 height 10
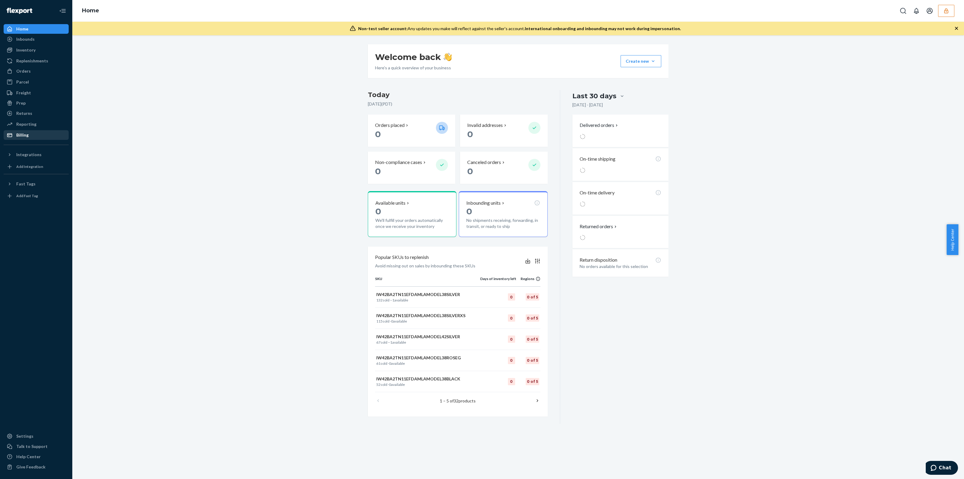
click at [17, 136] on div "Billing" at bounding box center [22, 135] width 12 height 6
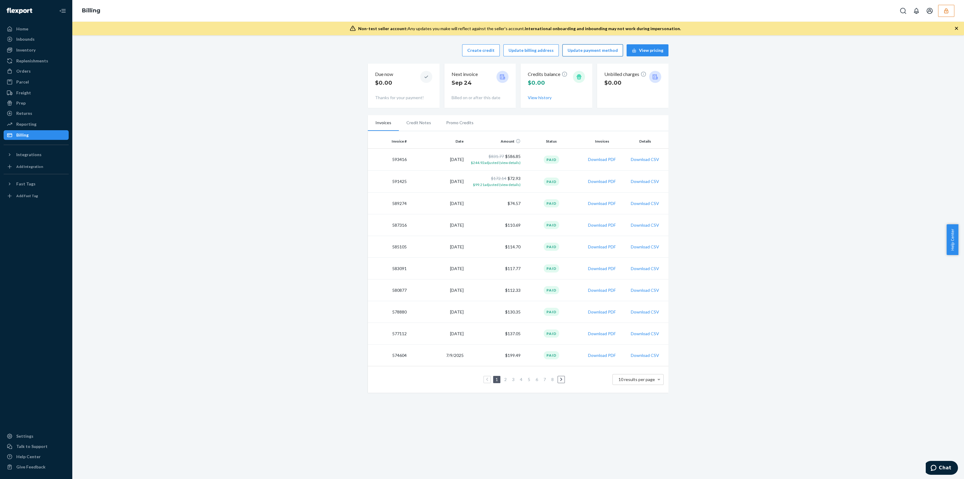
click at [579, 47] on button "Update payment method" at bounding box center [593, 50] width 61 height 12
click at [948, 13] on icon "button" at bounding box center [946, 10] width 4 height 5
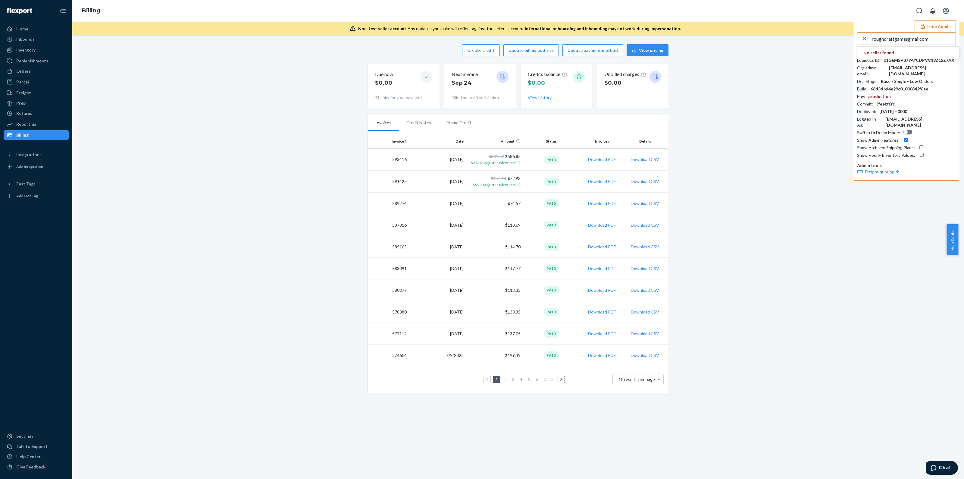
type input "roughdraftgamesgmailcom"
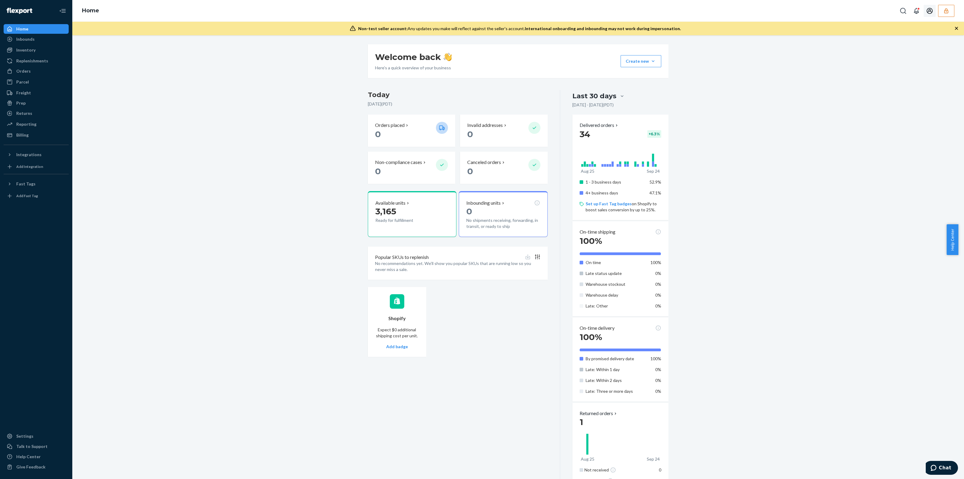
click at [946, 13] on icon "button" at bounding box center [946, 11] width 6 height 6
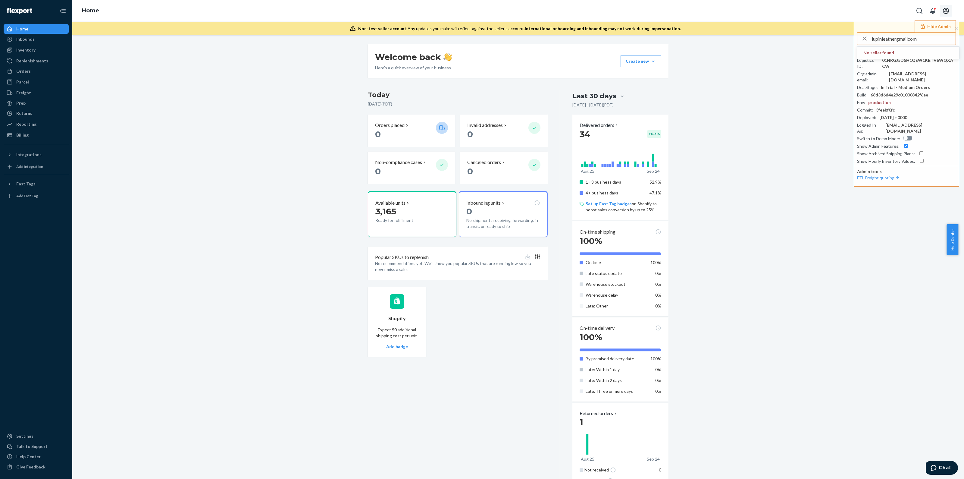
type input "lupinleathergmailcom"
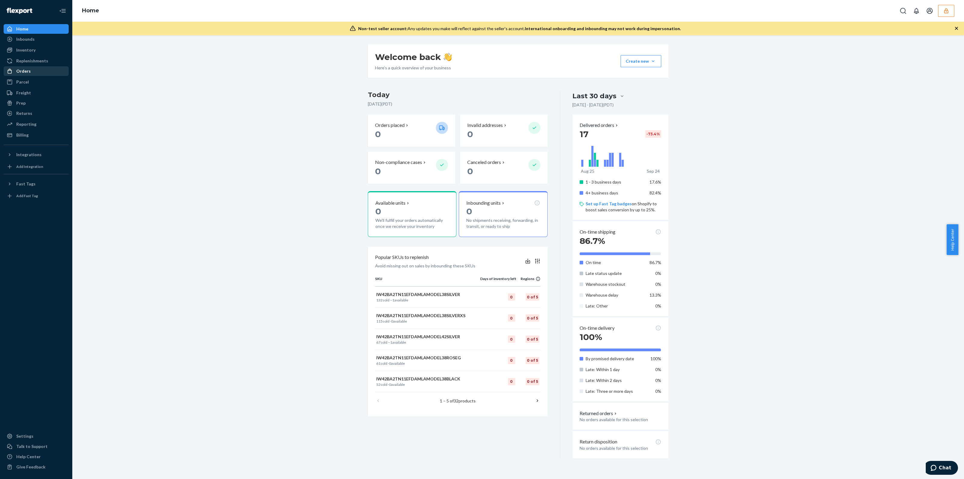
click at [33, 73] on div "Orders" at bounding box center [36, 71] width 64 height 8
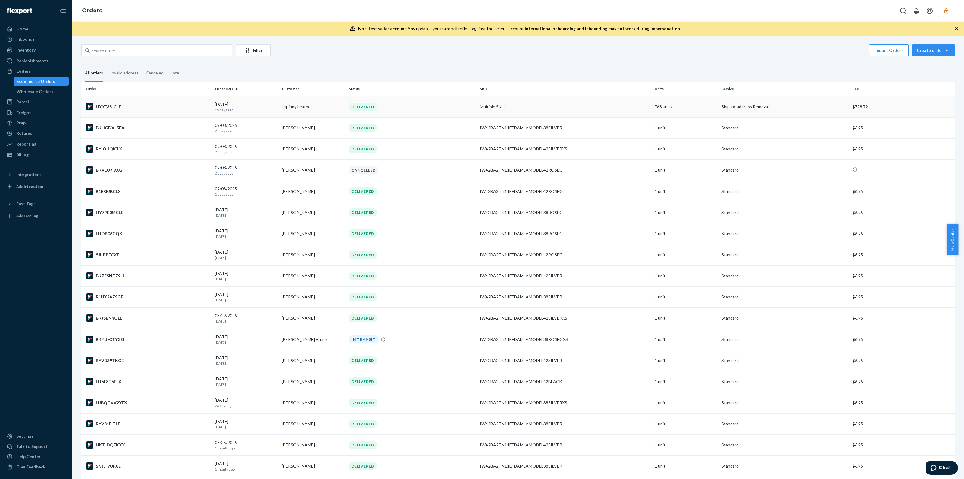
click at [426, 109] on div "DELIVERED" at bounding box center [412, 107] width 129 height 8
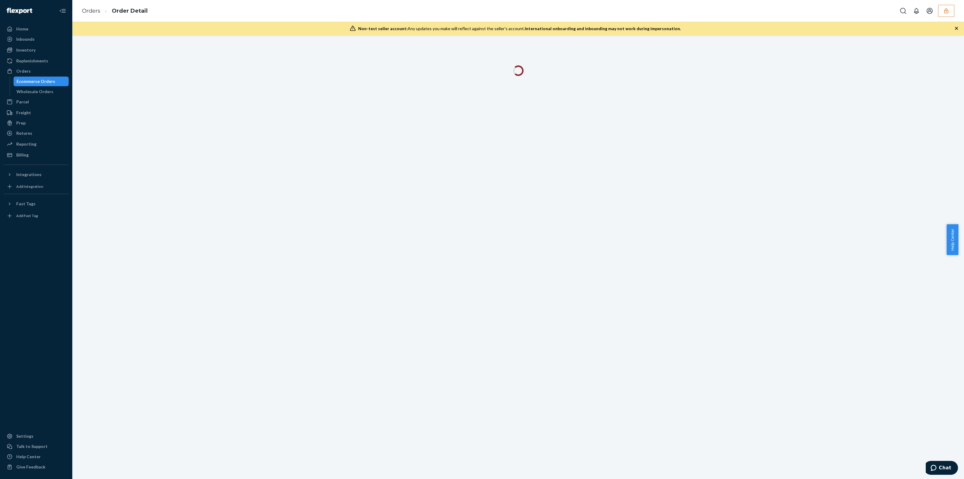
click at [955, 28] on icon "button" at bounding box center [957, 28] width 6 height 6
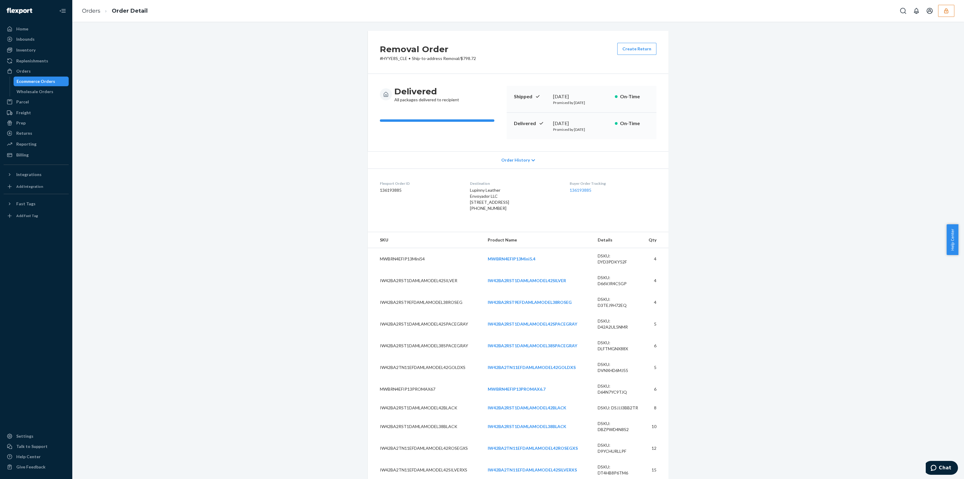
click at [525, 160] on span "Order History" at bounding box center [515, 160] width 29 height 6
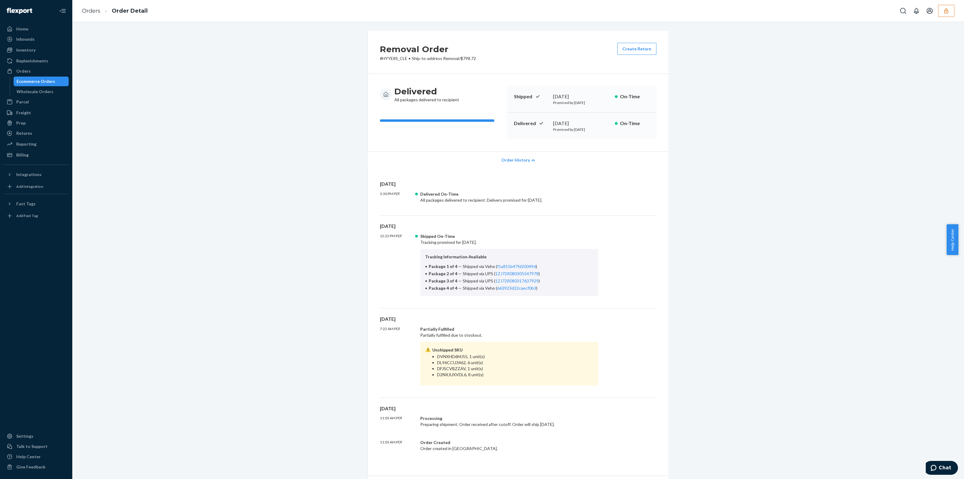
click at [525, 160] on span "Order History" at bounding box center [515, 160] width 29 height 6
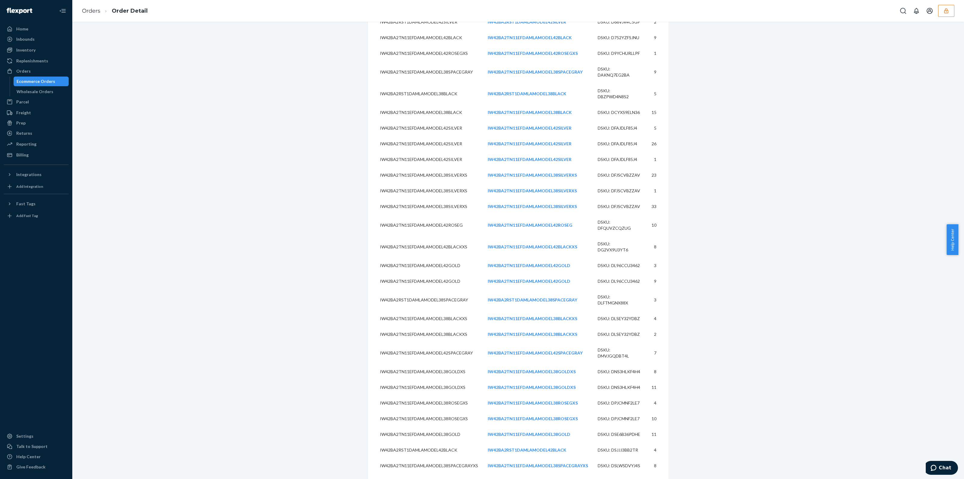
scroll to position [779, 0]
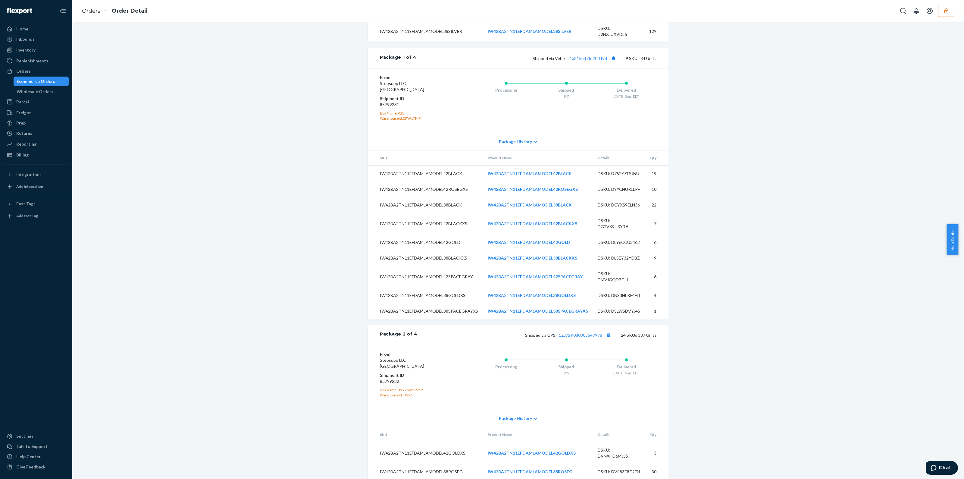
drag, startPoint x: 963, startPoint y: 224, endPoint x: 952, endPoint y: 72, distance: 151.6
click at [952, 70] on body "Home Inbounds Shipping Plans Problems Inventory Products Replenishments Orders …" at bounding box center [482, 239] width 964 height 479
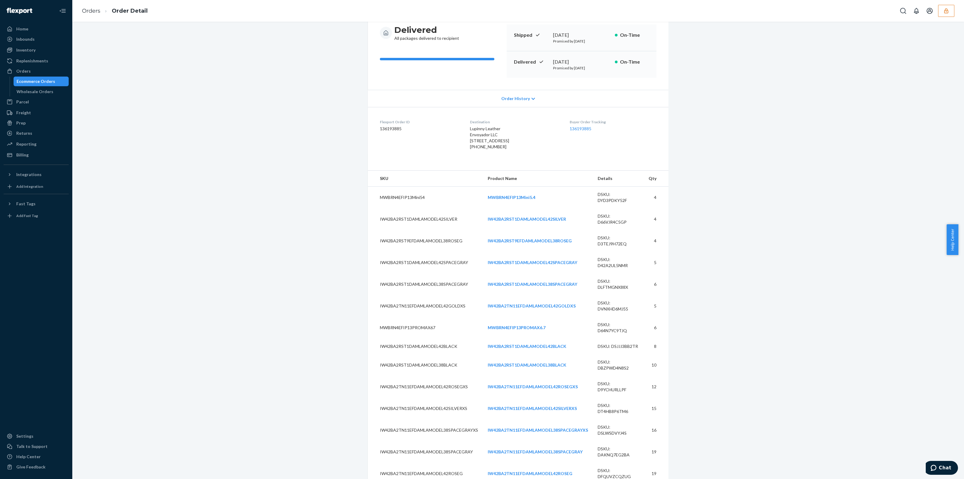
scroll to position [0, 0]
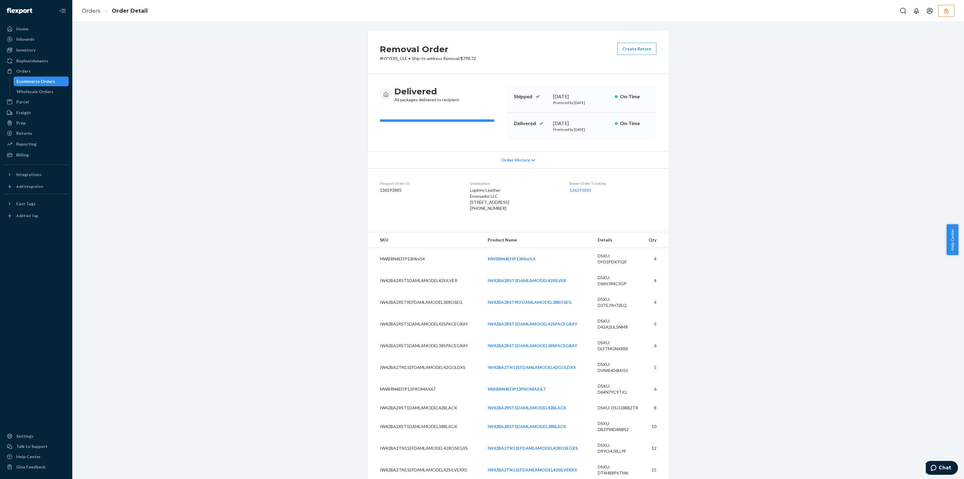
click at [531, 160] on icon at bounding box center [533, 160] width 4 height 2
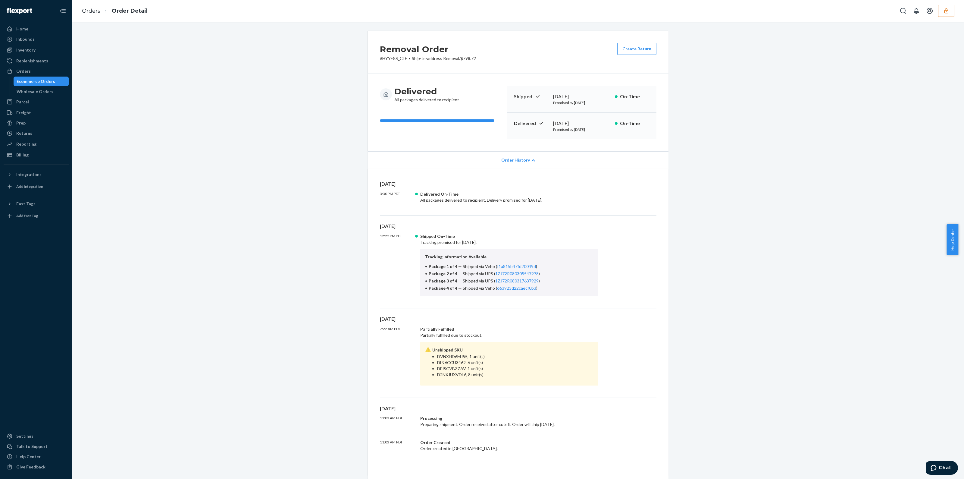
click at [523, 165] on div "Order History" at bounding box center [518, 159] width 301 height 17
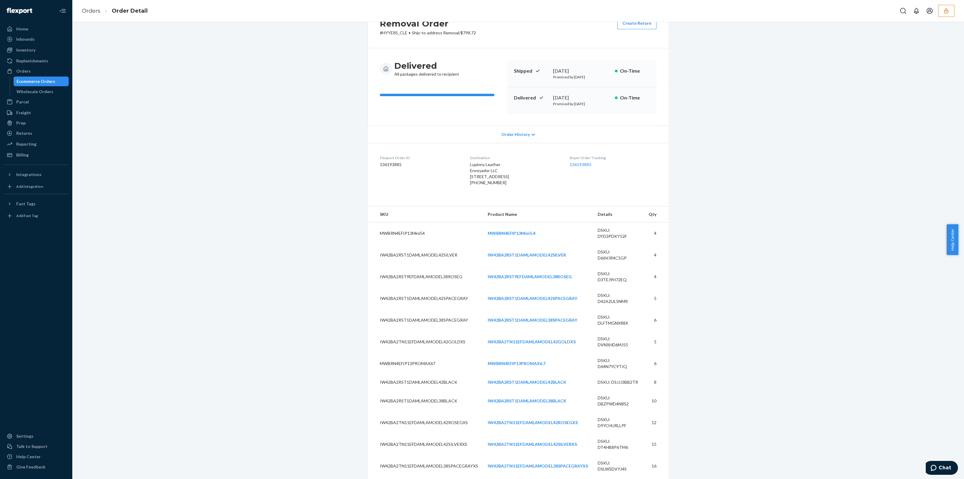
scroll to position [37, 0]
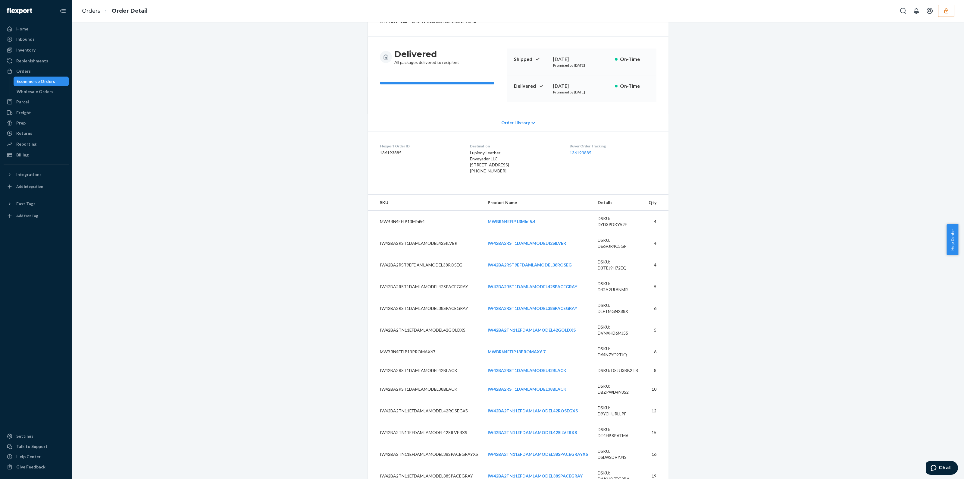
click at [945, 14] on icon "button" at bounding box center [946, 11] width 6 height 6
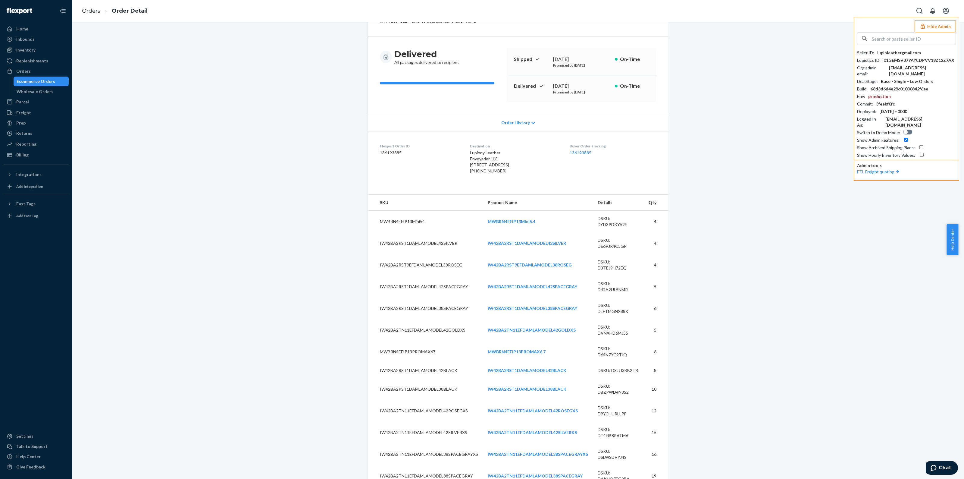
click at [884, 42] on input "text" at bounding box center [914, 39] width 84 height 12
paste input "roughdraftgamesgmailcom"
type input "roughdraftgamesgmailcom"
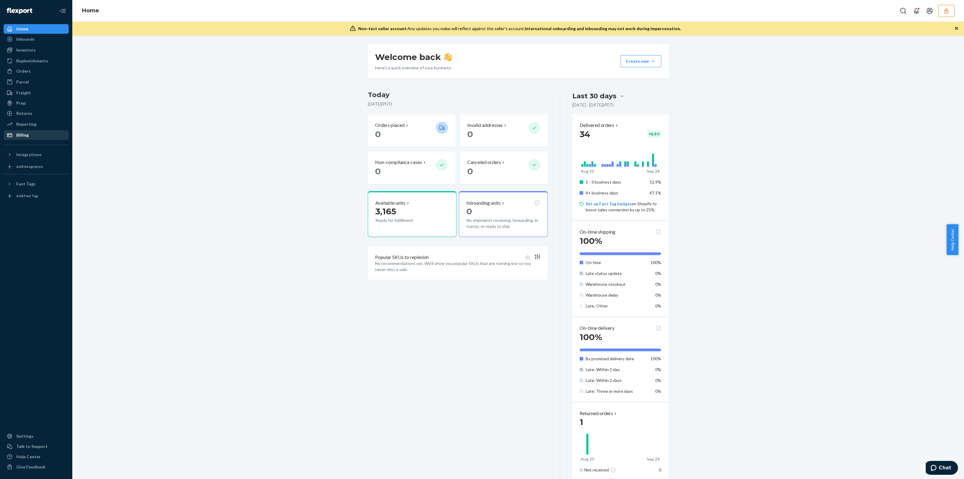
click at [48, 133] on div "Billing" at bounding box center [36, 135] width 64 height 8
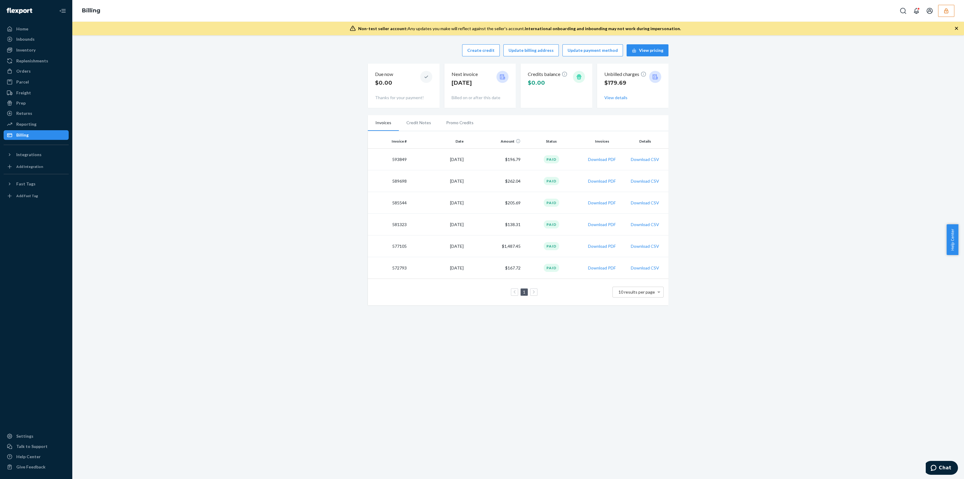
drag, startPoint x: 602, startPoint y: 159, endPoint x: 602, endPoint y: 162, distance: 3.6
click at [602, 162] on td "Download PDF" at bounding box center [602, 160] width 44 height 22
click at [602, 159] on button "Download PDF" at bounding box center [602, 159] width 28 height 6
click at [34, 51] on div "Inventory" at bounding box center [25, 50] width 19 height 6
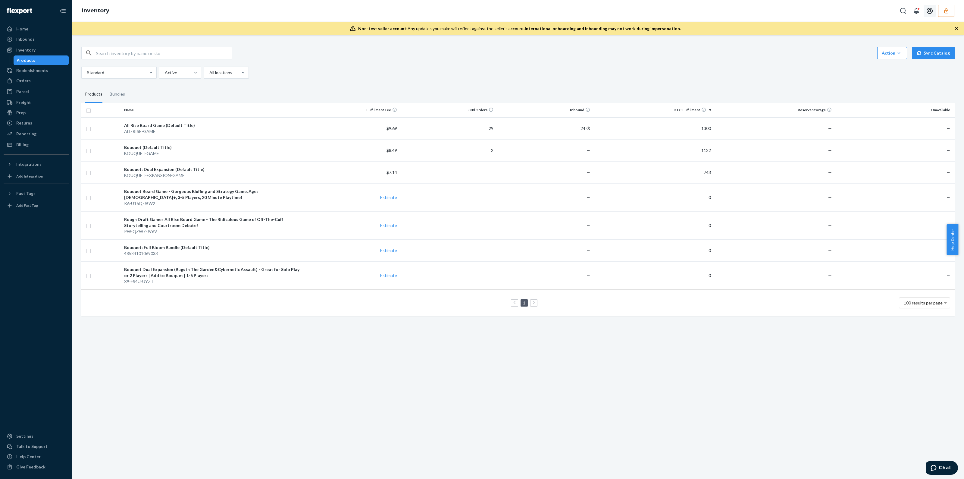
click at [950, 8] on button "button" at bounding box center [946, 11] width 16 height 12
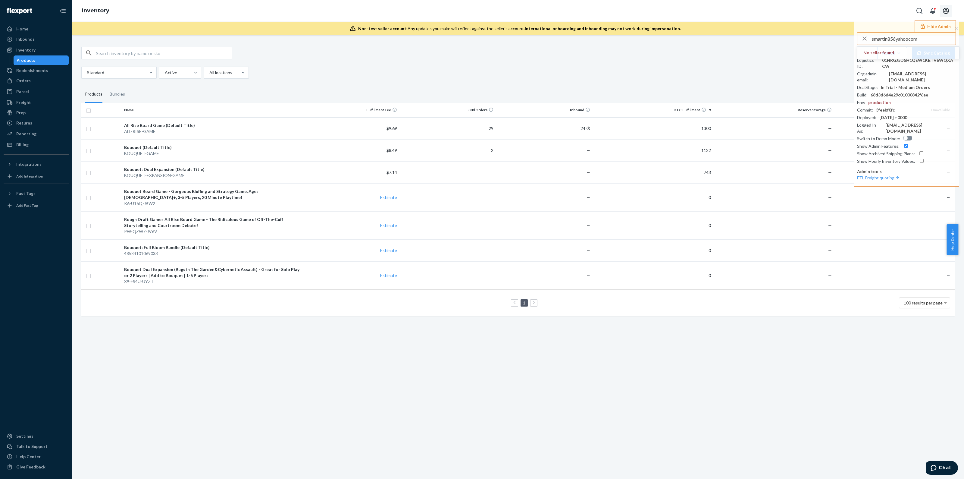
type input "smartin856yahoocom"
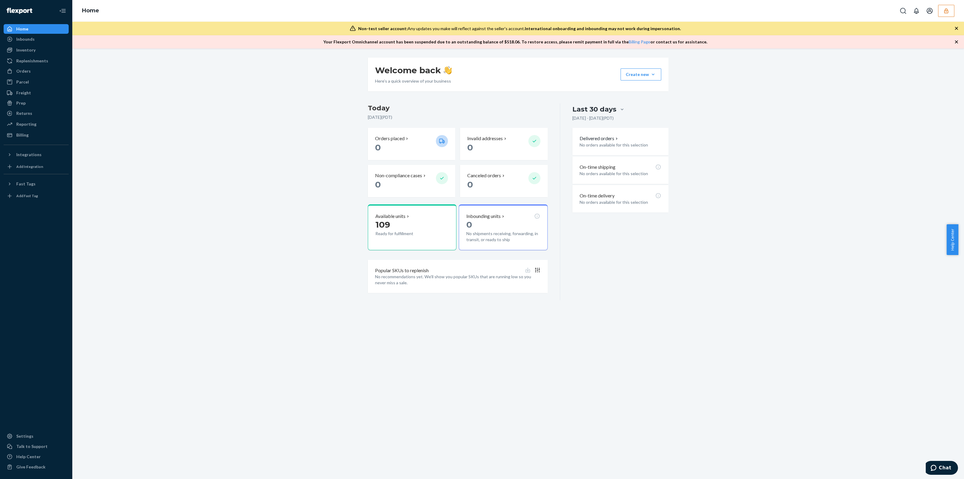
click at [942, 13] on button "button" at bounding box center [946, 11] width 16 height 12
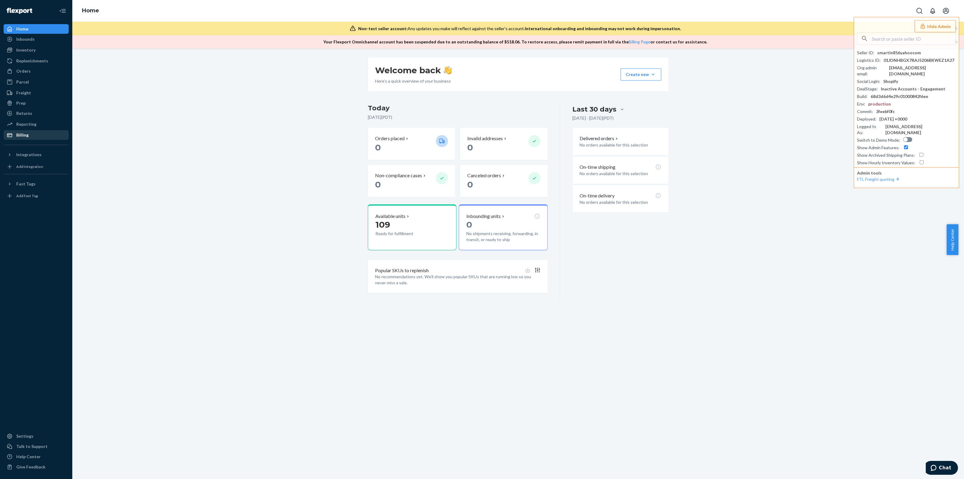
click at [23, 138] on div "Billing" at bounding box center [36, 135] width 64 height 8
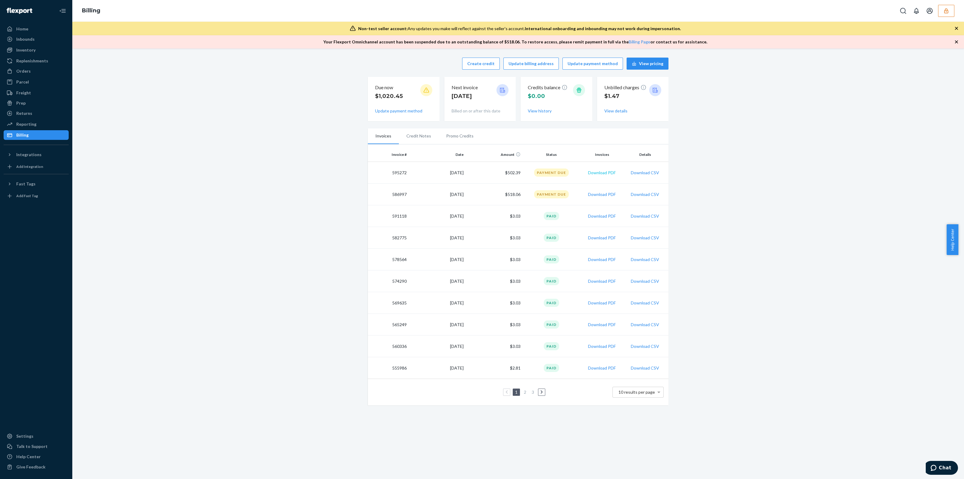
drag, startPoint x: 600, startPoint y: 173, endPoint x: 597, endPoint y: 180, distance: 7.1
click at [600, 174] on button "Download PDF" at bounding box center [602, 173] width 28 height 6
click at [596, 193] on button "Download PDF" at bounding box center [602, 194] width 28 height 6
click at [949, 14] on button "button" at bounding box center [946, 11] width 16 height 12
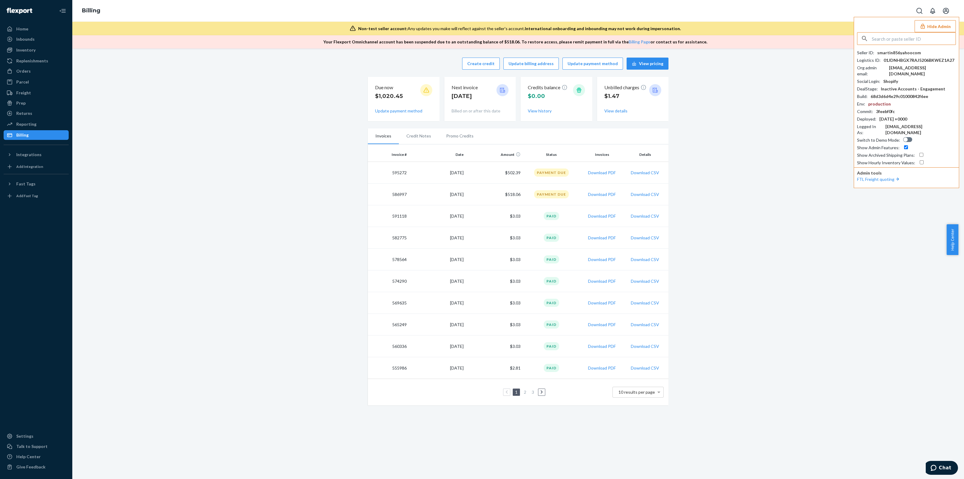
click at [902, 56] on div "Seller ID : smartin856yahoocom Logistics ID : 01JDNHBGX7RAJ5206BKWEZ1A27 Org ad…" at bounding box center [906, 108] width 99 height 116
click at [897, 52] on div "smartin856yahoocom" at bounding box center [899, 53] width 44 height 6
copy div "smartin856yahoocom"
click at [399, 171] on td "595272" at bounding box center [388, 173] width 41 height 22
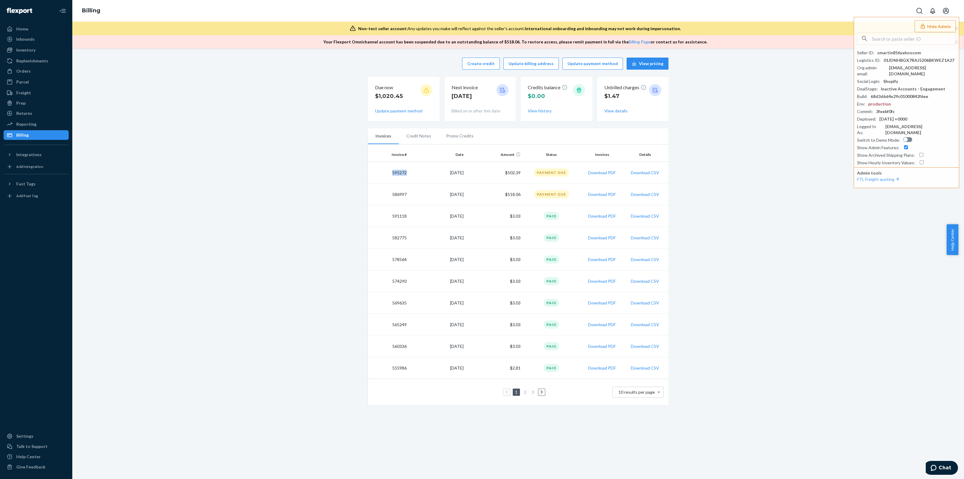
click at [399, 171] on td "595272" at bounding box center [388, 173] width 41 height 22
copy td "595272"
click at [923, 42] on input "text" at bounding box center [914, 39] width 84 height 12
paste input "lupinleathergmailcom"
type input "lupinleathergmailcom"
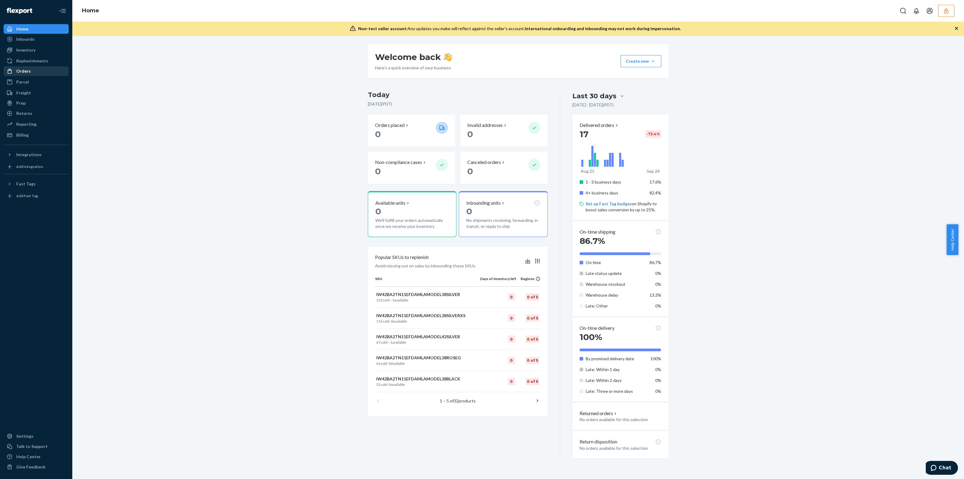
click at [27, 74] on div "Orders" at bounding box center [36, 71] width 64 height 8
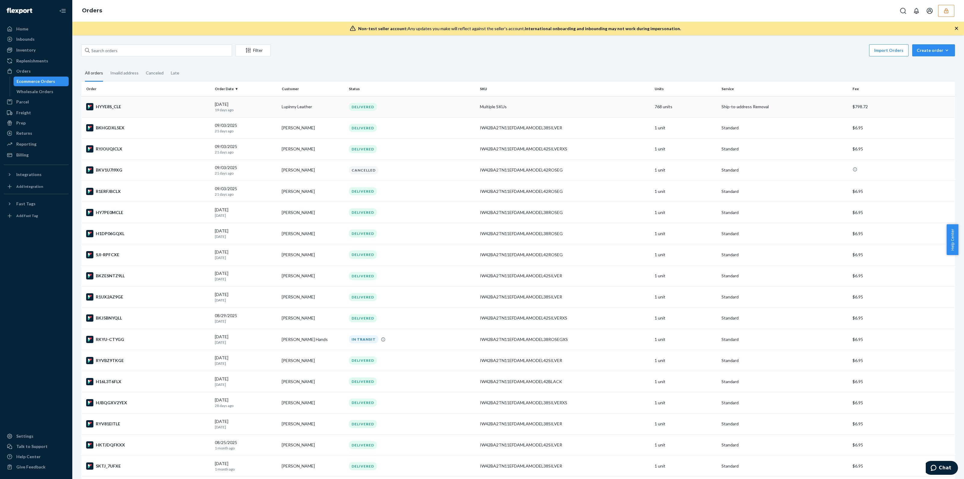
click at [500, 107] on td "Multiple SKUs" at bounding box center [565, 106] width 175 height 21
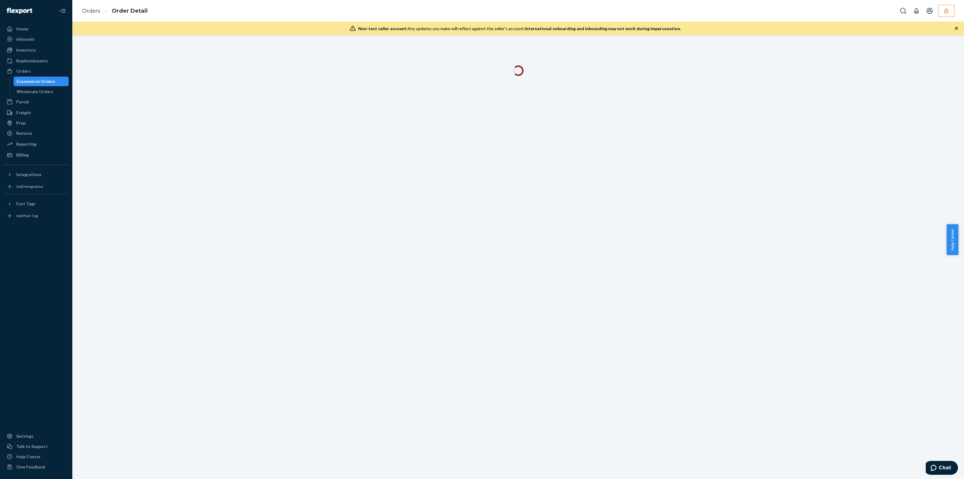
click at [955, 29] on icon "button" at bounding box center [957, 28] width 6 height 6
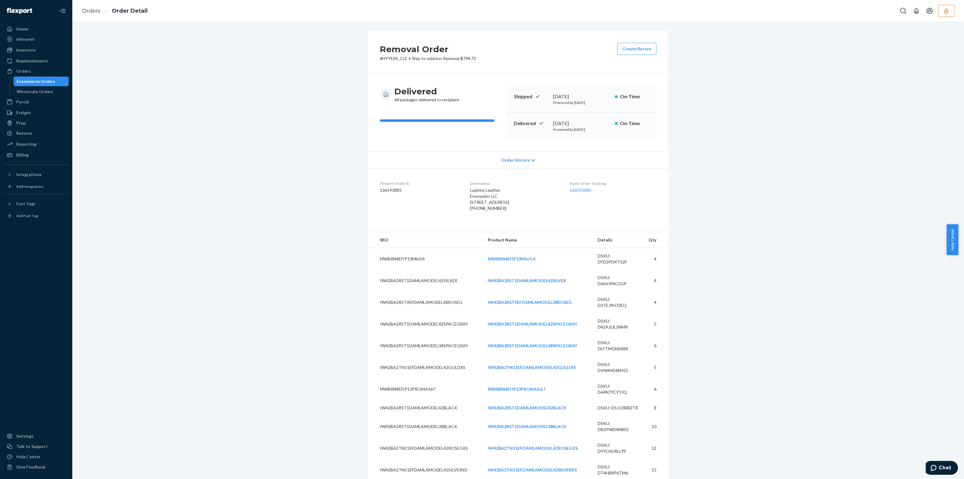
click at [388, 190] on dd "136193885" at bounding box center [420, 190] width 80 height 6
copy dd "136193885"
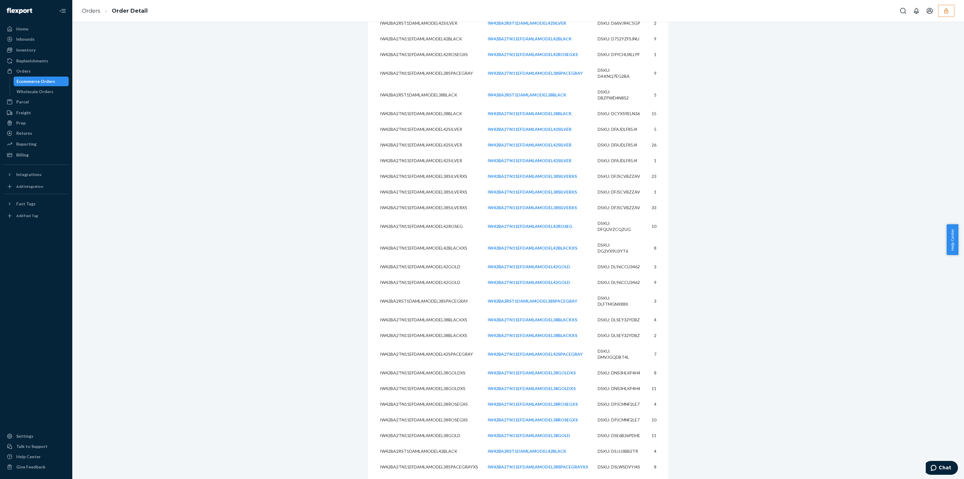
scroll to position [1858, 0]
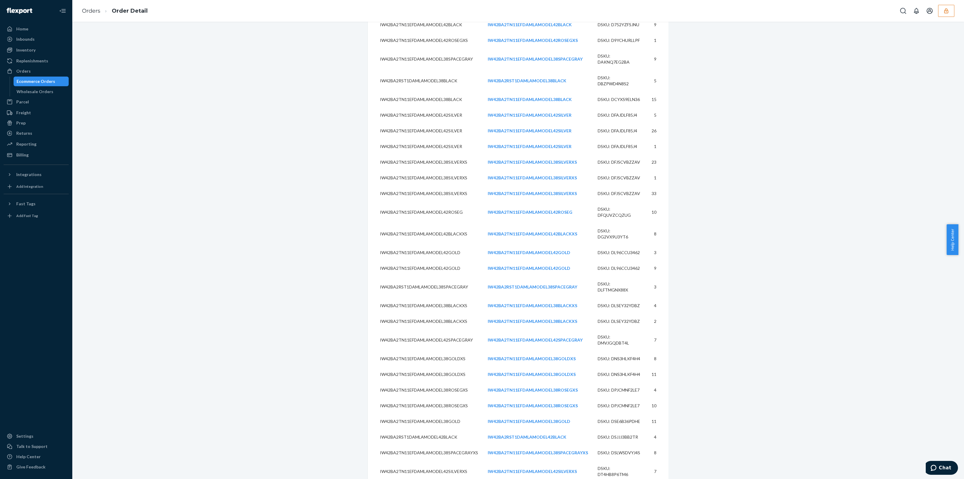
copy dd "85799234"
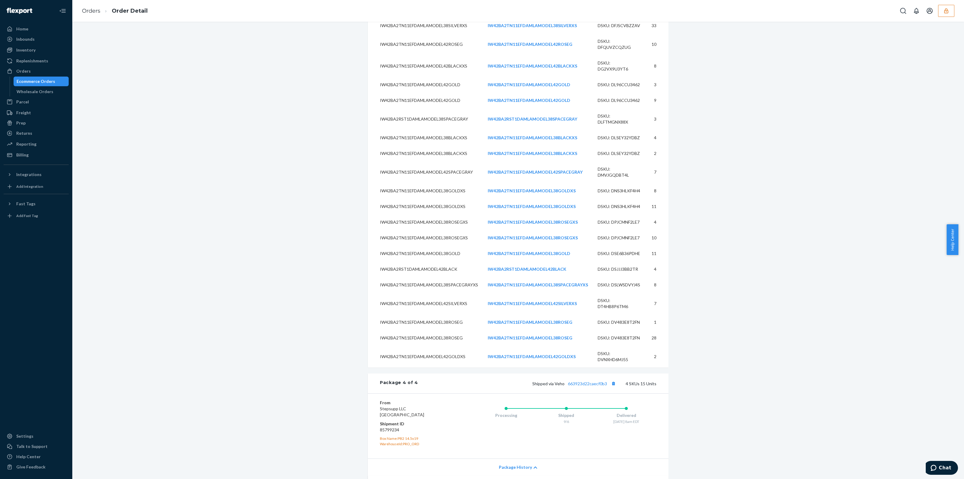
scroll to position [2062, 0]
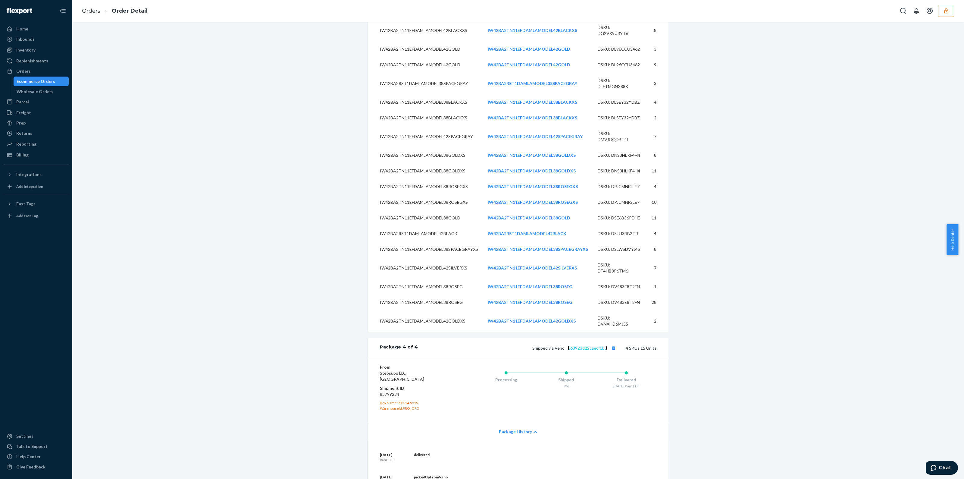
click at [591, 345] on link "663923d22caecf0b3" at bounding box center [587, 347] width 39 height 5
click at [509, 423] on div "Package History" at bounding box center [518, 431] width 301 height 17
